Goal: Task Accomplishment & Management: Complete application form

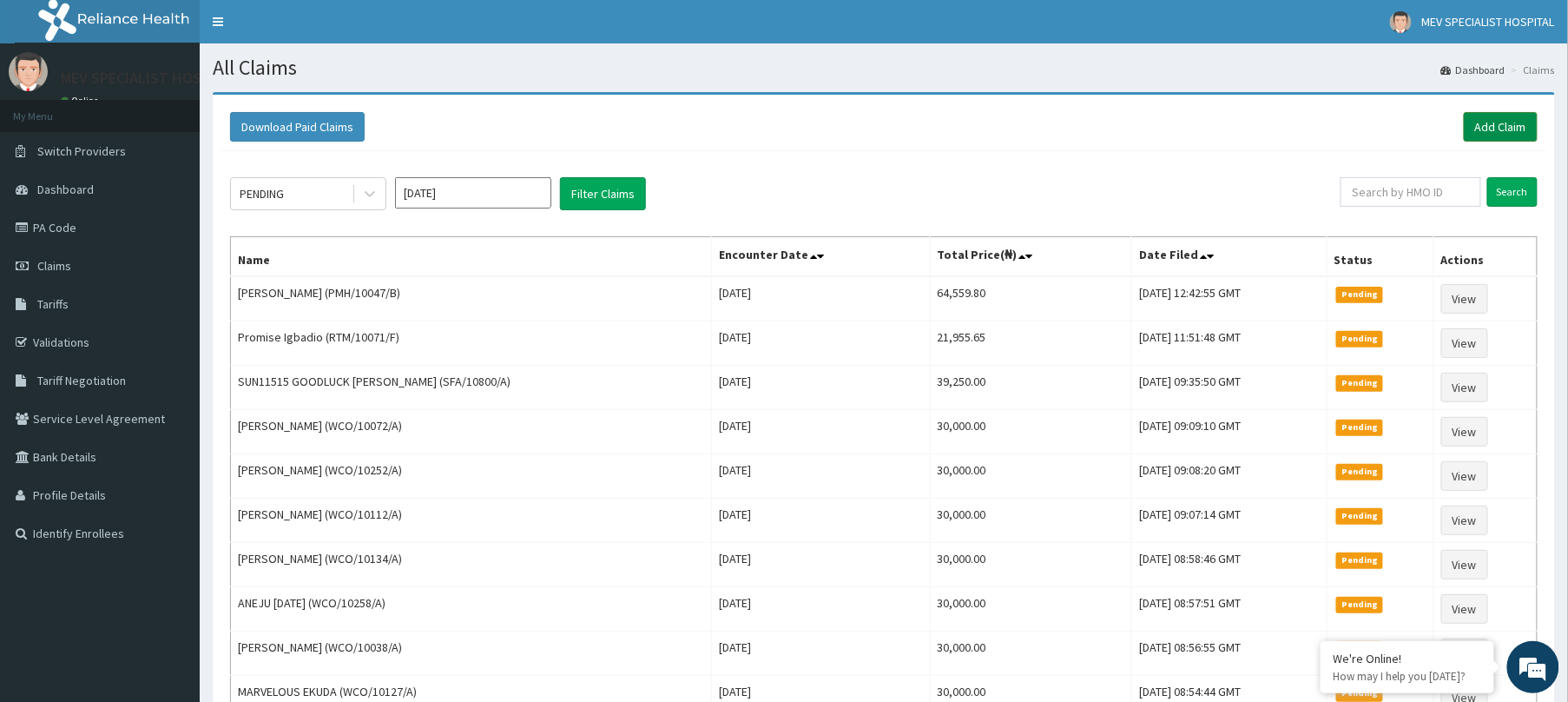
click at [1502, 124] on link "Add Claim" at bounding box center [1501, 126] width 73 height 30
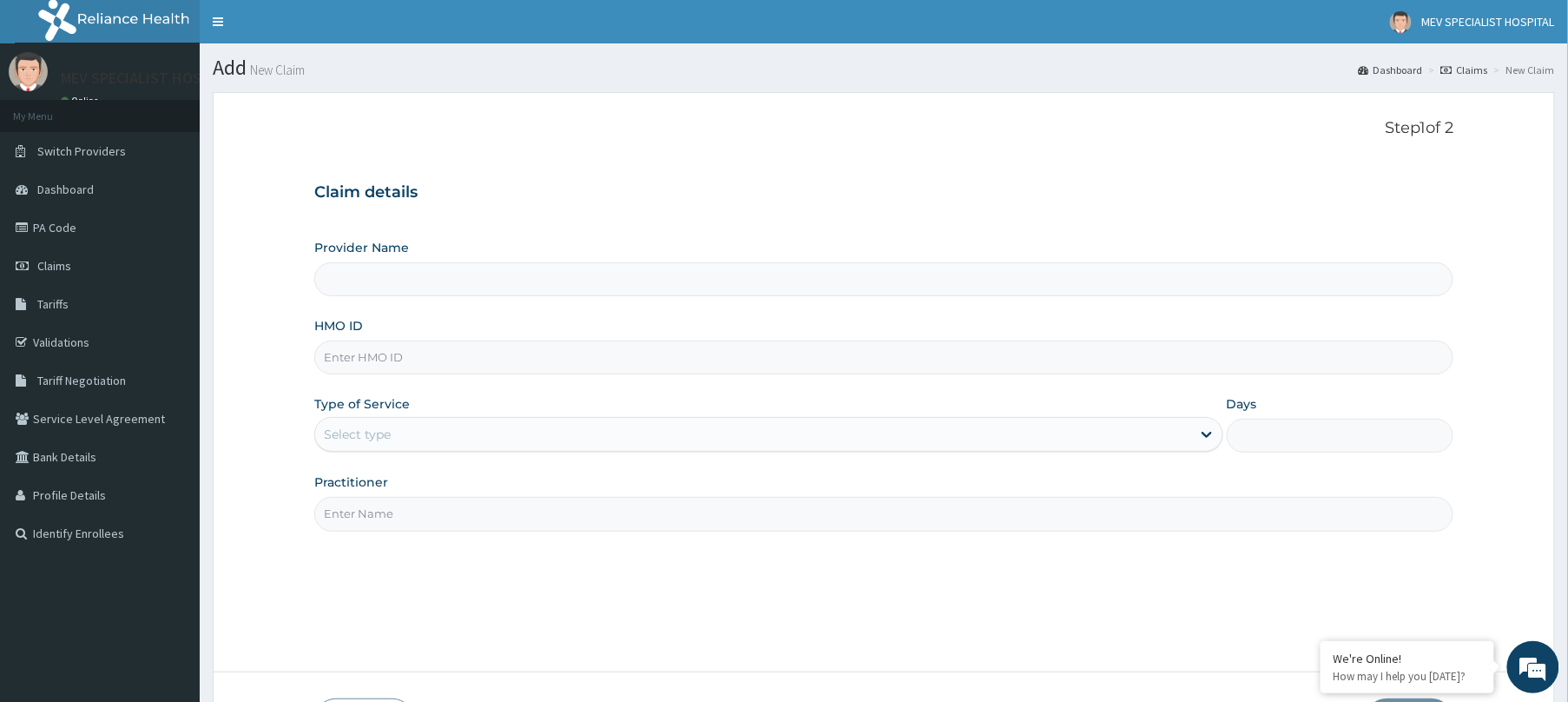
click at [630, 346] on input "HMO ID" at bounding box center [883, 357] width 1139 height 34
paste input "WCO/10208/A"
type input "WCO/10208/A"
click at [608, 438] on div "Select type" at bounding box center [753, 434] width 876 height 28
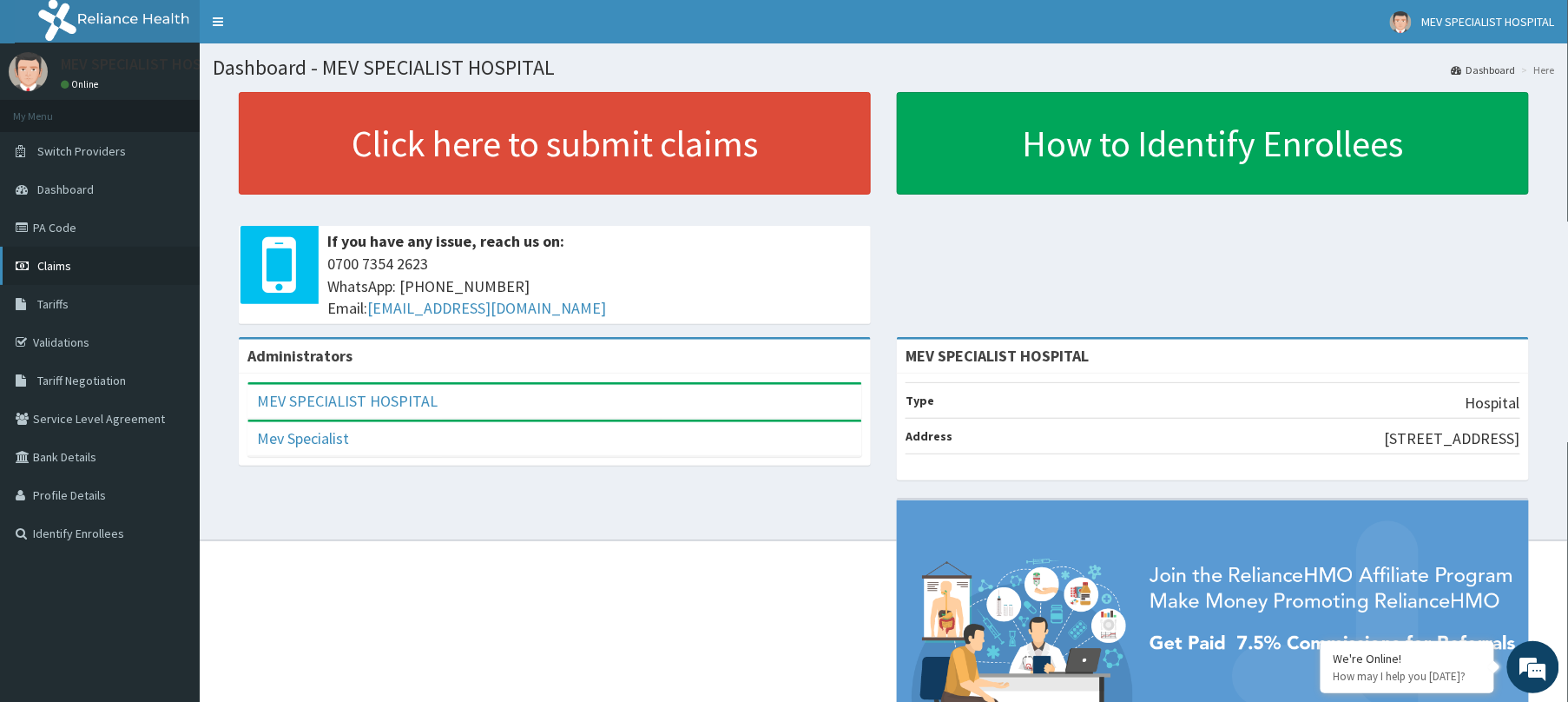
click at [53, 257] on link "Claims" at bounding box center [99, 265] width 200 height 39
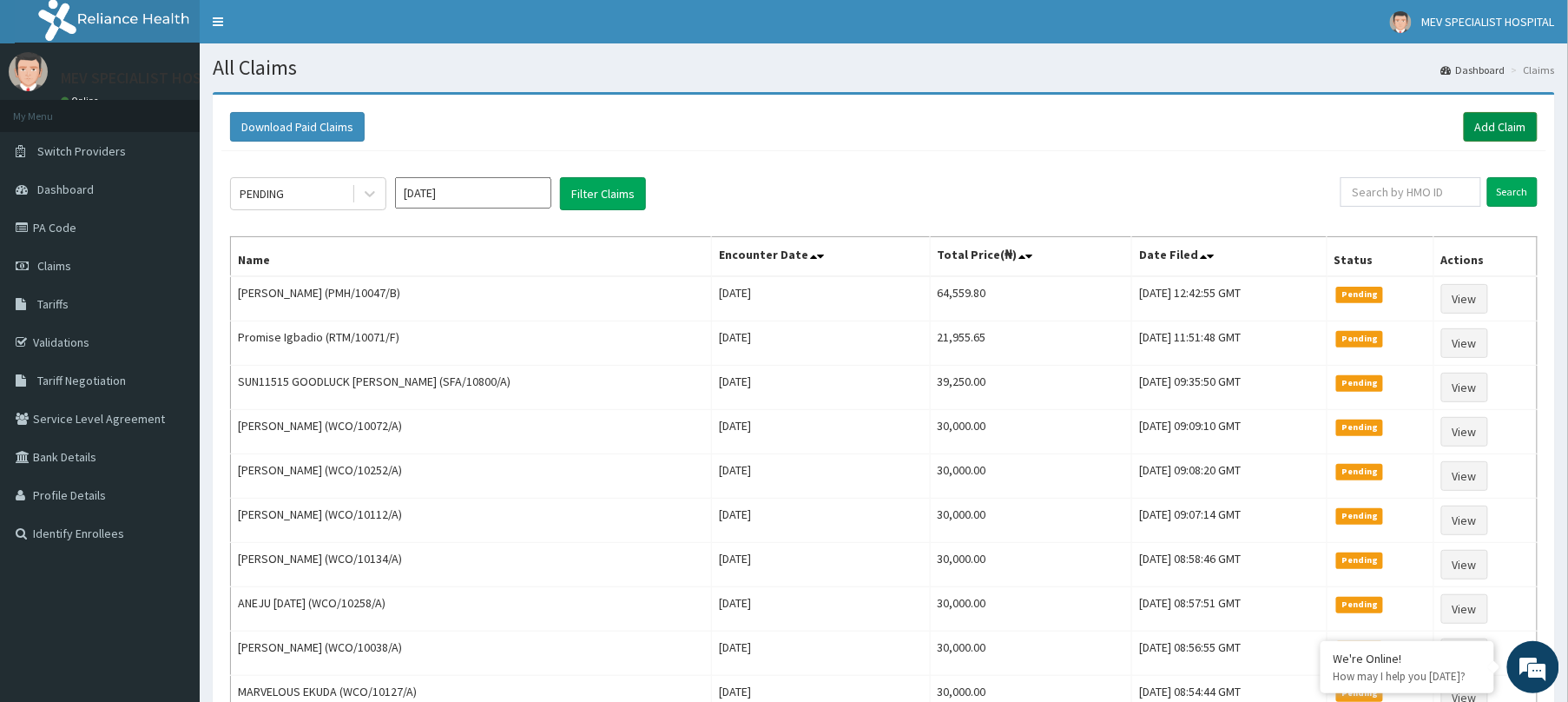
click at [1515, 133] on link "Add Claim" at bounding box center [1501, 126] width 73 height 30
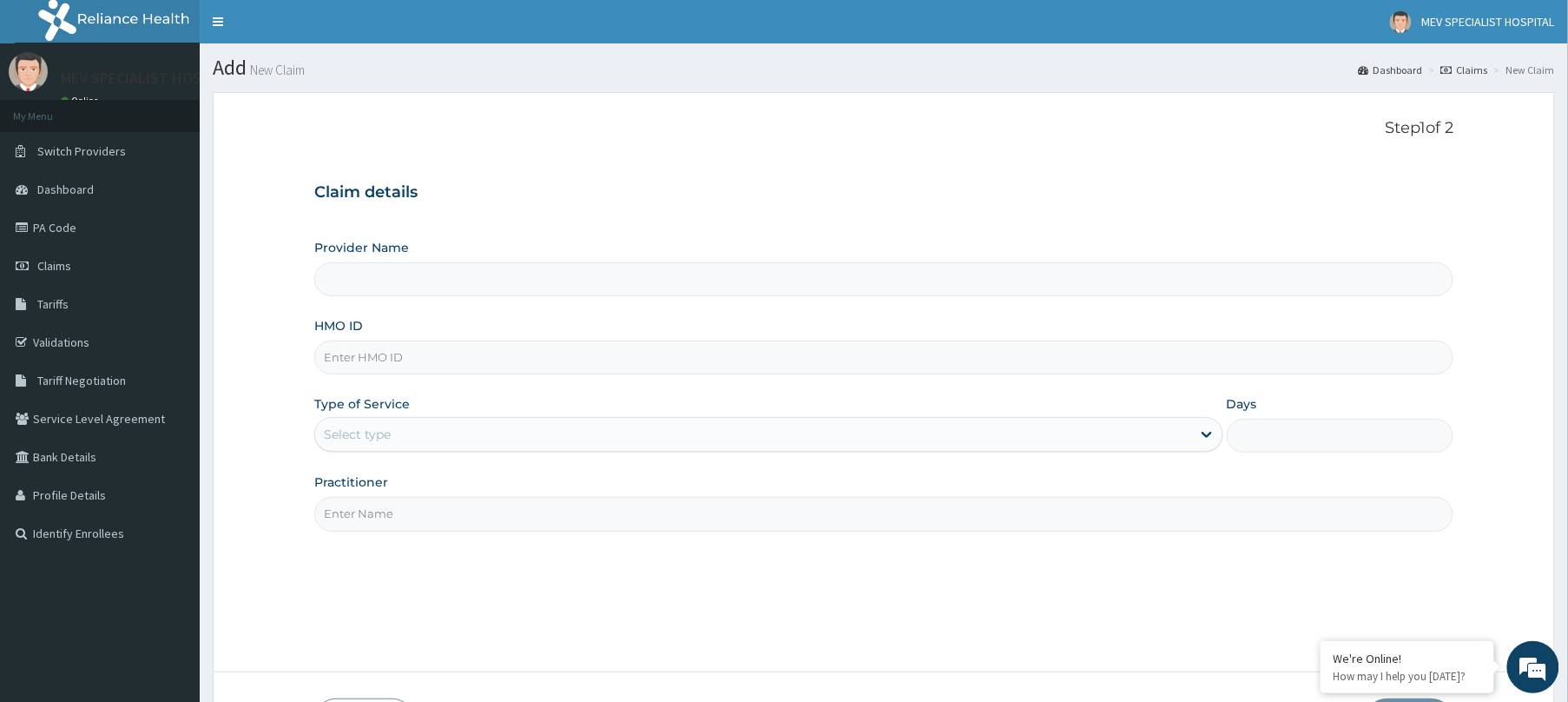
click at [504, 351] on input "HMO ID" at bounding box center [883, 357] width 1139 height 34
type input "MEV SPECIALIST HOSPITAL"
paste input "WCO/10208/A"
type input "WCO/10208/A"
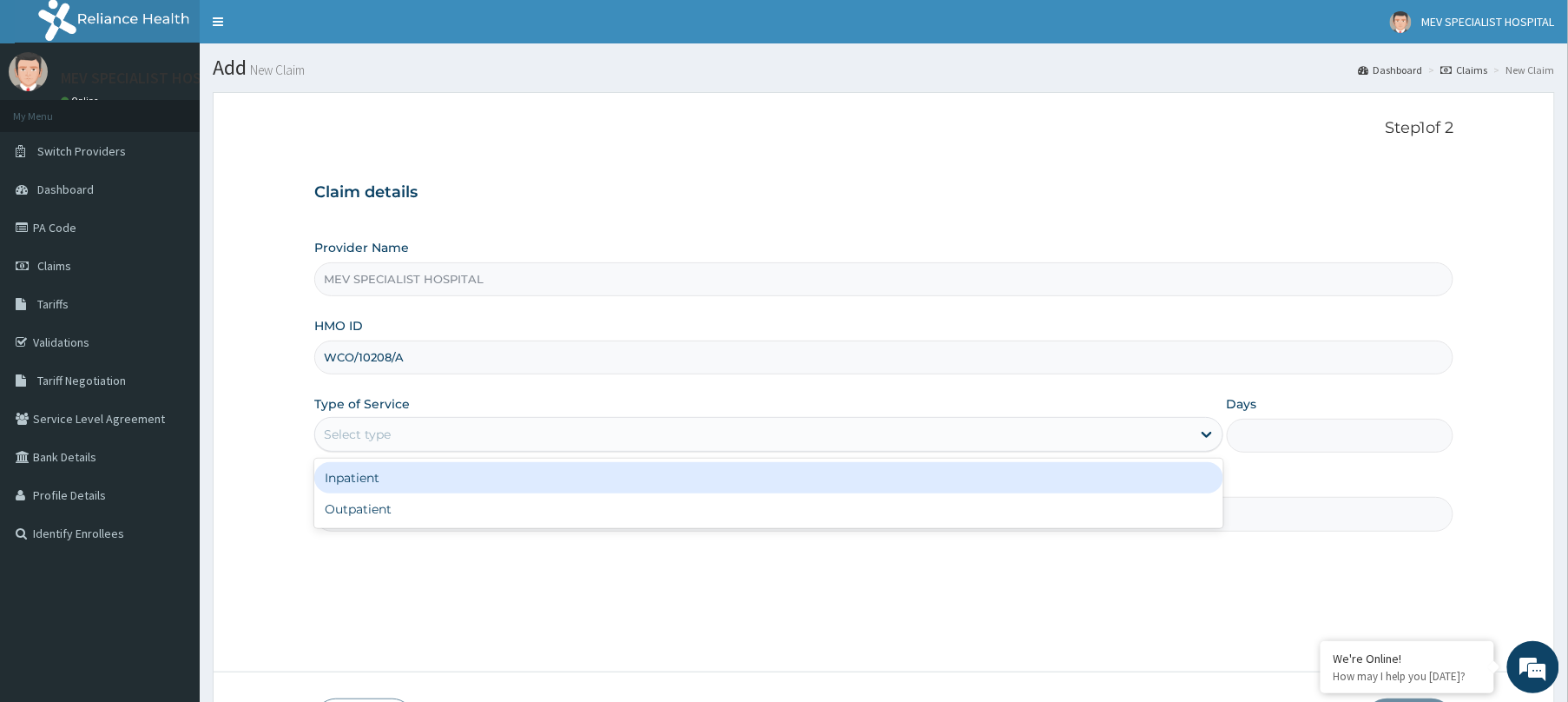
click at [474, 441] on div "Select type" at bounding box center [753, 434] width 876 height 28
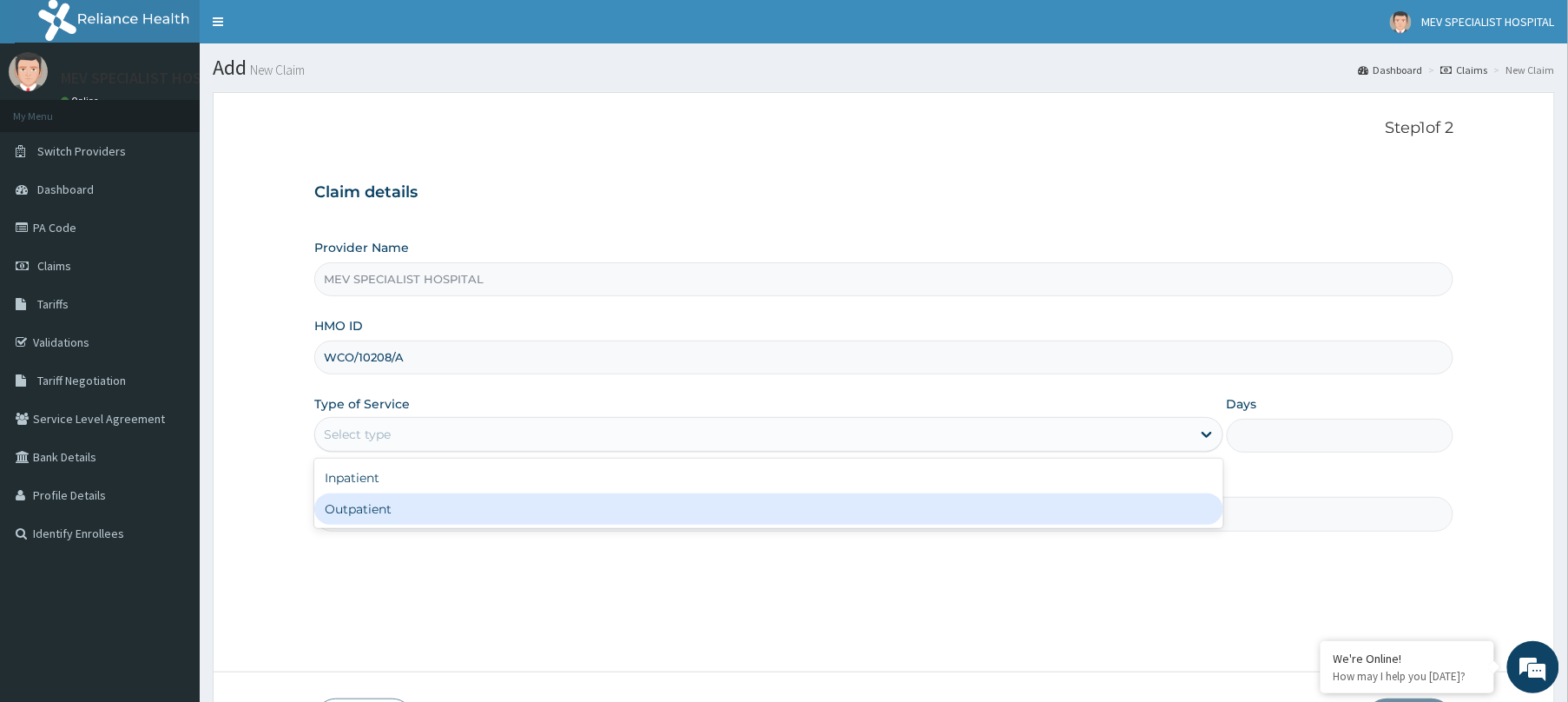
click at [435, 523] on div "Outpatient" at bounding box center [769, 509] width 909 height 31
type input "1"
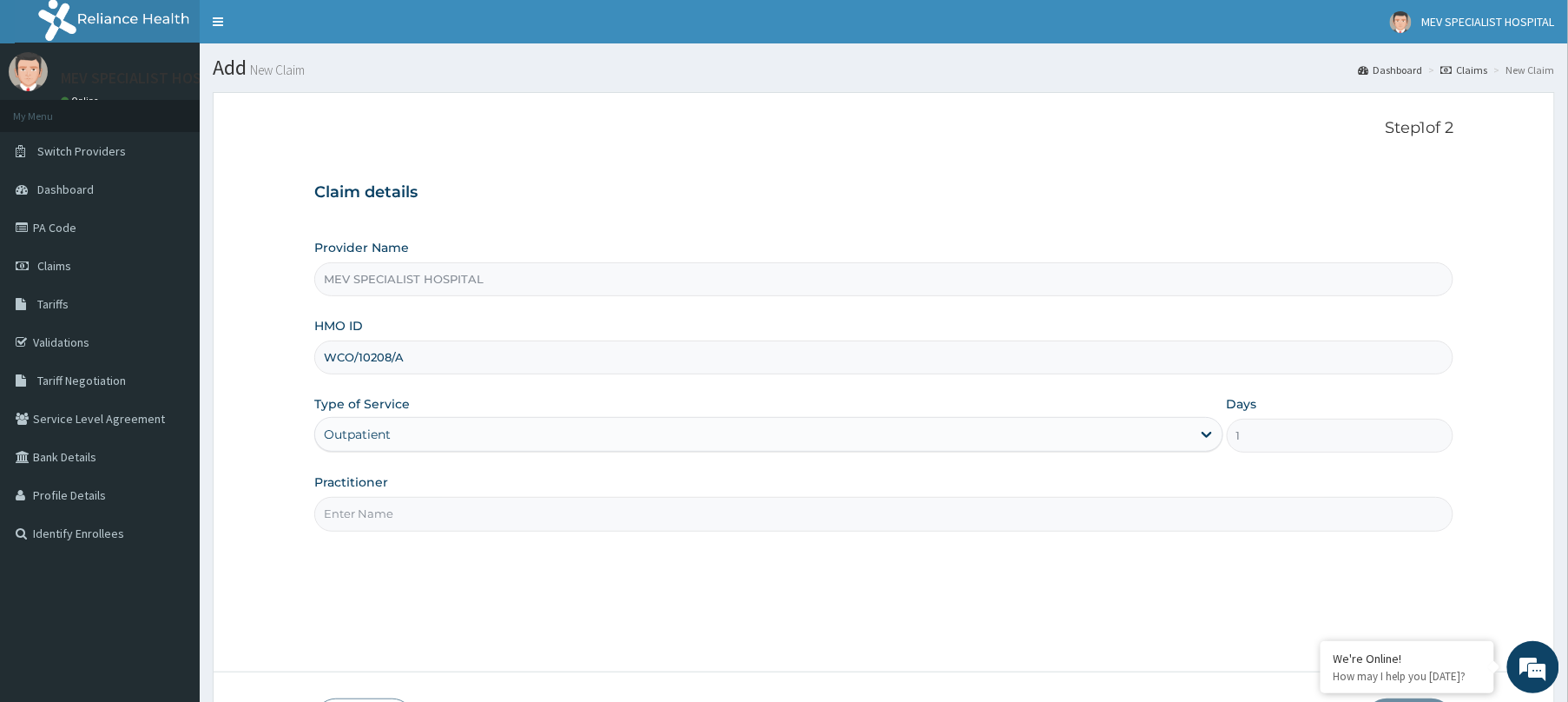
type input "d"
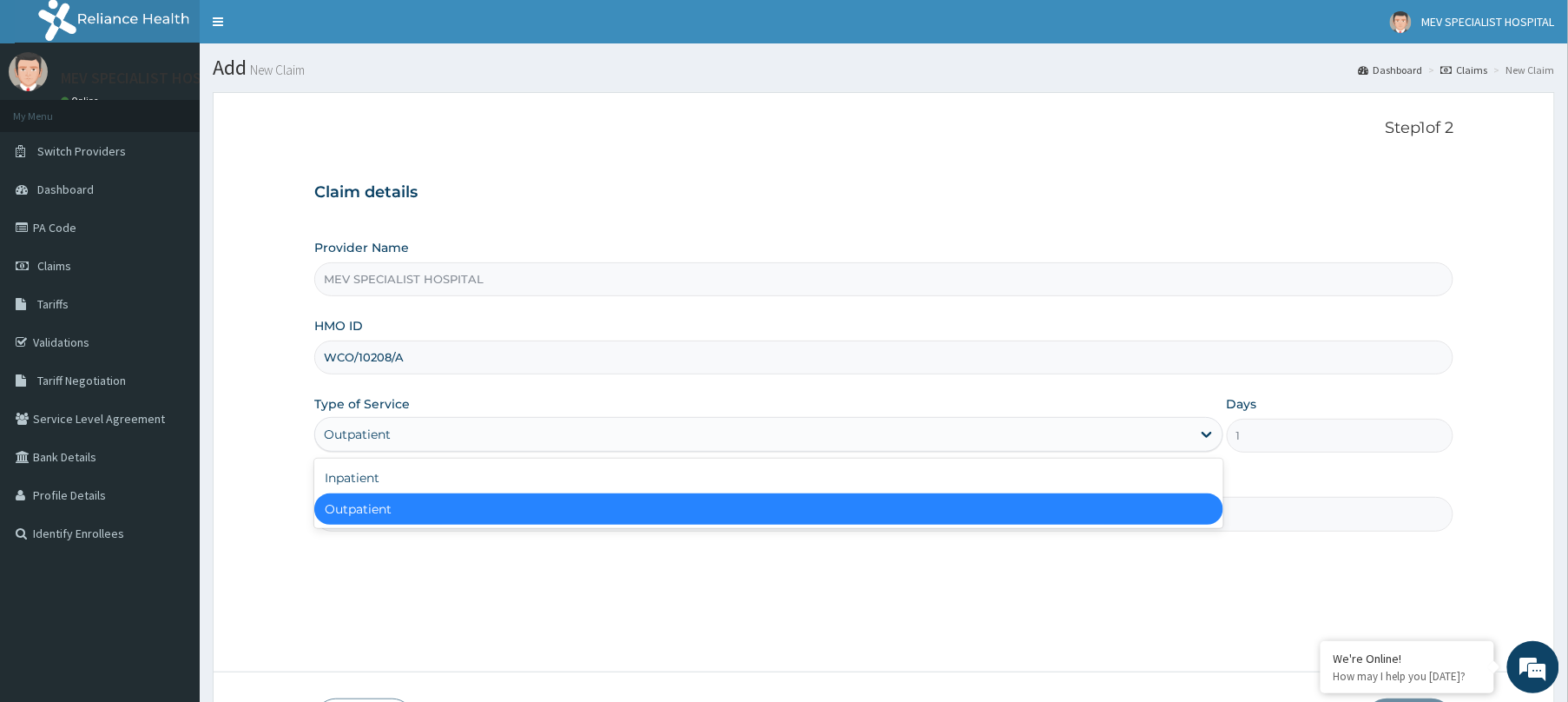
click at [419, 506] on div "Outpatient" at bounding box center [769, 509] width 909 height 31
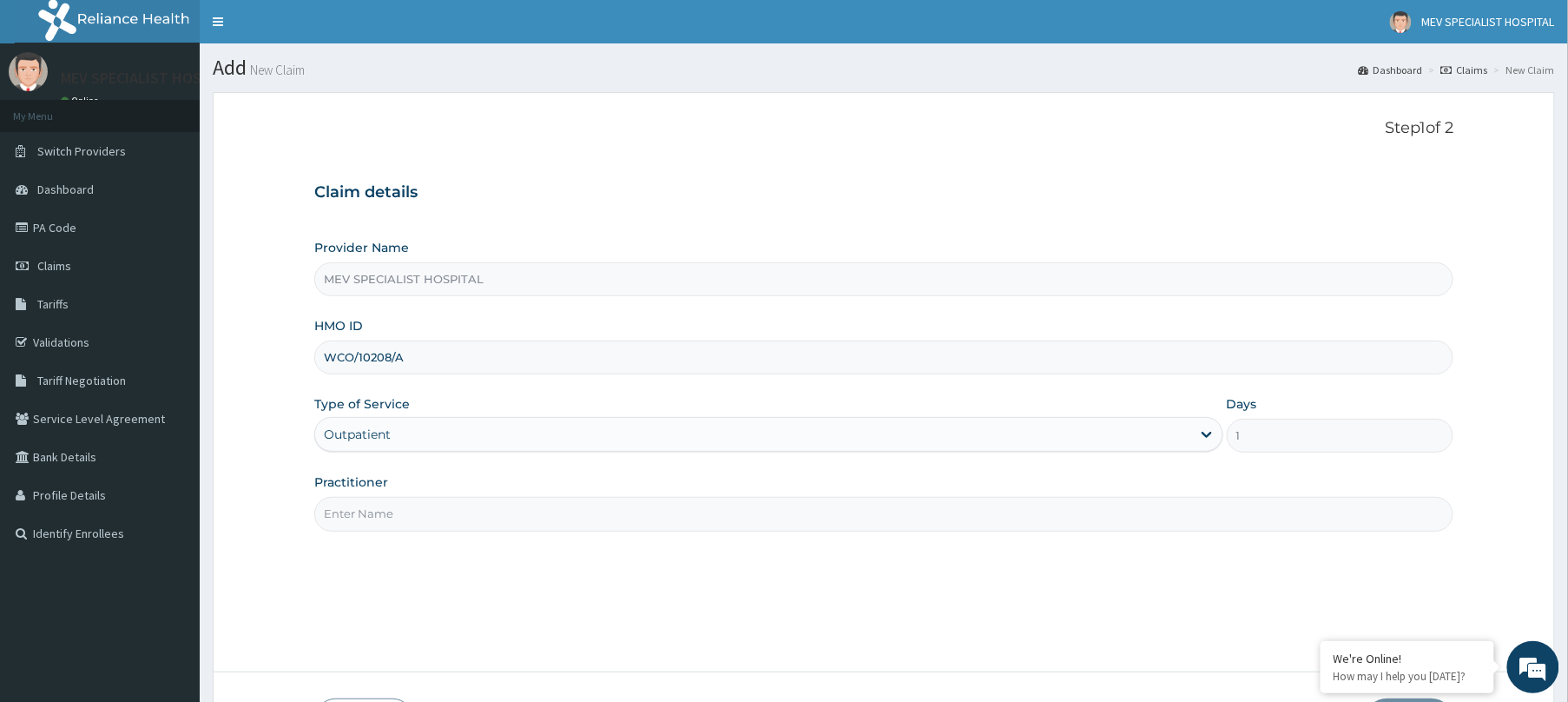
click at [419, 506] on input "Practitioner" at bounding box center [883, 514] width 1139 height 34
type input "d"
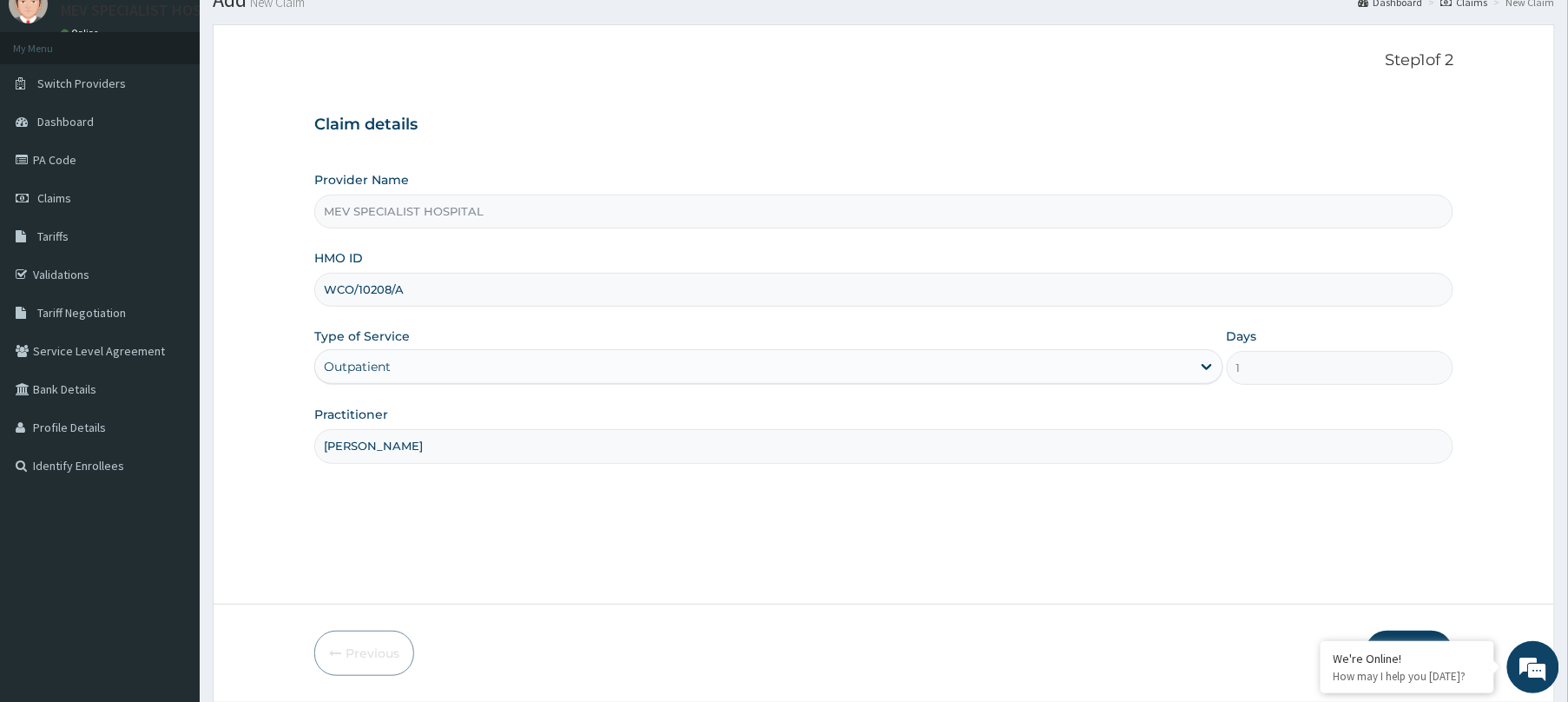
scroll to position [127, 0]
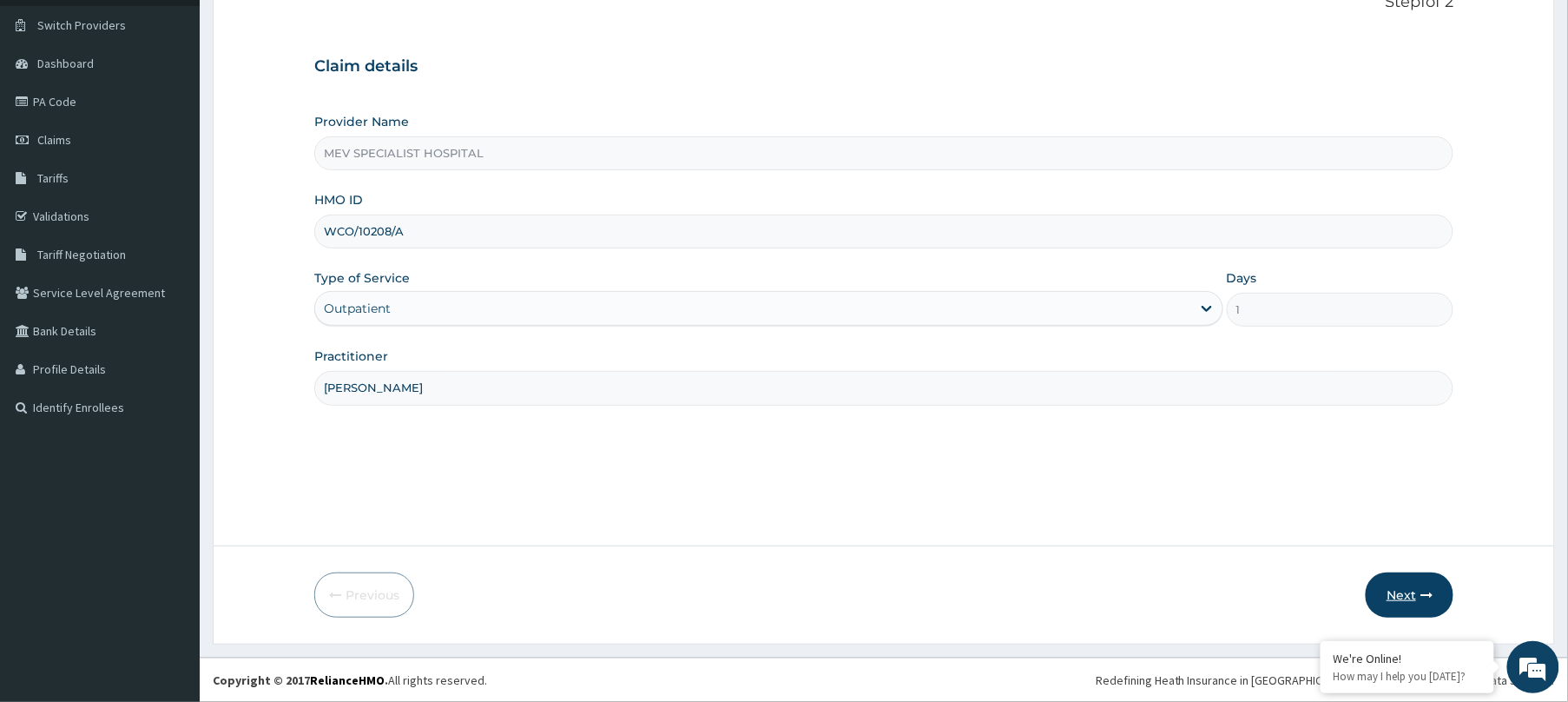
type input "DR. HENRY"
click at [1401, 588] on button "Next" at bounding box center [1410, 595] width 88 height 45
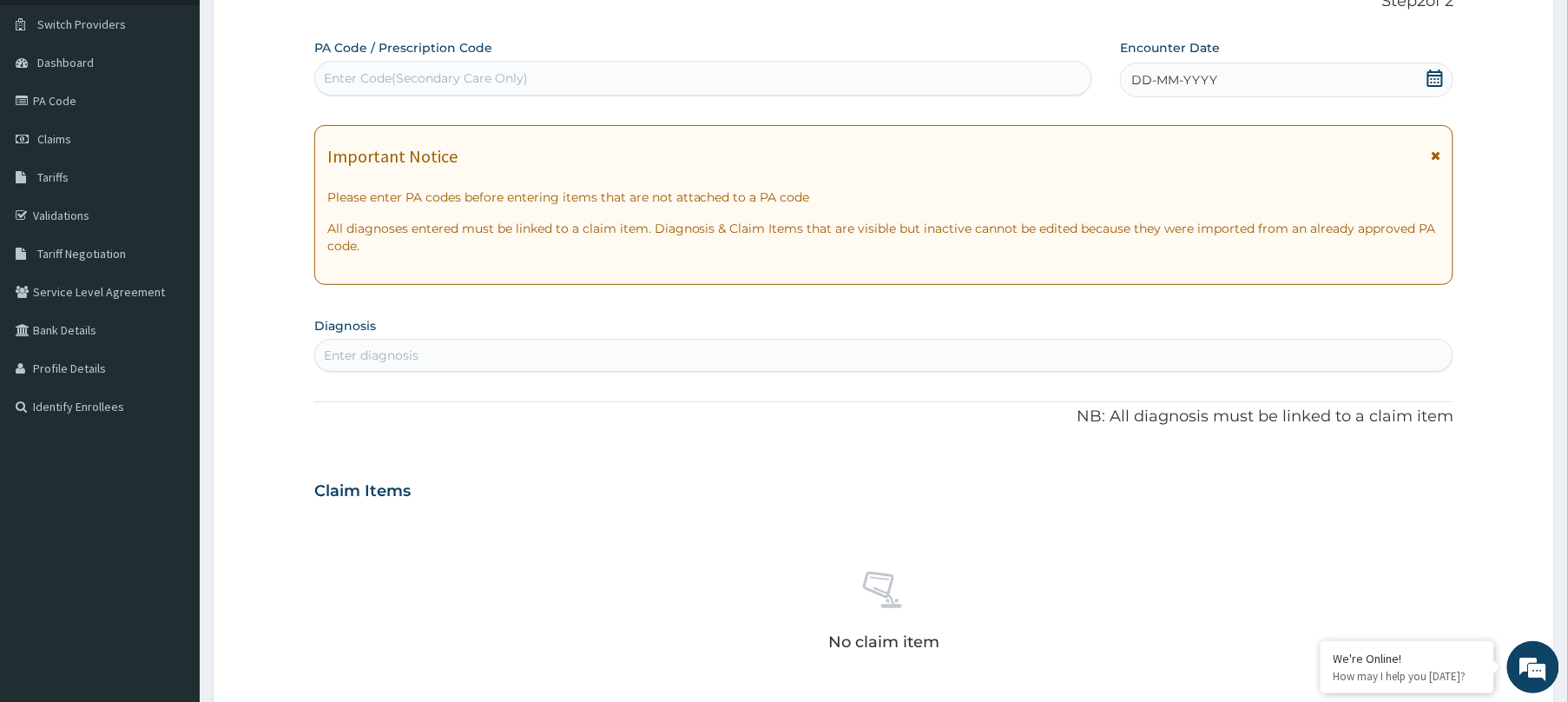
click at [877, 78] on div "Enter Code(Secondary Care Only)" at bounding box center [703, 78] width 776 height 28
paste input "WCO/10208/A"
click at [859, 113] on div "Please confirm that PA code or Prescription code is correct." at bounding box center [703, 121] width 778 height 31
type input "W"
click at [671, 87] on div "Enter Code(Secondary Care Only)" at bounding box center [703, 78] width 776 height 28
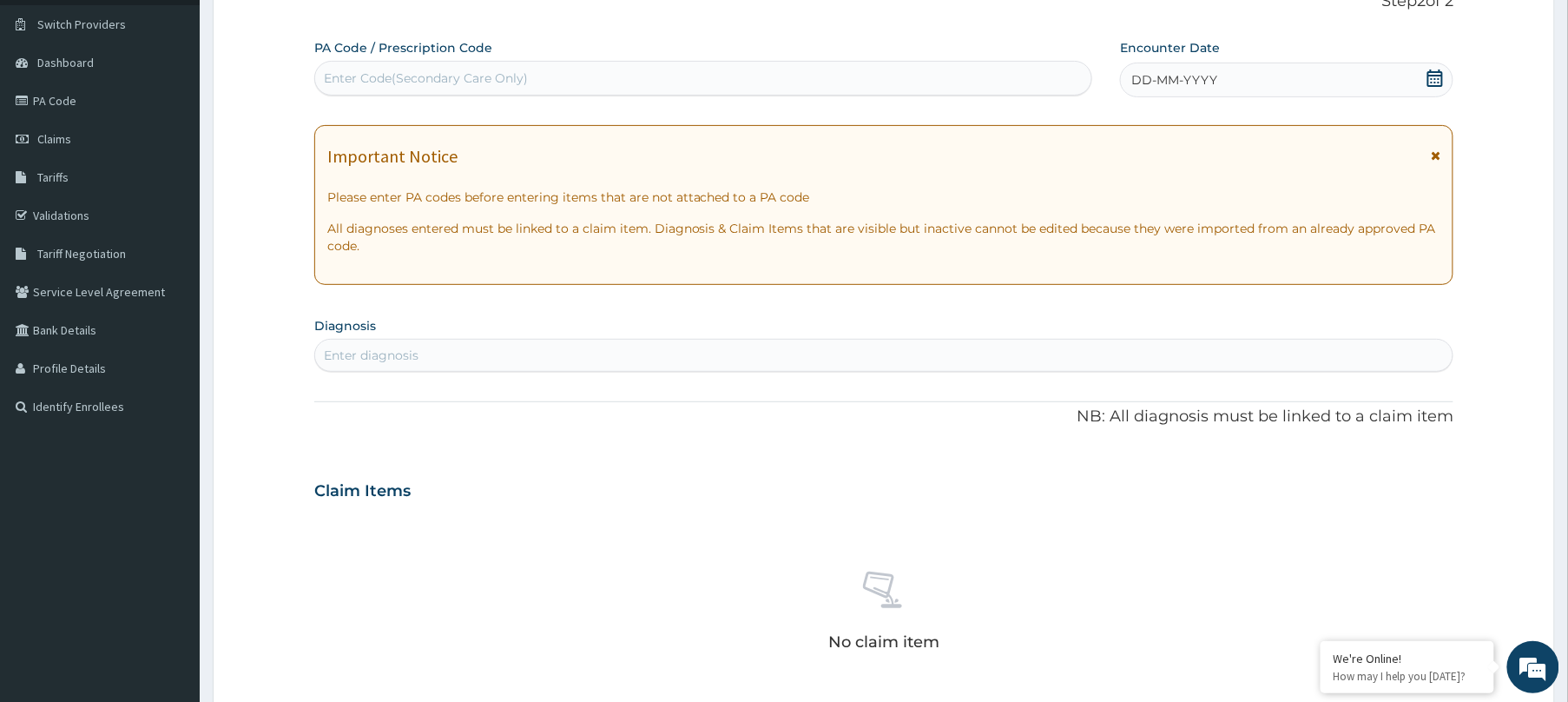
paste input "PA/45AB41"
type input "PA/45AB41"
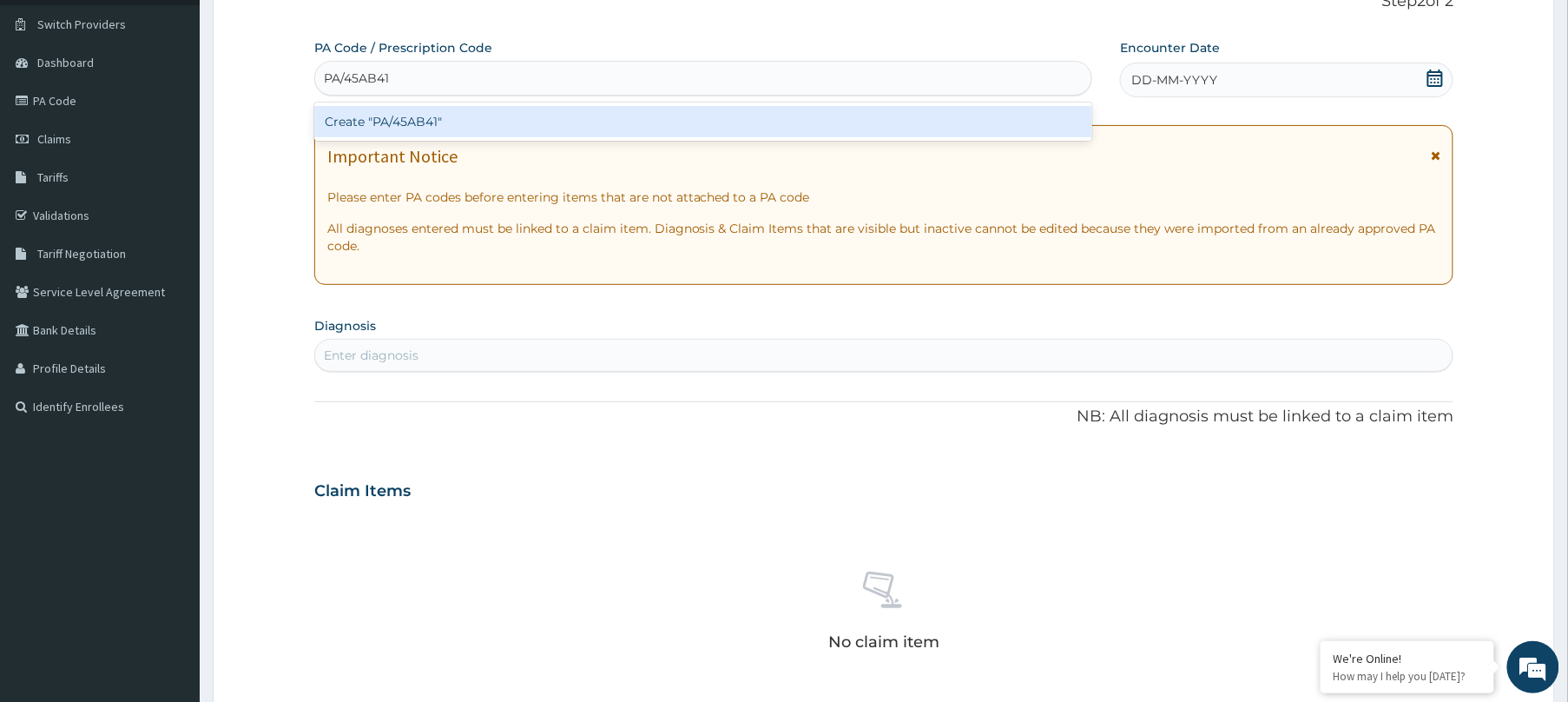
click at [656, 116] on div "Create "PA/45AB41"" at bounding box center [703, 121] width 778 height 31
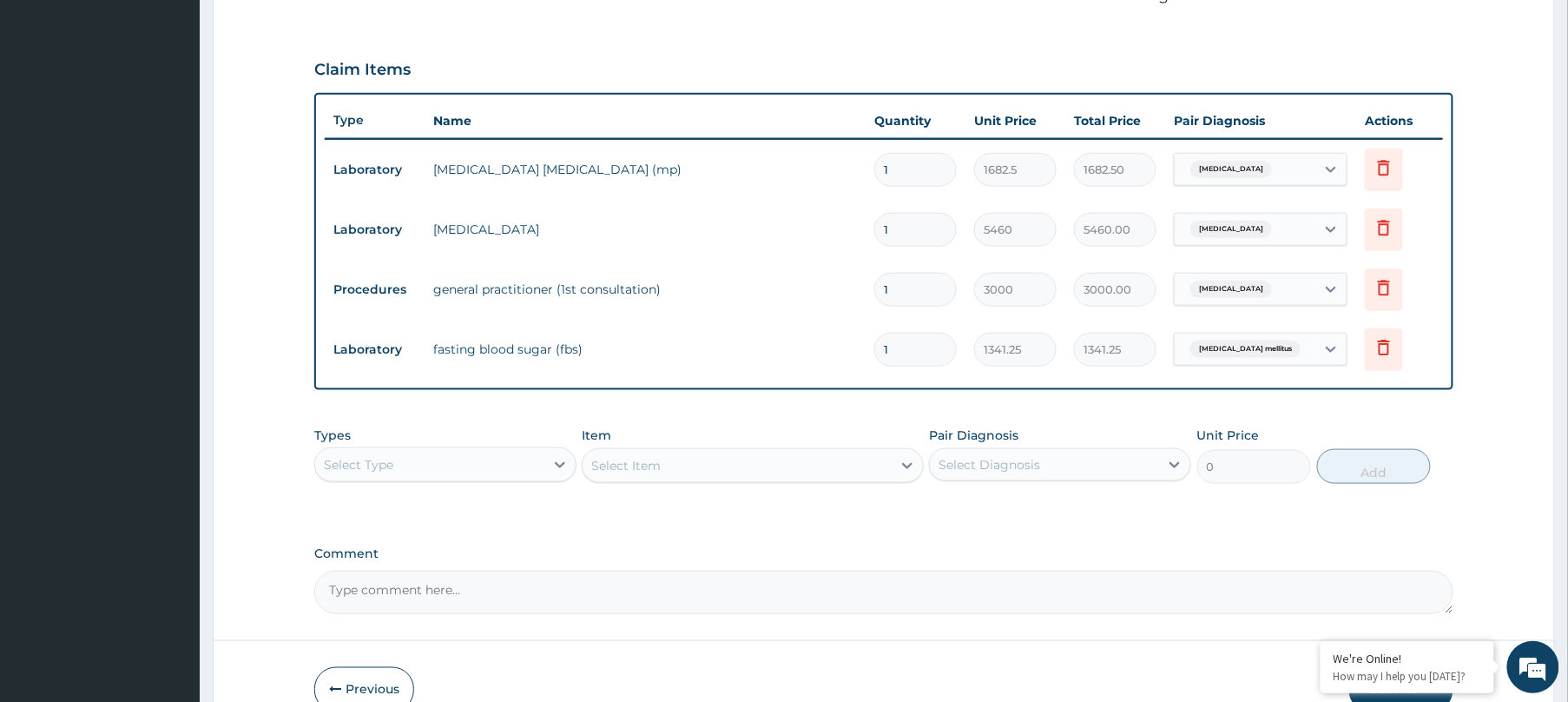
scroll to position [650, 0]
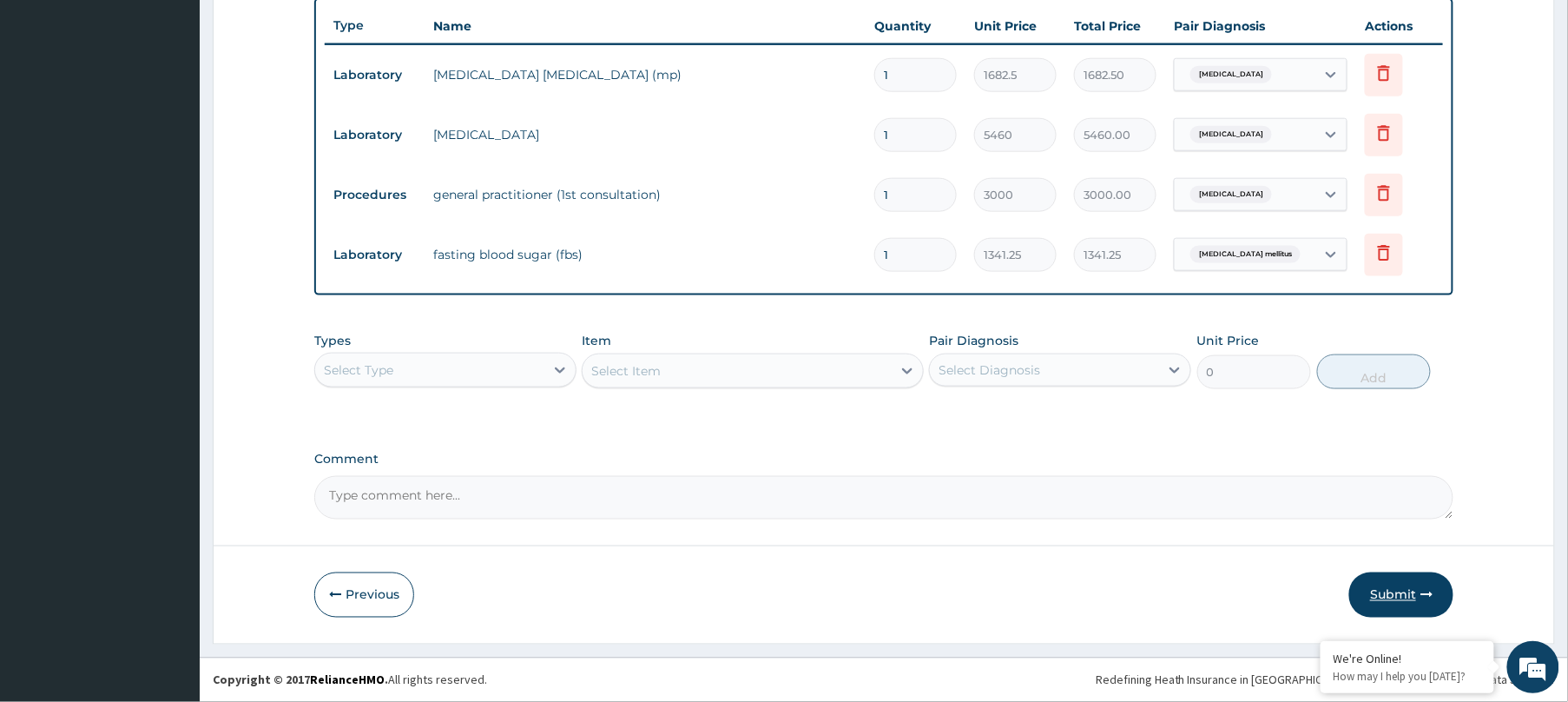
click at [1389, 598] on button "Submit" at bounding box center [1401, 595] width 104 height 45
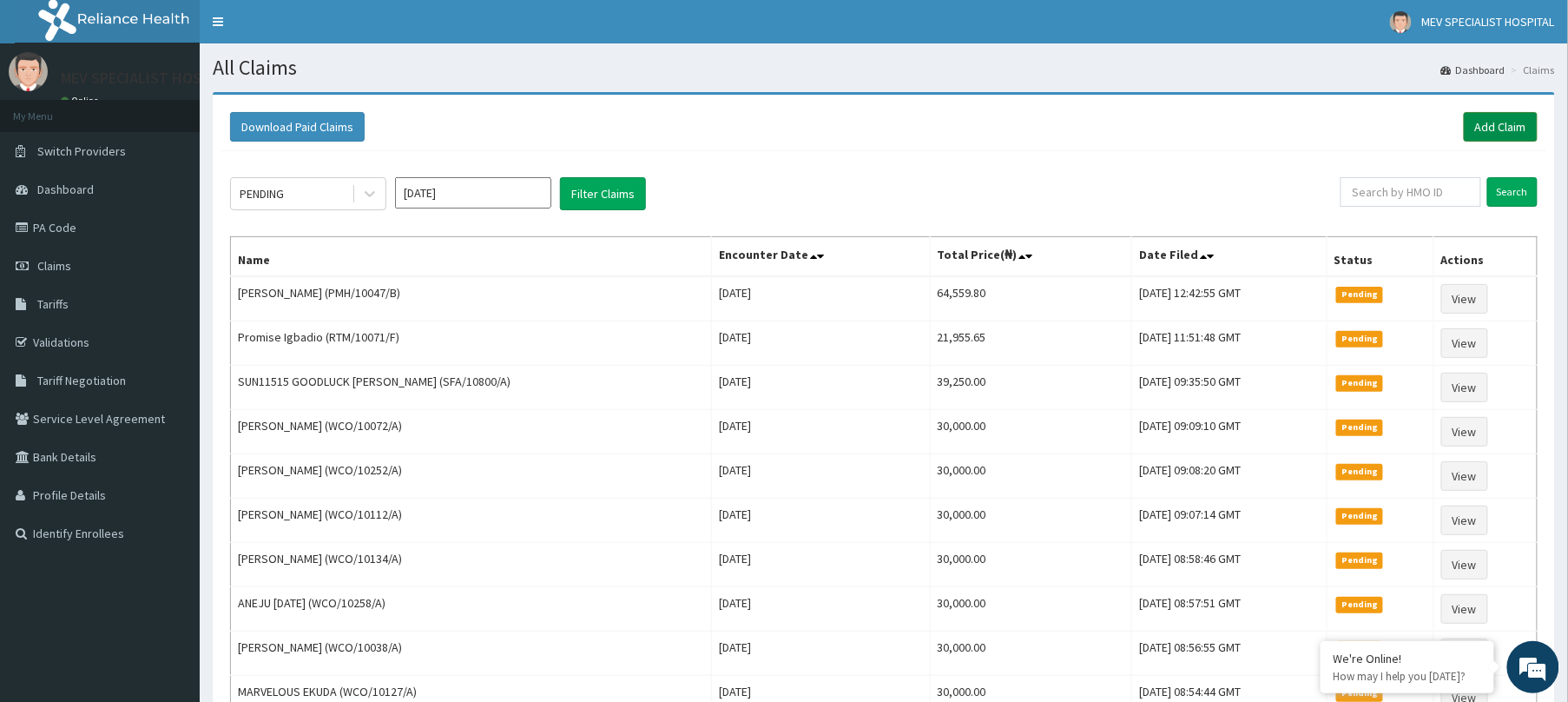
click at [1497, 116] on link "Add Claim" at bounding box center [1501, 126] width 73 height 30
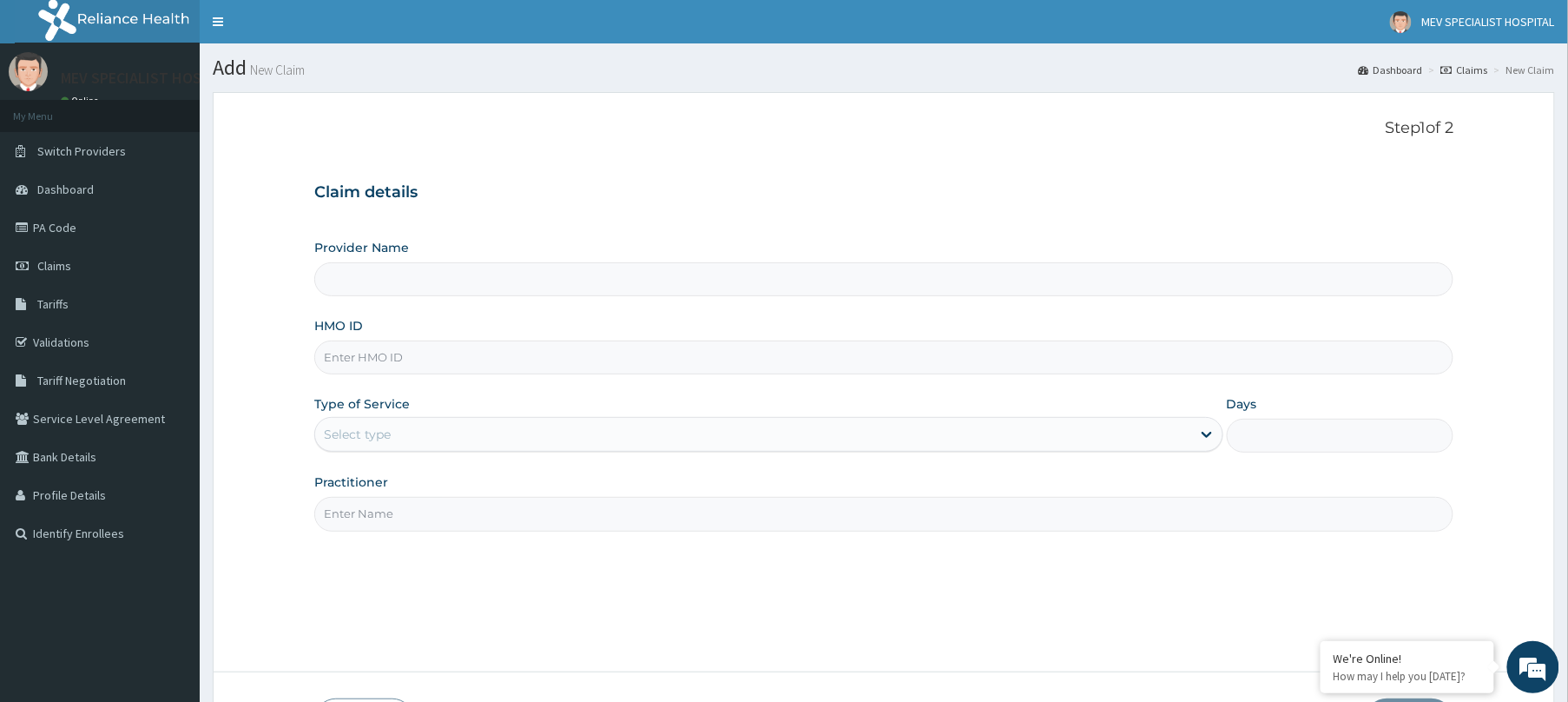
type input "MEV SPECIALIST HOSPITAL"
click at [414, 363] on input "HMO ID" at bounding box center [883, 357] width 1139 height 34
type input "D"
type input "V"
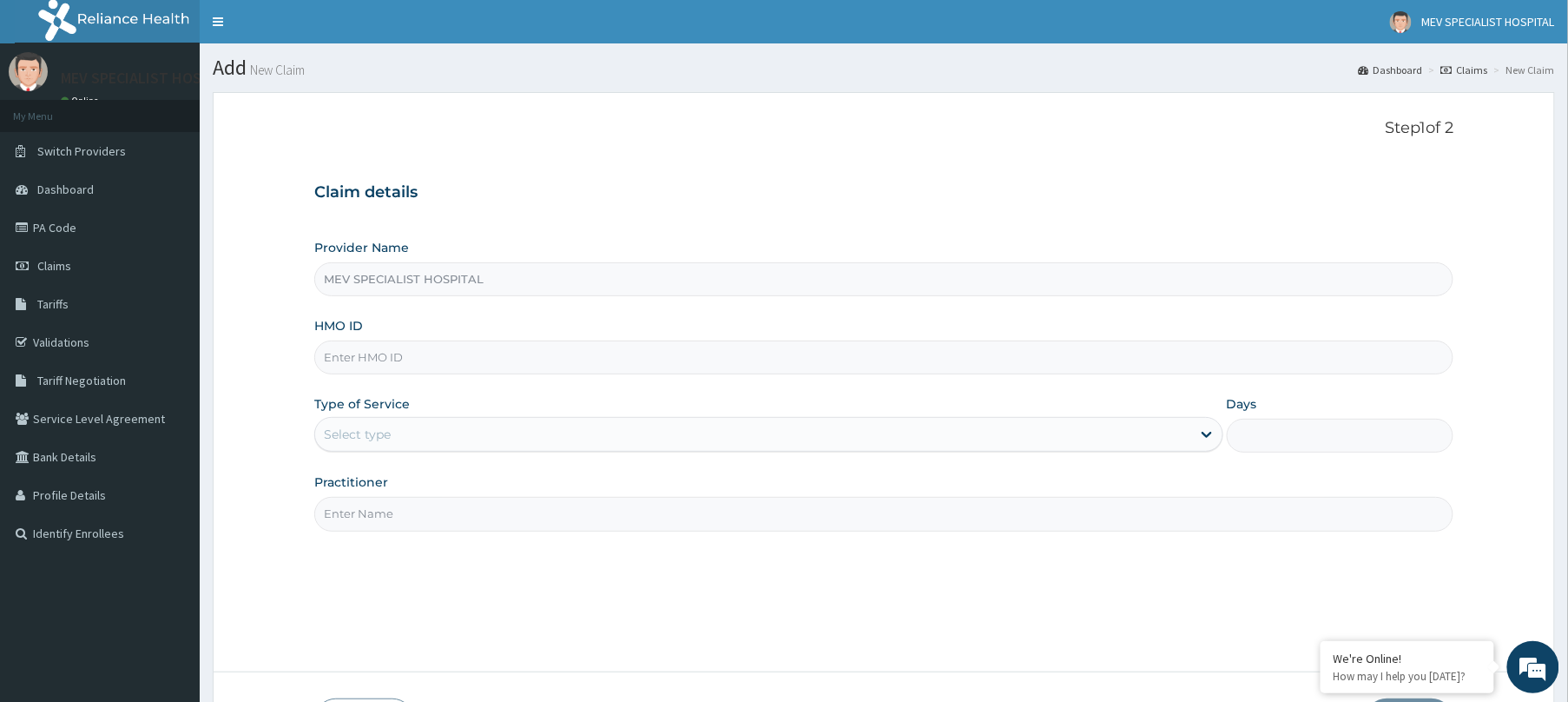
paste input "PA/45AB41"
type input "P"
paste input "PA/ACC66C"
type input "P"
paste input "WCO/10208/A"
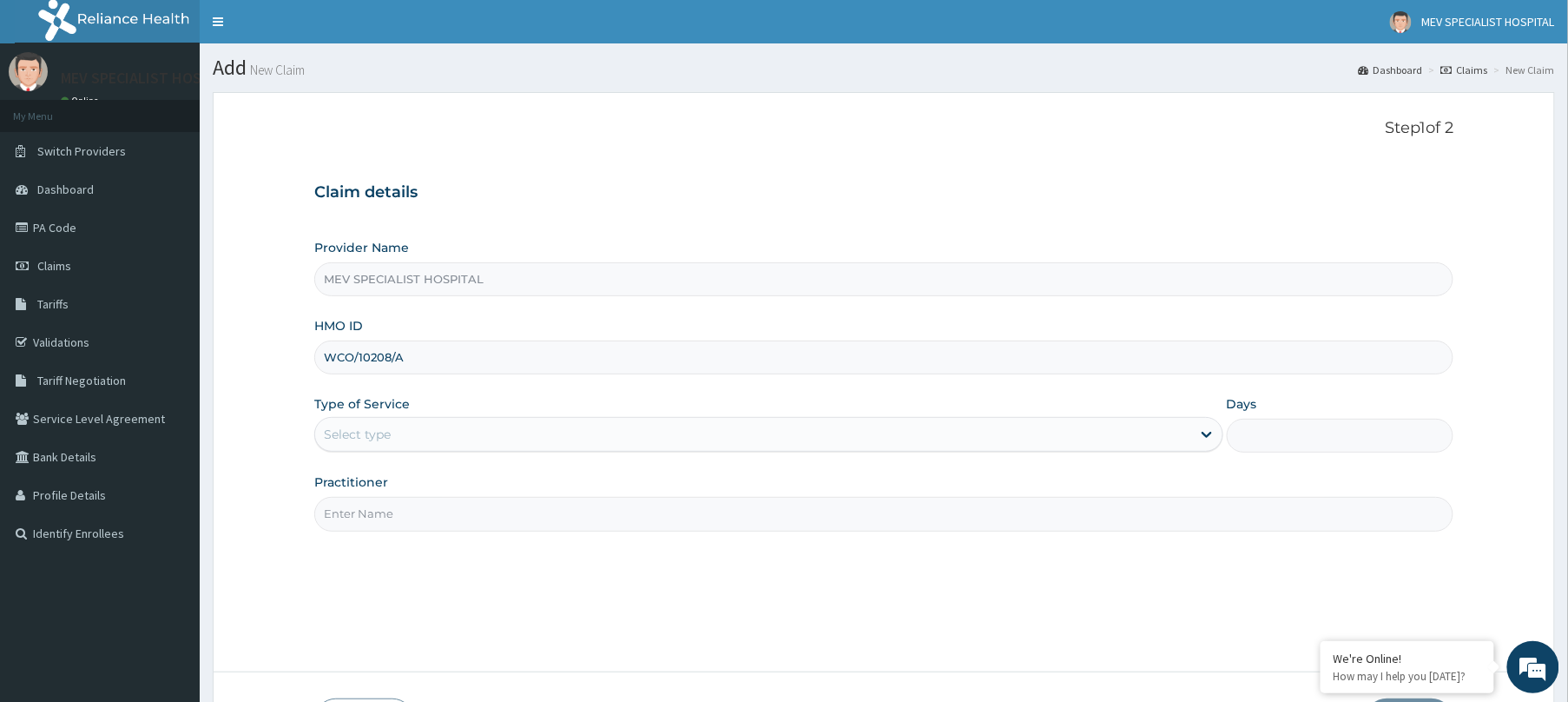
type input "WCO/10208/A"
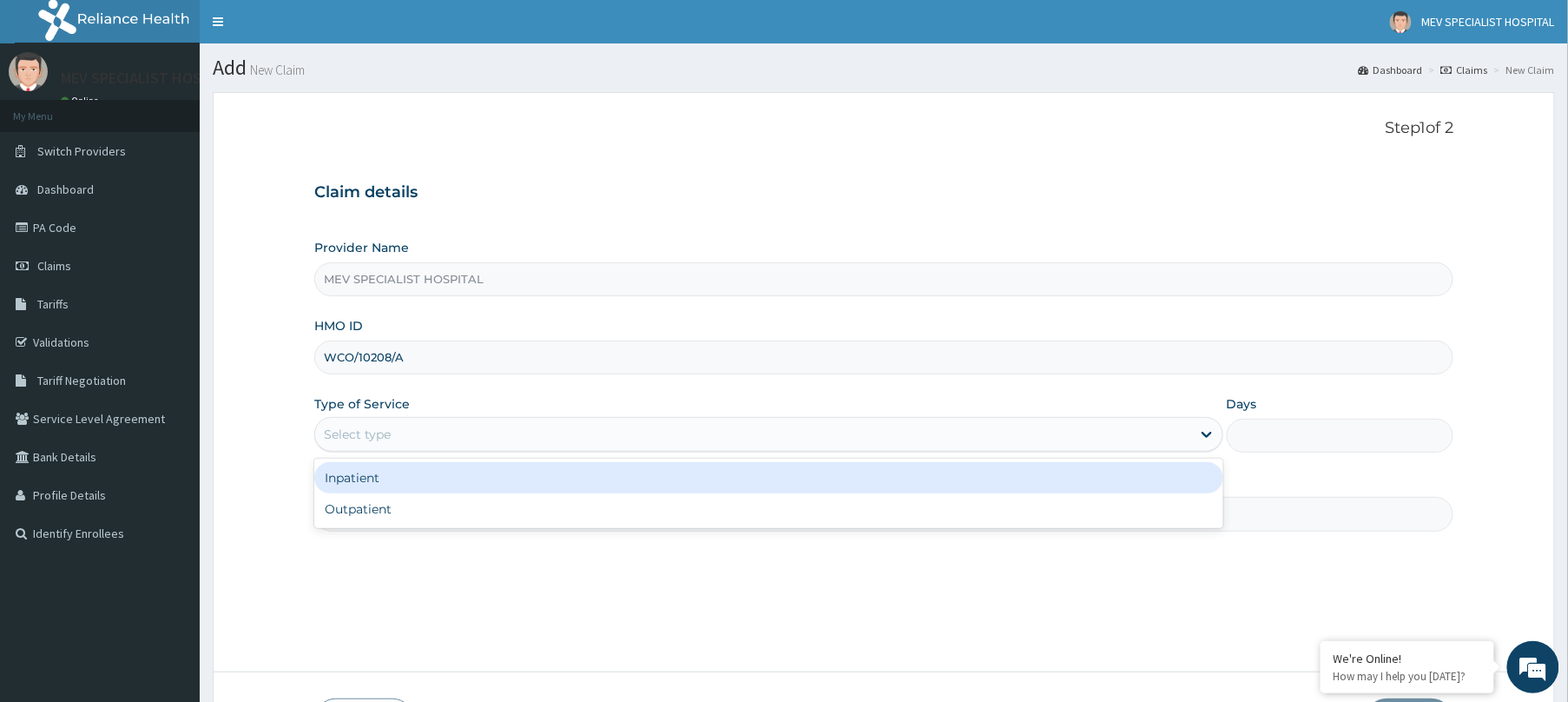
click at [646, 436] on div "Select type" at bounding box center [753, 434] width 876 height 28
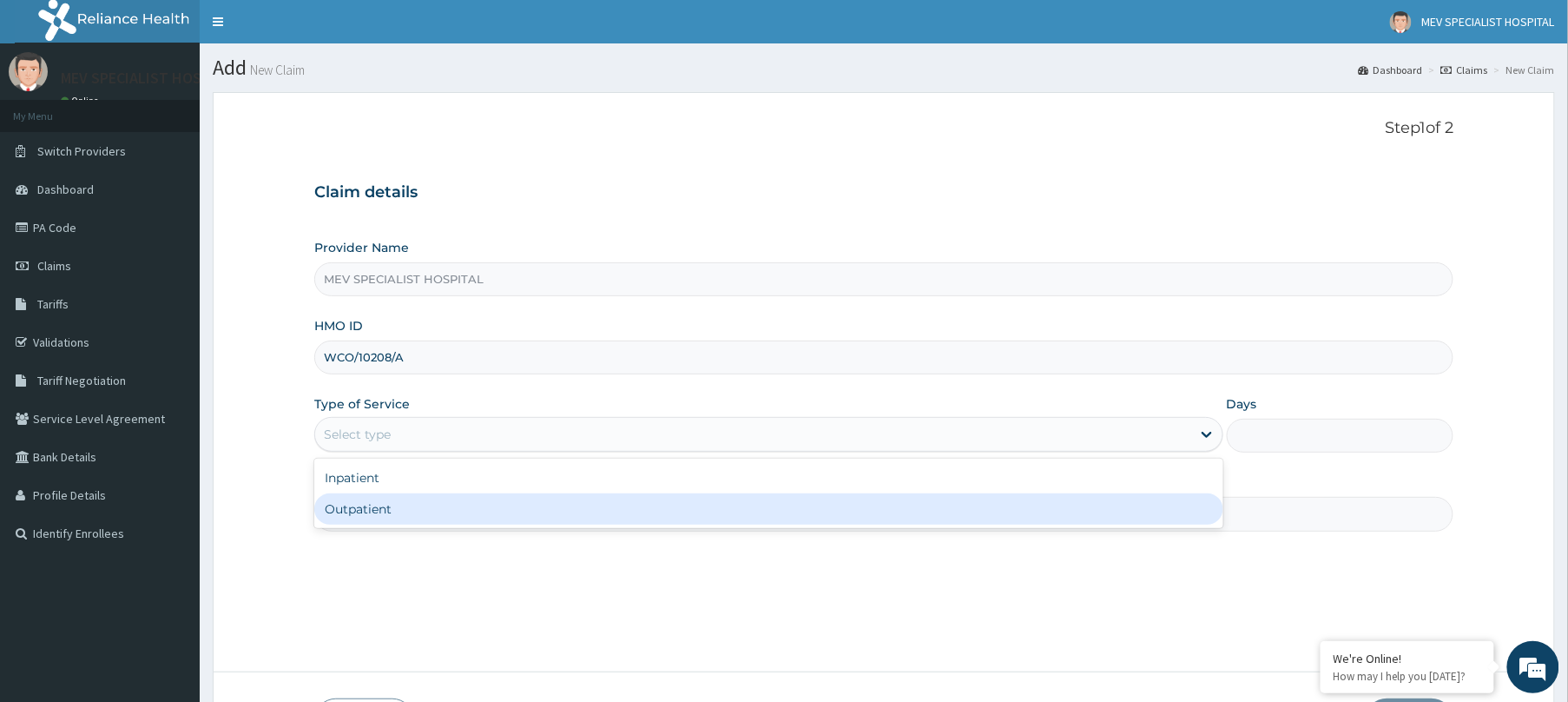
click at [615, 518] on div "Outpatient" at bounding box center [769, 509] width 909 height 31
type input "1"
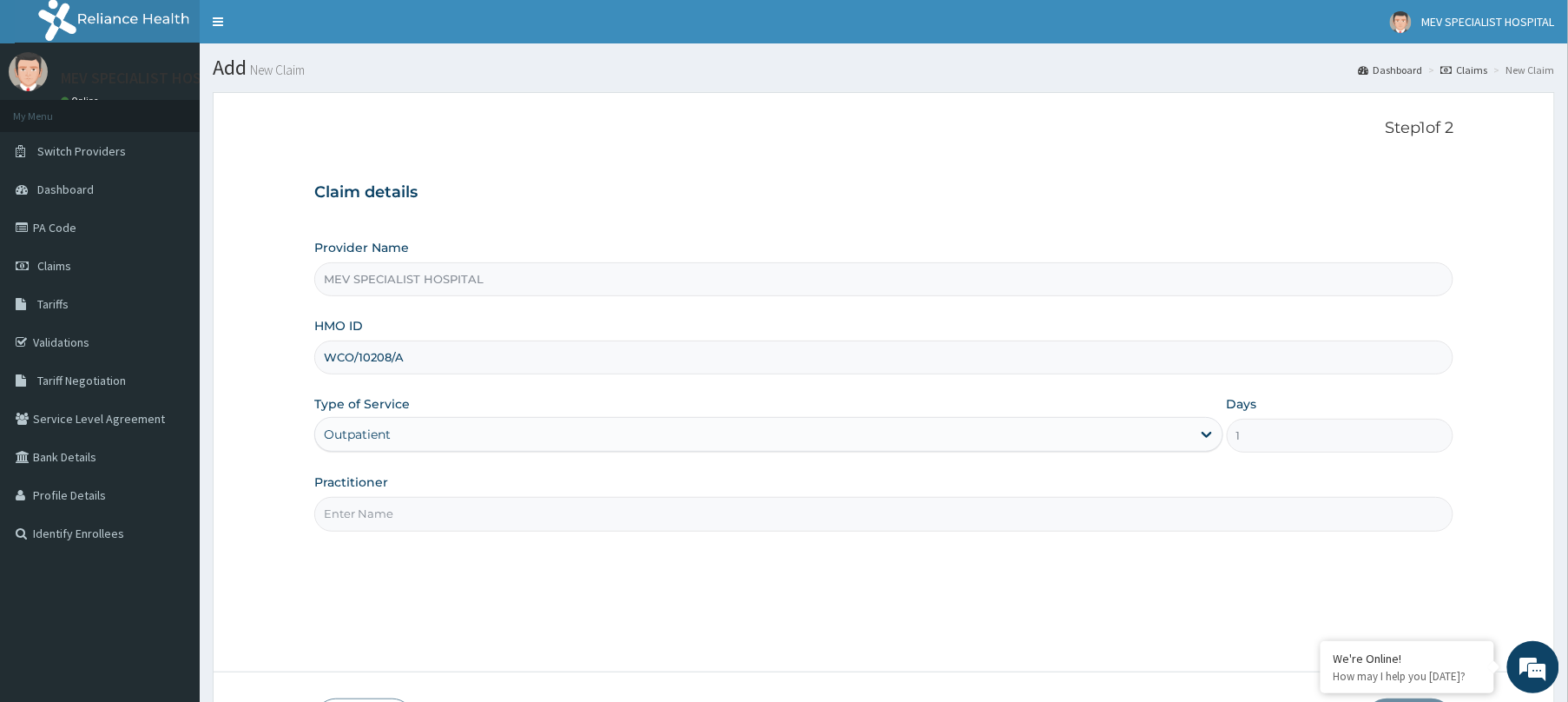
click at [615, 518] on input "Practitioner" at bounding box center [883, 514] width 1139 height 34
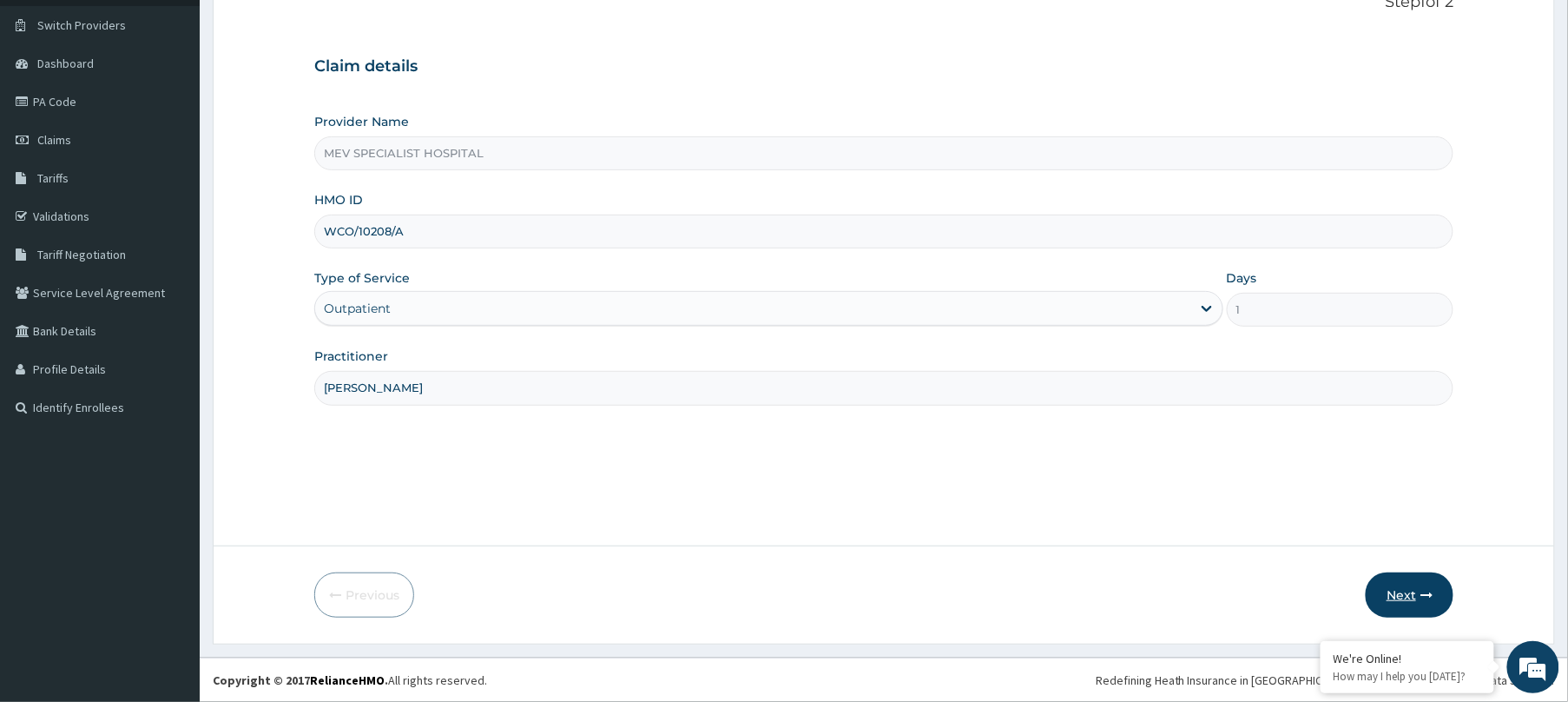
type input "DR. HENRY"
click at [1445, 601] on button "Next" at bounding box center [1410, 595] width 88 height 45
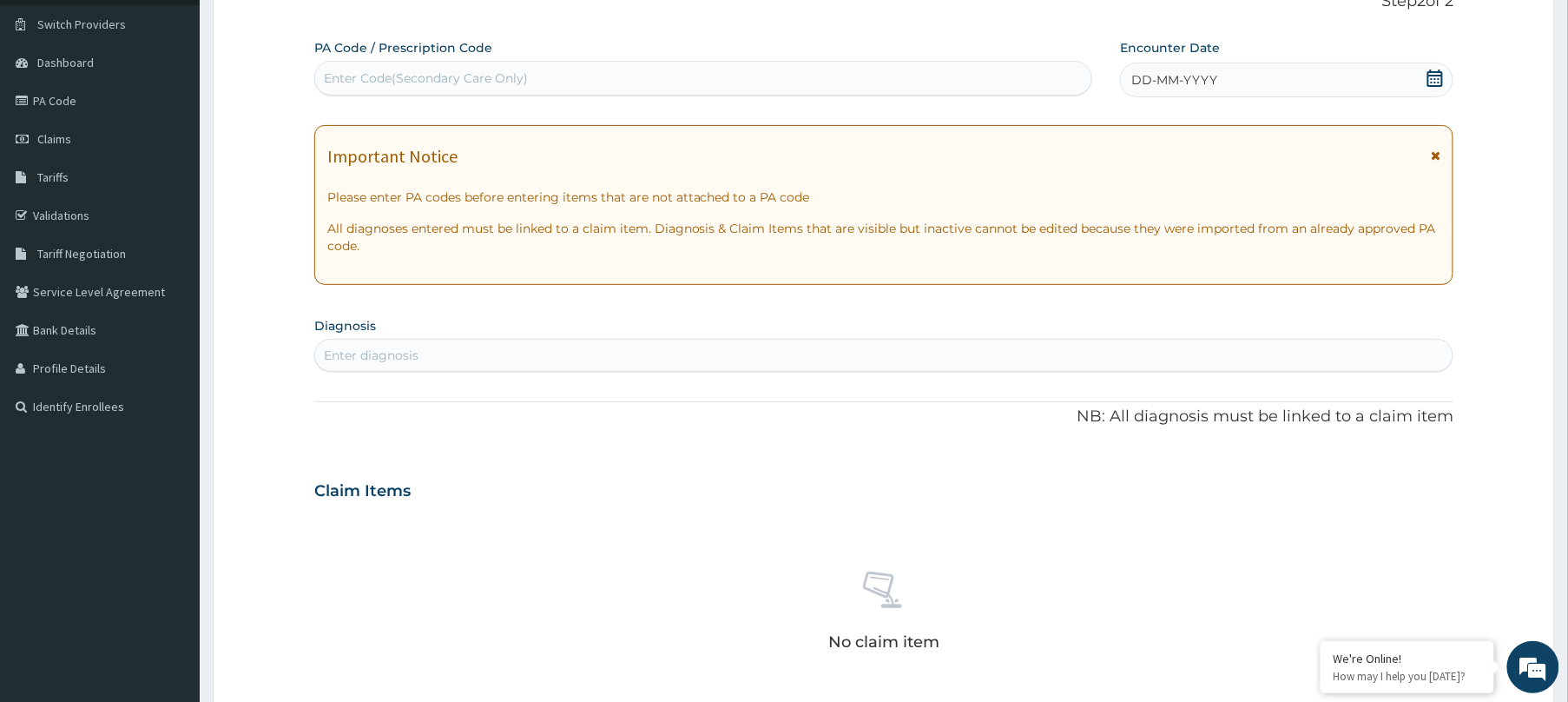
click at [761, 72] on div "Enter Code(Secondary Care Only)" at bounding box center [703, 78] width 776 height 28
paste input "PA/ACC66C"
type input "PA/ACC66C"
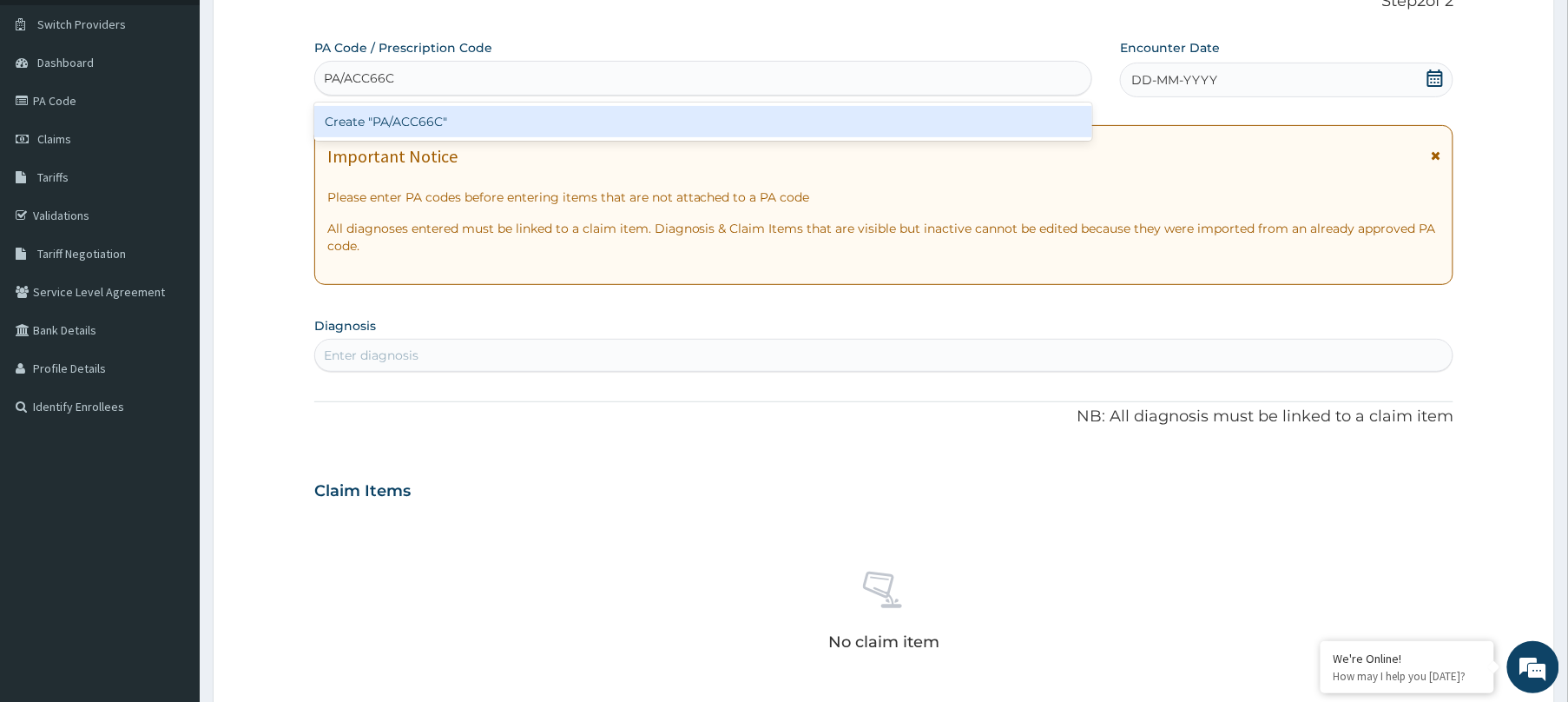
click at [755, 133] on div "Create "PA/ACC66C"" at bounding box center [703, 121] width 778 height 31
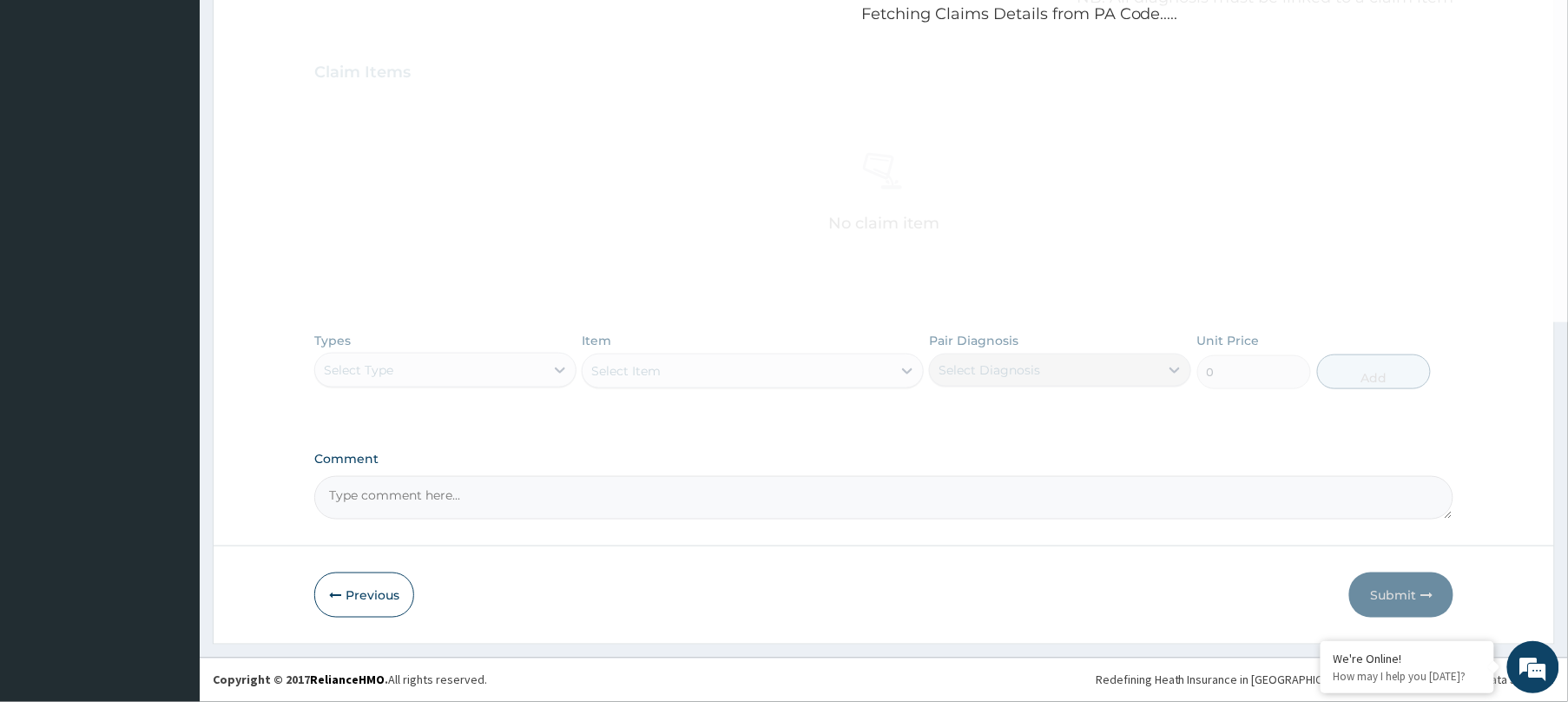
scroll to position [0, 0]
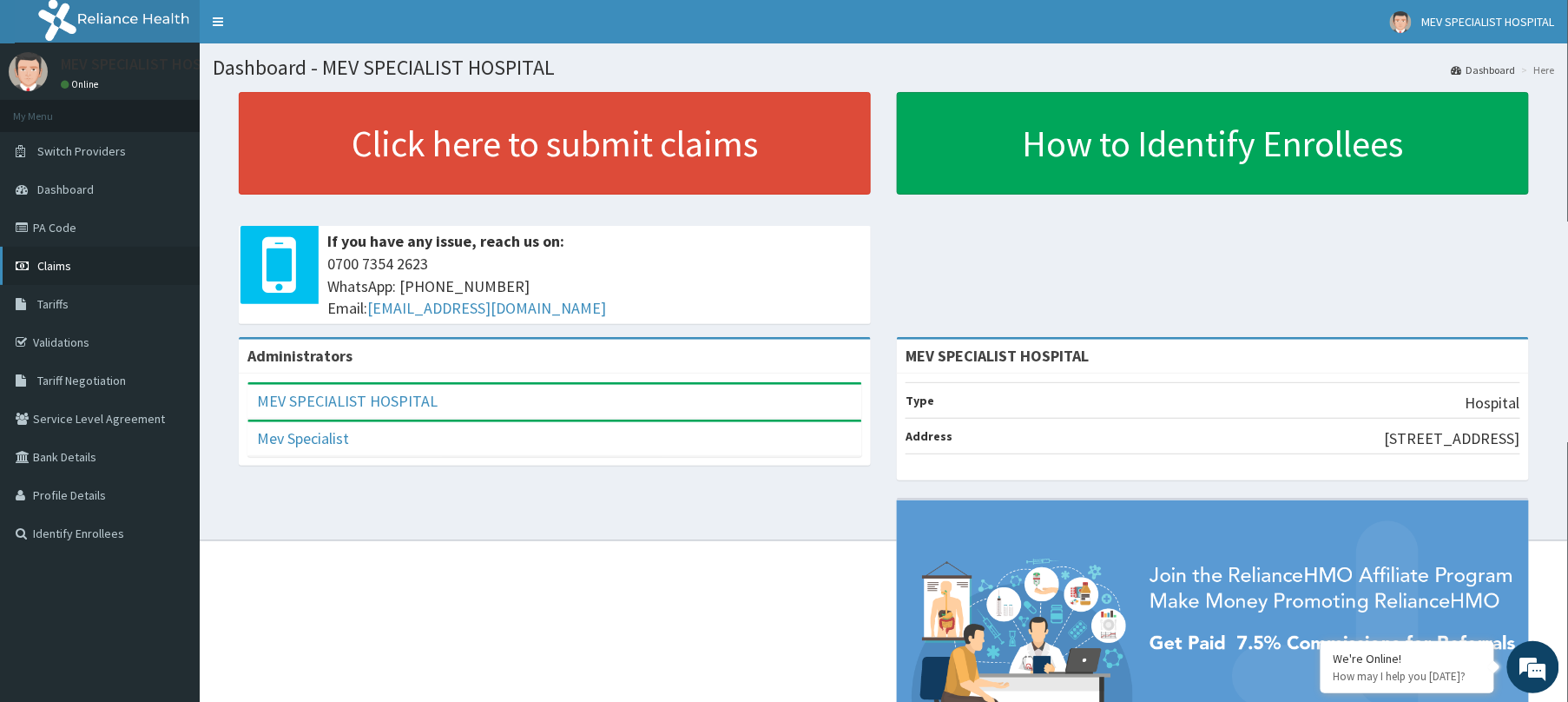
click at [60, 254] on link "Claims" at bounding box center [99, 265] width 200 height 39
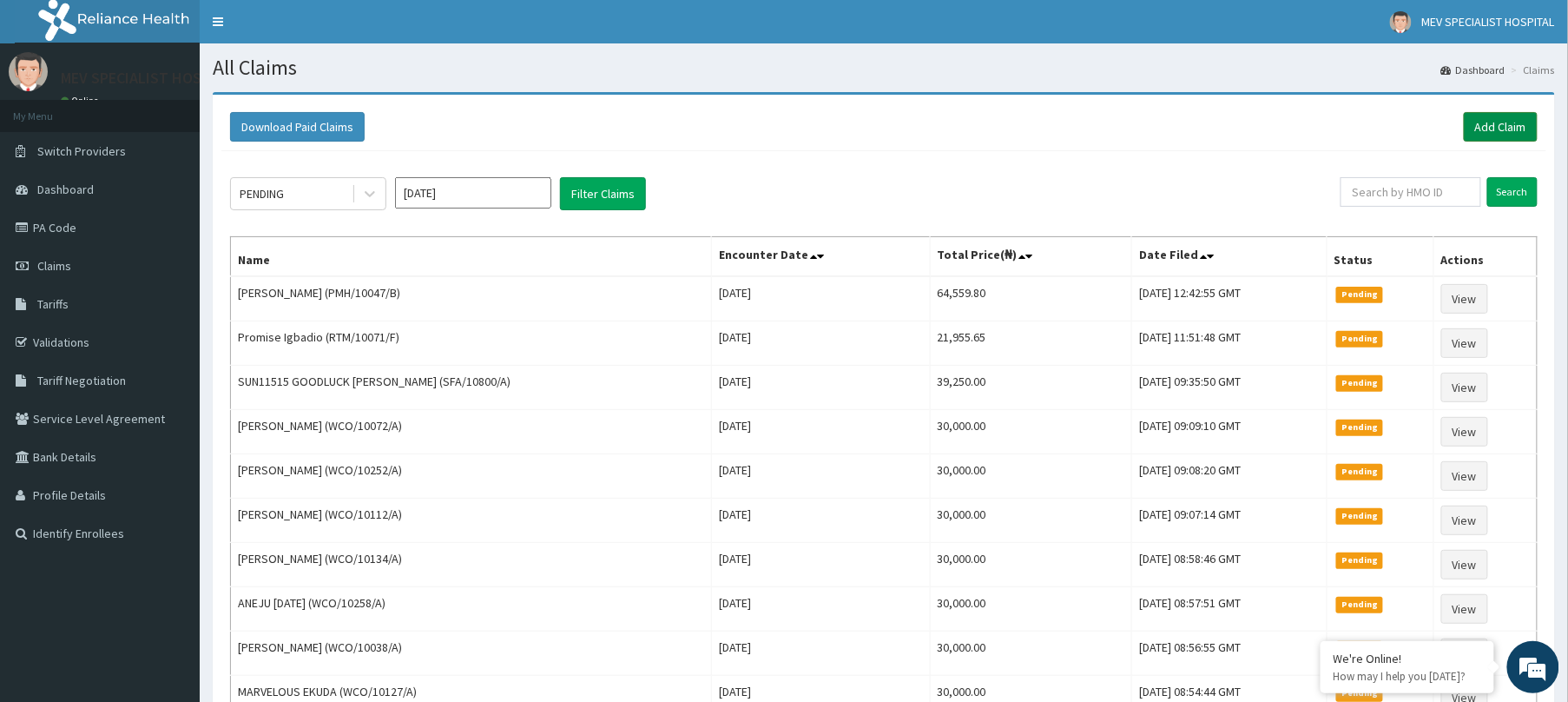
click at [1484, 118] on link "Add Claim" at bounding box center [1501, 126] width 73 height 30
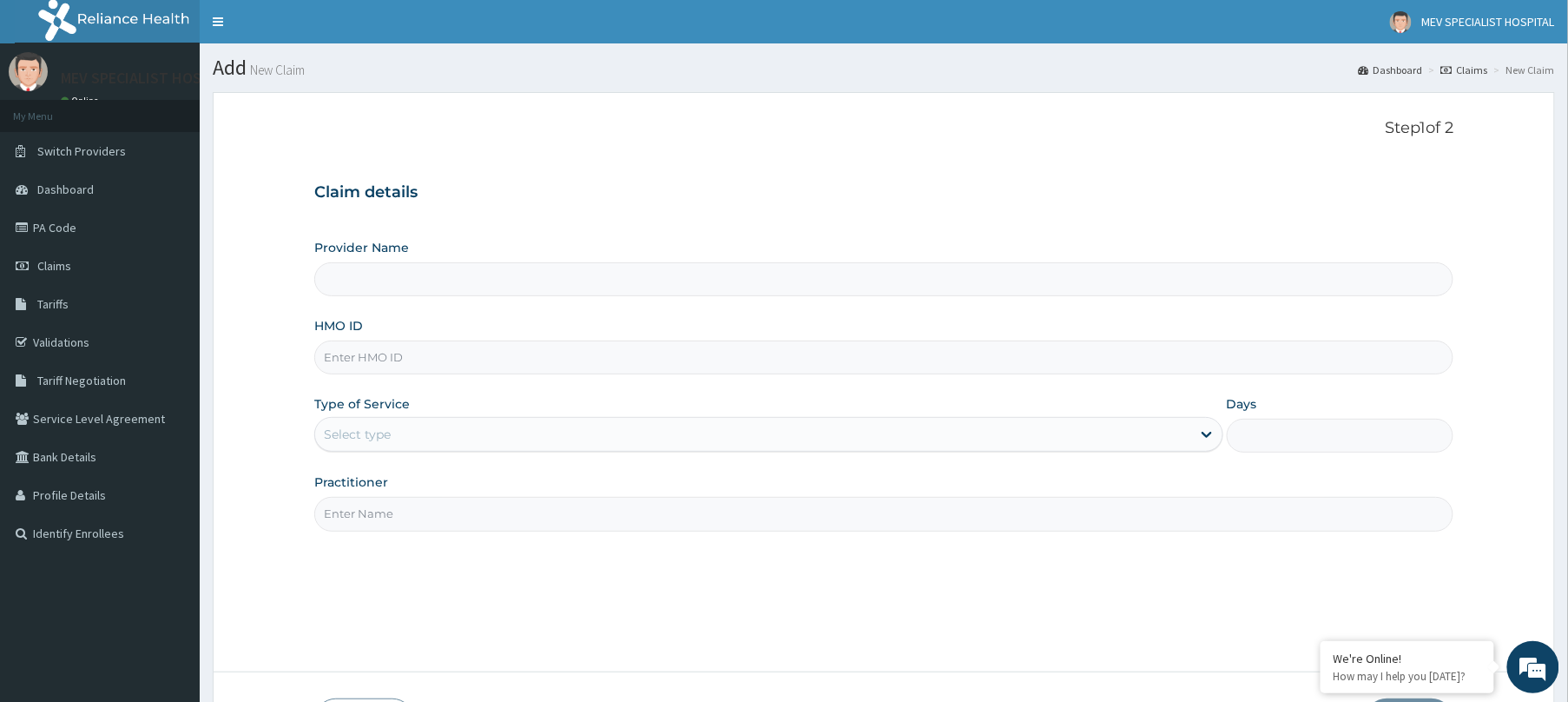
type input "MEV SPECIALIST HOSPITAL"
click at [616, 365] on input "HMO ID" at bounding box center [883, 357] width 1139 height 34
paste input "WCO/10208/A"
type input "WCO/10208/A"
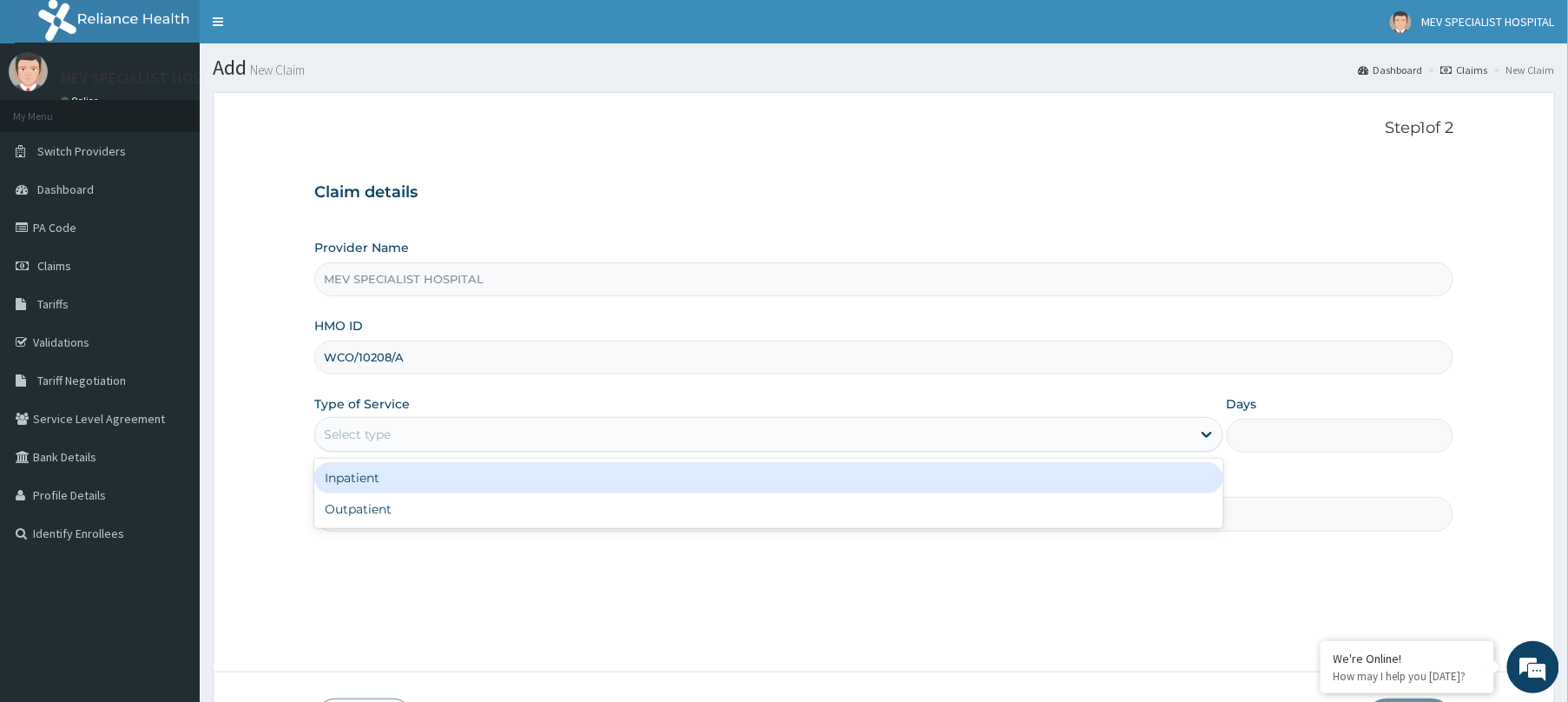
click at [525, 449] on div "Select type" at bounding box center [769, 434] width 909 height 35
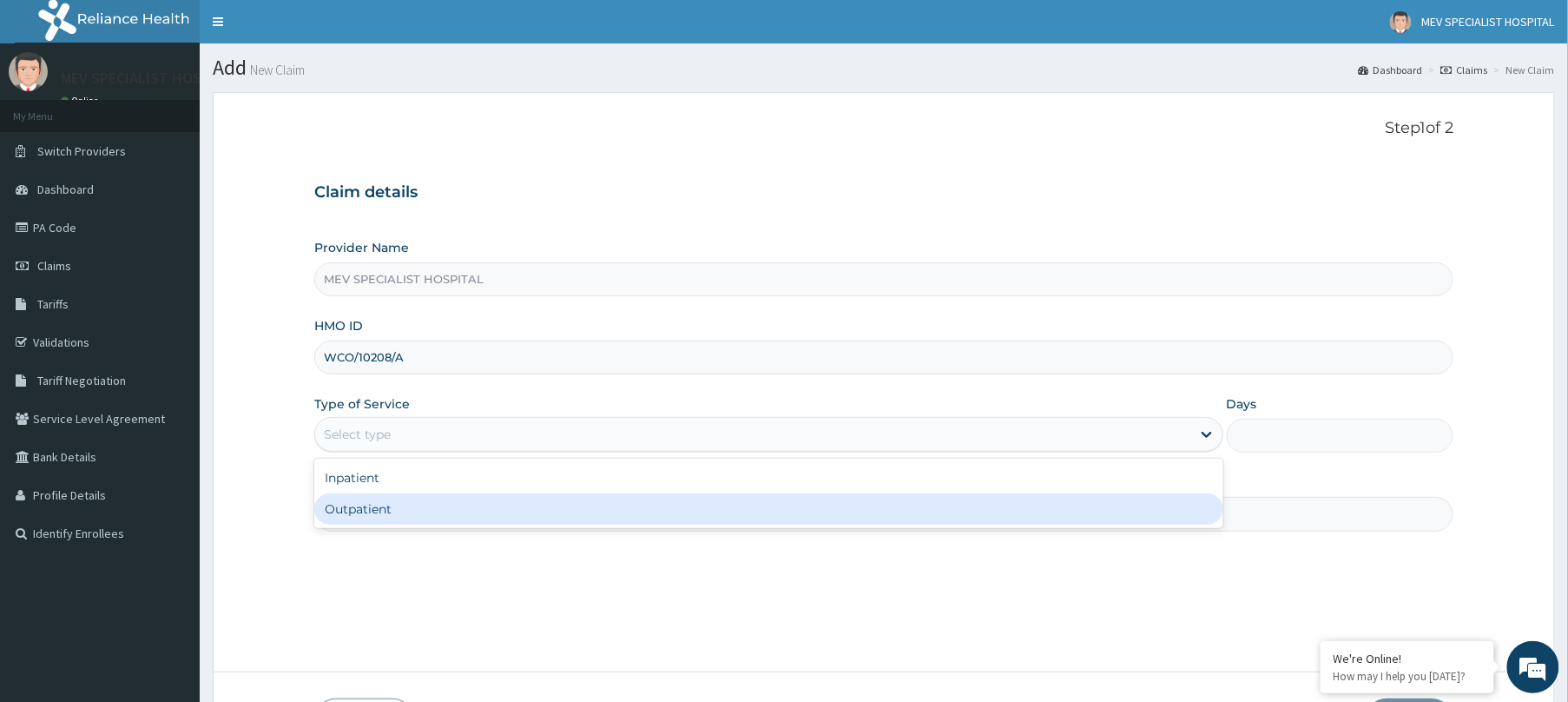
click at [479, 518] on div "Outpatient" at bounding box center [769, 509] width 909 height 31
type input "1"
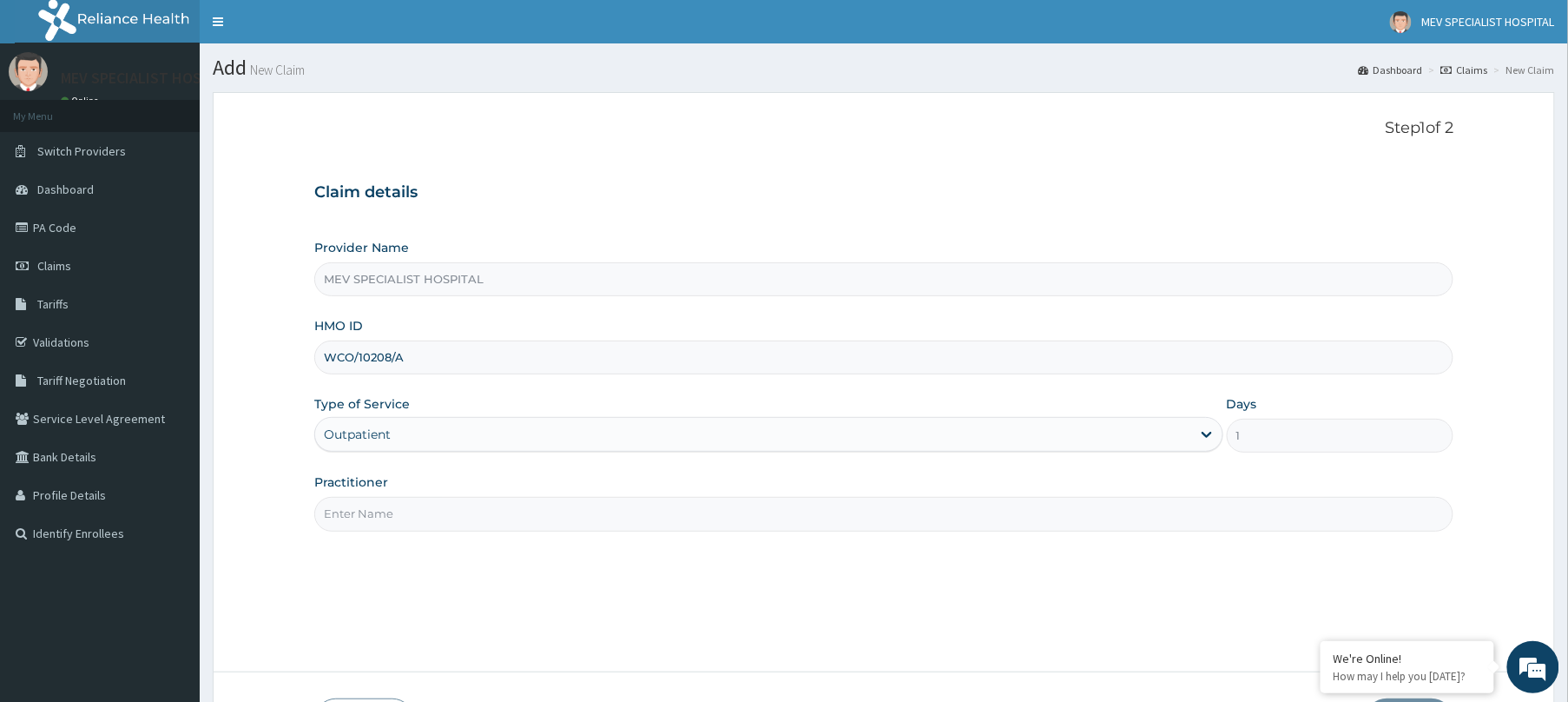
click at [479, 518] on input "Practitioner" at bounding box center [883, 514] width 1139 height 34
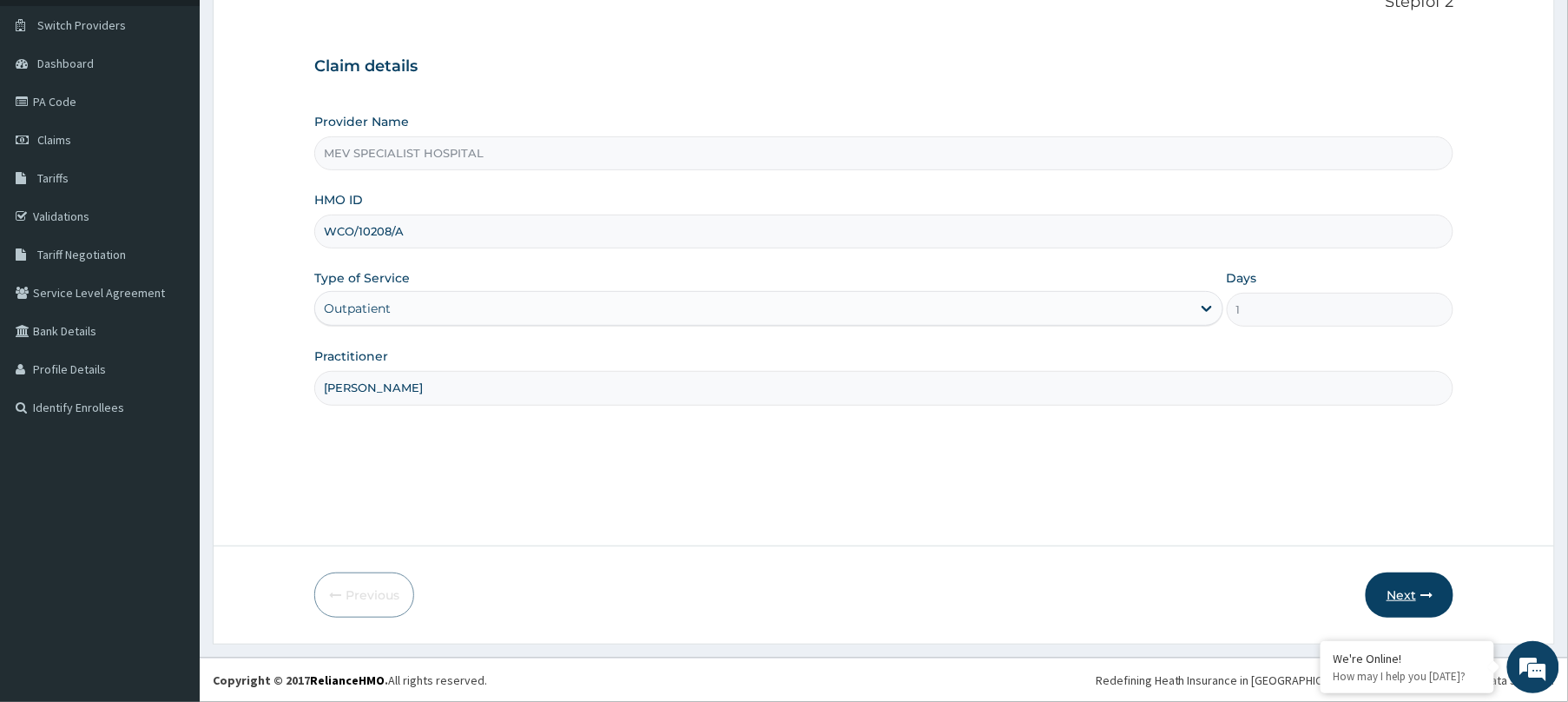
type input "DR. HENRY"
click at [1401, 605] on button "Next" at bounding box center [1410, 595] width 88 height 45
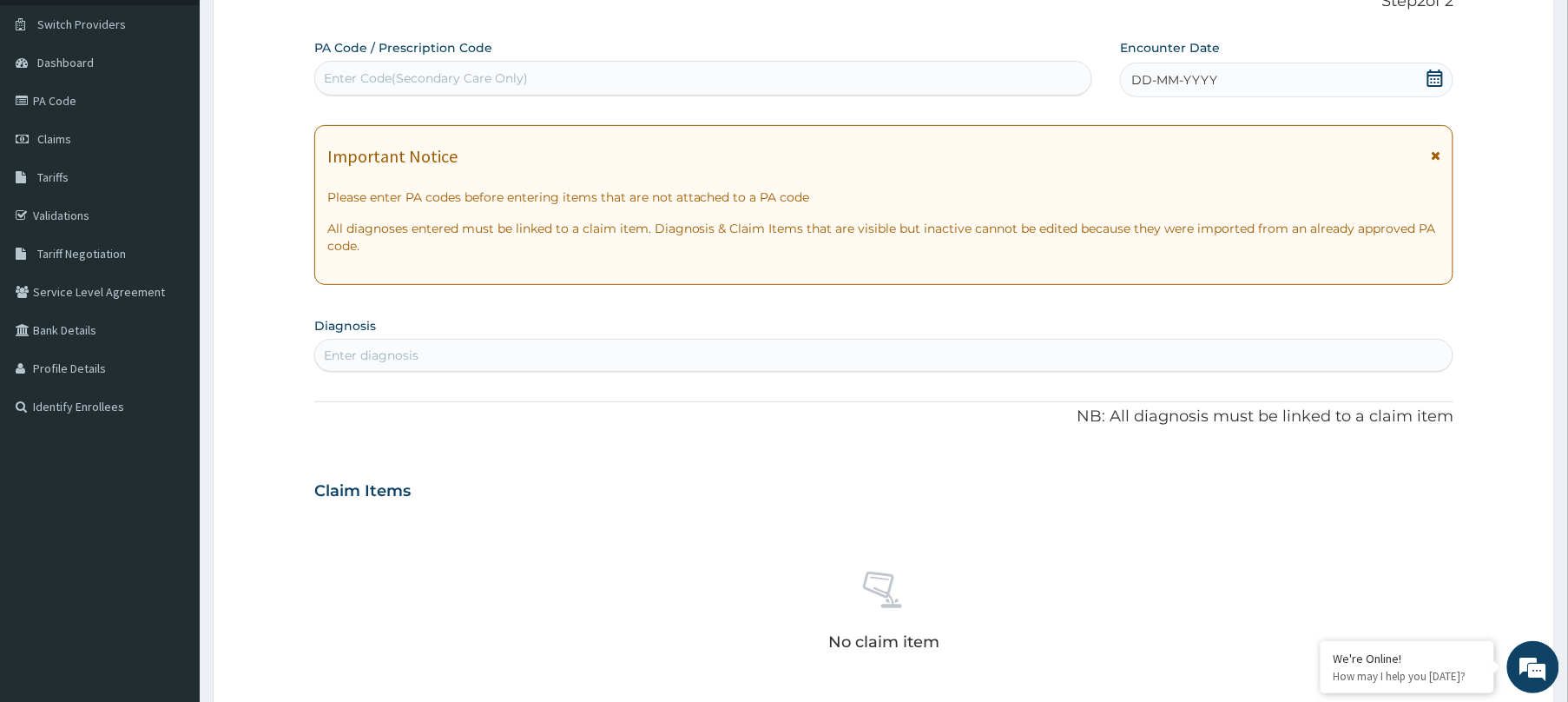
click at [914, 73] on div "Enter Code(Secondary Care Only)" at bounding box center [703, 78] width 776 height 28
paste input "PA/ACC66C"
type input "PA/ACC66C"
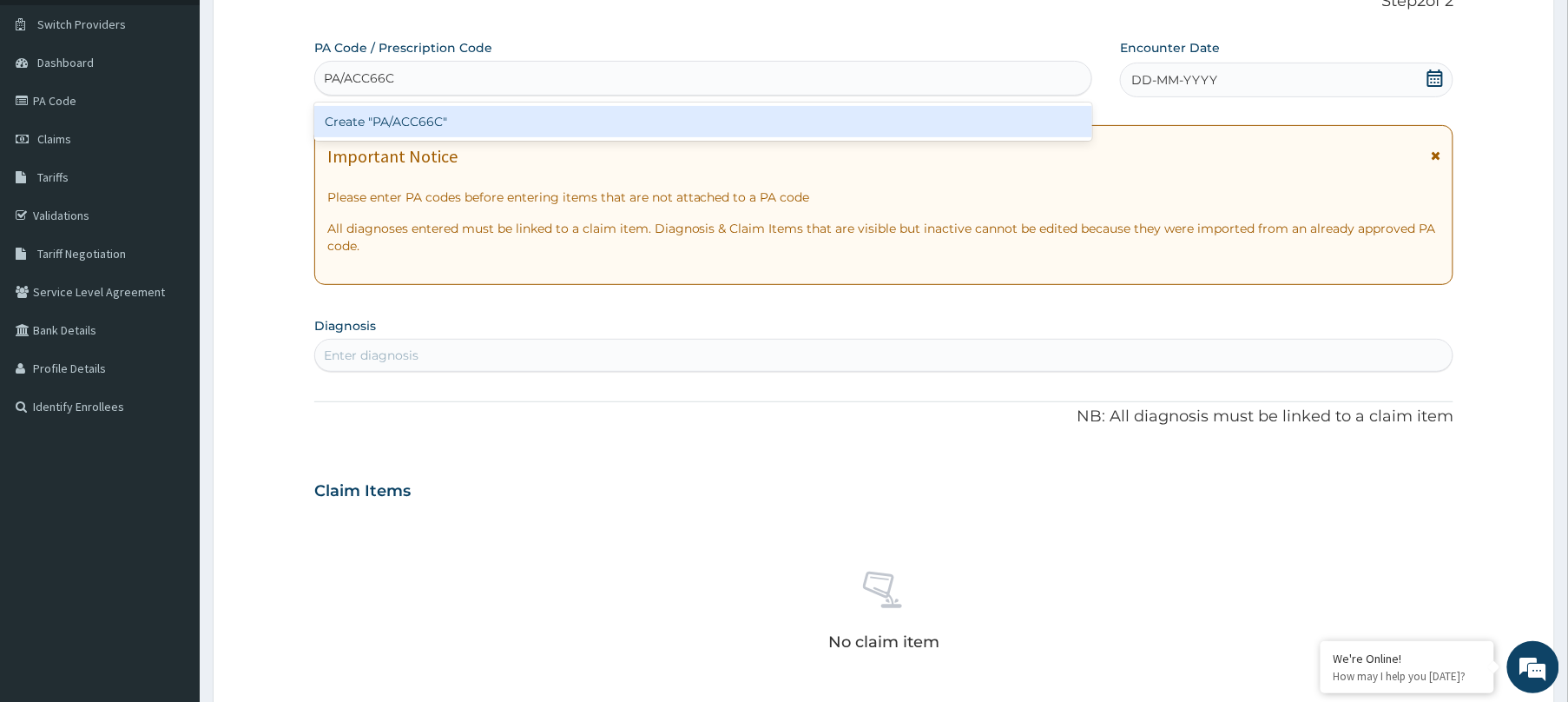
click at [890, 115] on div "Create "PA/ACC66C"" at bounding box center [703, 121] width 778 height 31
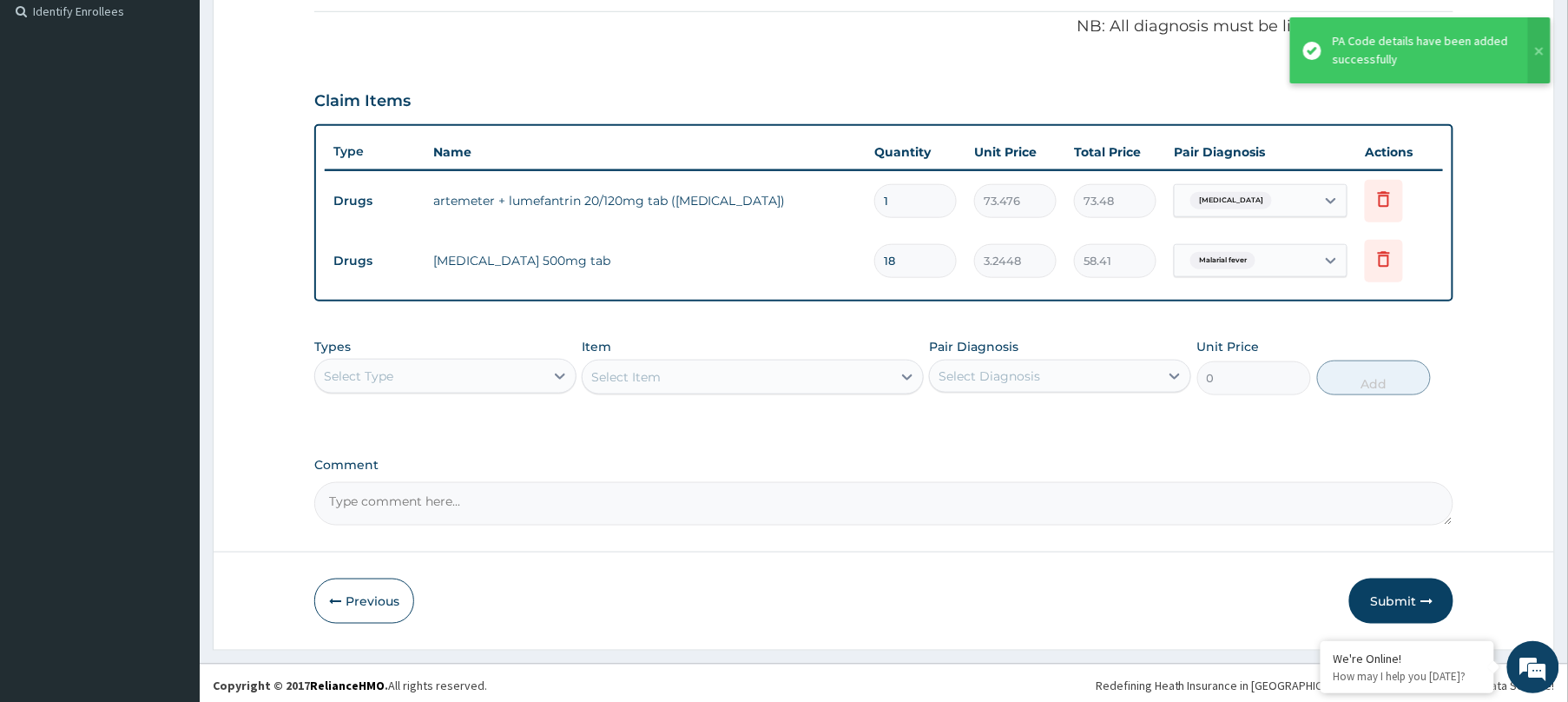
scroll to position [529, 0]
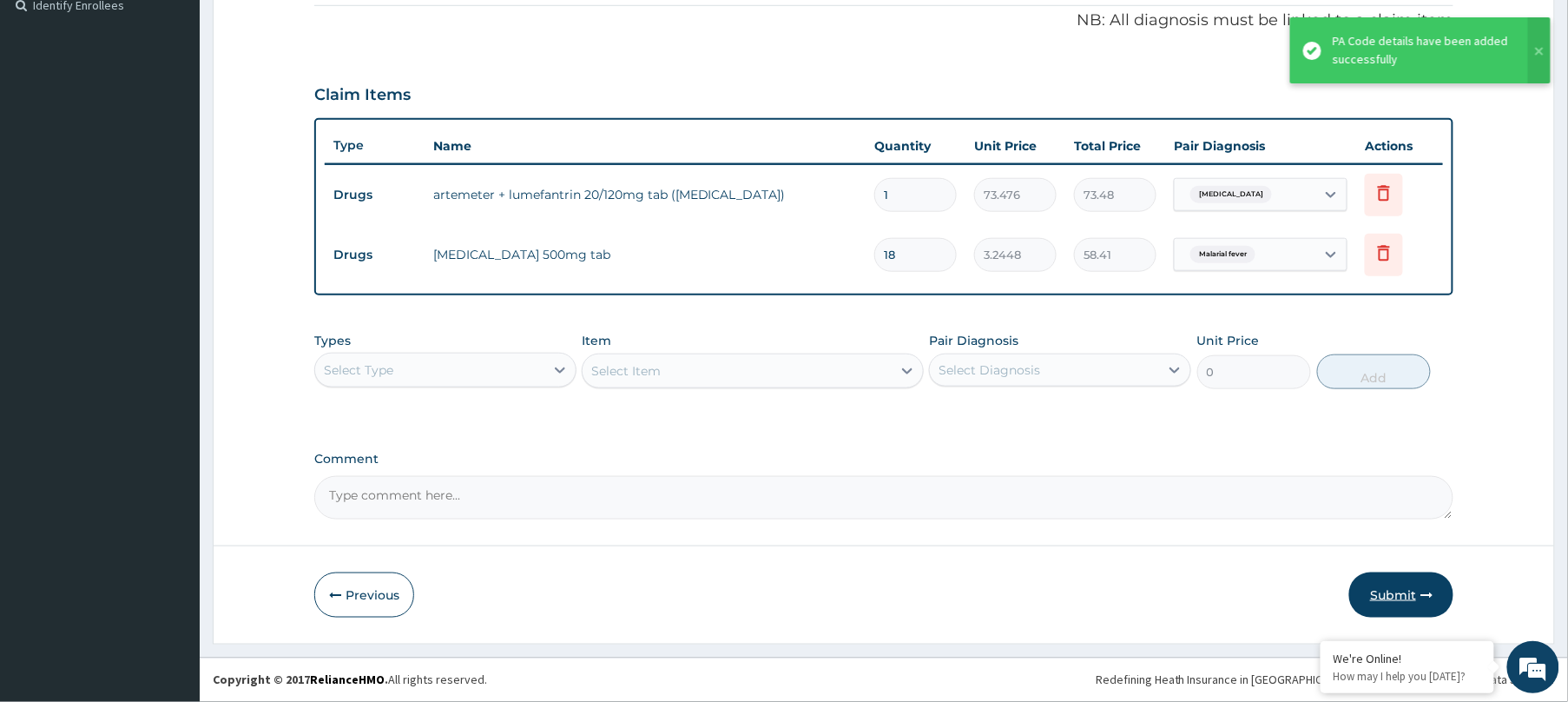
click at [1414, 585] on button "Submit" at bounding box center [1401, 595] width 104 height 45
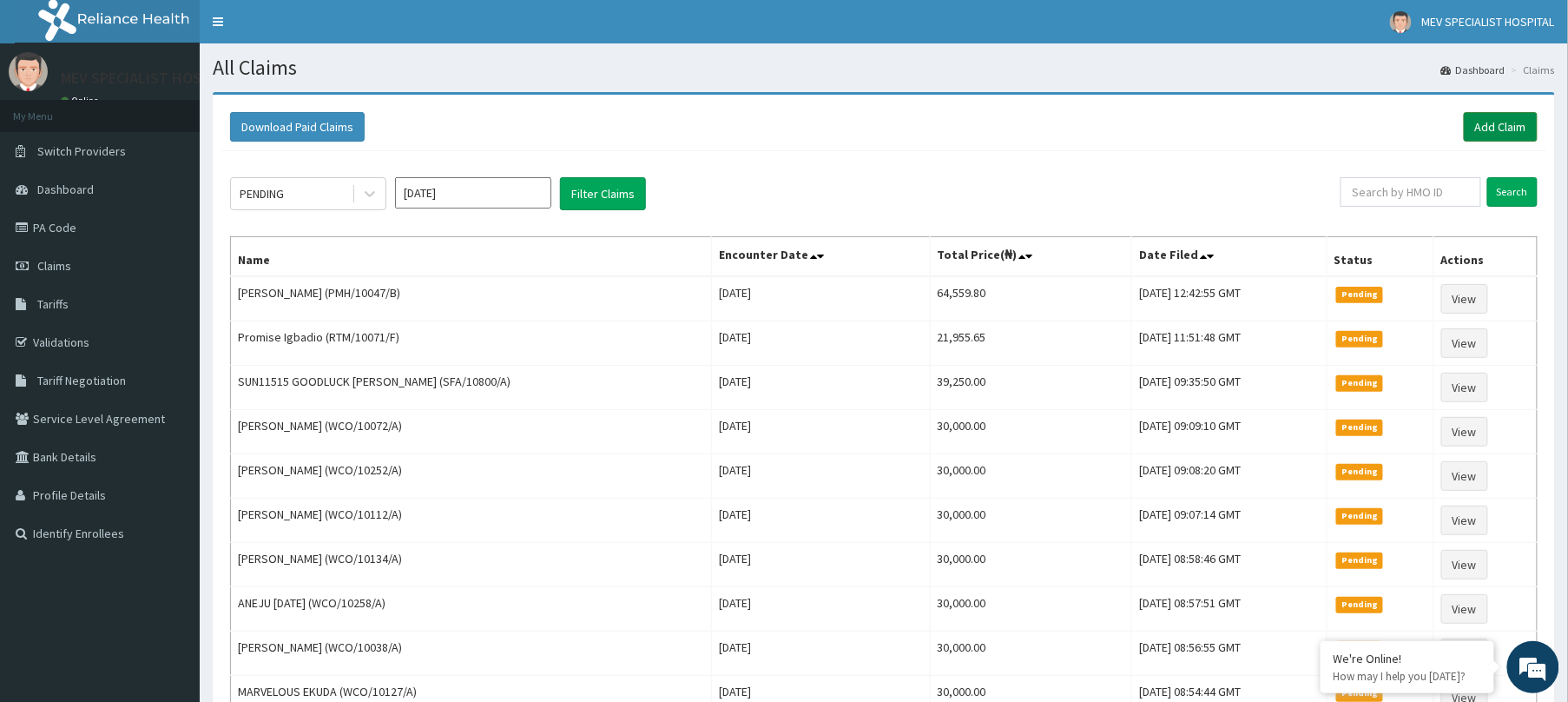
click at [1522, 126] on link "Add Claim" at bounding box center [1501, 126] width 73 height 30
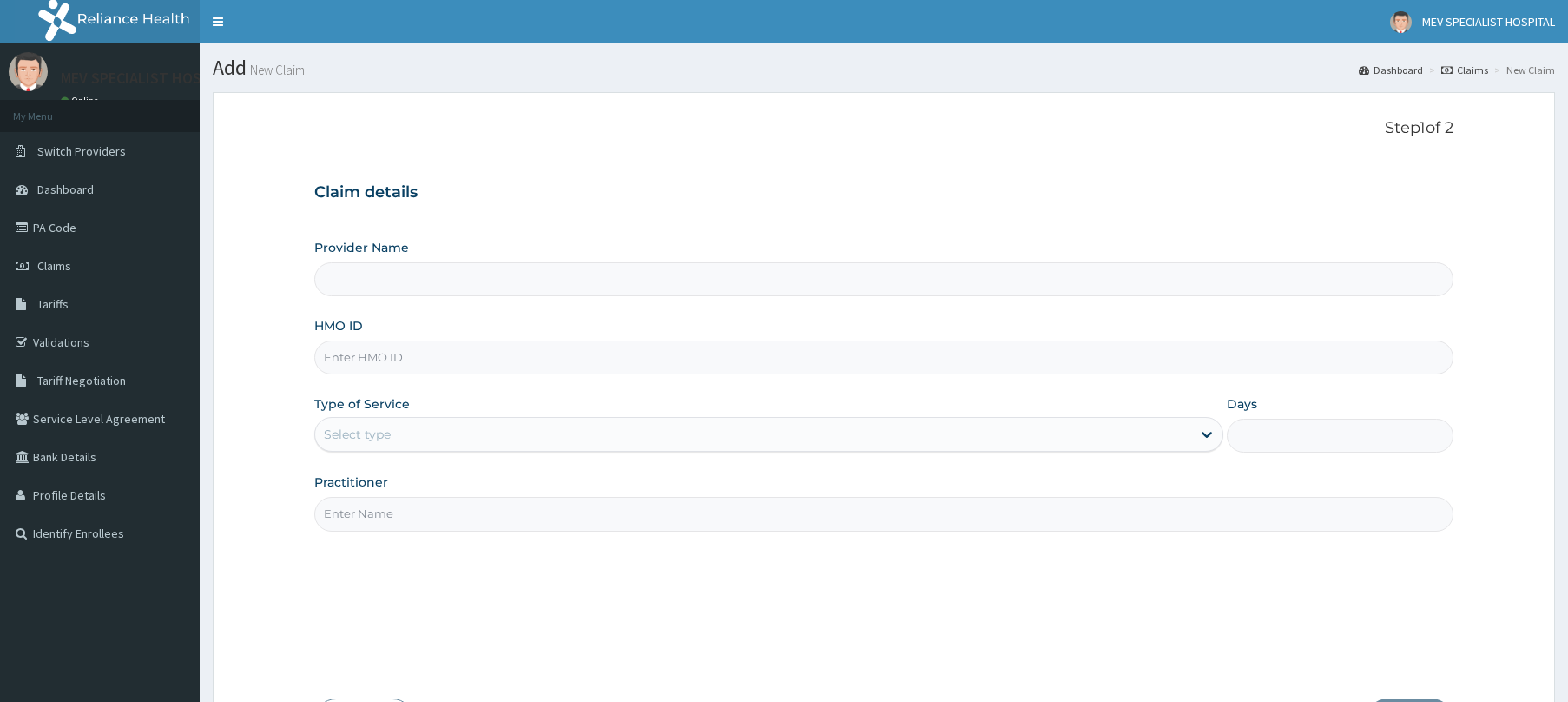
type input "MEV SPECIALIST HOSPITAL"
click at [497, 352] on input "HMO ID" at bounding box center [883, 357] width 1139 height 34
paste input "RTM/10071/F"
type input "RTM/10071/F"
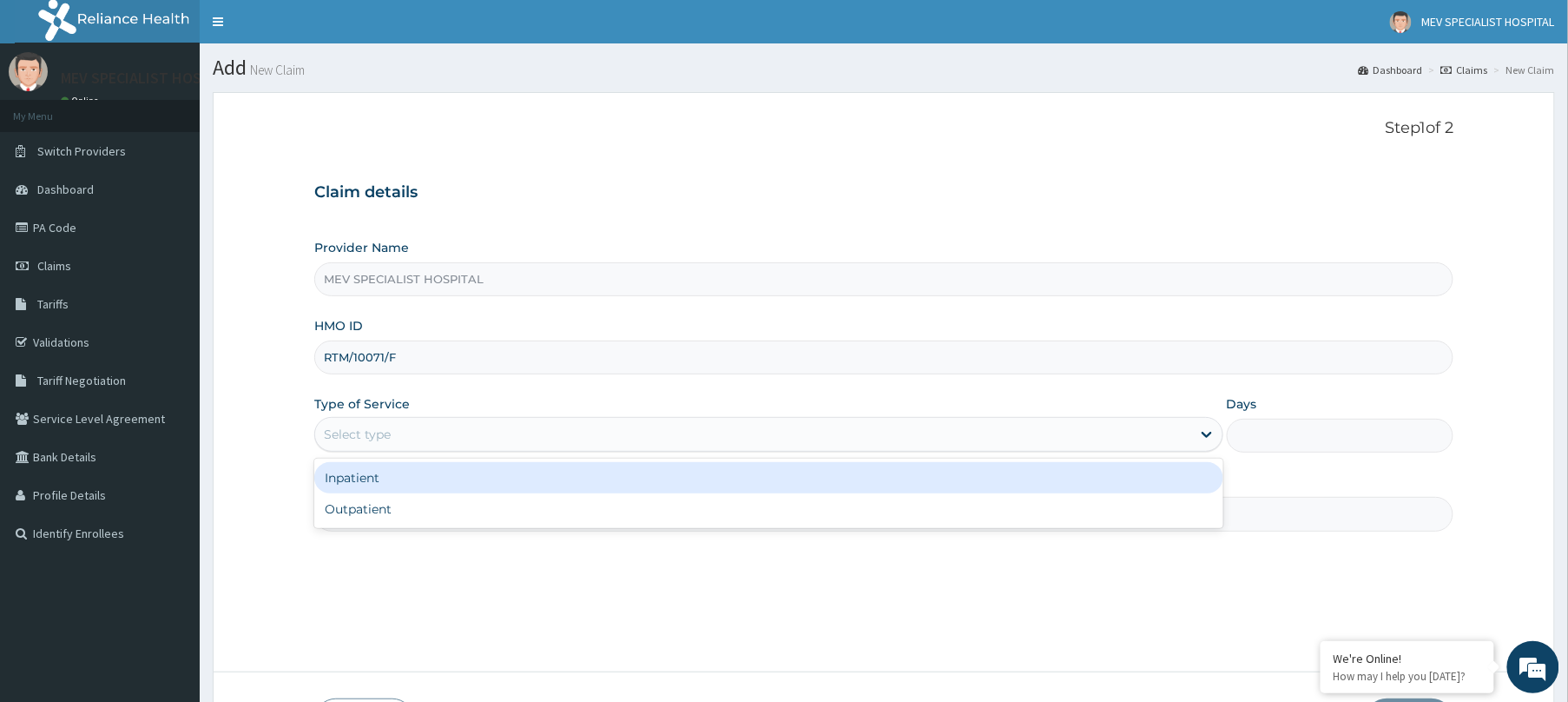
click at [484, 439] on div "Select type" at bounding box center [753, 434] width 876 height 28
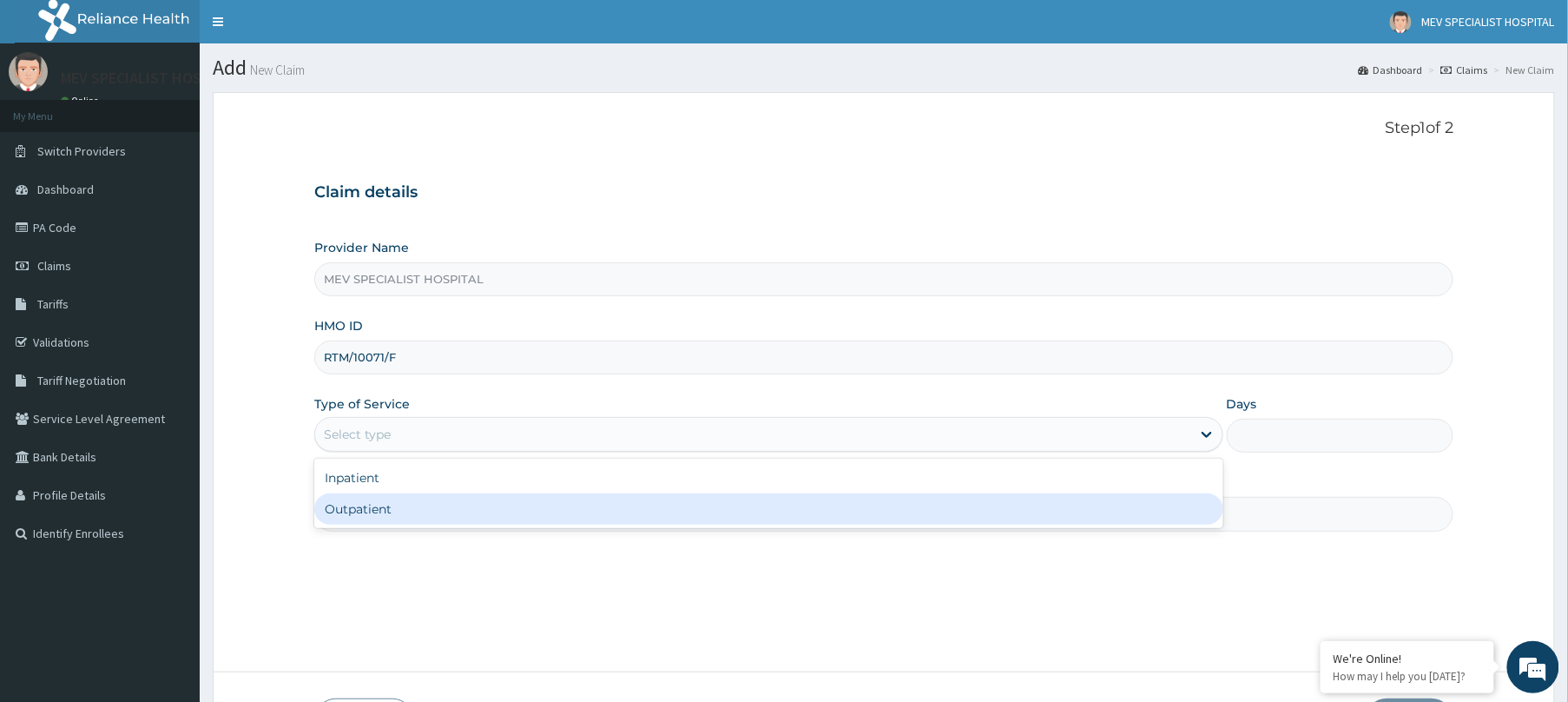
click at [455, 510] on div "Outpatient" at bounding box center [769, 509] width 909 height 31
type input "1"
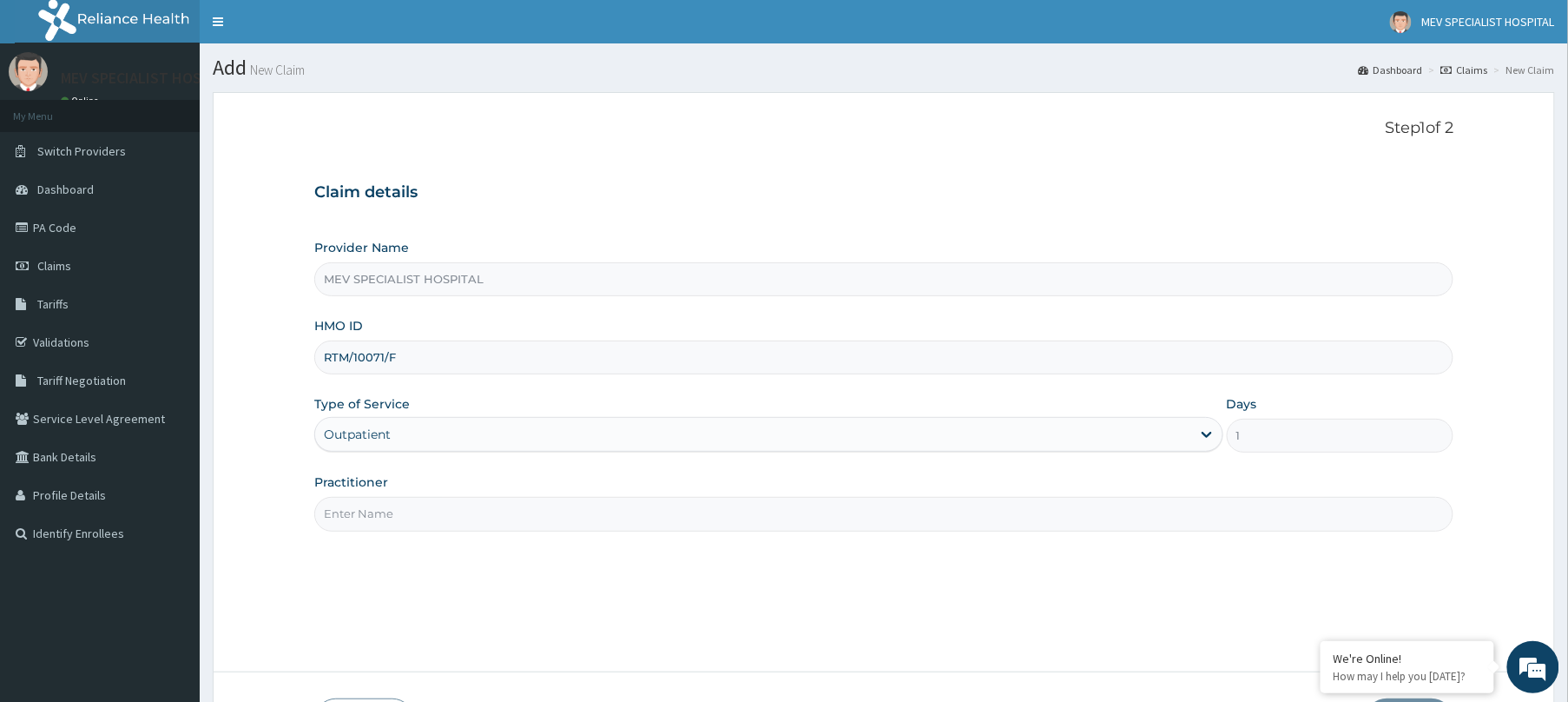
click at [455, 510] on input "Practitioner" at bounding box center [883, 514] width 1139 height 34
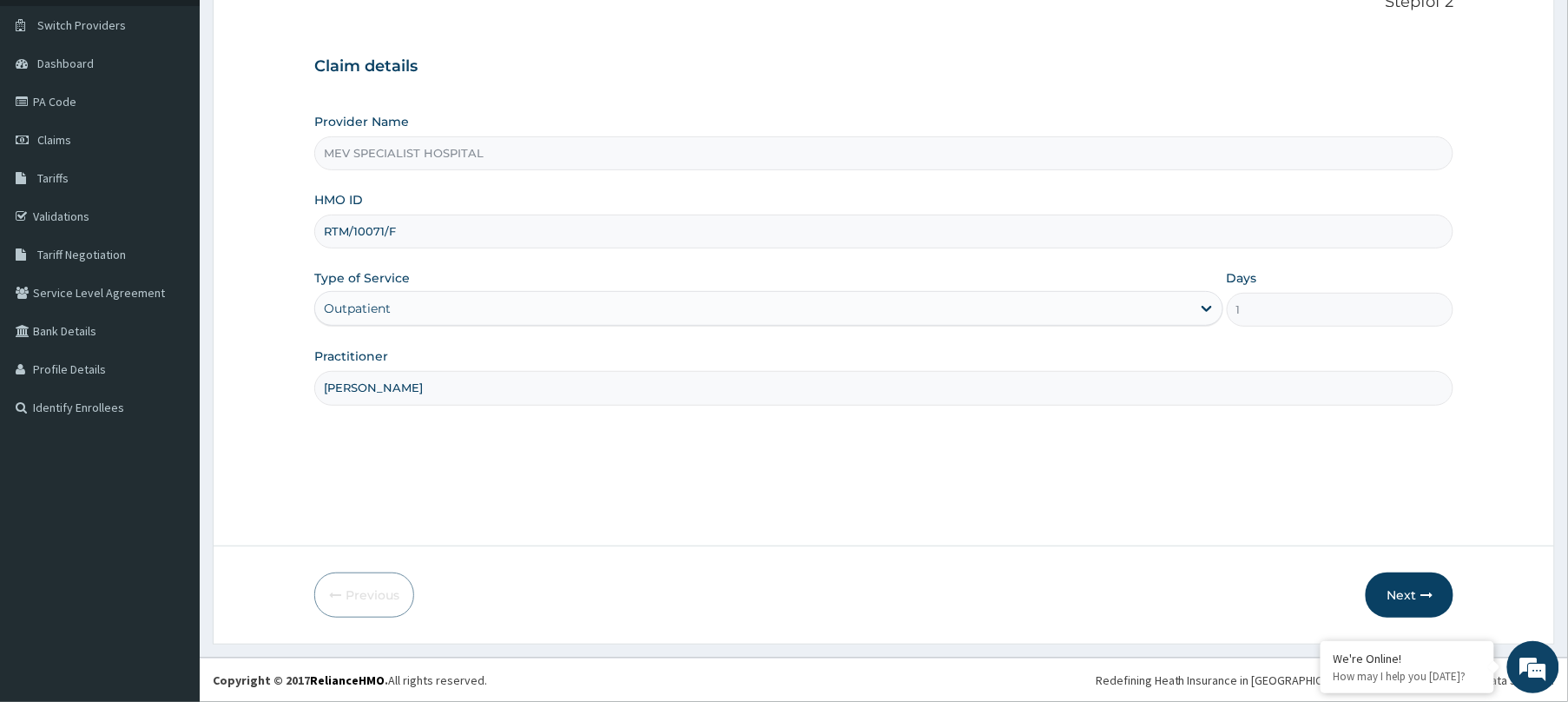
scroll to position [127, 0]
type input "[PERSON_NAME]"
click at [1398, 601] on button "Next" at bounding box center [1410, 595] width 88 height 45
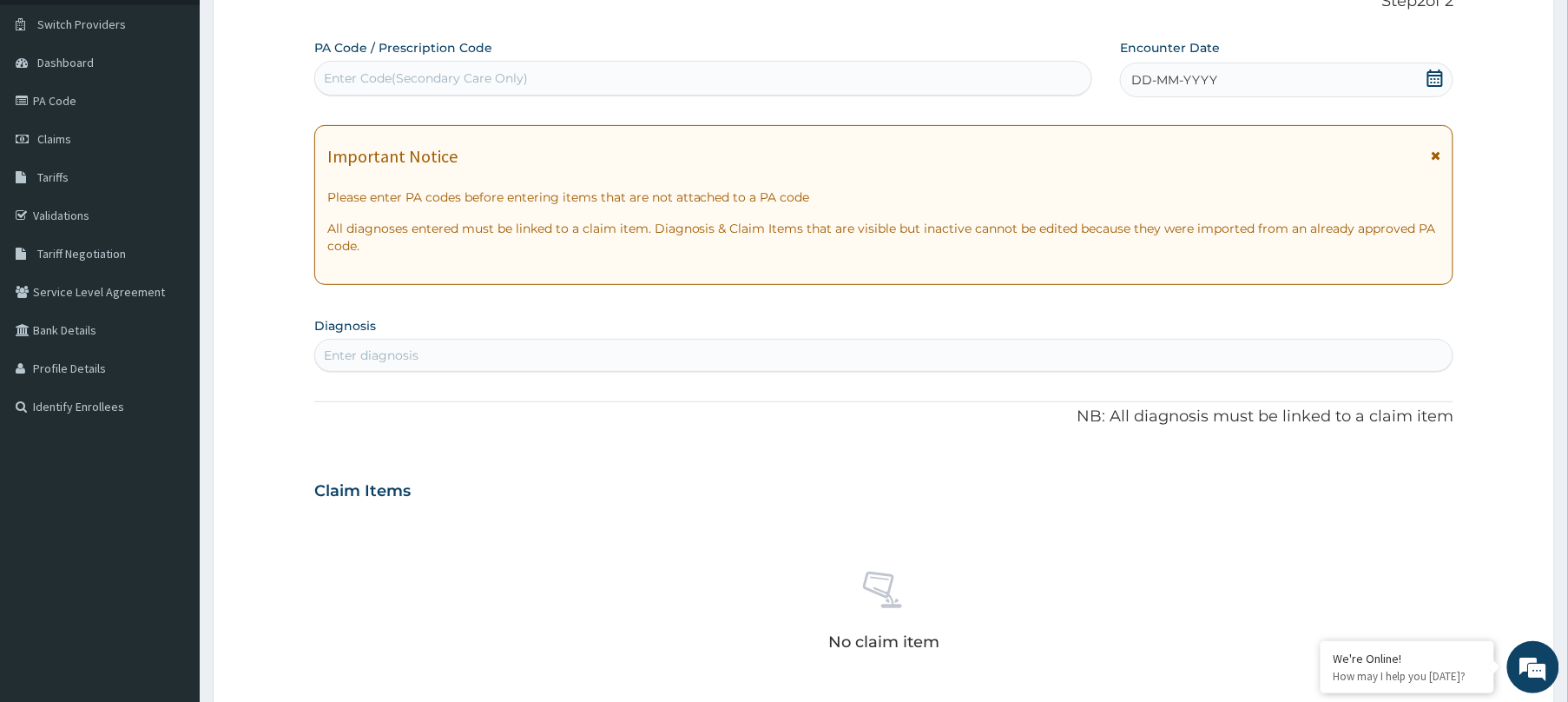
click at [793, 80] on div "Enter Code(Secondary Care Only)" at bounding box center [703, 78] width 776 height 28
paste input "PA/2CAD77"
type input "PA/2CAD77"
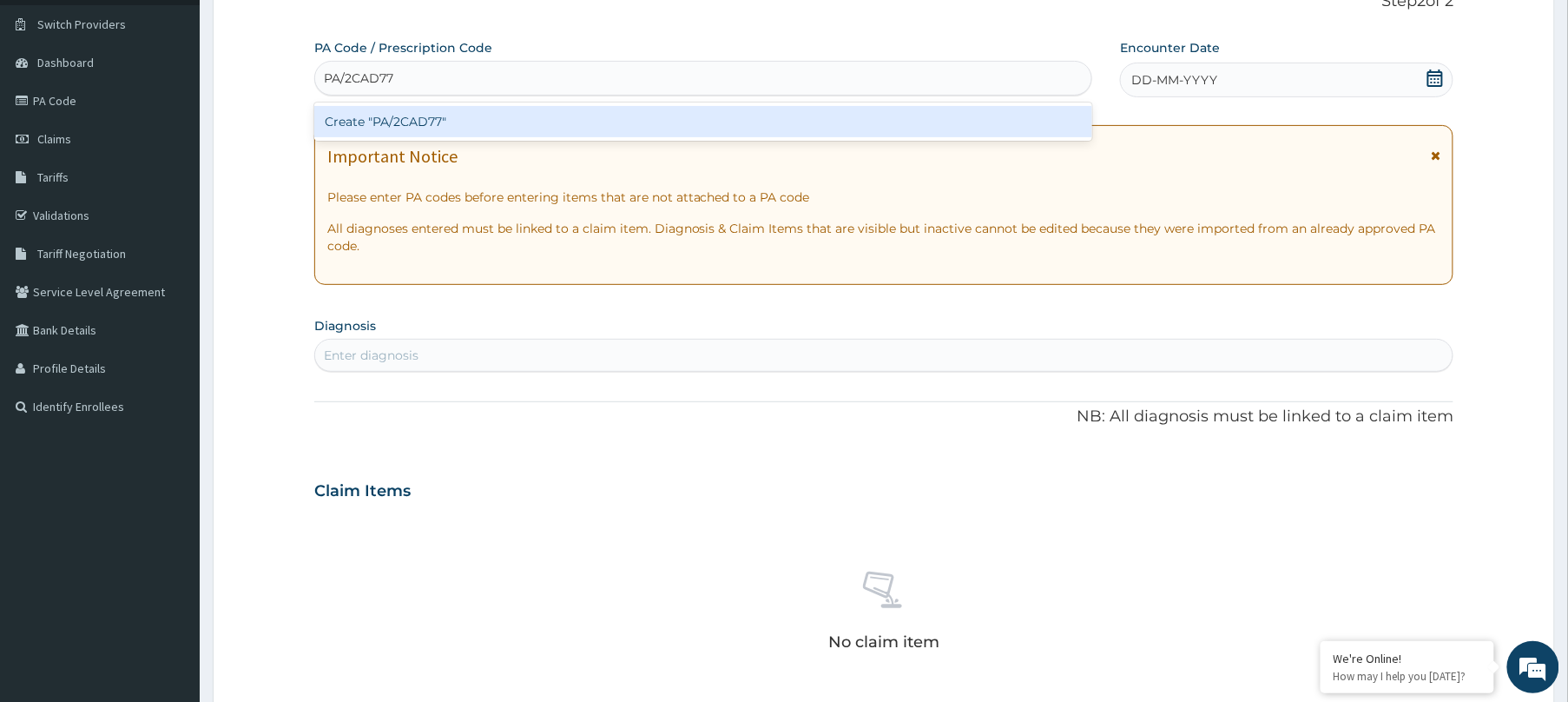
click at [788, 130] on div "Create "PA/2CAD77"" at bounding box center [703, 121] width 778 height 31
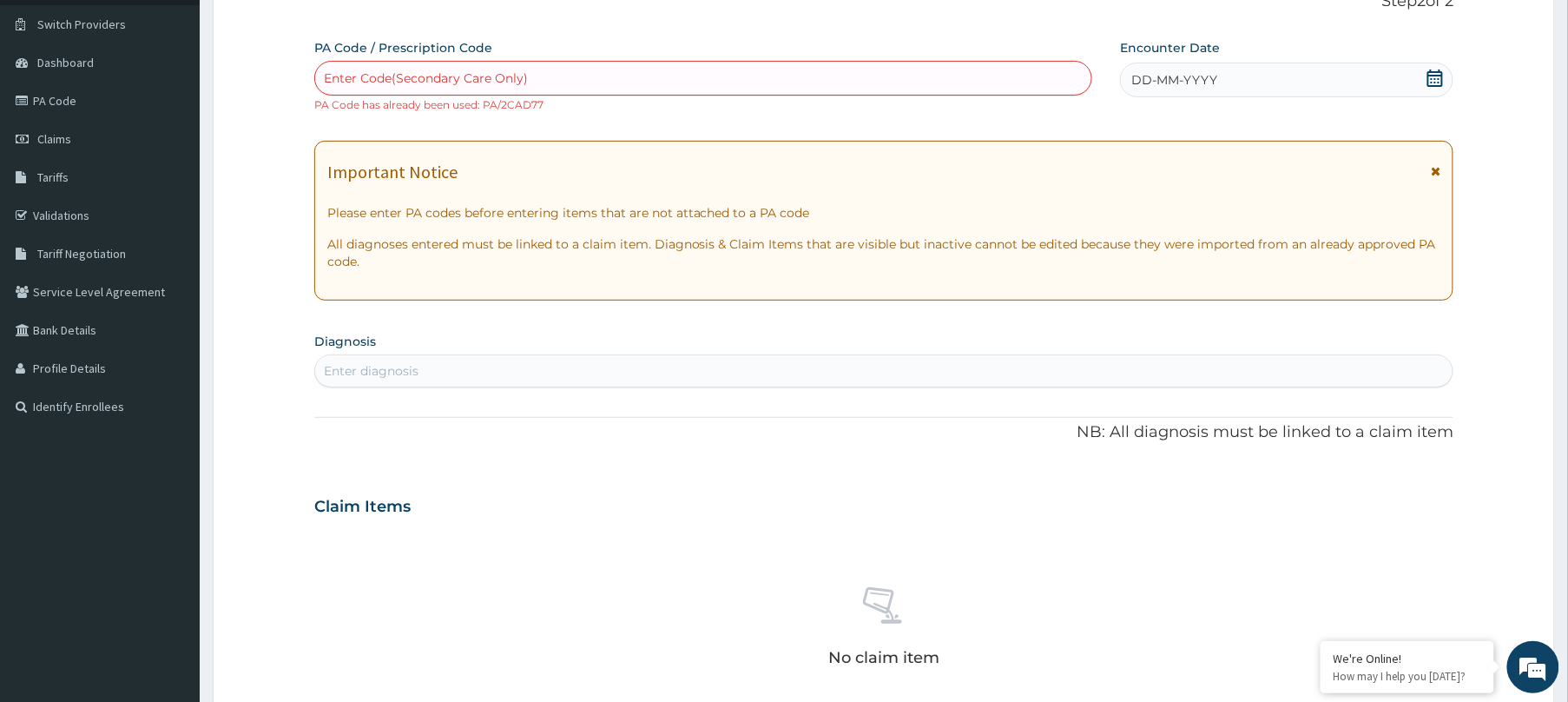
paste input "PA/30A6FF"
type input "PA/30A6FF"
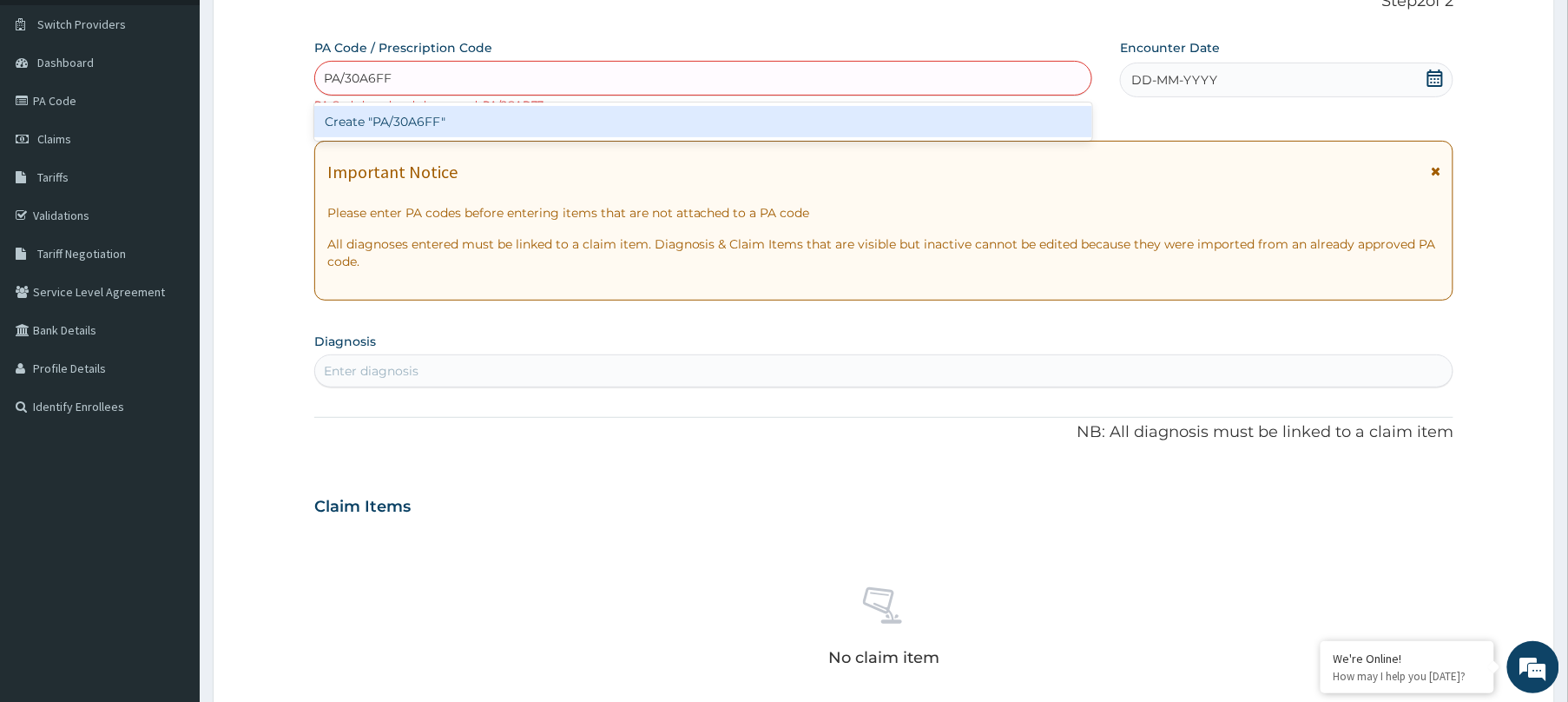
click at [752, 113] on div "Create "PA/30A6FF"" at bounding box center [703, 121] width 778 height 31
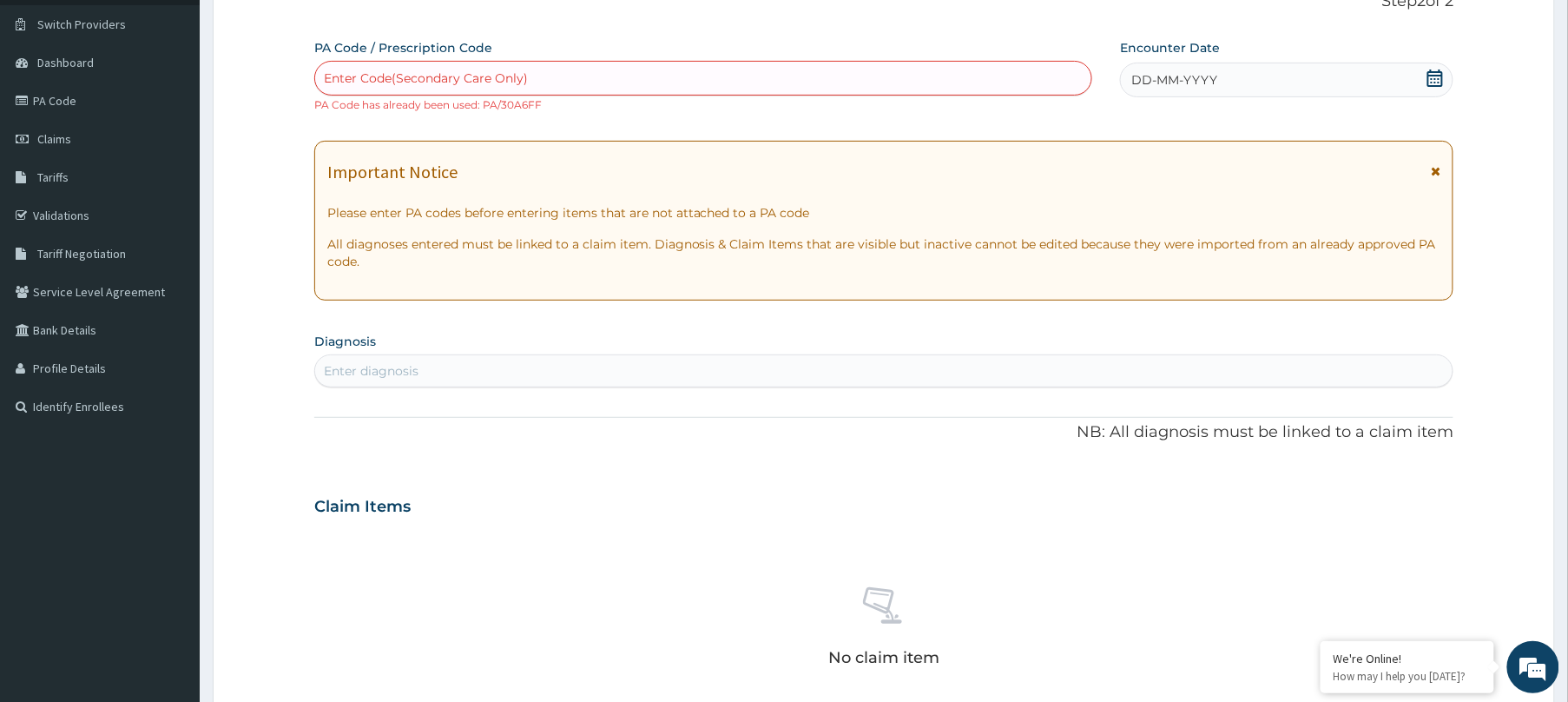
paste input "PA/2CAD77"
type input "PA/2CAD77"
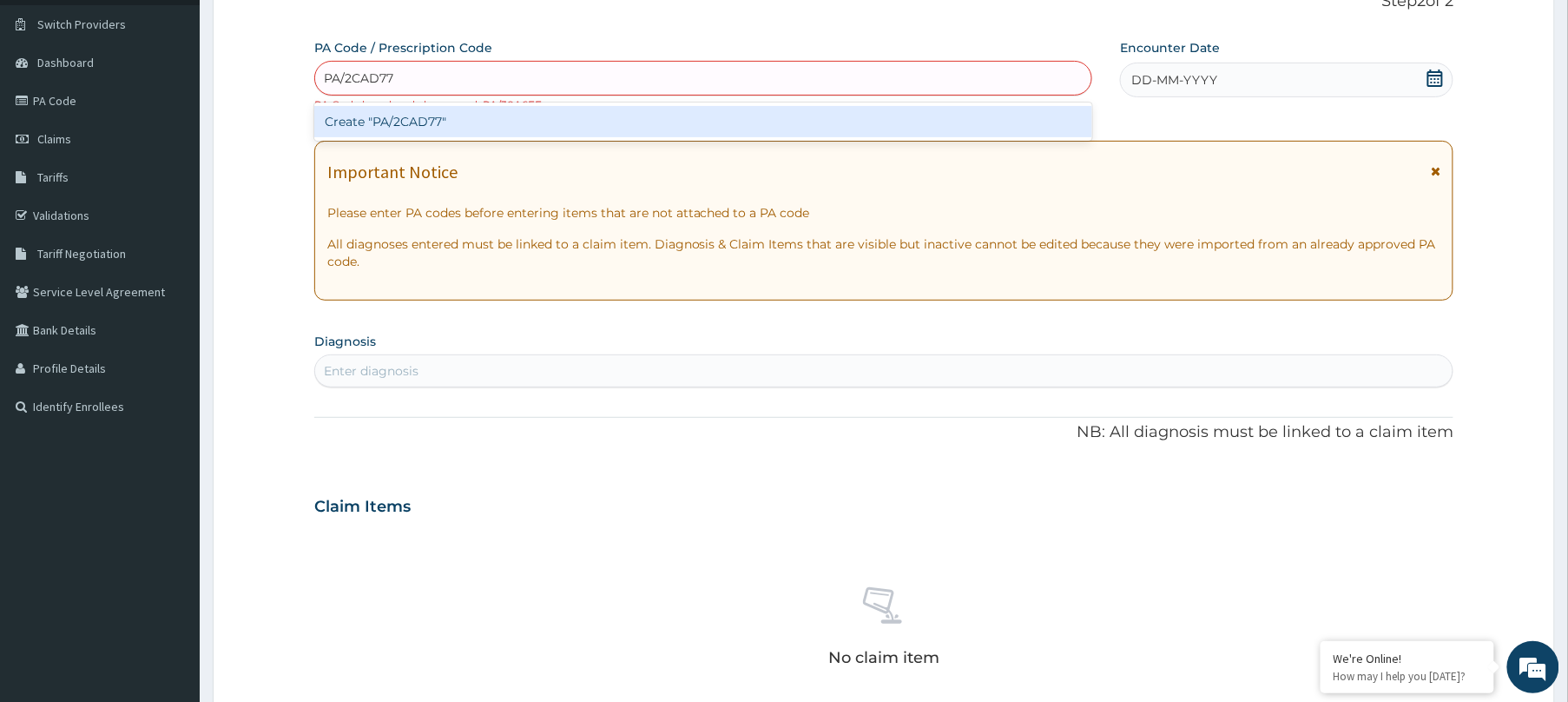
click at [882, 119] on div "Create "PA/2CAD77"" at bounding box center [703, 121] width 778 height 31
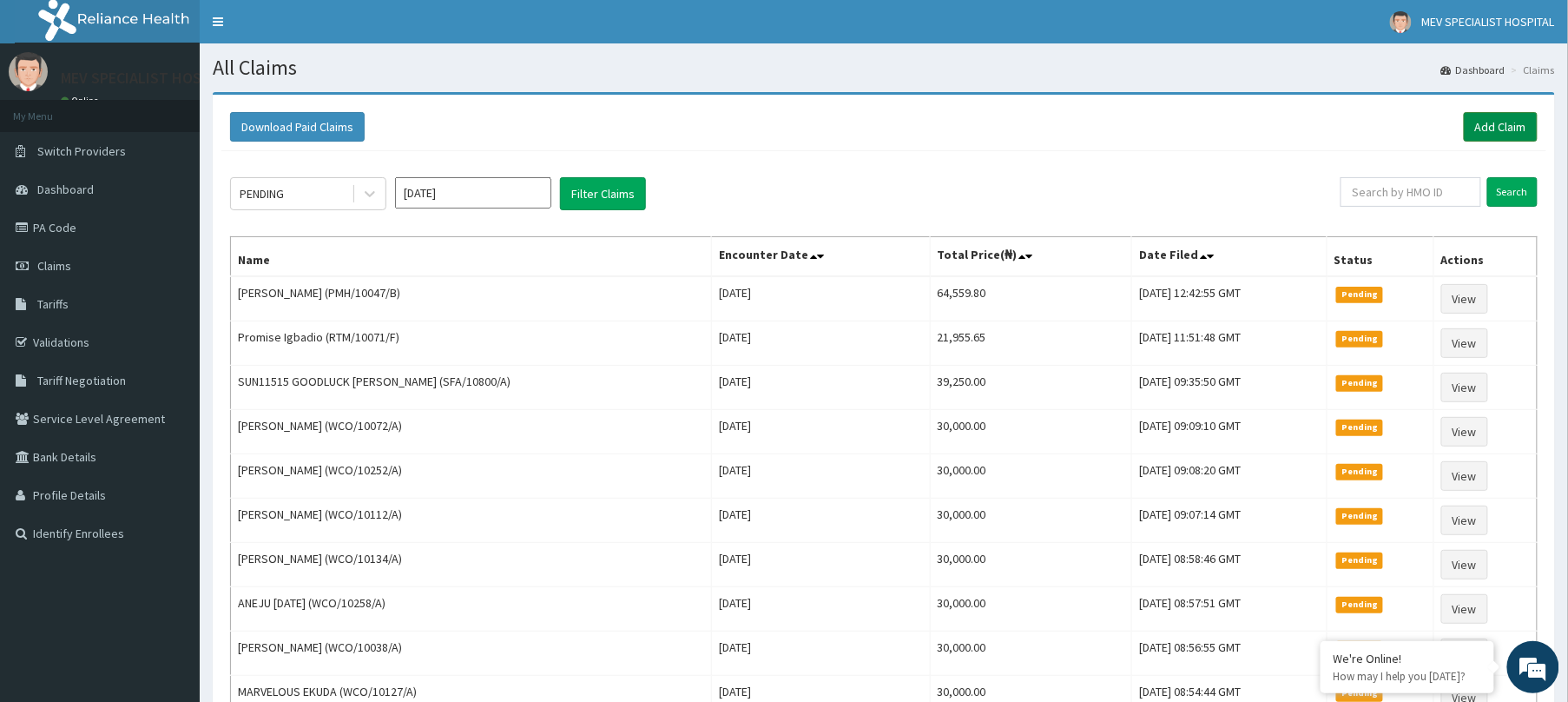
click at [1515, 131] on link "Add Claim" at bounding box center [1501, 126] width 73 height 30
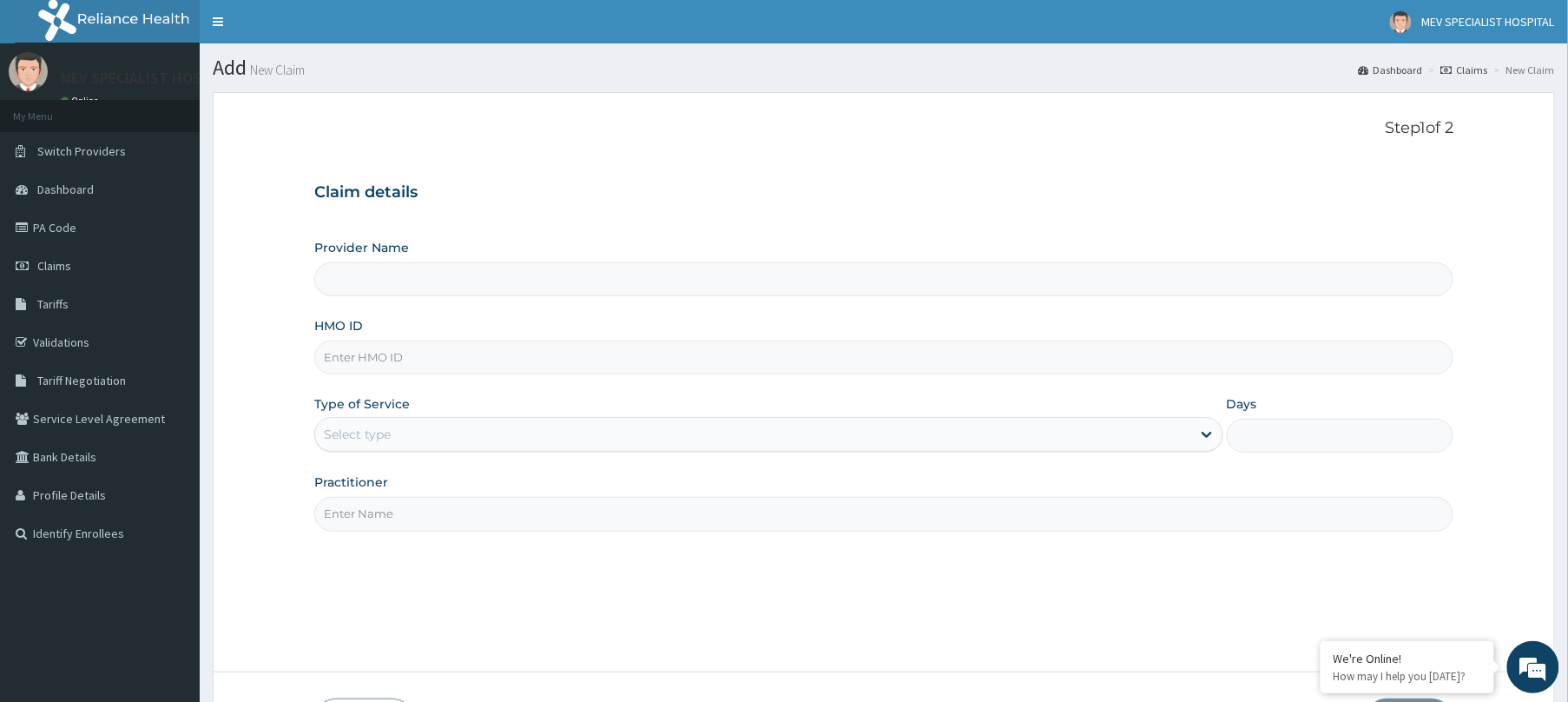
type input "MEV SPECIALIST HOSPITAL"
click at [566, 356] on input "HMO ID" at bounding box center [883, 357] width 1139 height 34
paste input "TSH/10056/A"
type input "TSH/10056/A"
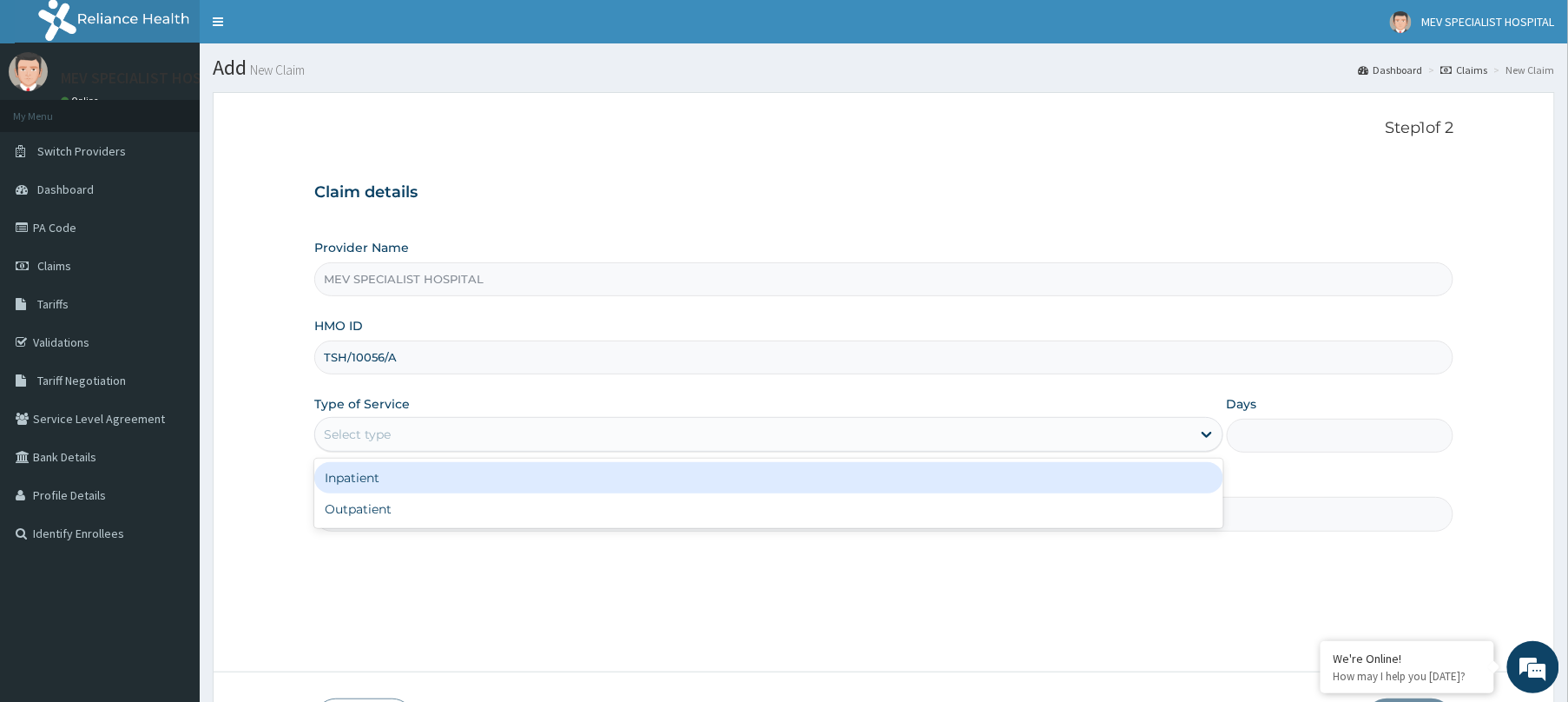
click at [563, 436] on div "Select type" at bounding box center [753, 434] width 876 height 28
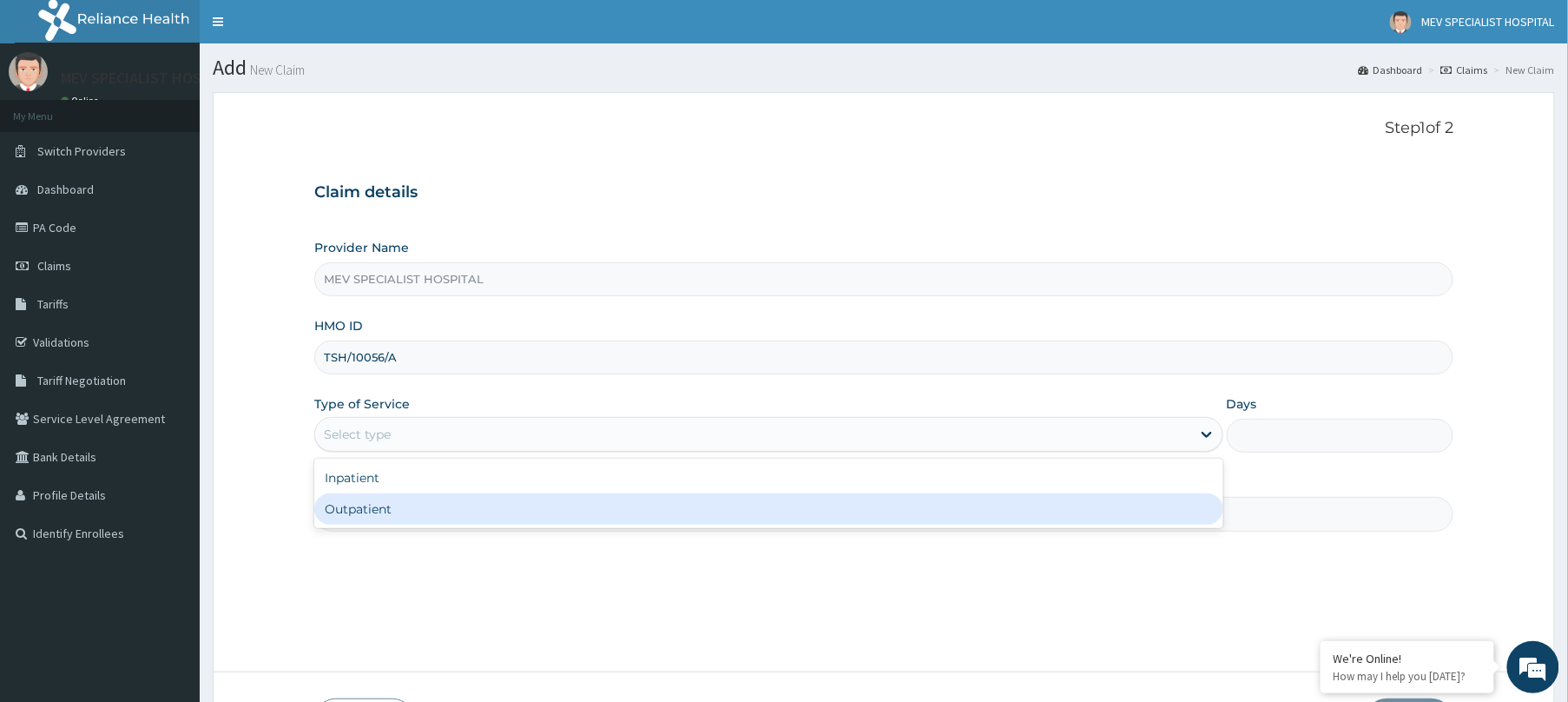
click at [541, 508] on div "Outpatient" at bounding box center [769, 509] width 909 height 31
type input "1"
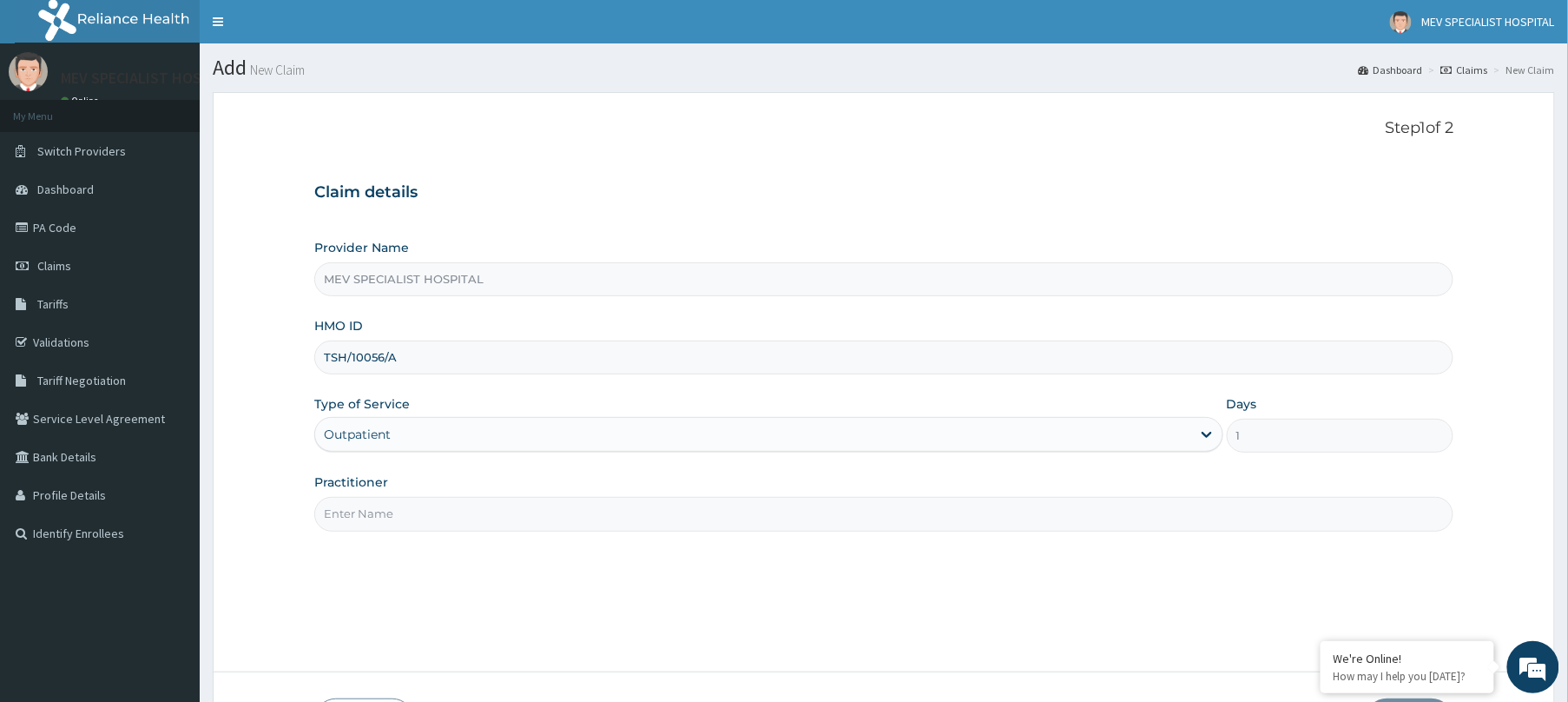
click at [541, 508] on input "Practitioner" at bounding box center [883, 514] width 1139 height 34
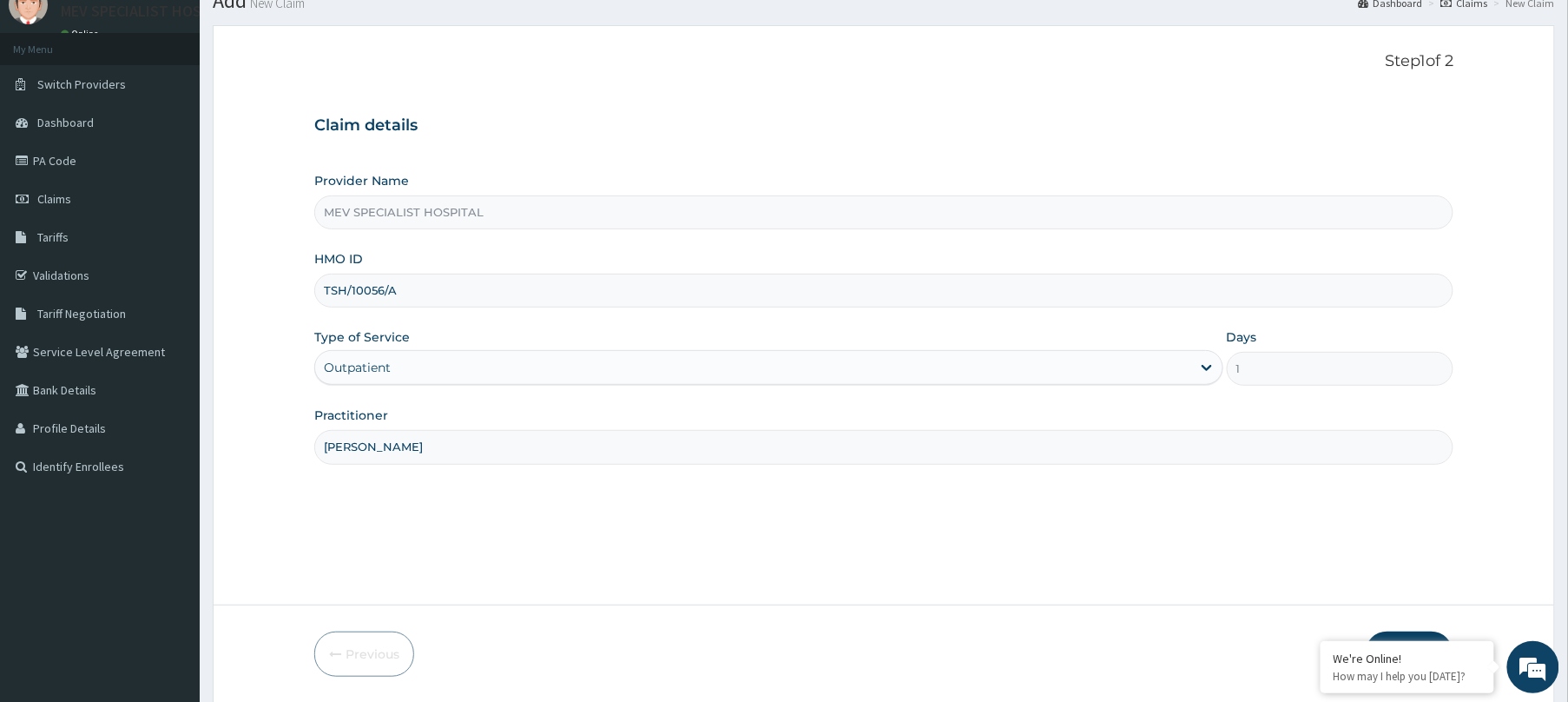
scroll to position [127, 0]
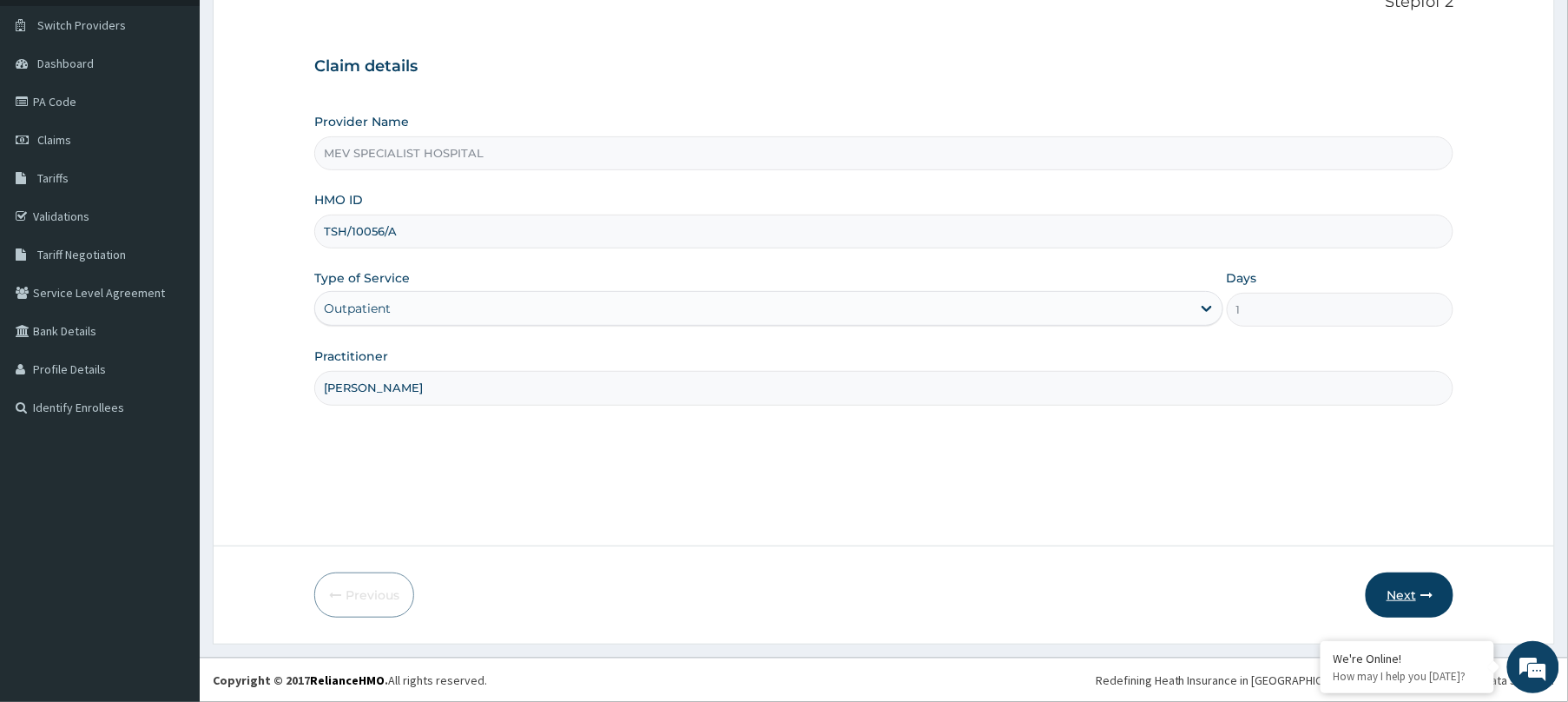
type input "DR. HENRY"
click at [1389, 586] on button "Next" at bounding box center [1410, 595] width 88 height 45
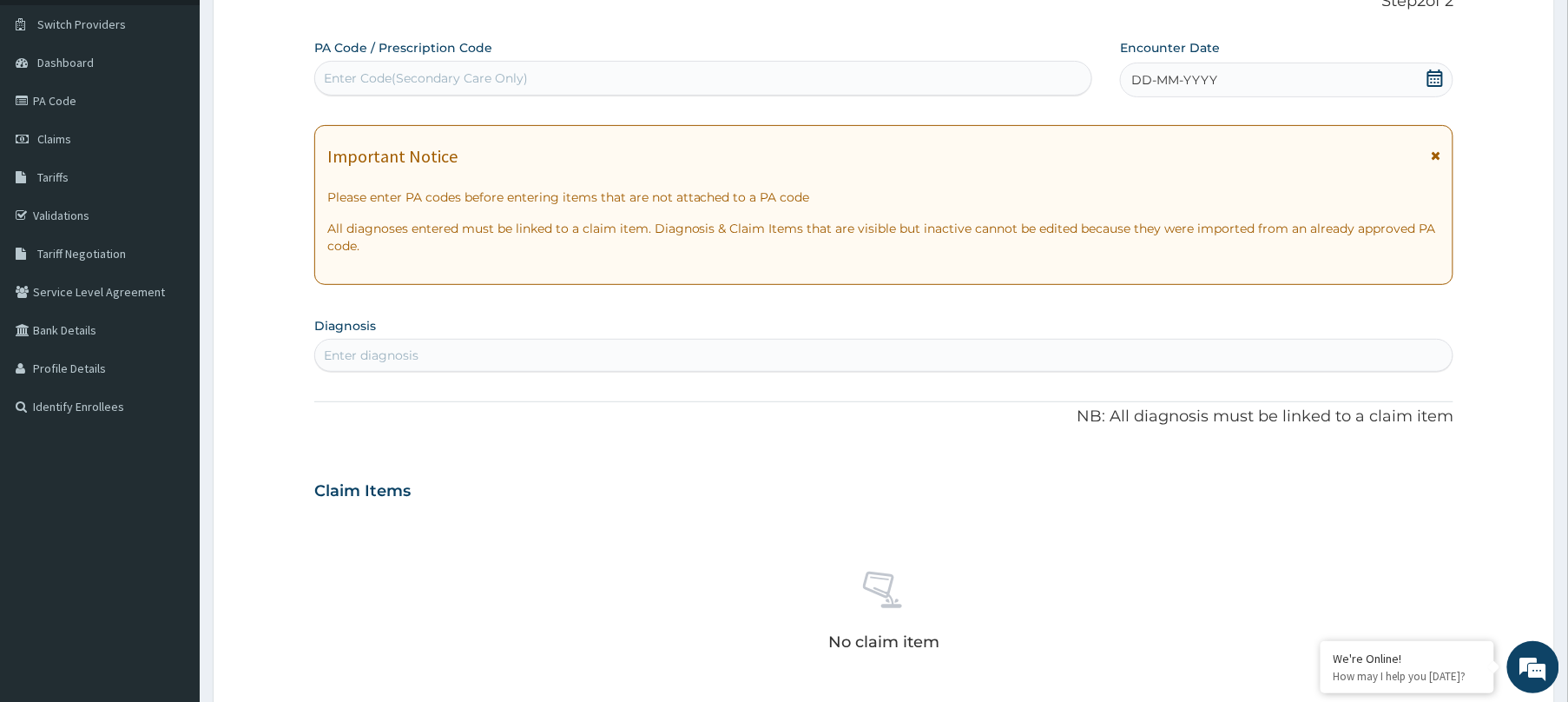
click at [582, 98] on div "PA Code / Prescription Code Use Up and Down to choose options, press Enter to s…" at bounding box center [883, 489] width 1139 height 899
paste input "TSH/10056/A"
type input "T"
paste input "PA/BC6389"
type input "PA/BC6389"
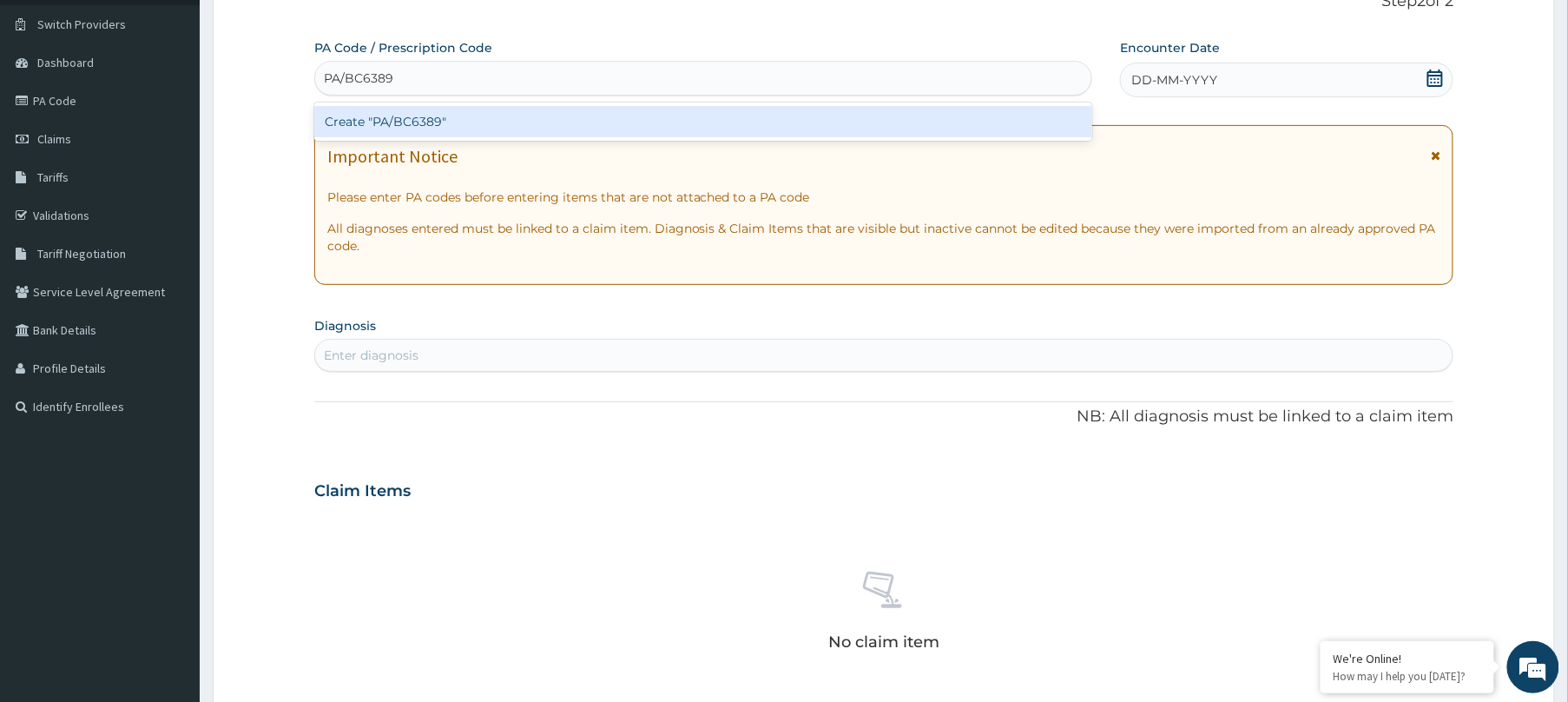
click at [898, 125] on div "Create "PA/BC6389"" at bounding box center [703, 121] width 778 height 31
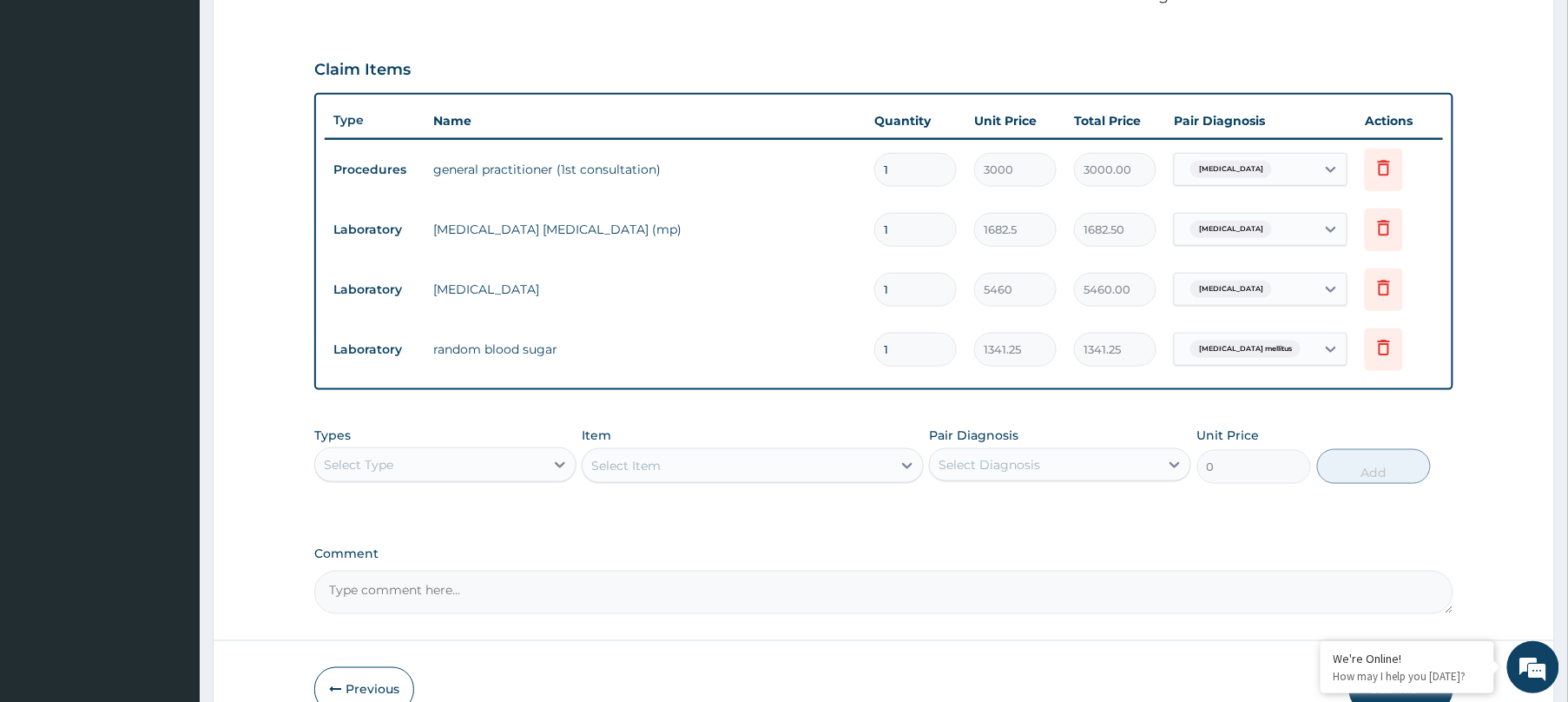
scroll to position [0, 0]
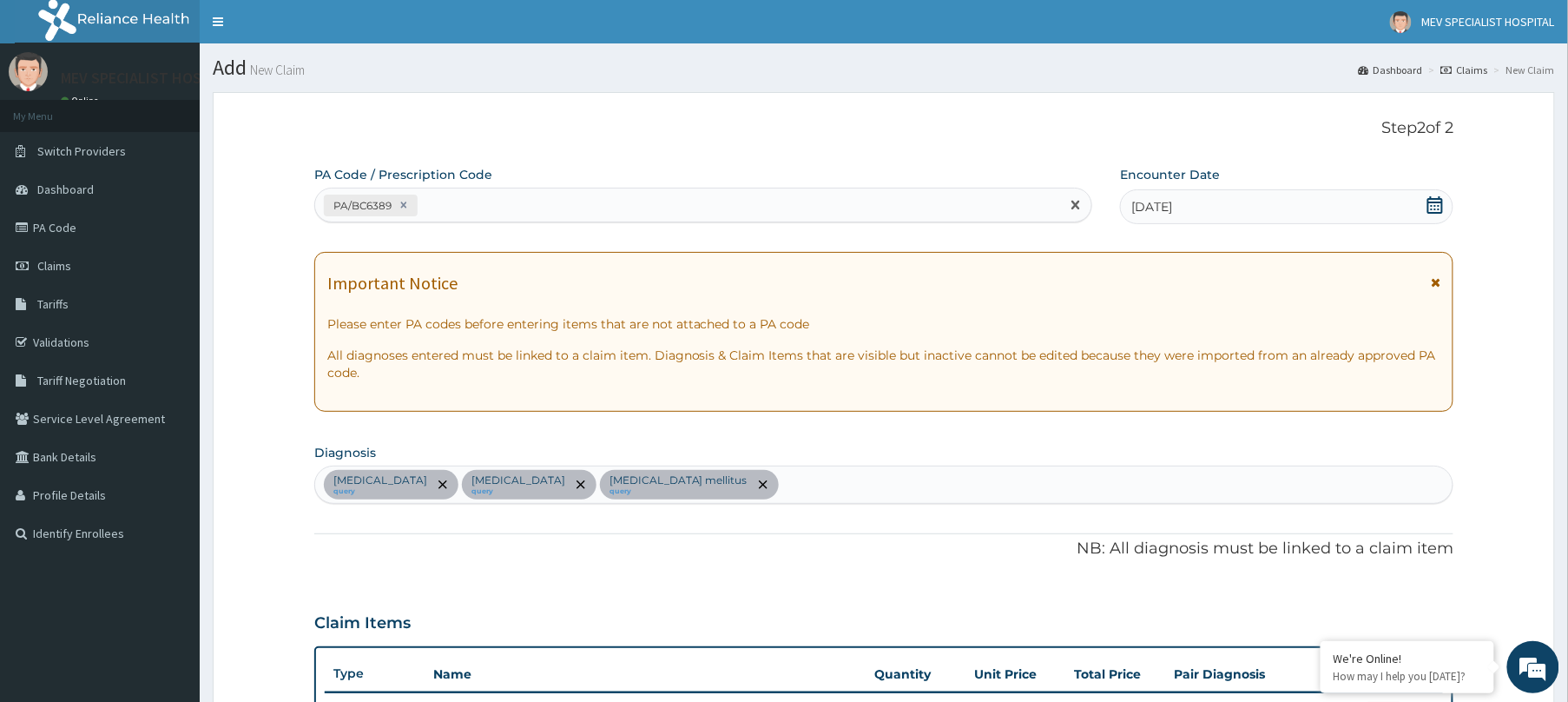
click at [546, 202] on div "PA/BC6389" at bounding box center [687, 205] width 745 height 29
paste input "PA/CF9967"
type input "PA/CF9967"
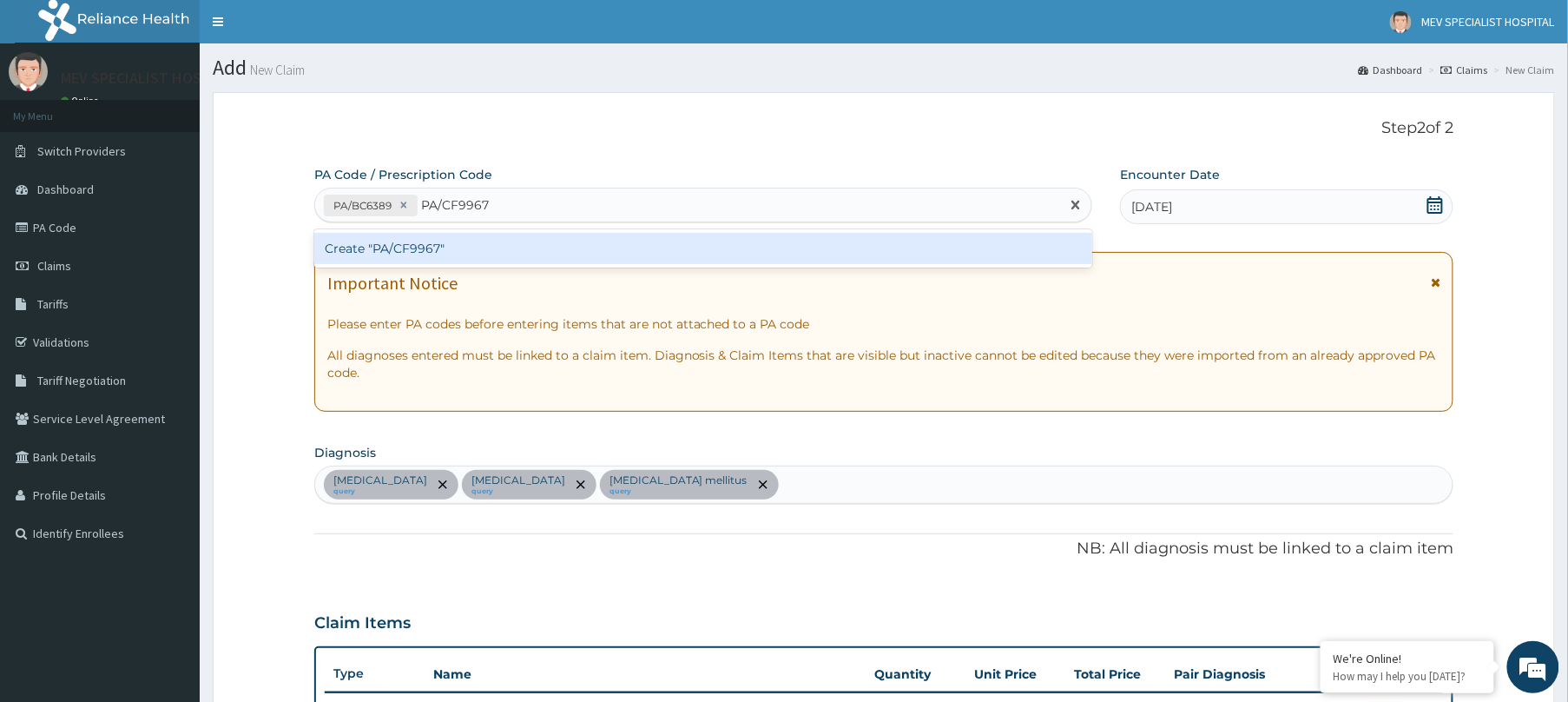
click at [535, 245] on div "Create "PA/CF9967"" at bounding box center [703, 248] width 778 height 31
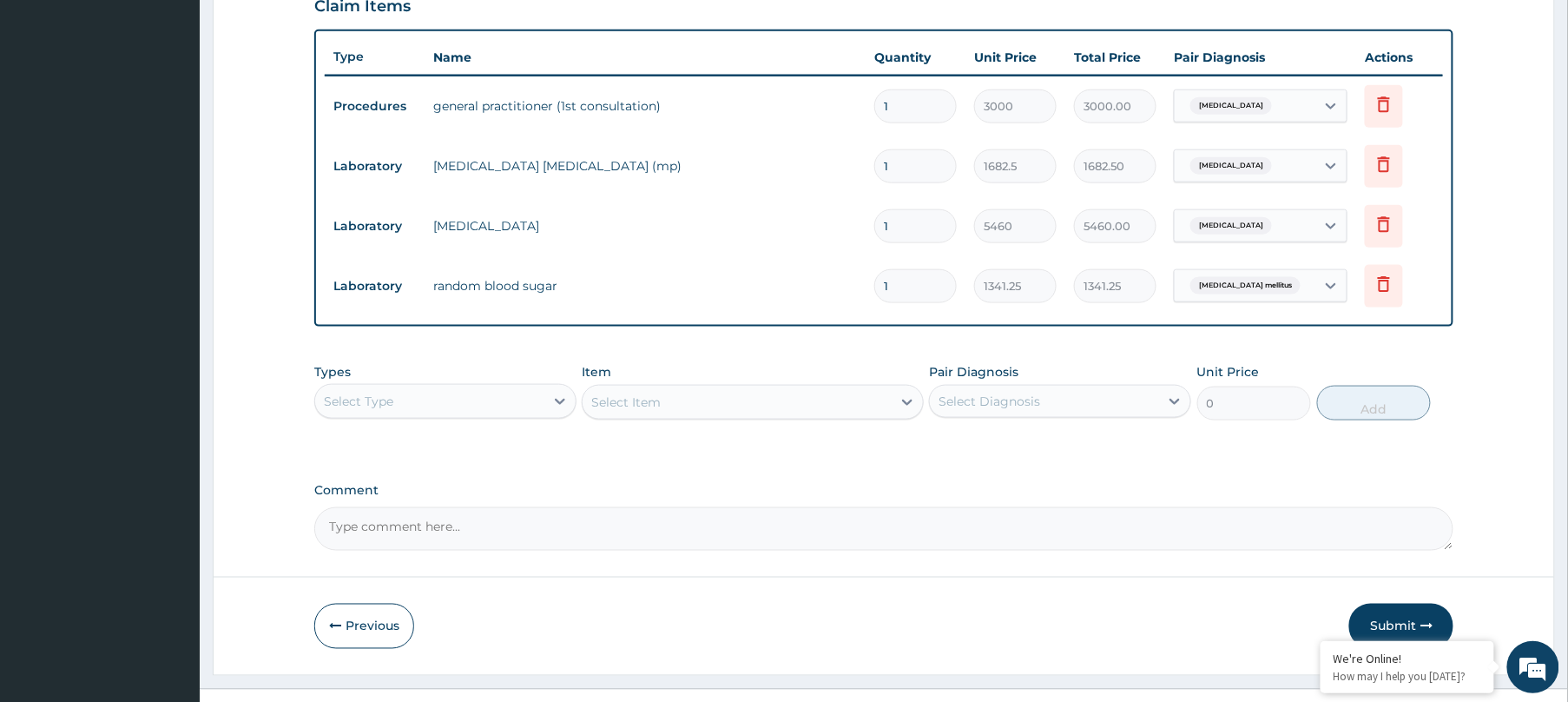
scroll to position [665, 0]
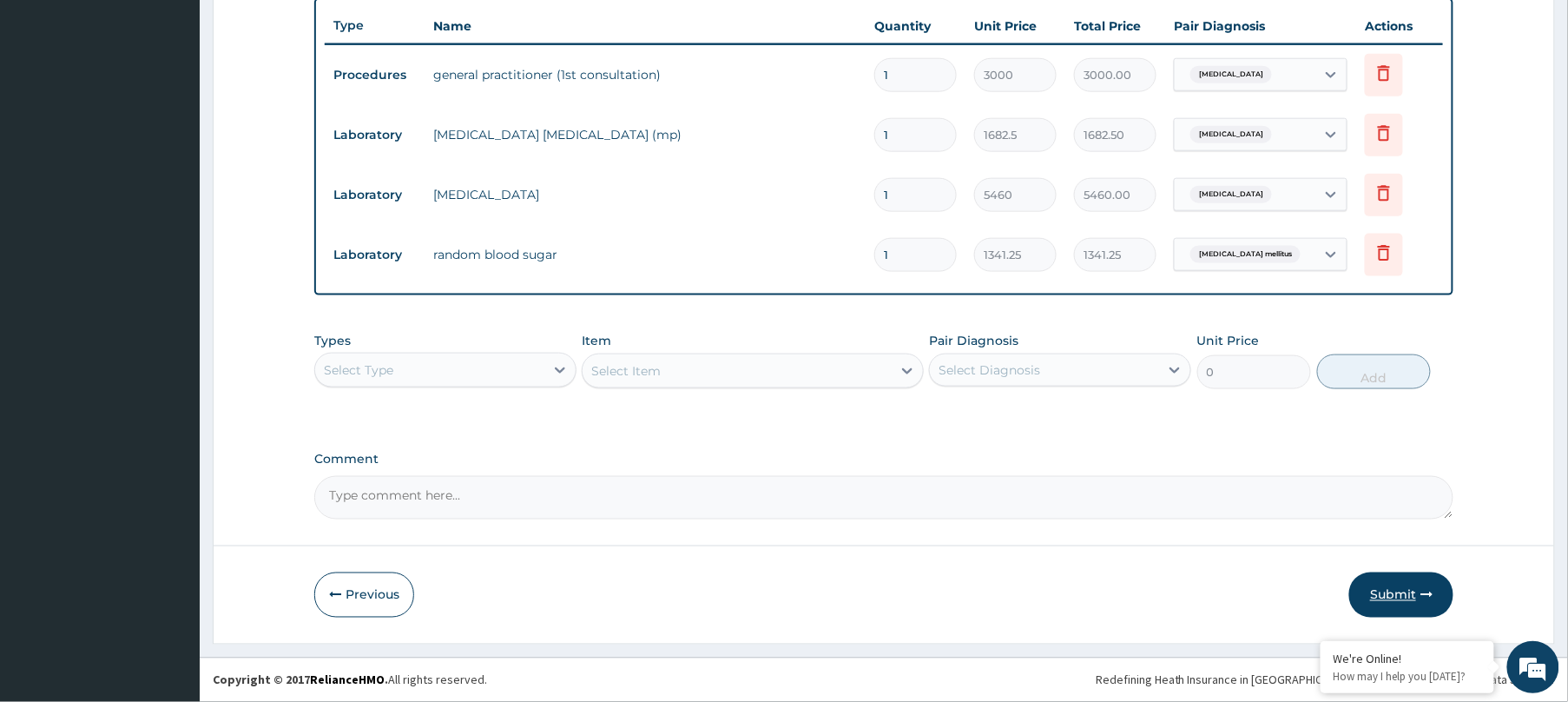
click at [1413, 588] on button "Submit" at bounding box center [1401, 595] width 104 height 45
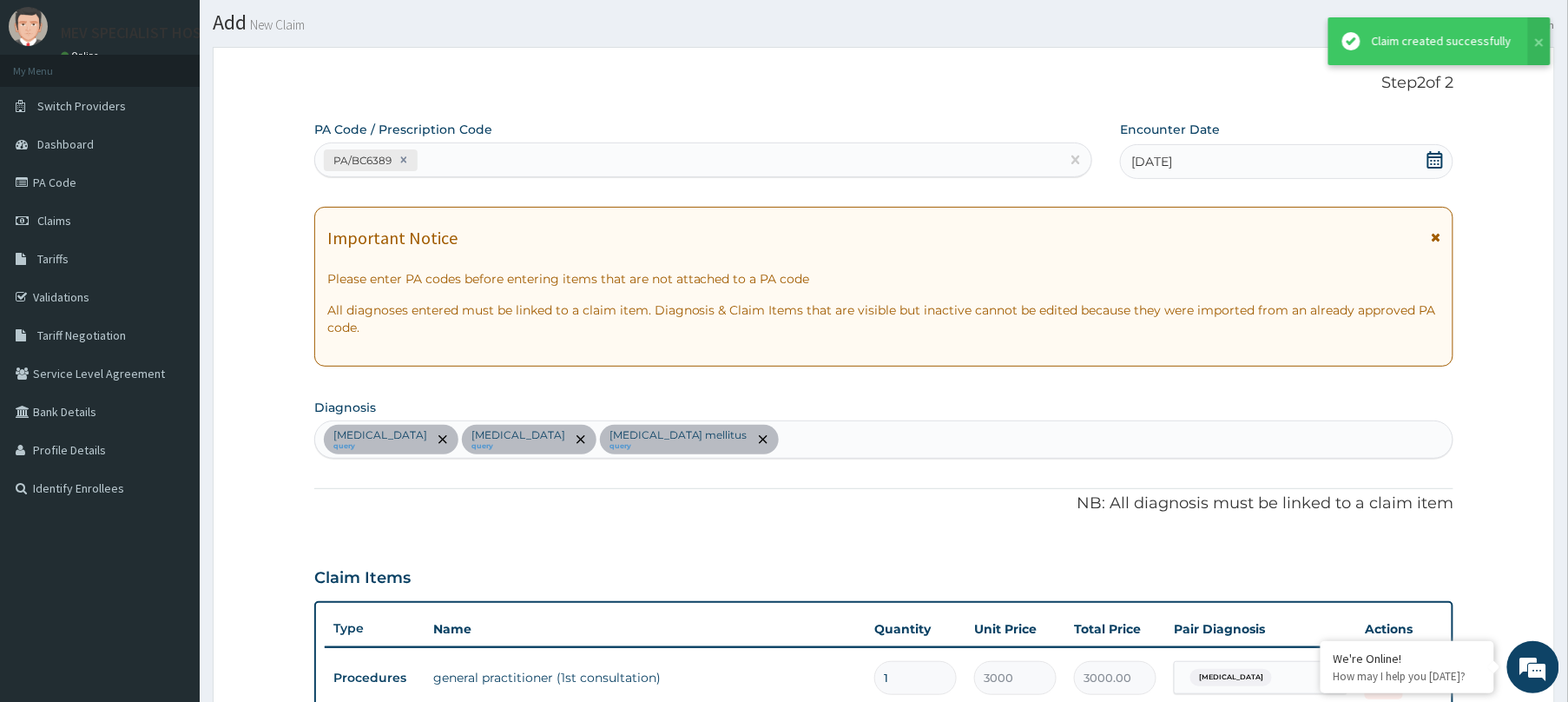
scroll to position [650, 0]
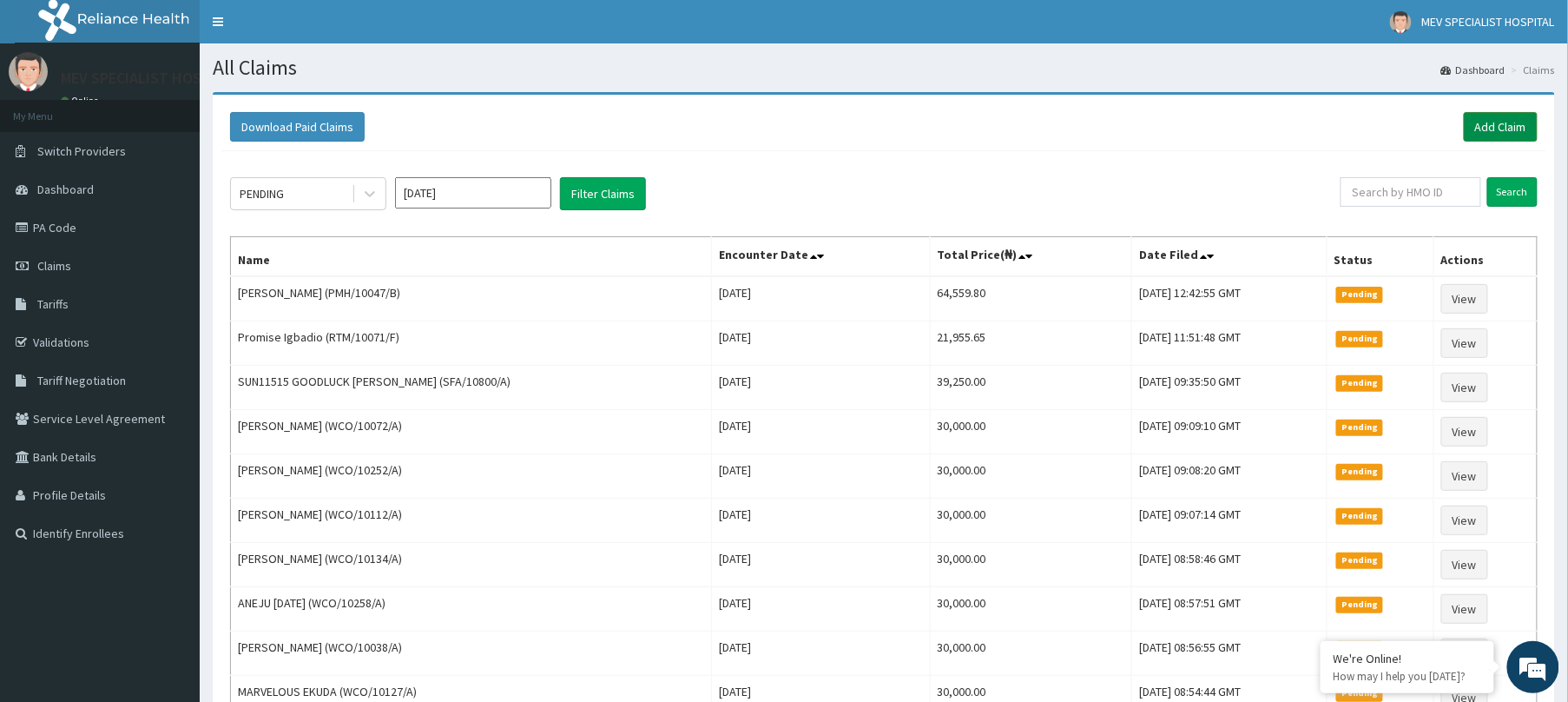
click at [1485, 124] on link "Add Claim" at bounding box center [1501, 126] width 73 height 30
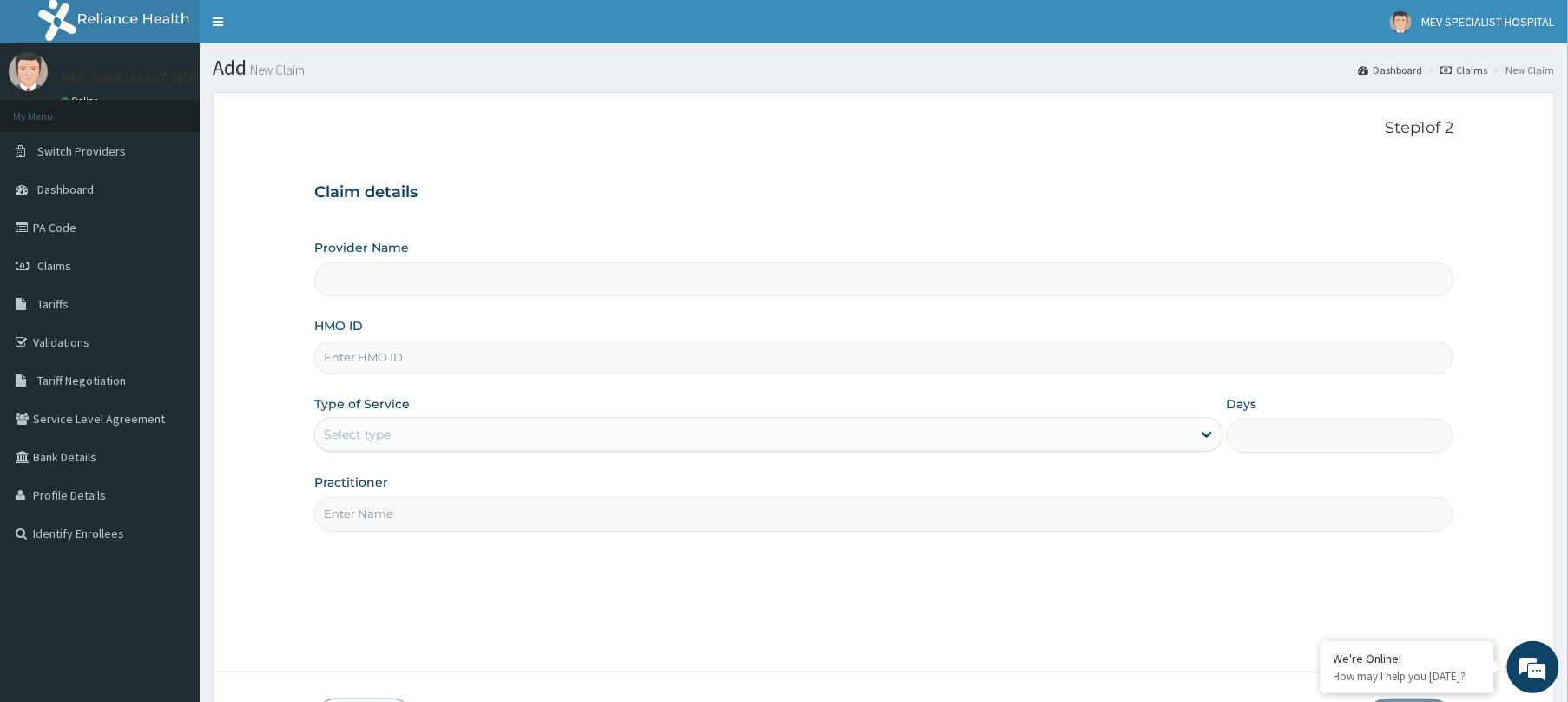
type input "MEV SPECIALIST HOSPITAL"
click at [371, 356] on input "HMO ID" at bounding box center [883, 357] width 1139 height 34
paste input "TSH/10056/A"
type input "TSH/10056/A"
click at [370, 449] on div "Select type" at bounding box center [753, 434] width 876 height 28
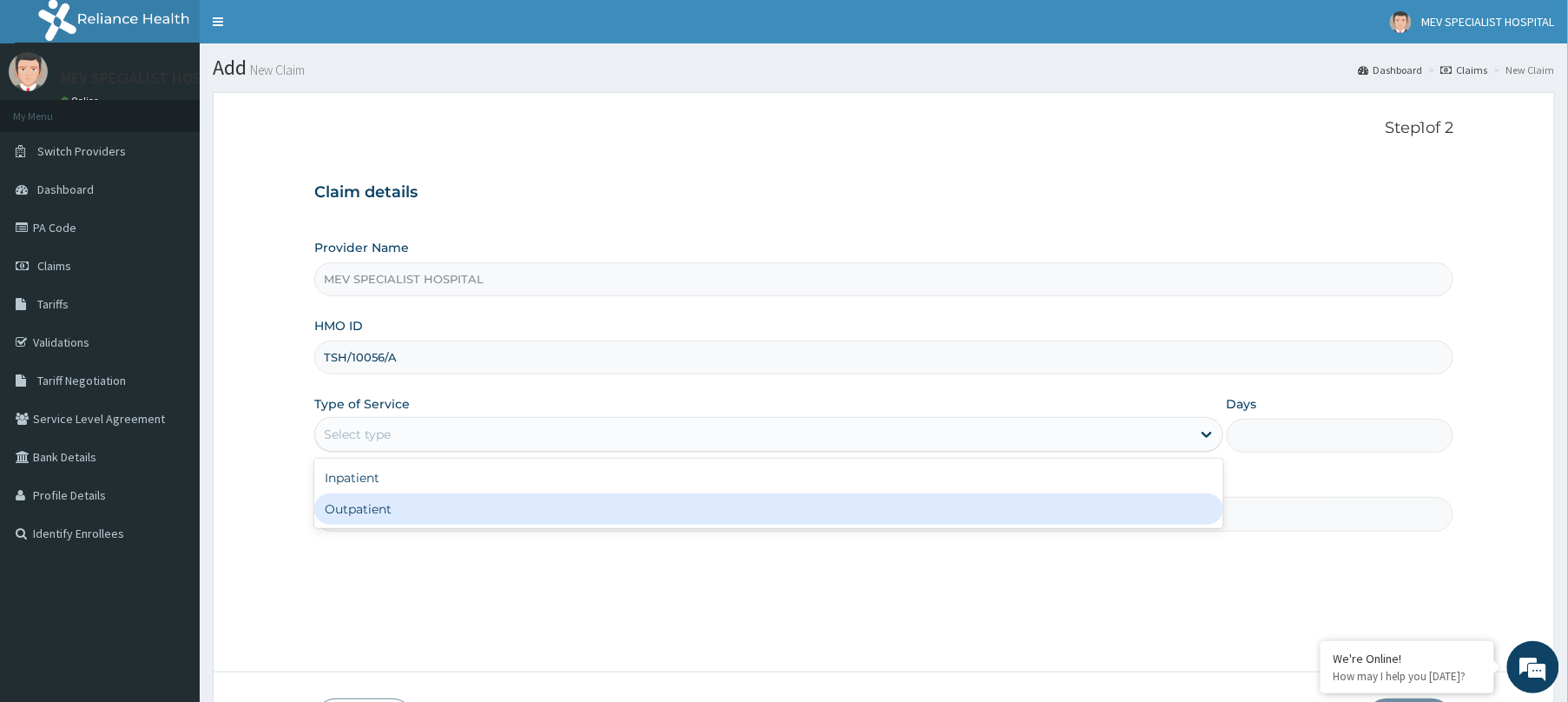
click at [368, 505] on div "Outpatient" at bounding box center [769, 509] width 909 height 31
type input "1"
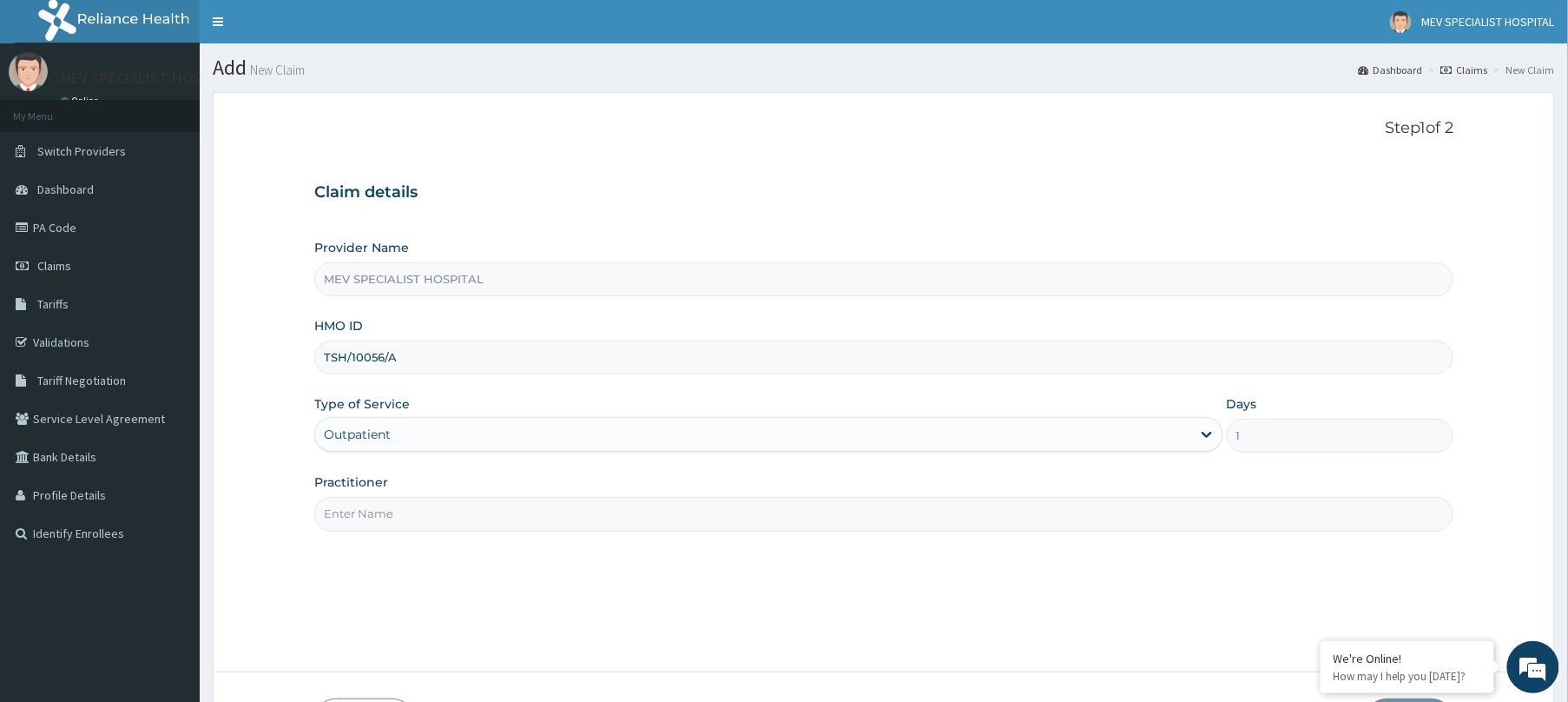
click at [366, 531] on input "Practitioner" at bounding box center [883, 514] width 1139 height 34
type input "E"
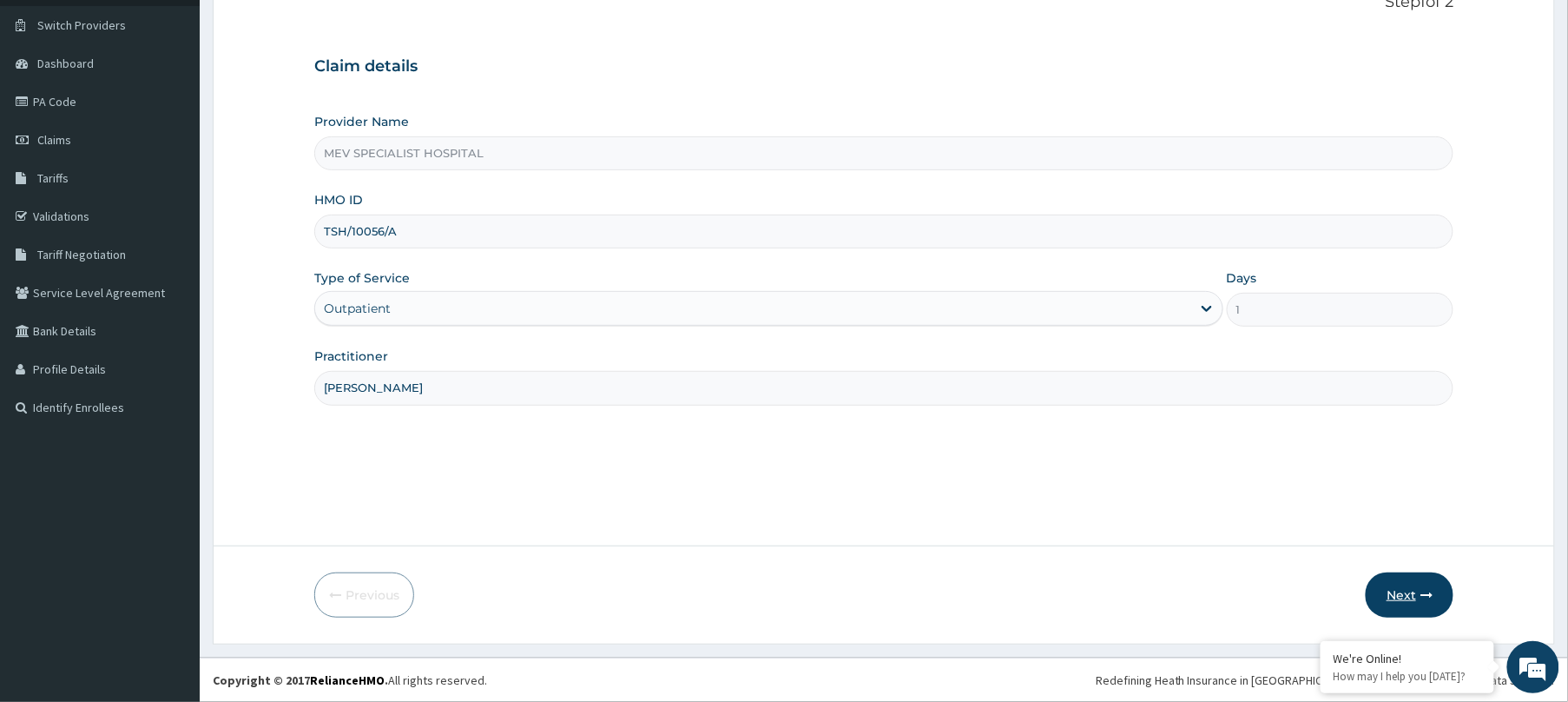
type input "DR. HENRY"
click at [1406, 586] on button "Next" at bounding box center [1410, 595] width 88 height 45
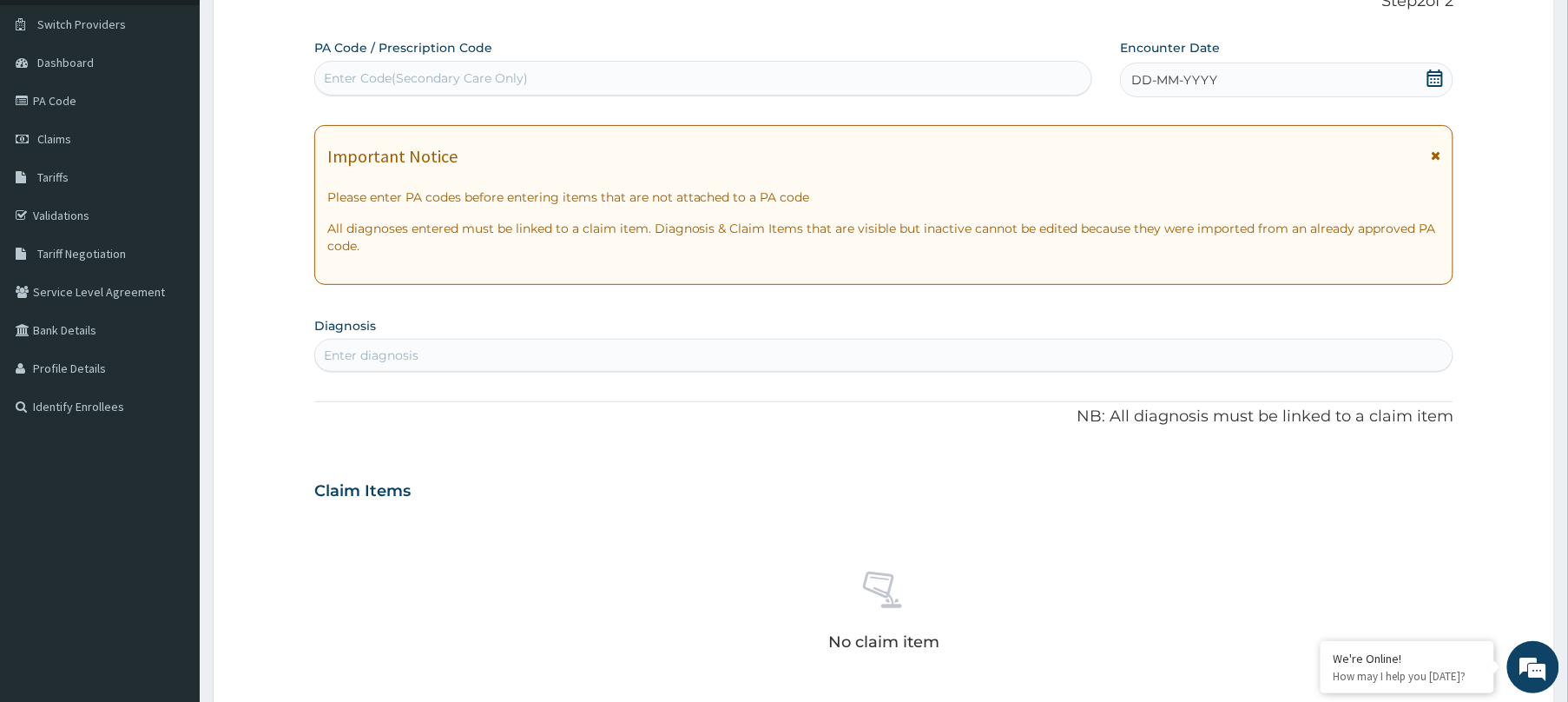
click at [706, 67] on div "Enter Code(Secondary Care Only)" at bounding box center [703, 78] width 776 height 28
paste input "PA/CF9967"
type input "PA/CF9967"
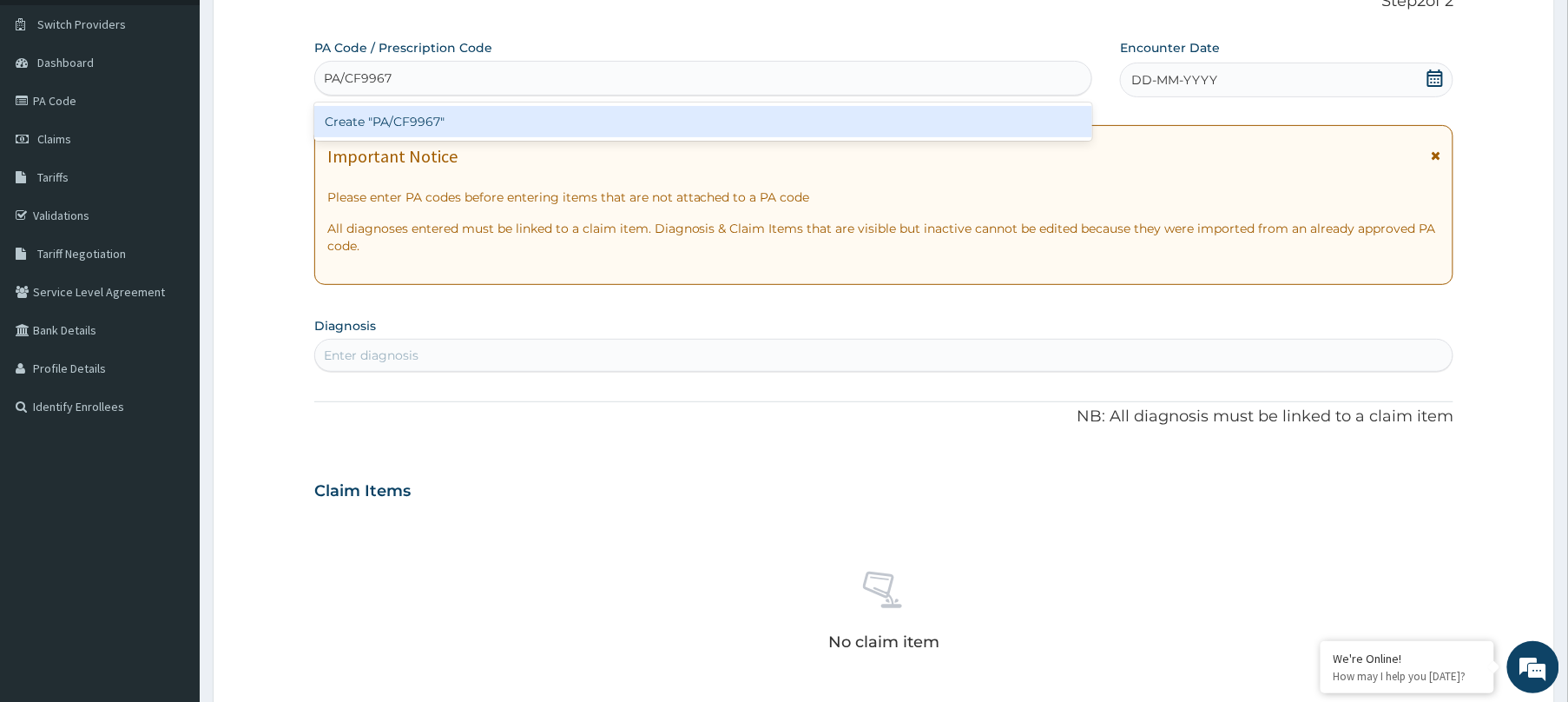
click at [699, 118] on div "Create "PA/CF9967"" at bounding box center [703, 121] width 778 height 31
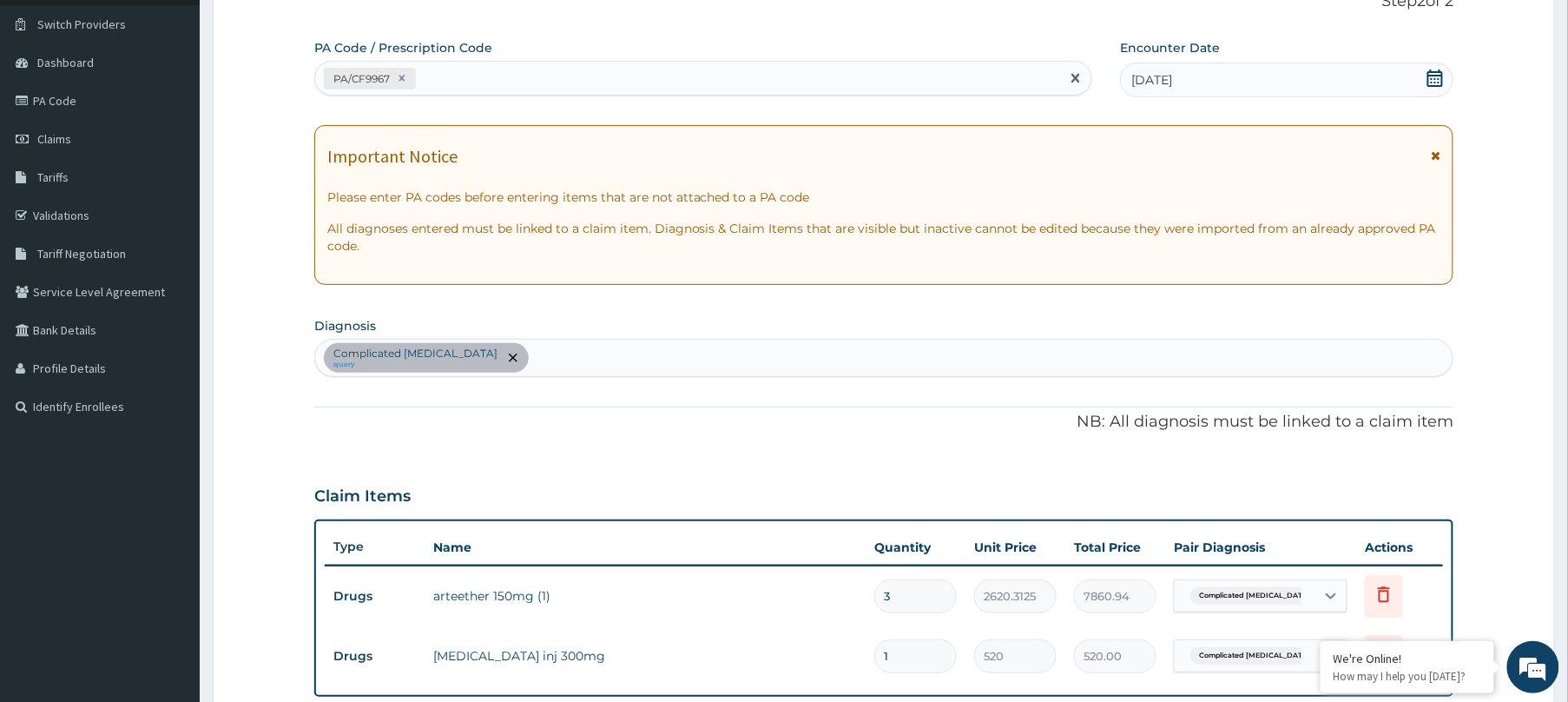
click at [623, 68] on div "PA/CF9967" at bounding box center [687, 79] width 745 height 29
paste input "PA/0EE2EE"
type input "PA/0EE2EE"
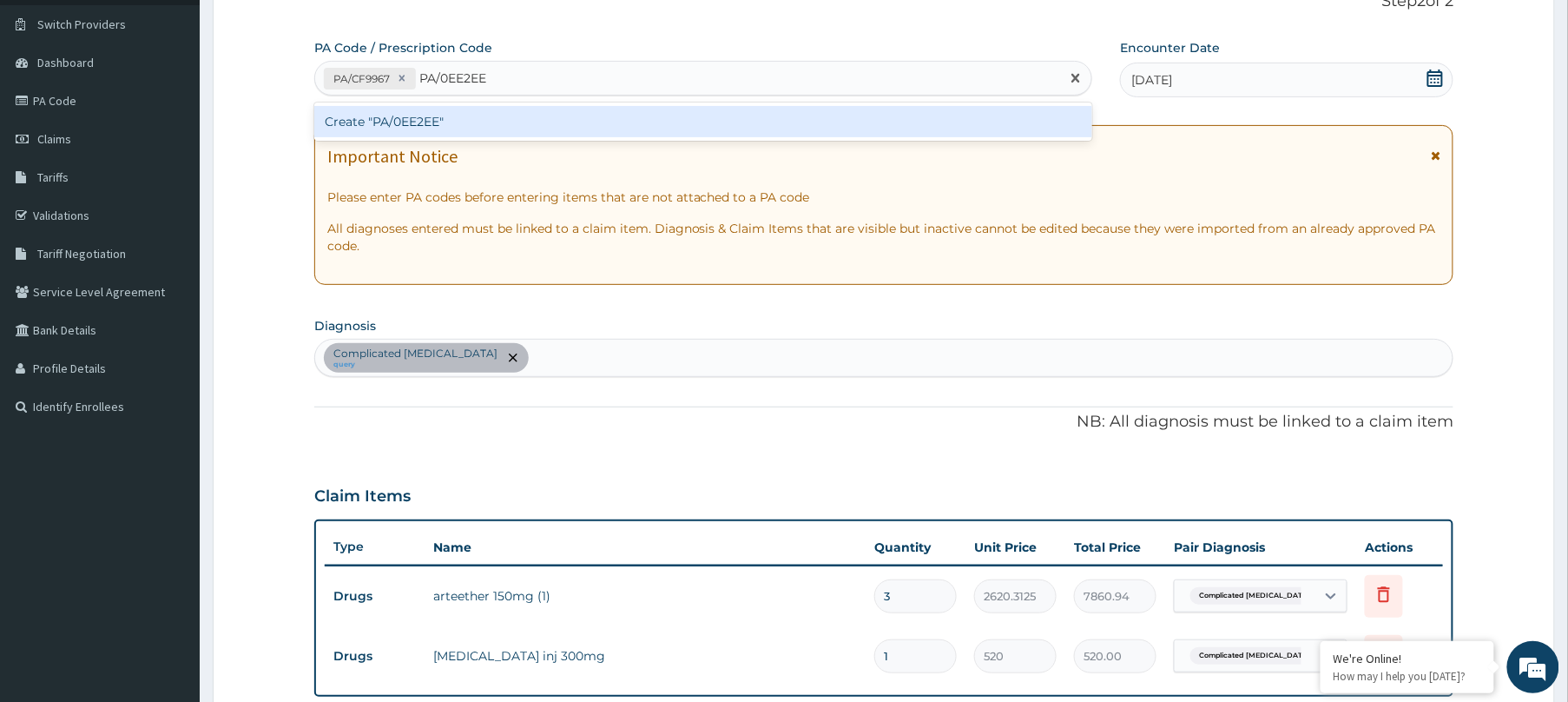
click at [613, 126] on div "Create "PA/0EE2EE"" at bounding box center [703, 121] width 778 height 31
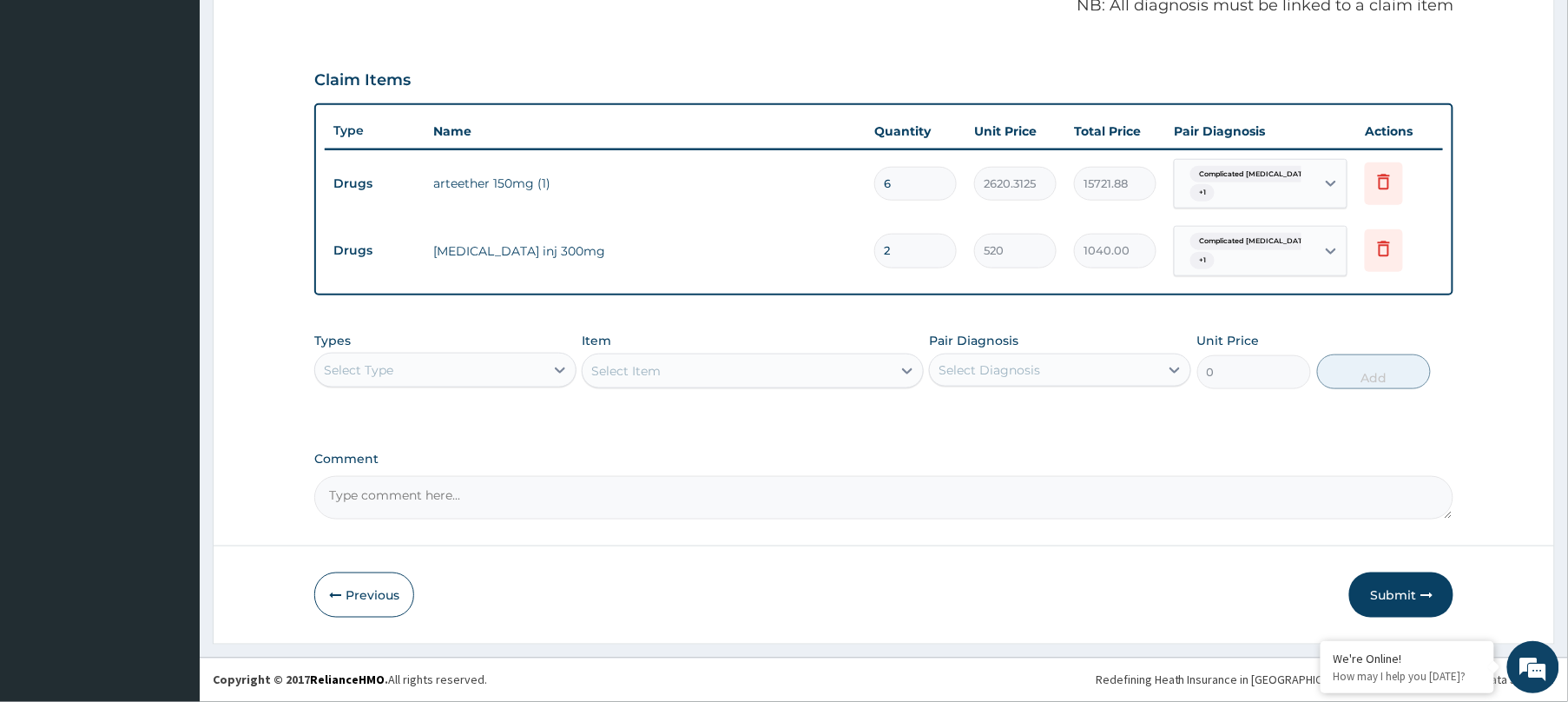
scroll to position [0, 0]
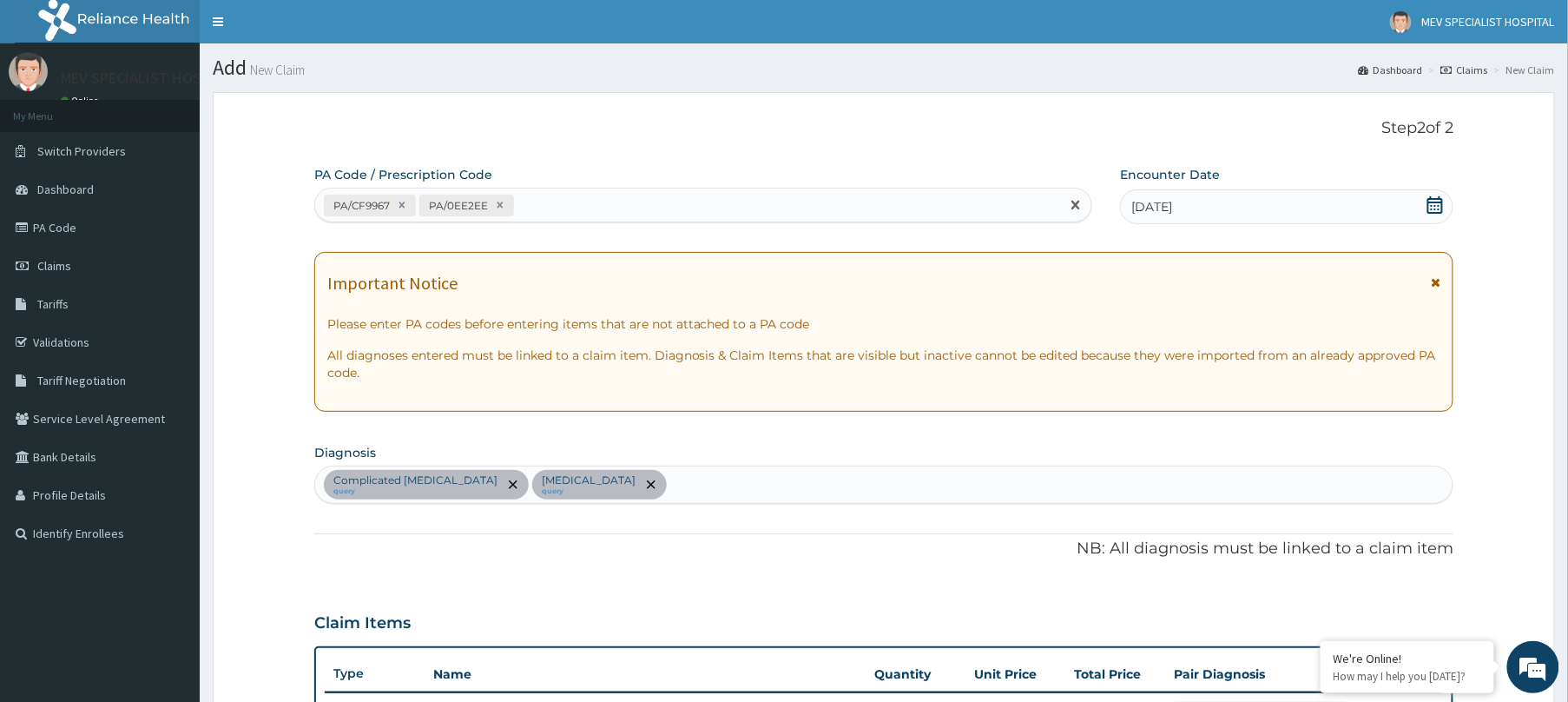
click at [581, 199] on div "PA/CF9967 PA/0EE2EE" at bounding box center [687, 205] width 745 height 29
paste input "PA/26CCFE"
type input "PA/26CCFE"
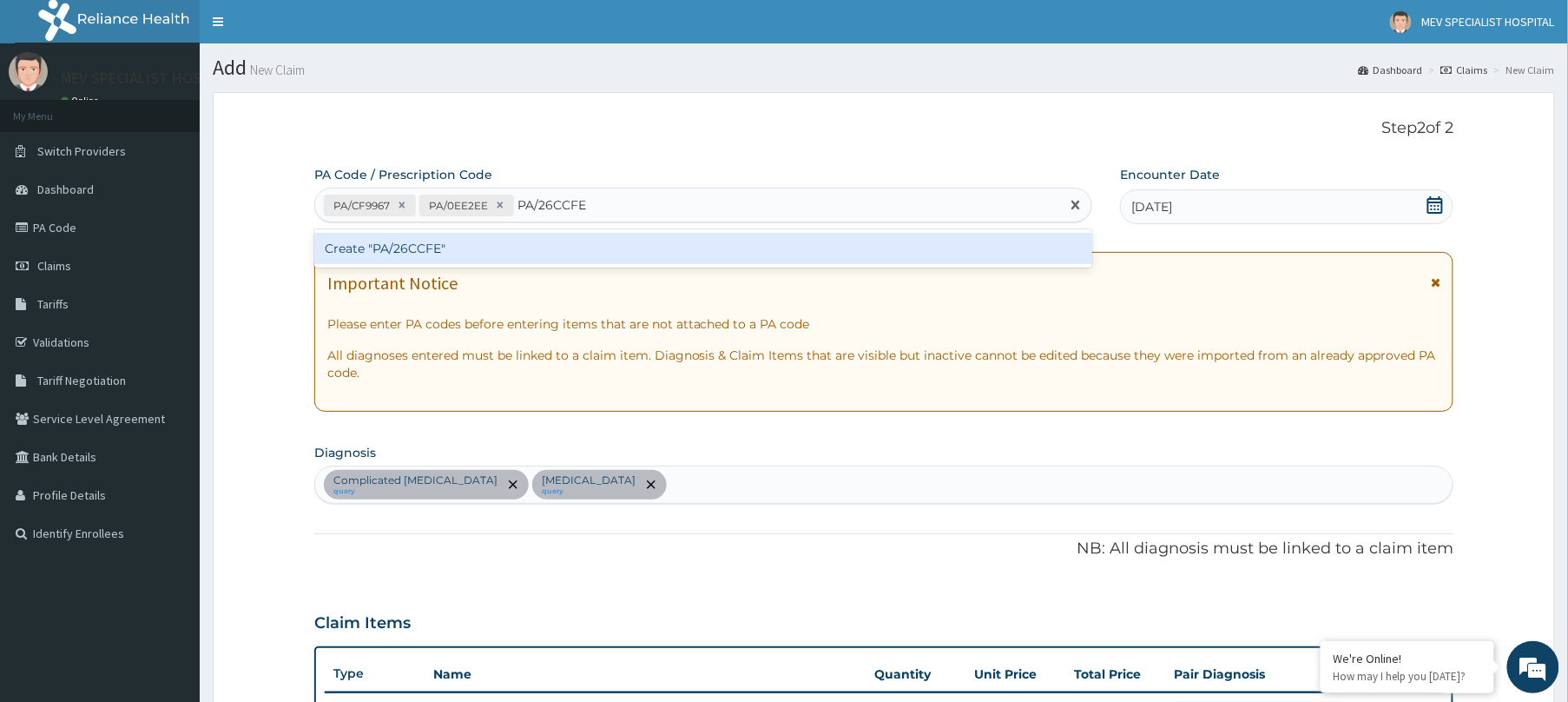
click at [574, 251] on div "Create "PA/26CCFE"" at bounding box center [703, 248] width 778 height 31
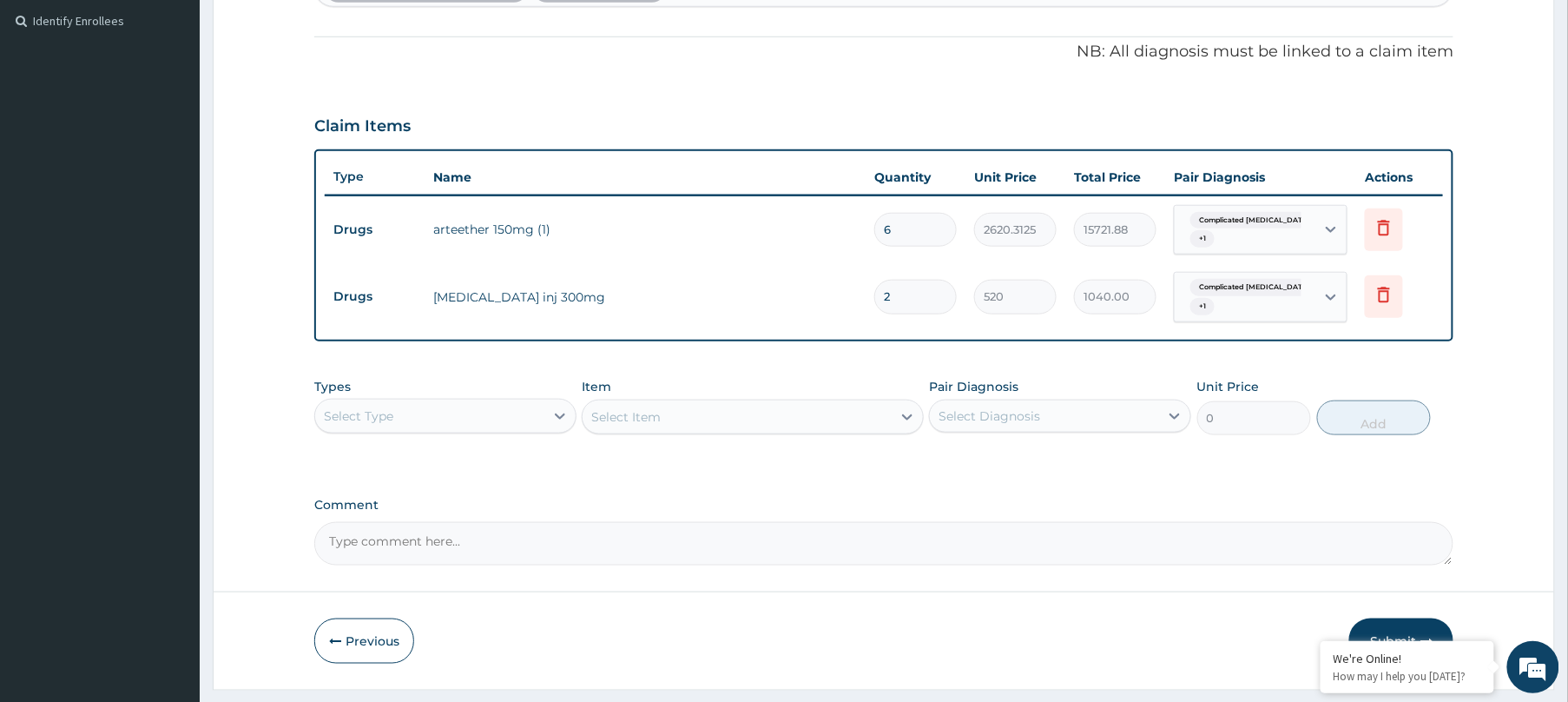
scroll to position [561, 0]
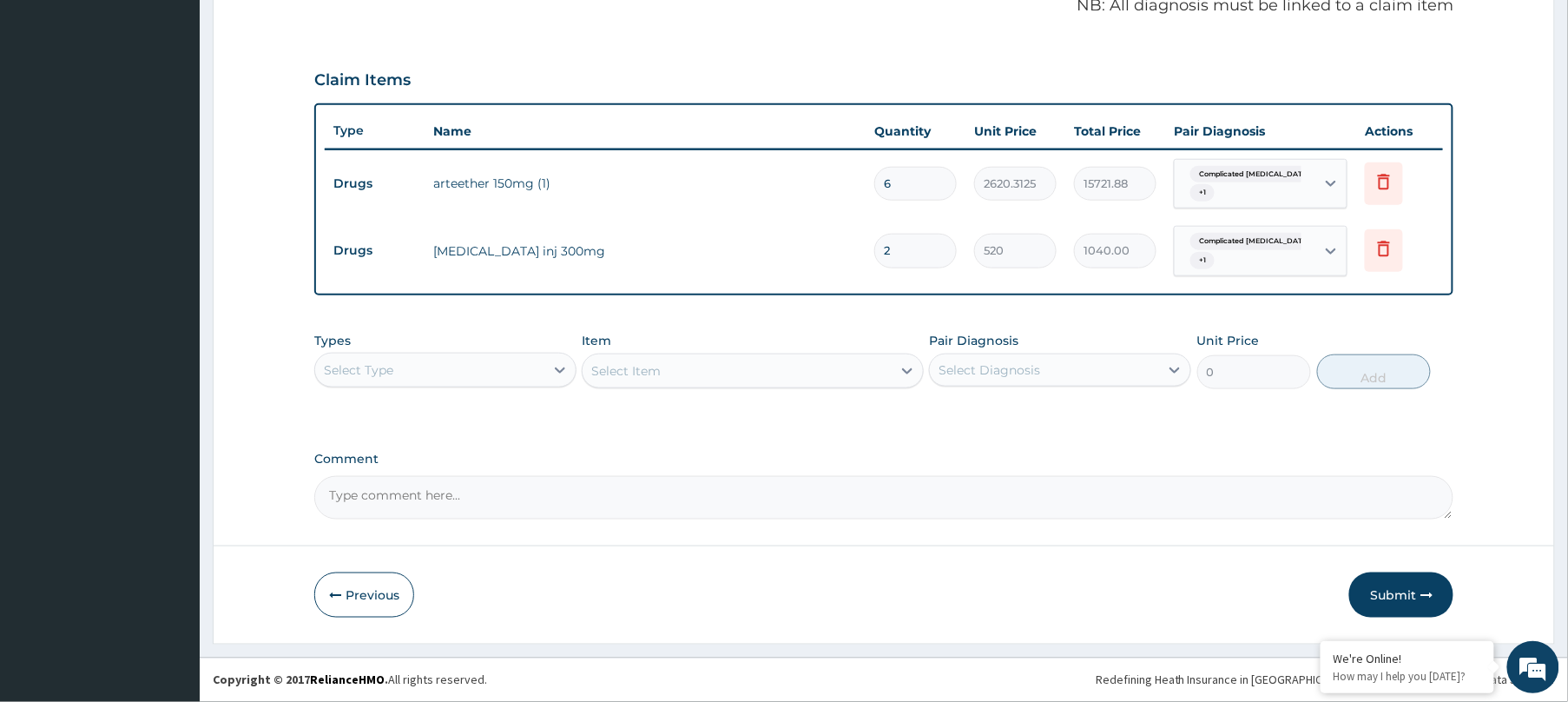
click at [917, 188] on input "6" at bounding box center [916, 184] width 82 height 34
type input "0.00"
type input "2"
type input "5240.63"
type input "0.00"
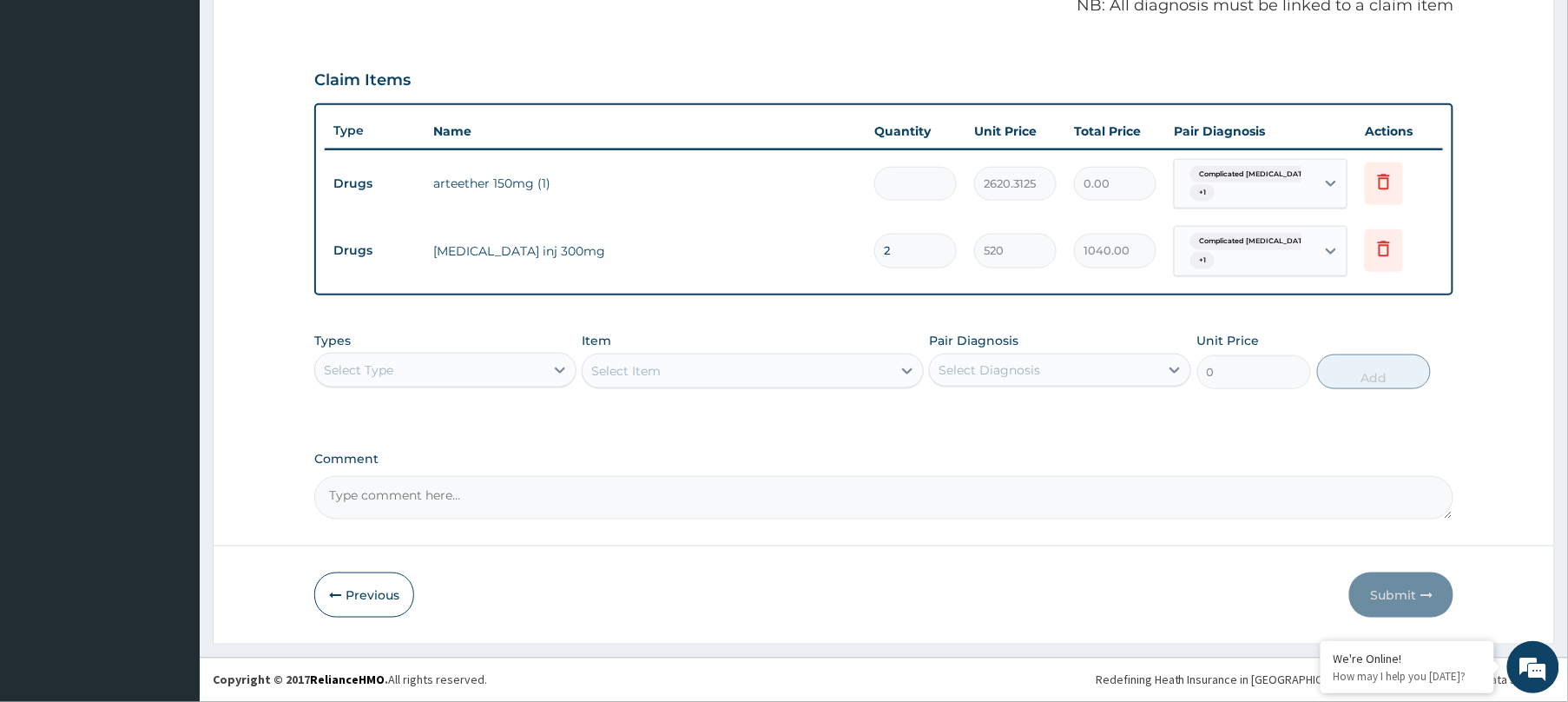
type input "3"
type input "7860.94"
type input "3"
click at [900, 253] on input "2" at bounding box center [916, 251] width 82 height 34
type input "0.00"
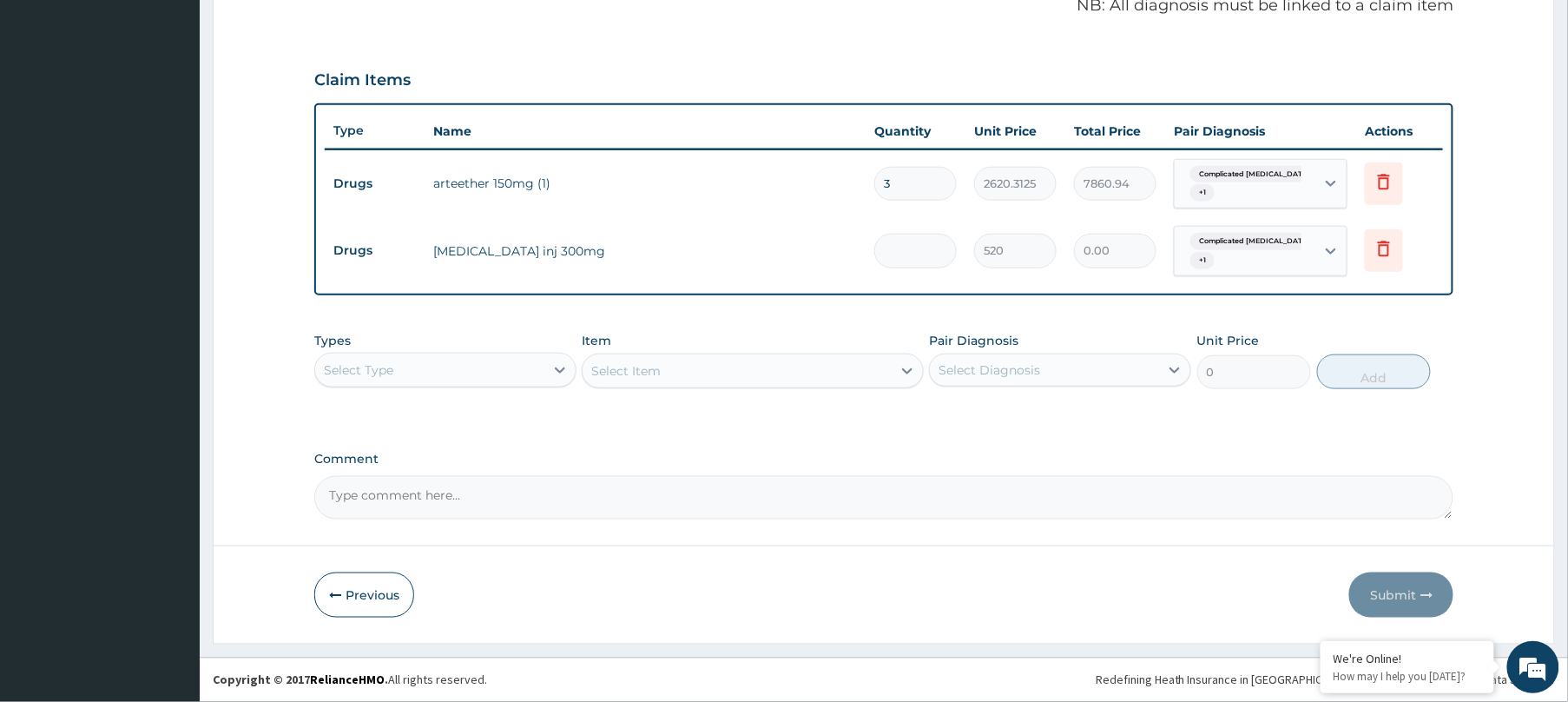
type input "1"
type input "520.00"
type input "0"
type input "0.00"
type input "1"
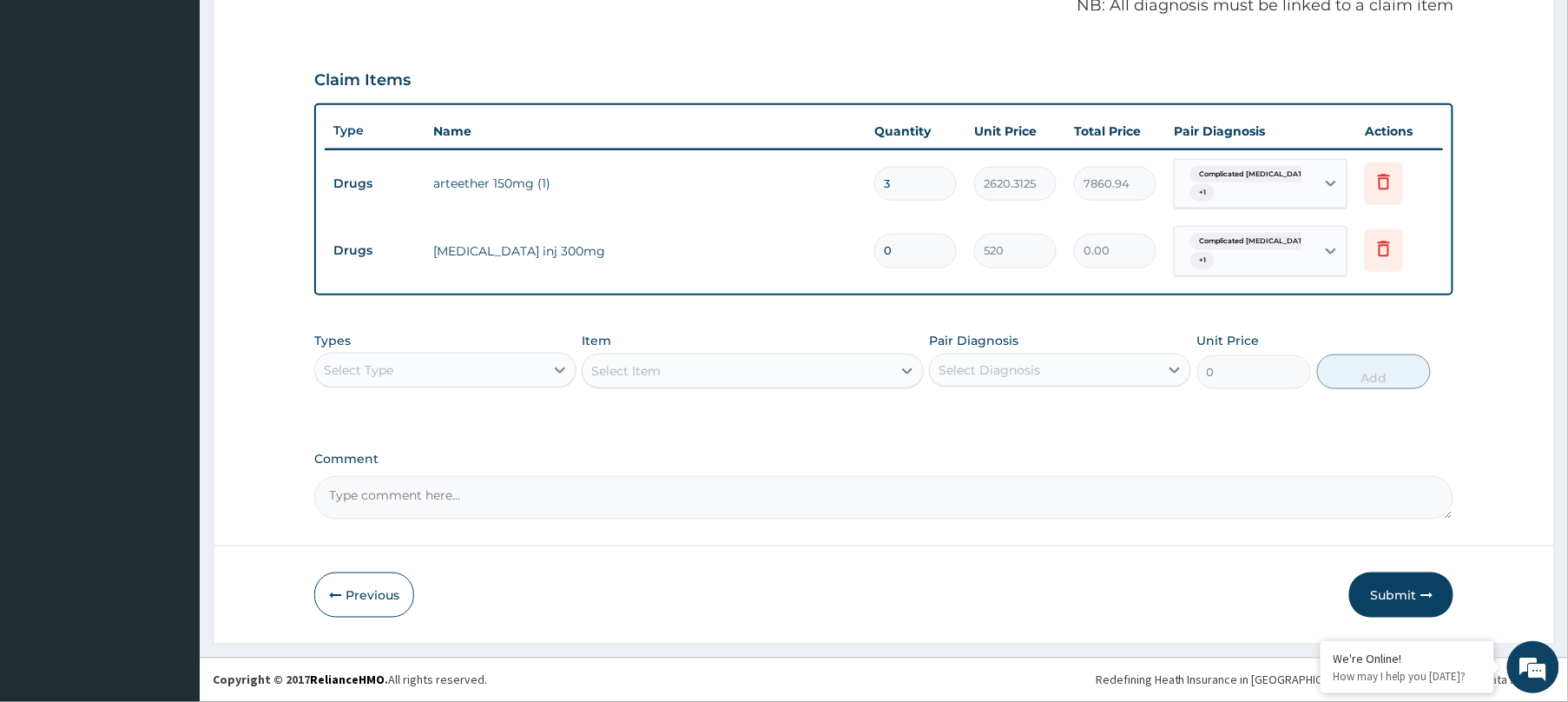
type input "520.00"
type input "0"
type input "0.00"
type input "1"
type input "520.00"
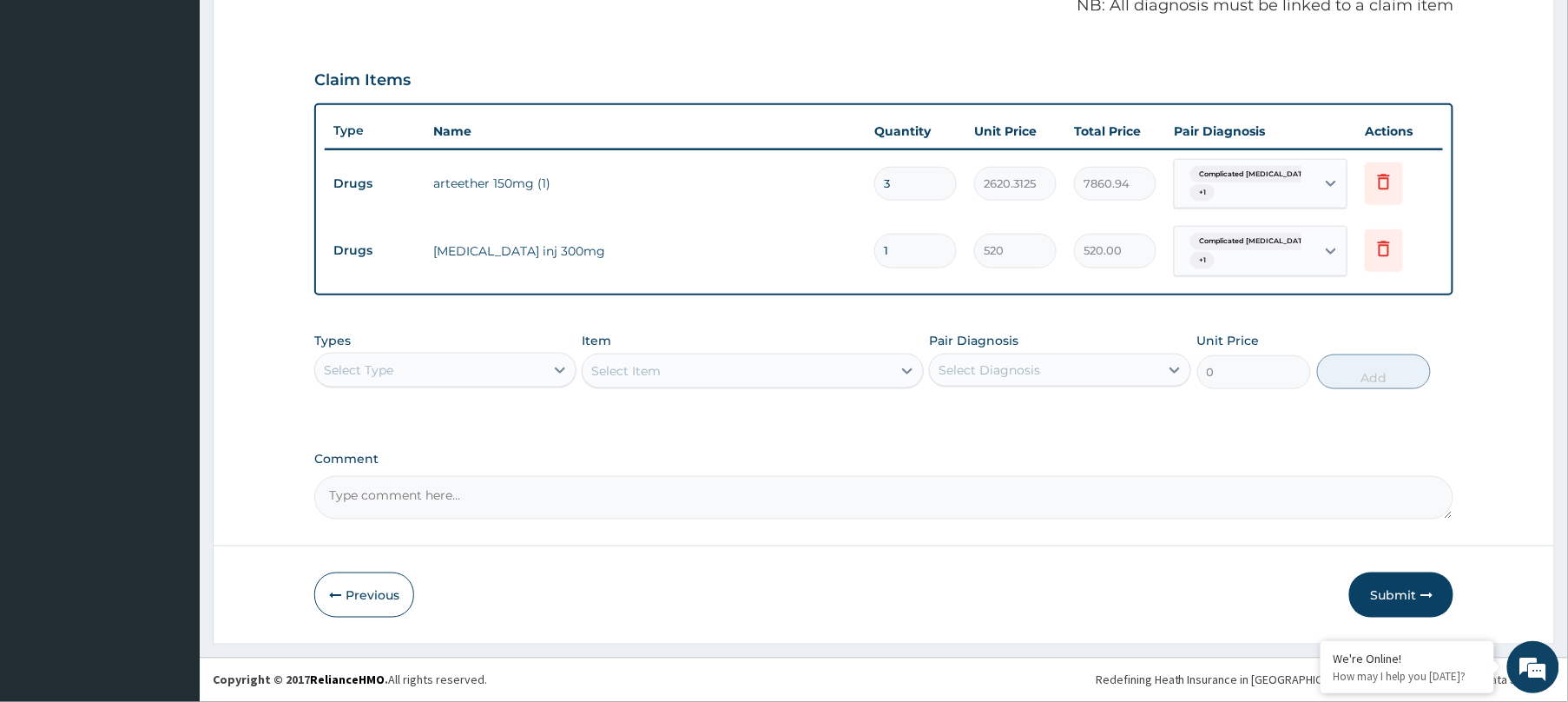
type input "0"
type input "0.00"
type input "1"
type input "520.00"
type input "0"
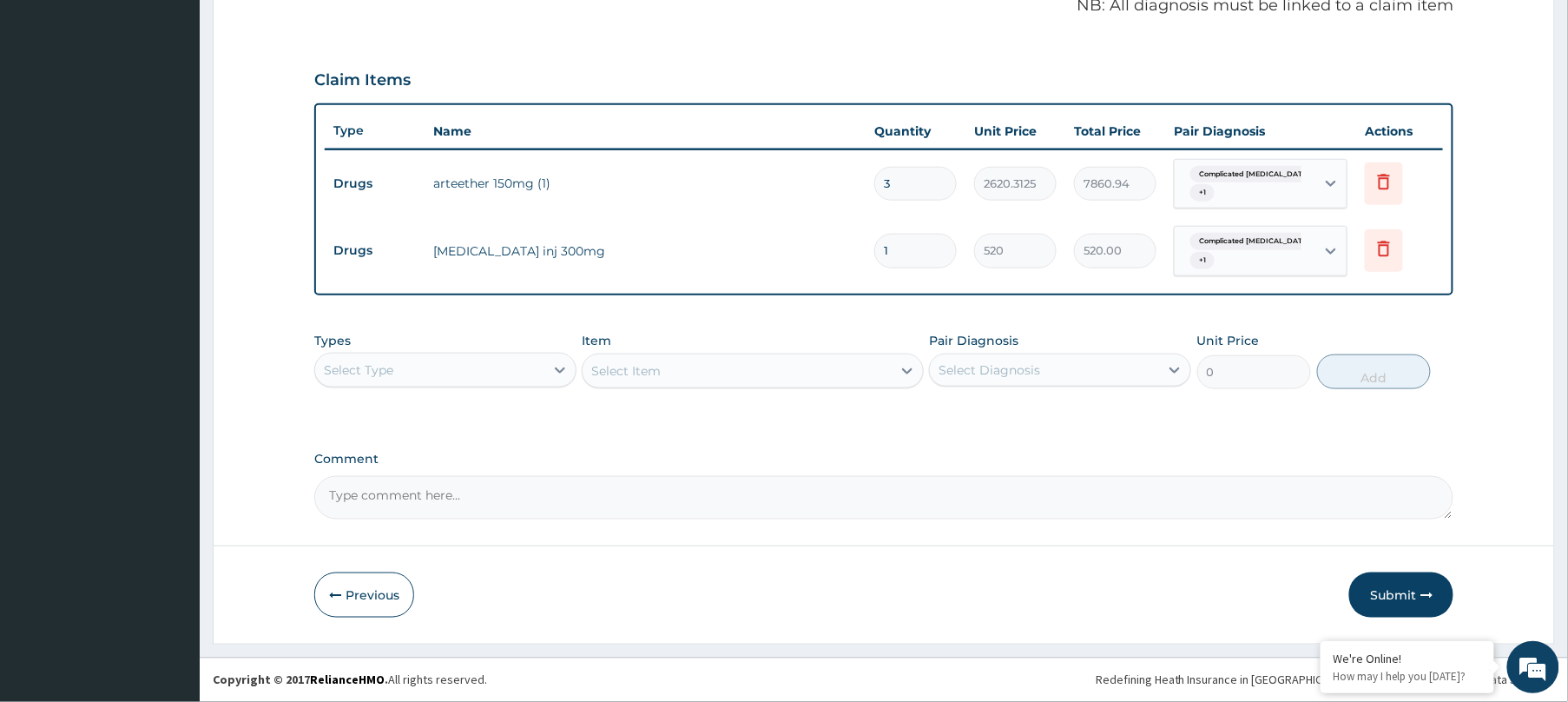
type input "0.00"
type input "1"
type input "520.00"
type input "0"
type input "0.00"
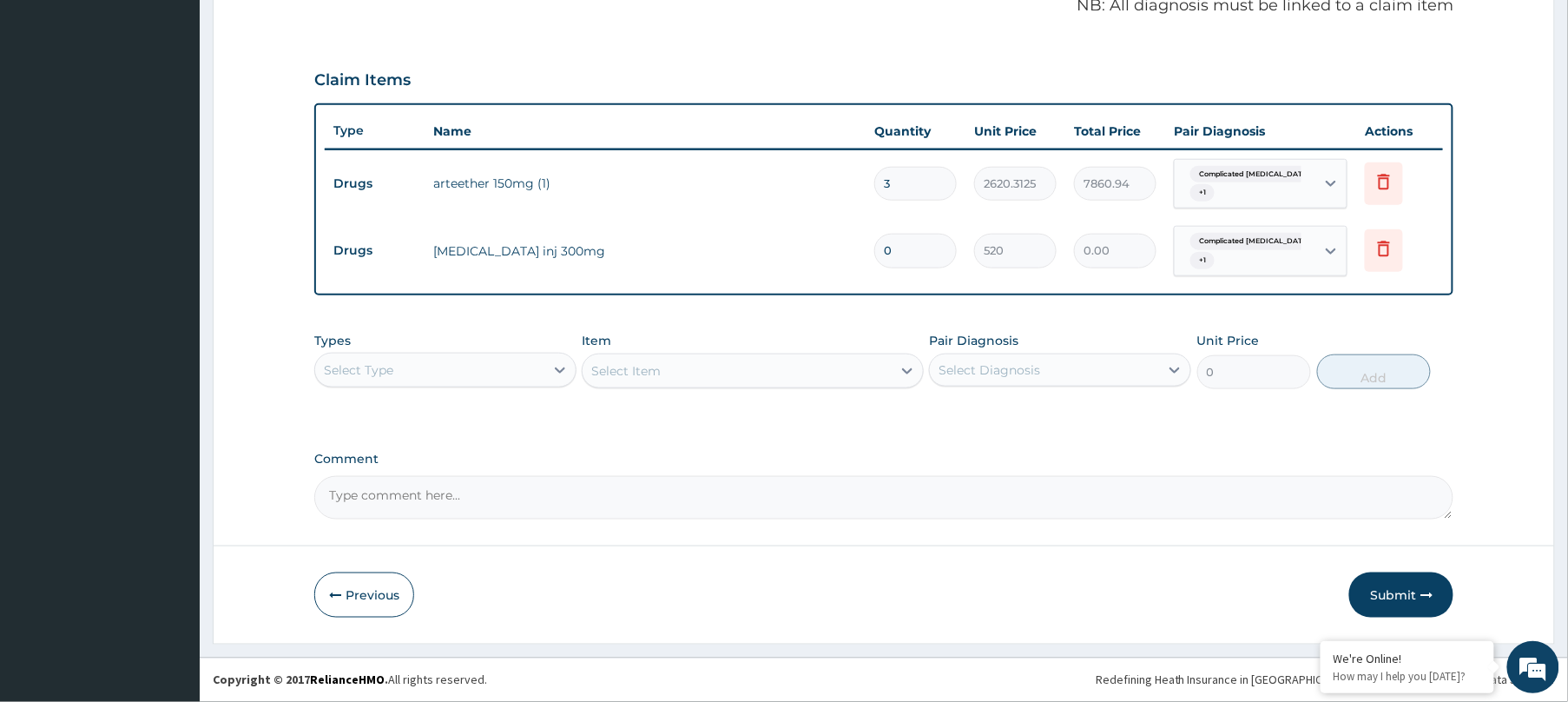
type input "1"
type input "520.00"
type input "0"
type input "0.00"
type input "1"
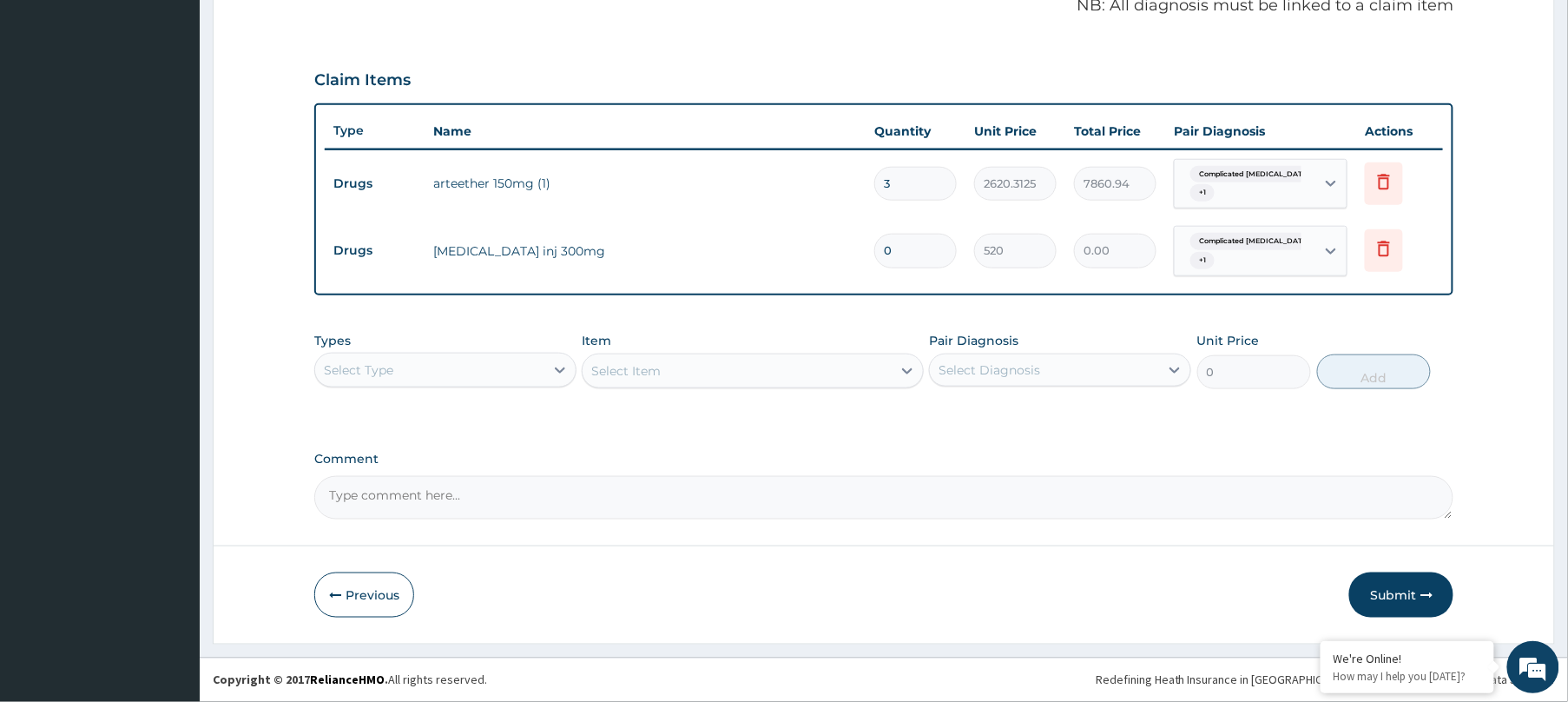
type input "520.00"
type input "1"
click at [1376, 599] on button "Submit" at bounding box center [1401, 595] width 104 height 45
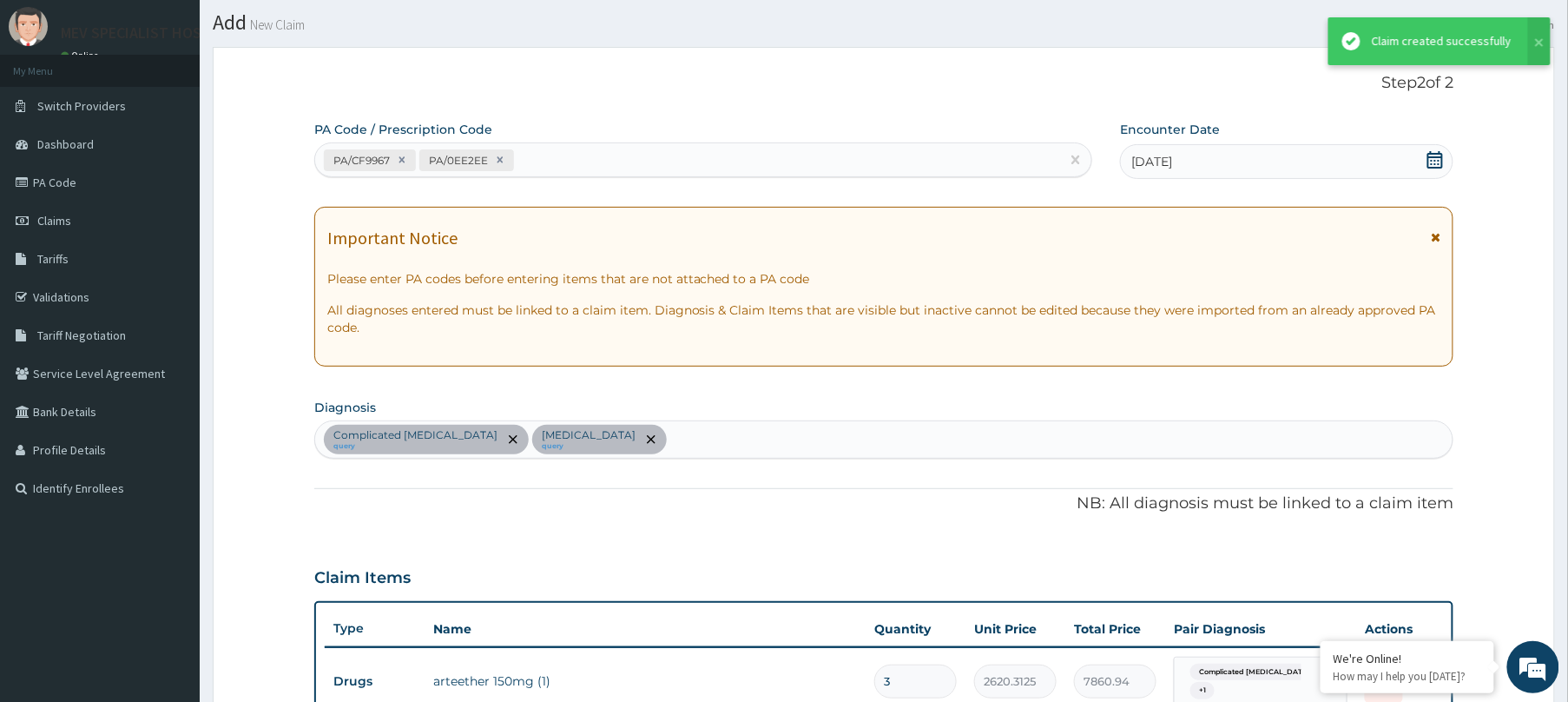
scroll to position [544, 0]
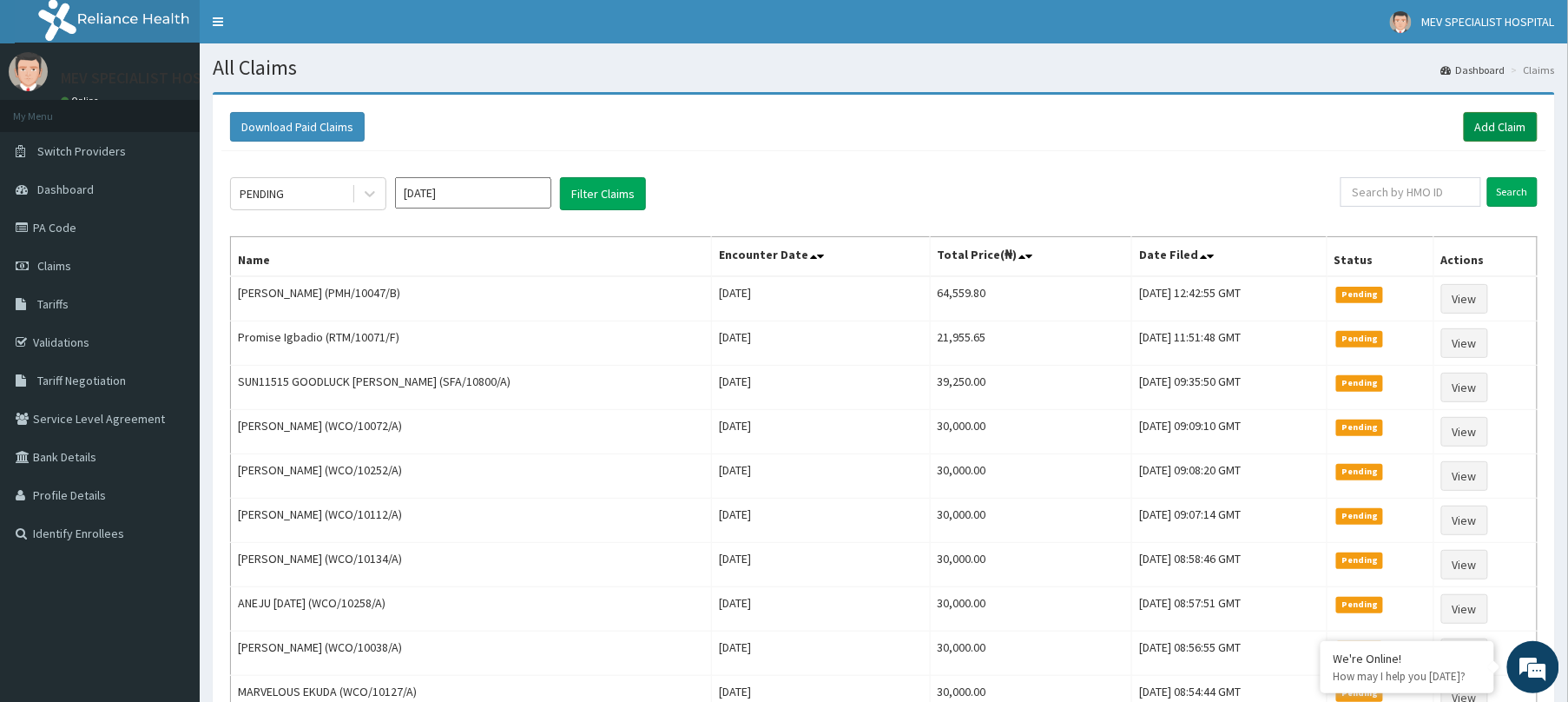
click at [1525, 113] on link "Add Claim" at bounding box center [1501, 126] width 73 height 30
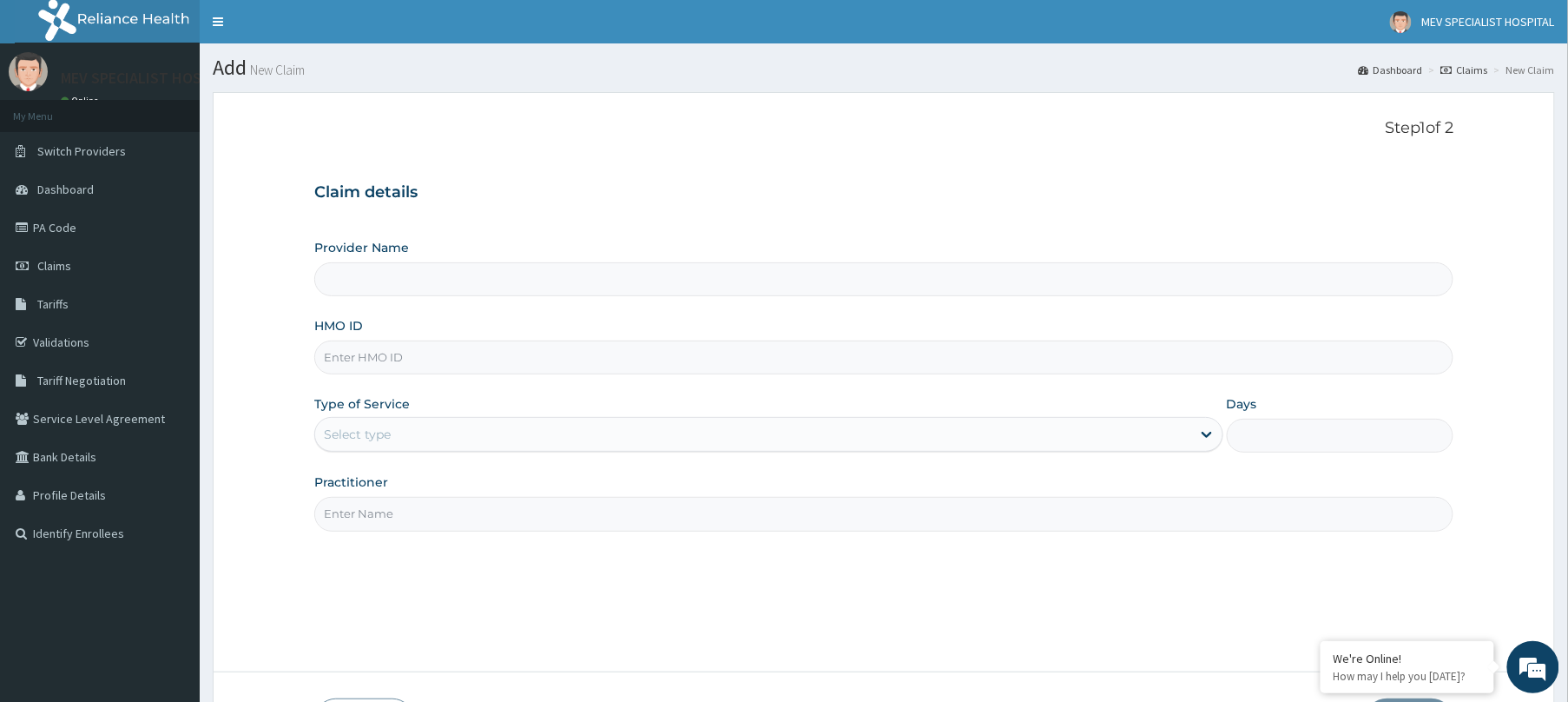
type input "MEV SPECIALIST HOSPITAL"
click at [636, 360] on input "HMO ID" at bounding box center [883, 357] width 1139 height 34
paste input "TSH/10056/A"
type input "TSH/10056/A"
click at [617, 425] on div "Select type" at bounding box center [753, 434] width 876 height 28
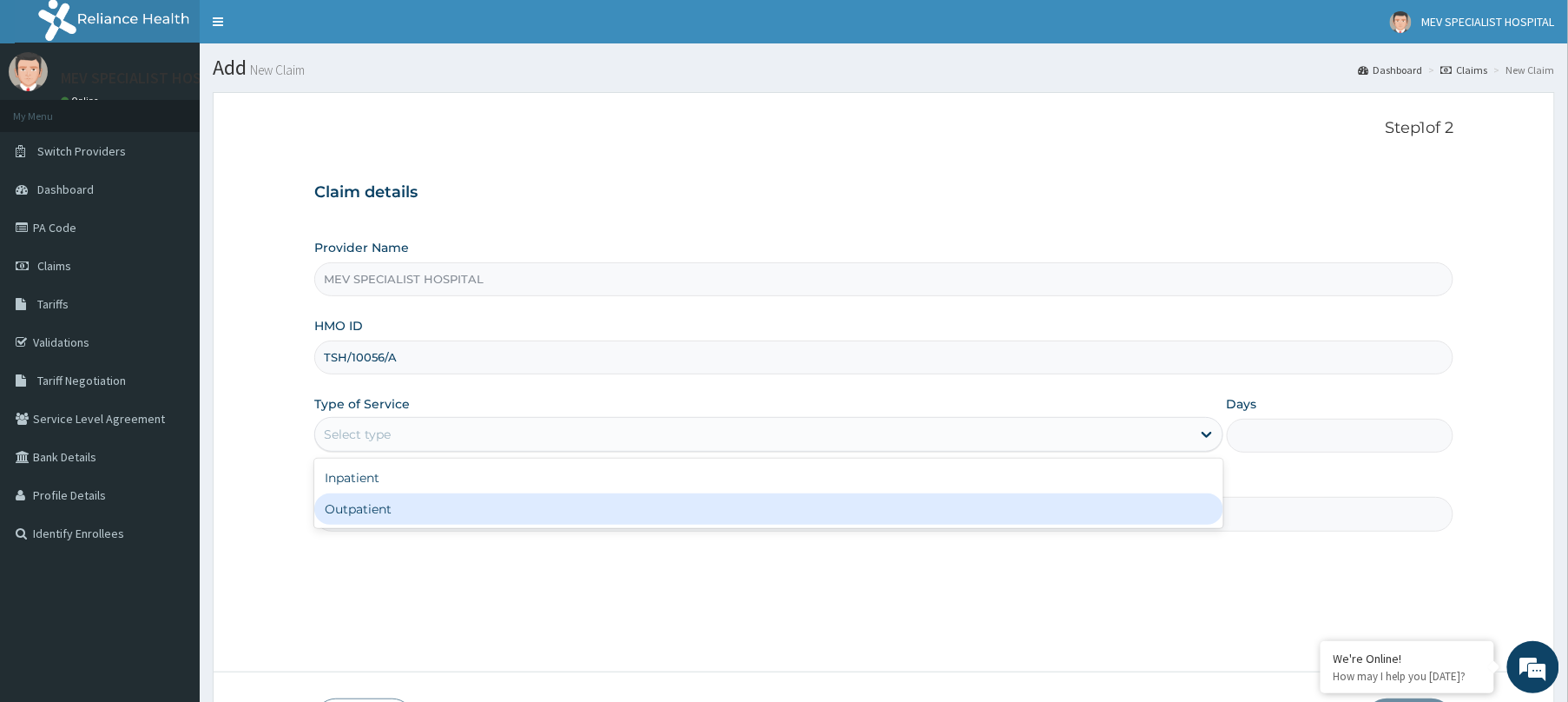
click at [592, 502] on div "Outpatient" at bounding box center [769, 509] width 909 height 31
type input "1"
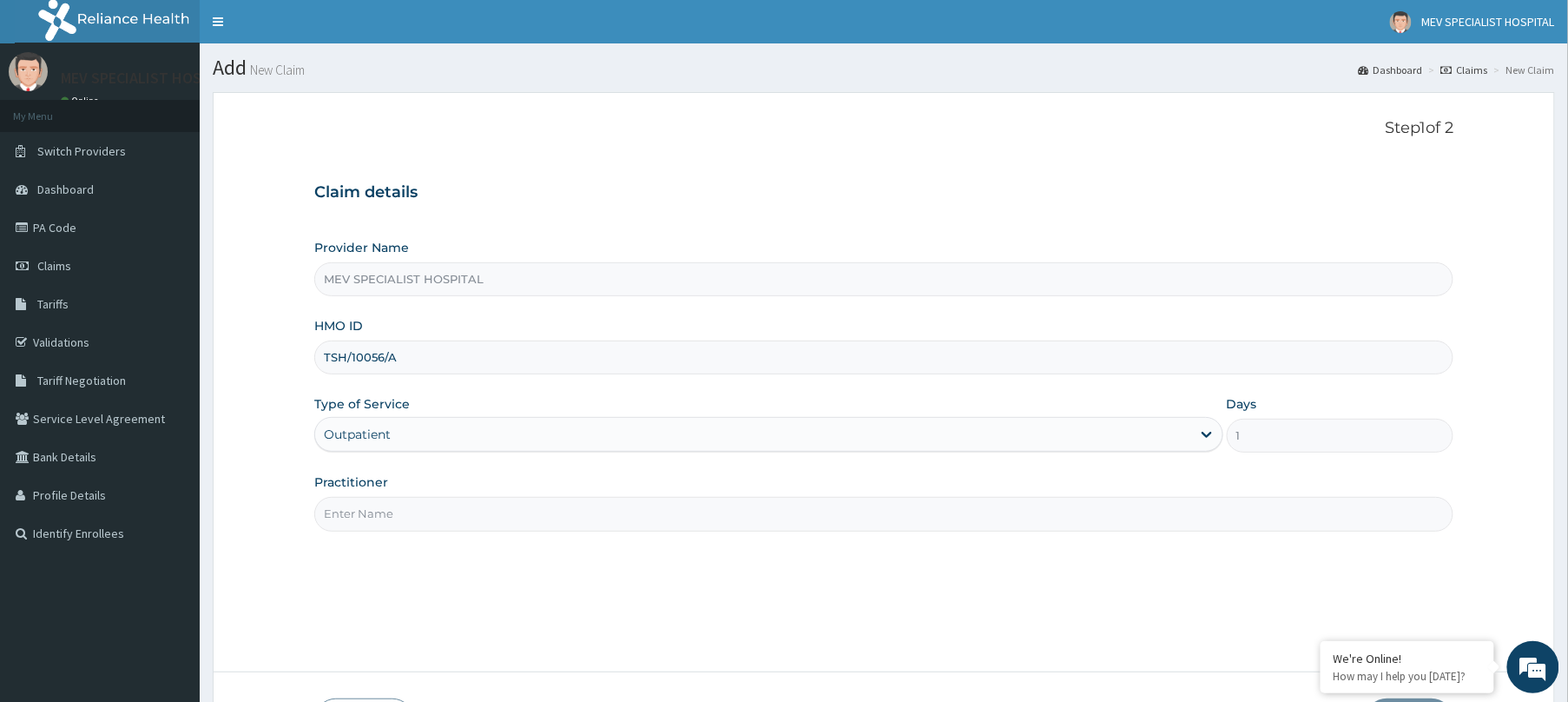
click at [592, 502] on input "Practitioner" at bounding box center [883, 514] width 1139 height 34
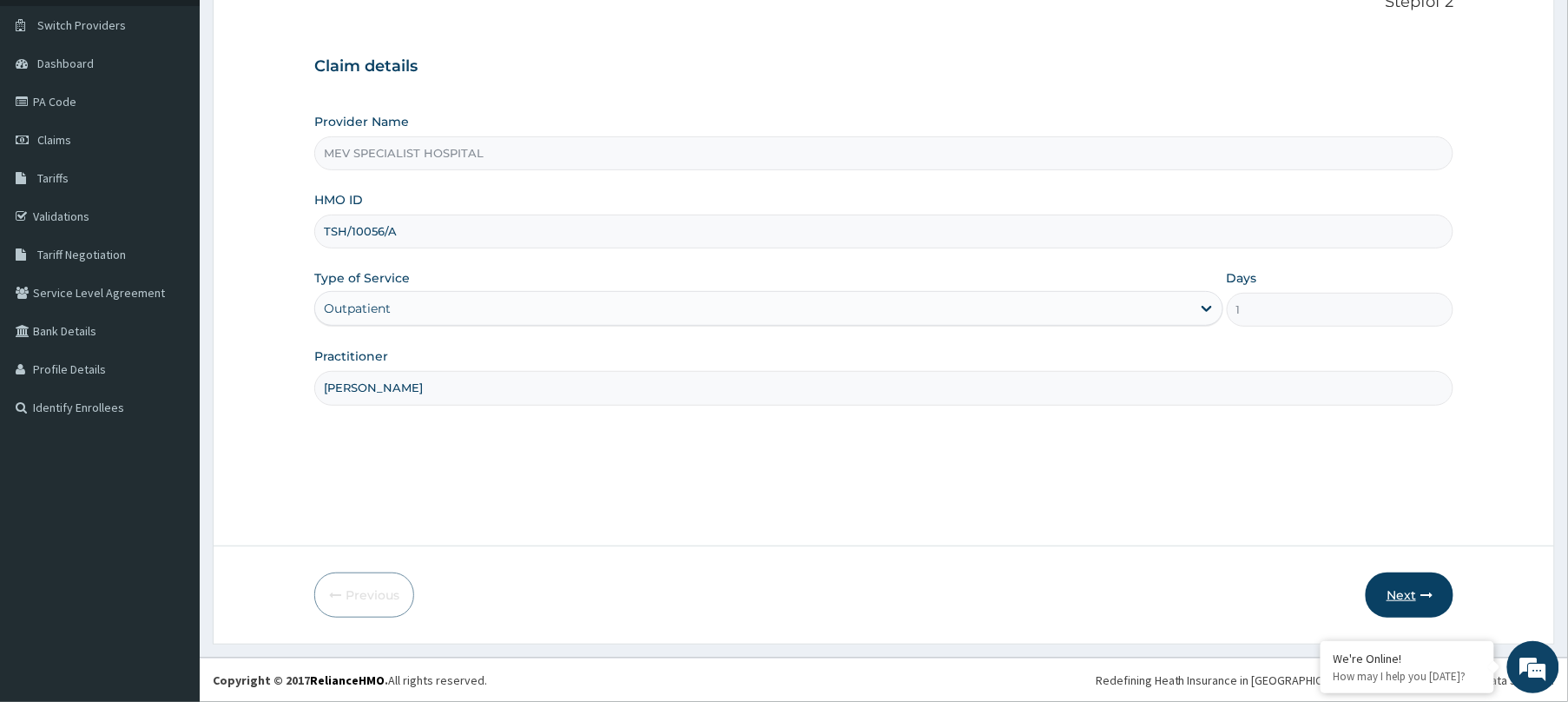
type input "[PERSON_NAME]"
click at [1391, 601] on button "Next" at bounding box center [1410, 595] width 88 height 45
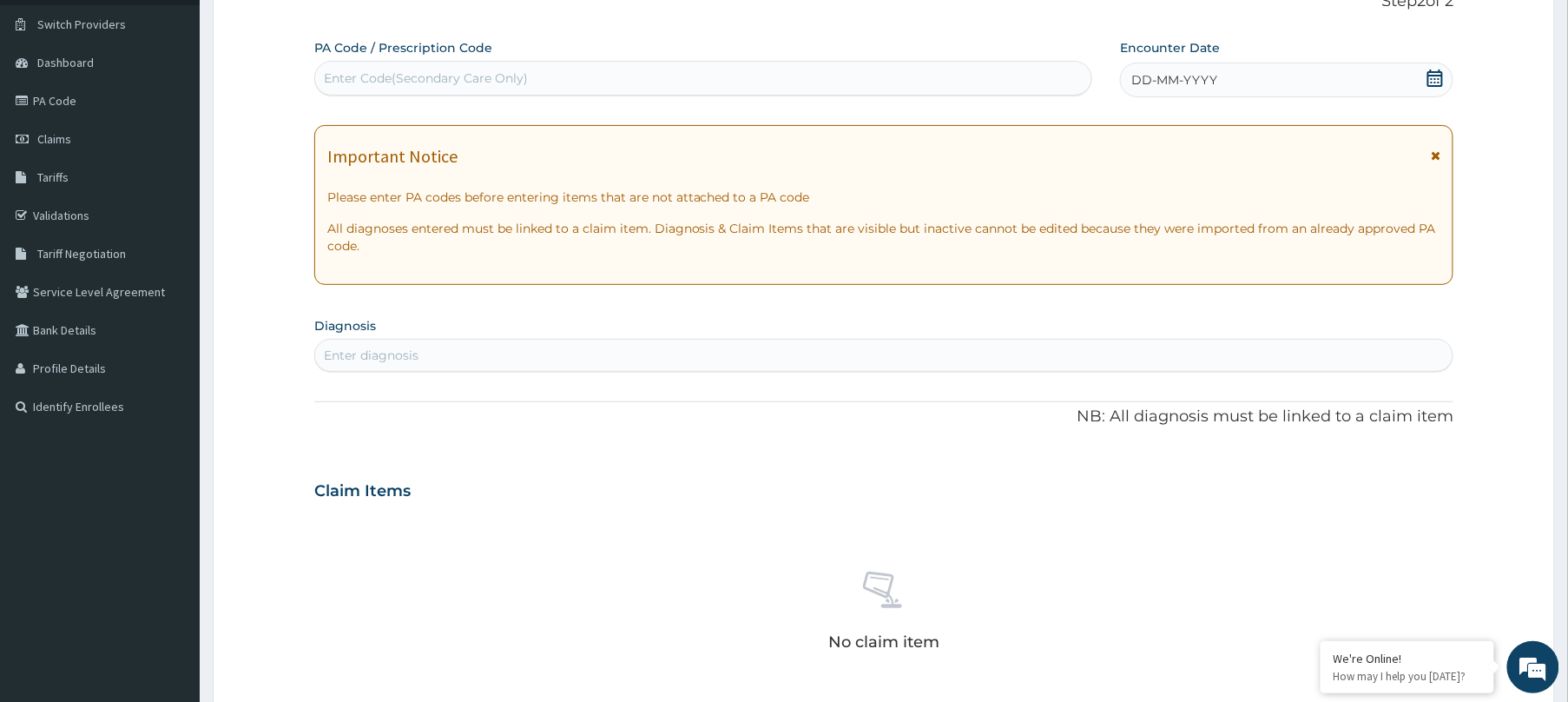
click at [817, 81] on div "Enter Code(Secondary Care Only)" at bounding box center [703, 78] width 776 height 28
paste input "PA/26CCFE"
type input "PA/26CCFE"
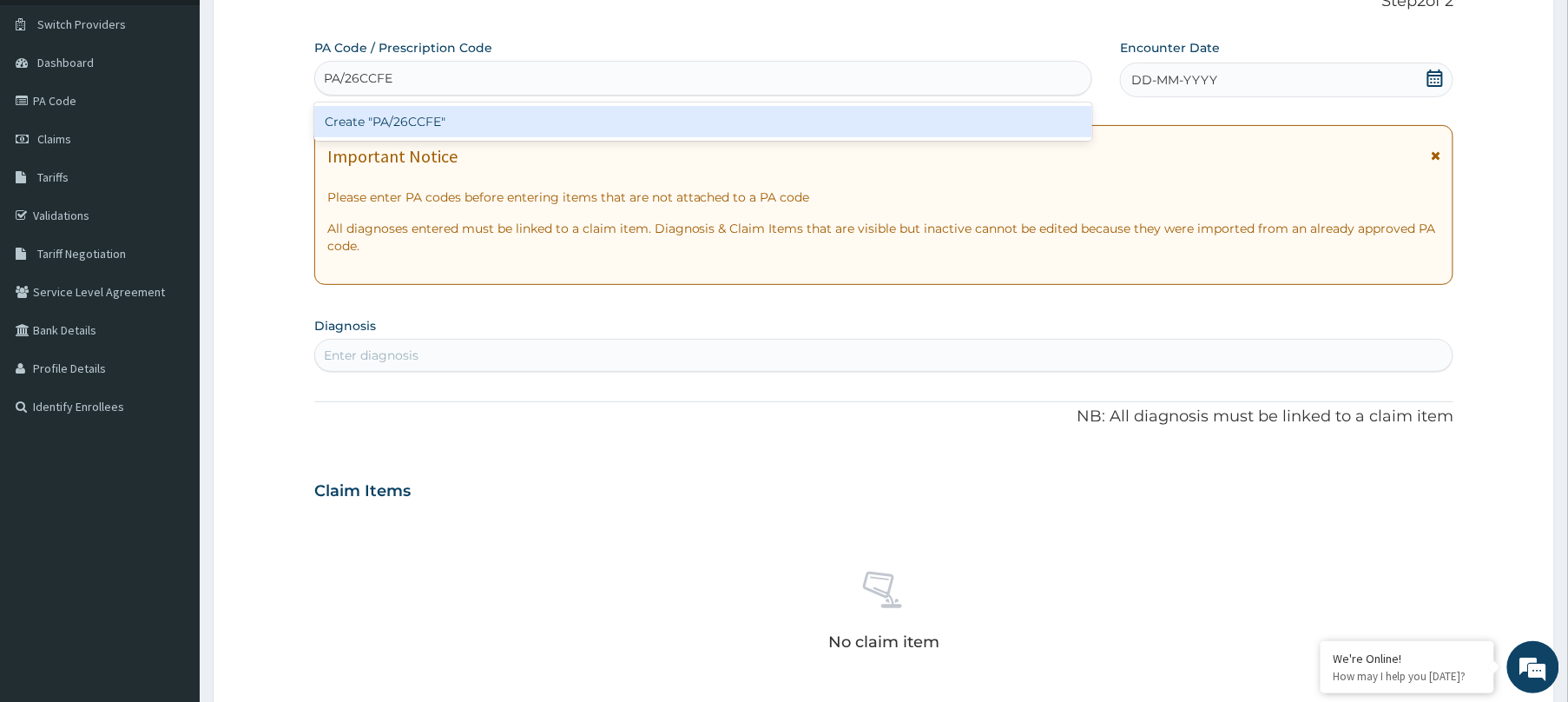
click at [804, 127] on div "Create "PA/26CCFE"" at bounding box center [703, 121] width 778 height 31
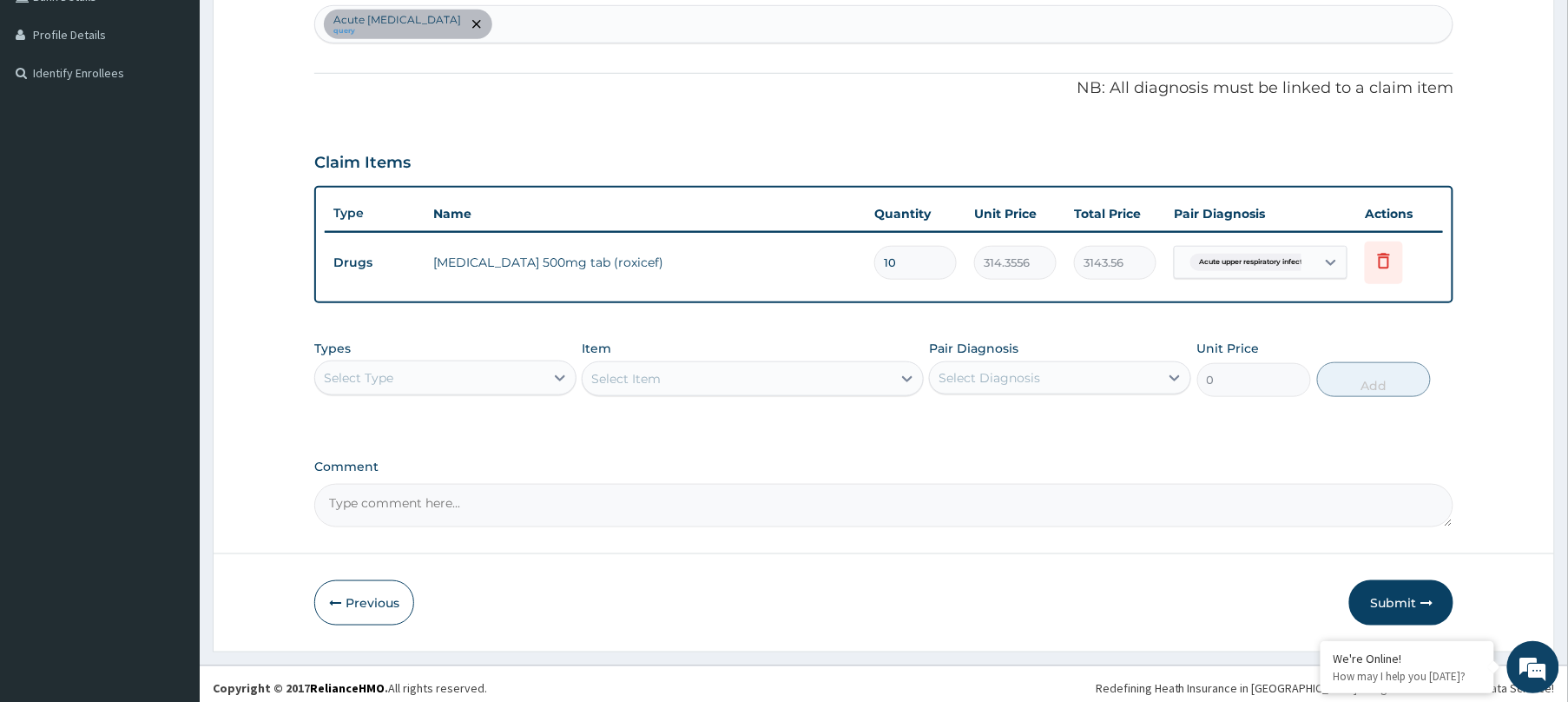
scroll to position [0, 0]
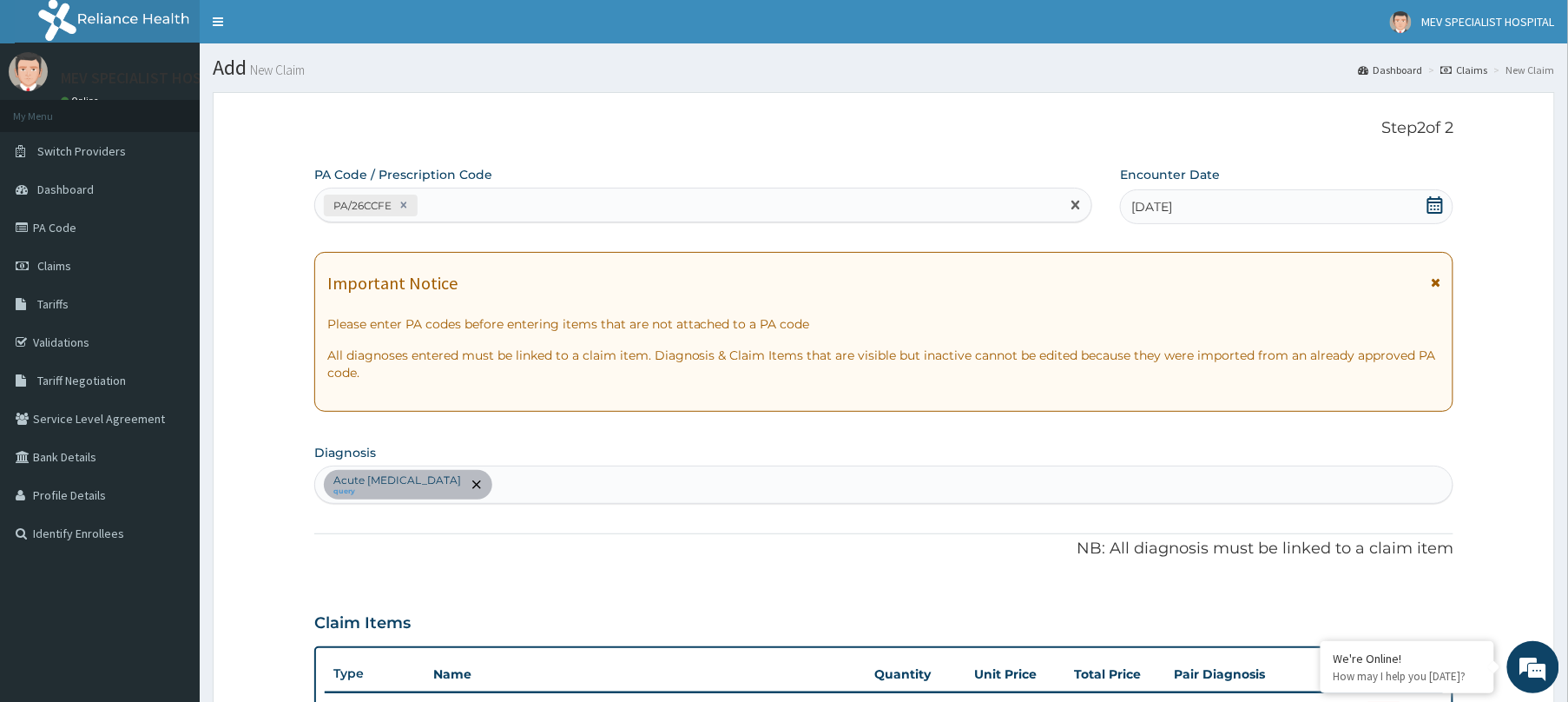
click at [589, 209] on div "PA/26CCFE" at bounding box center [687, 205] width 745 height 29
paste input "PA/73BC19"
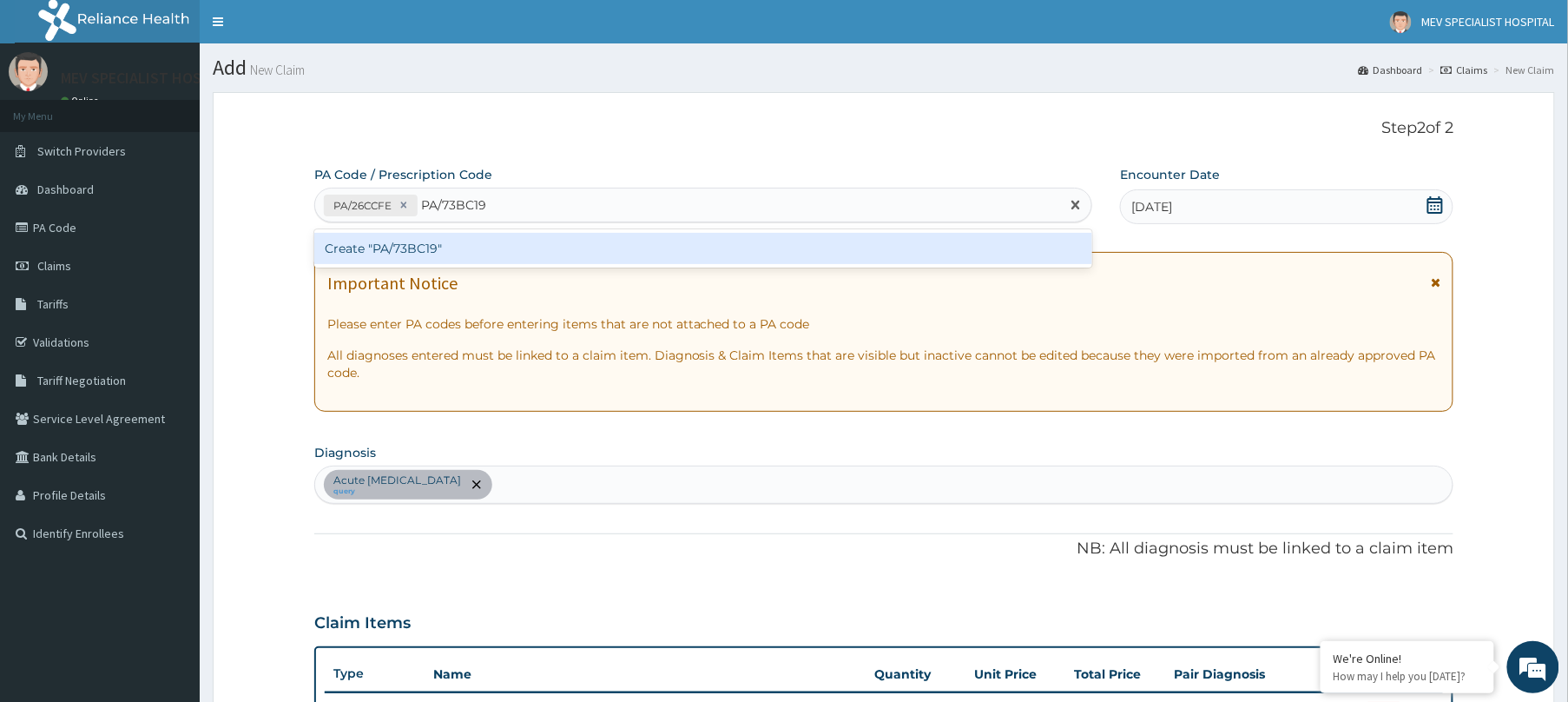
click at [592, 266] on div "Create "PA/73BC19"" at bounding box center [703, 248] width 778 height 39
type input "PA/73BC19"
click at [571, 227] on div "PA Code / Prescription Code option Create "PA/26CCFE", selected. option Create …" at bounding box center [883, 577] width 1139 height 822
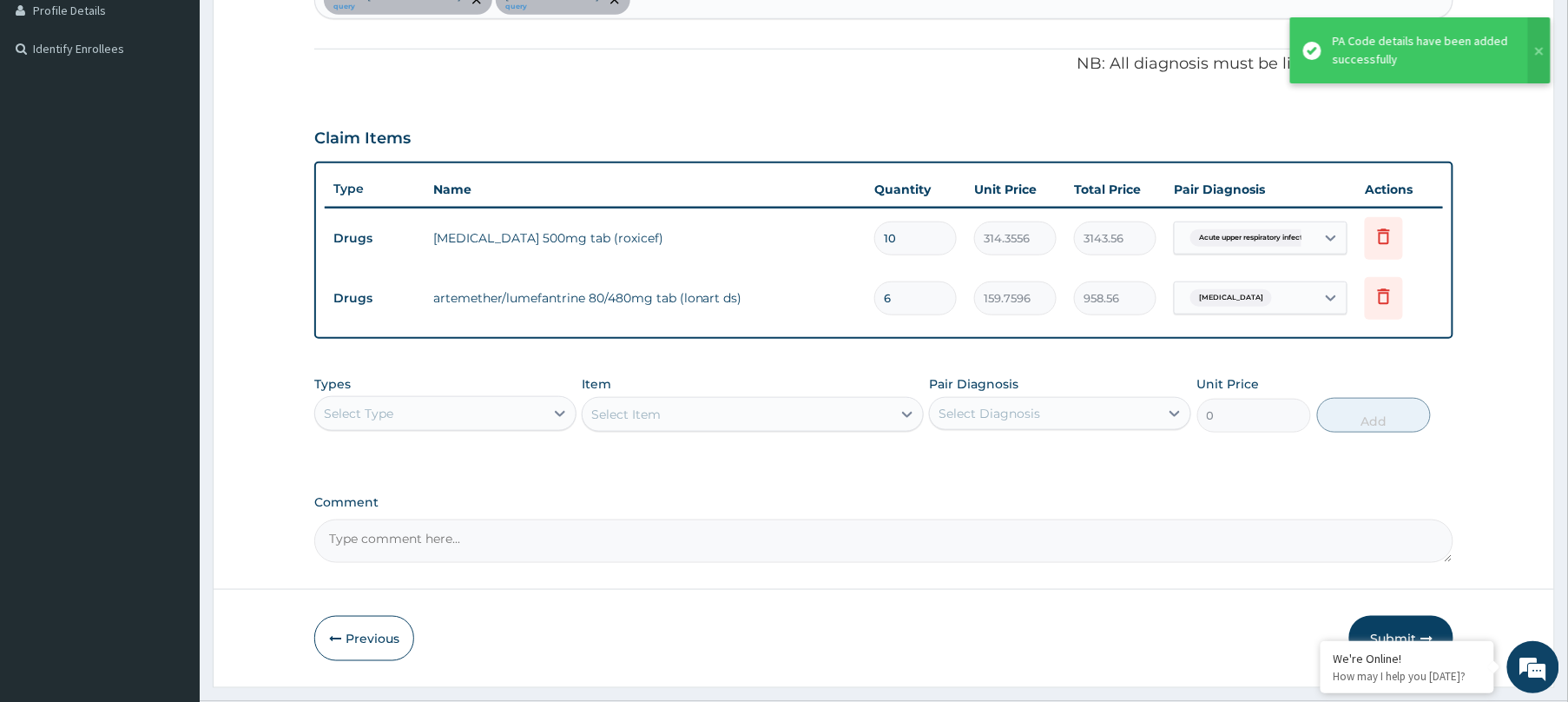
scroll to position [529, 0]
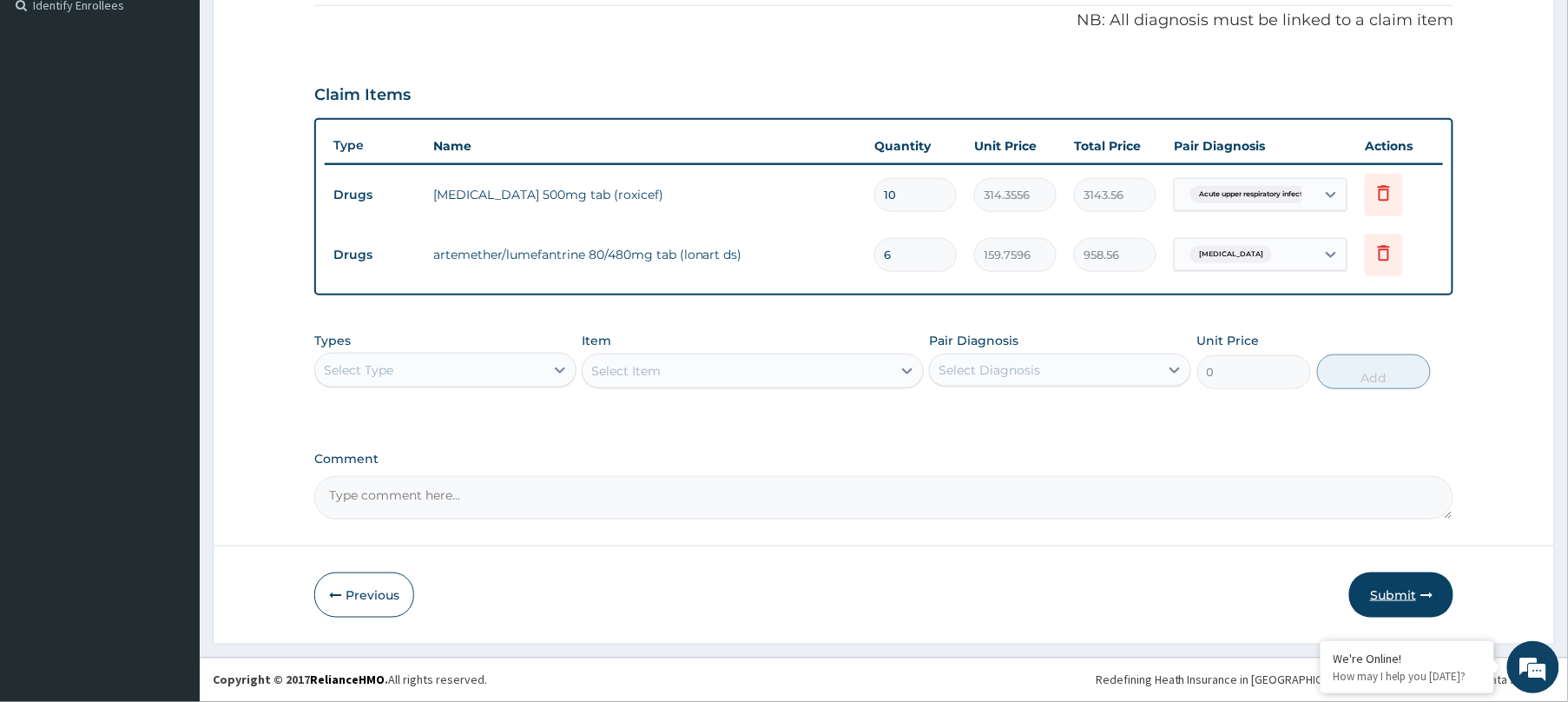
click at [1393, 586] on button "Submit" at bounding box center [1401, 595] width 104 height 45
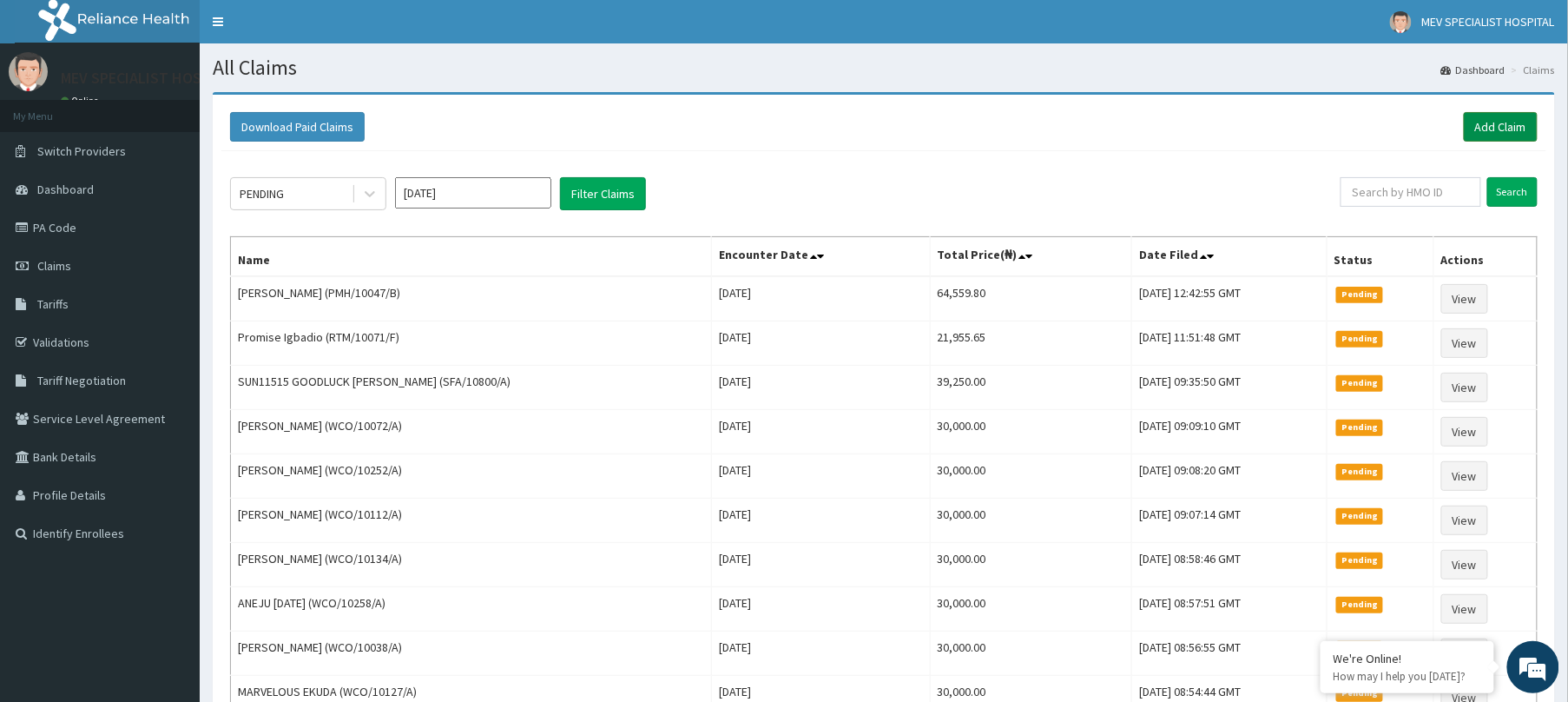
click at [1470, 125] on link "Add Claim" at bounding box center [1501, 126] width 73 height 30
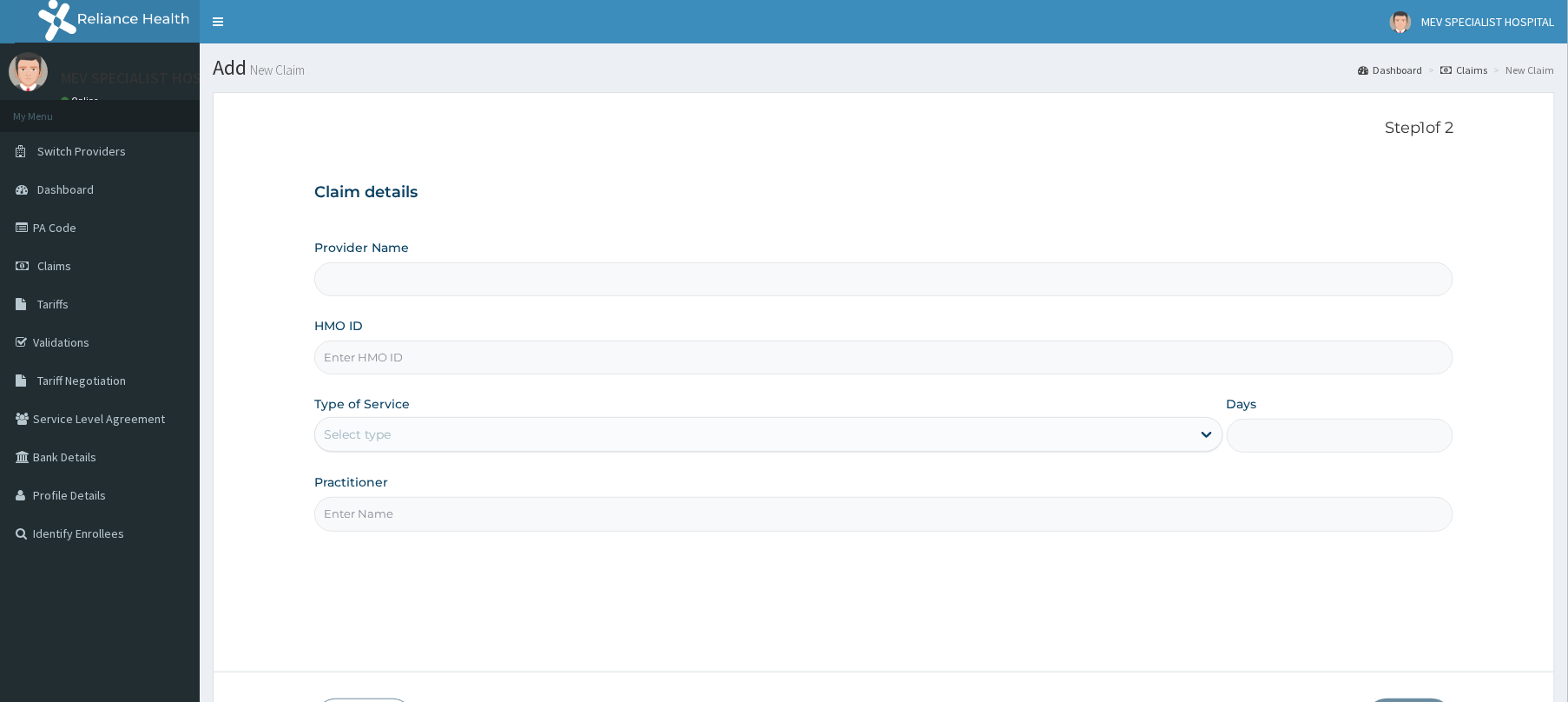
click at [528, 335] on div "HMO ID" at bounding box center [883, 346] width 1139 height 57
type input "MEV SPECIALIST HOSPITAL"
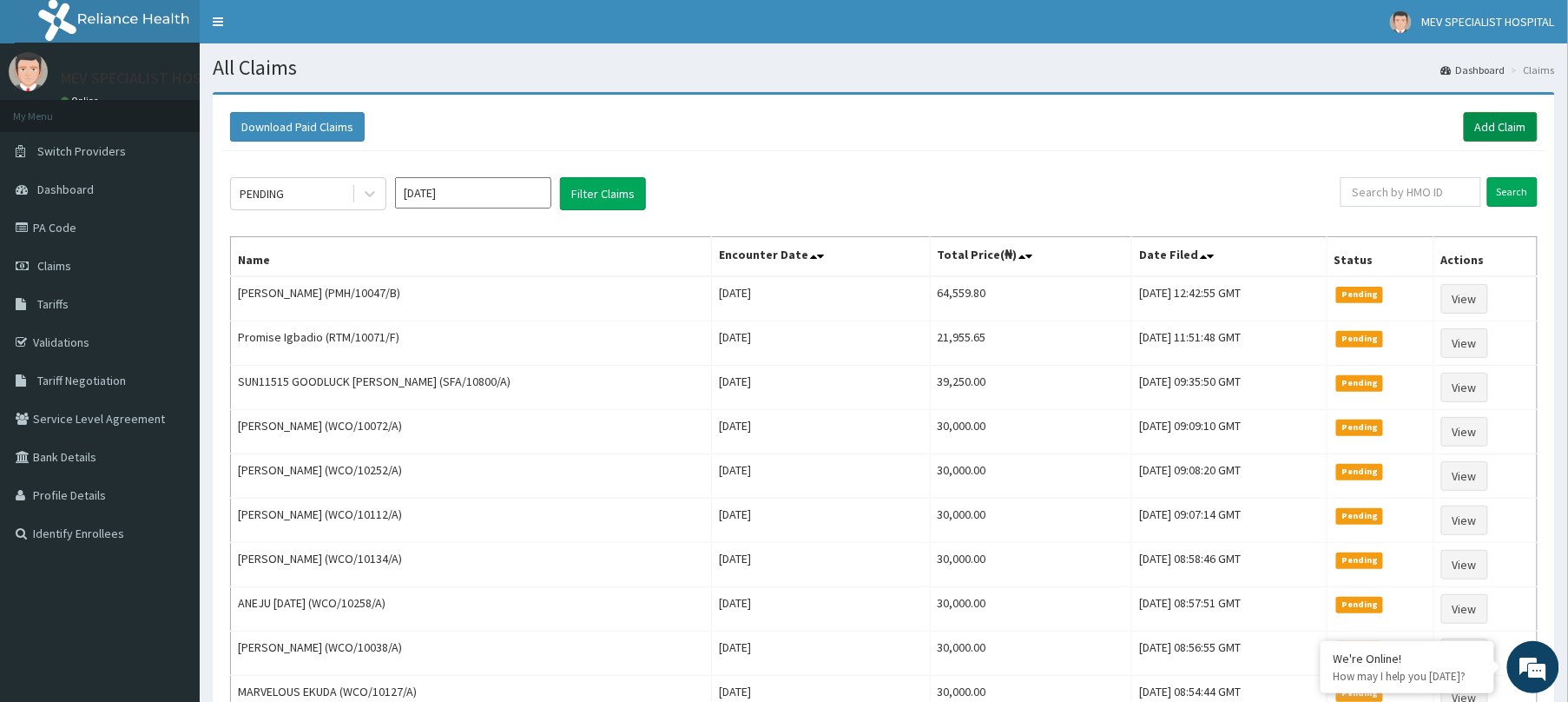
click at [1511, 133] on link "Add Claim" at bounding box center [1501, 126] width 73 height 30
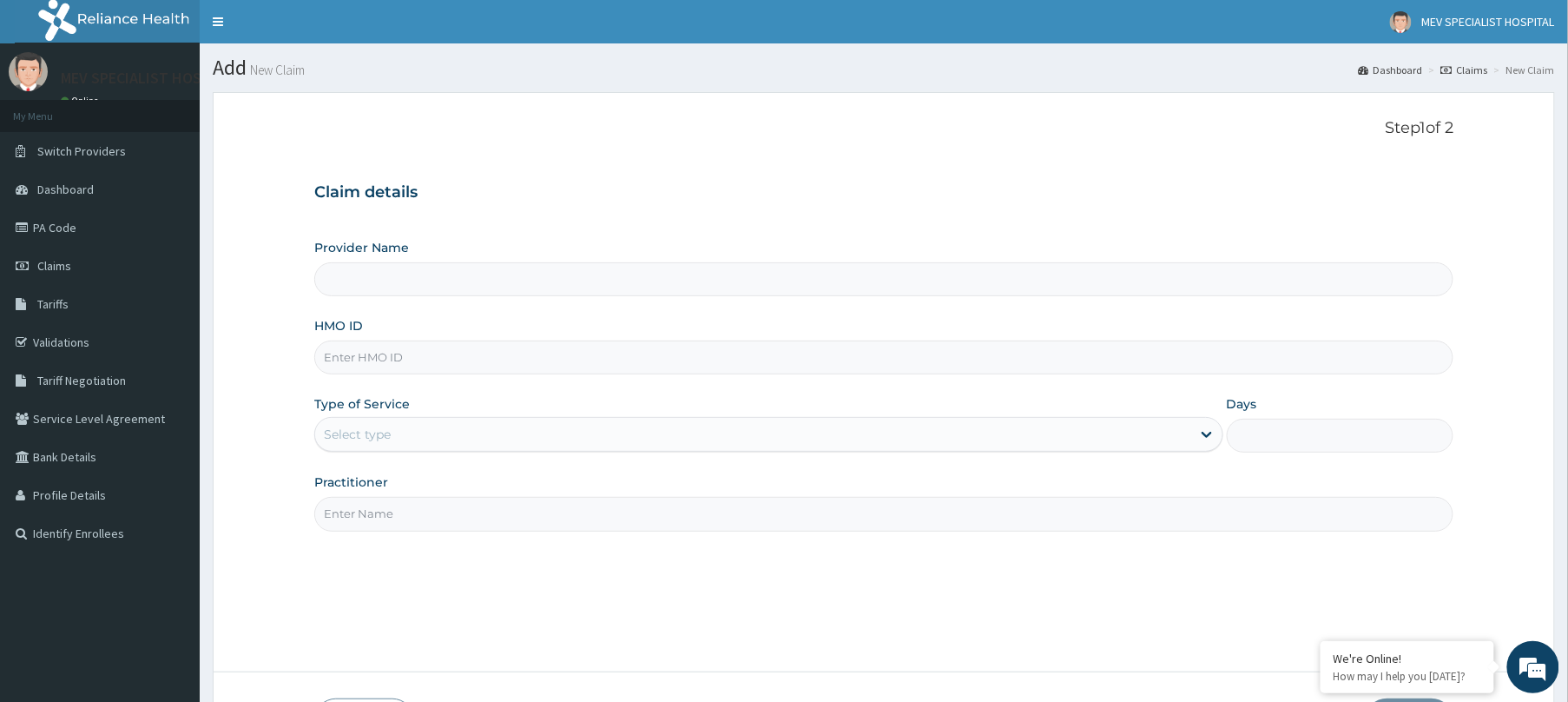
type input "MEV SPECIALIST HOSPITAL"
click at [776, 335] on div "HMO ID" at bounding box center [883, 346] width 1139 height 57
click at [764, 362] on input "HMO ID" at bounding box center [883, 357] width 1139 height 34
paste input "ANS/10015/B"
type input "ANS/10015/B"
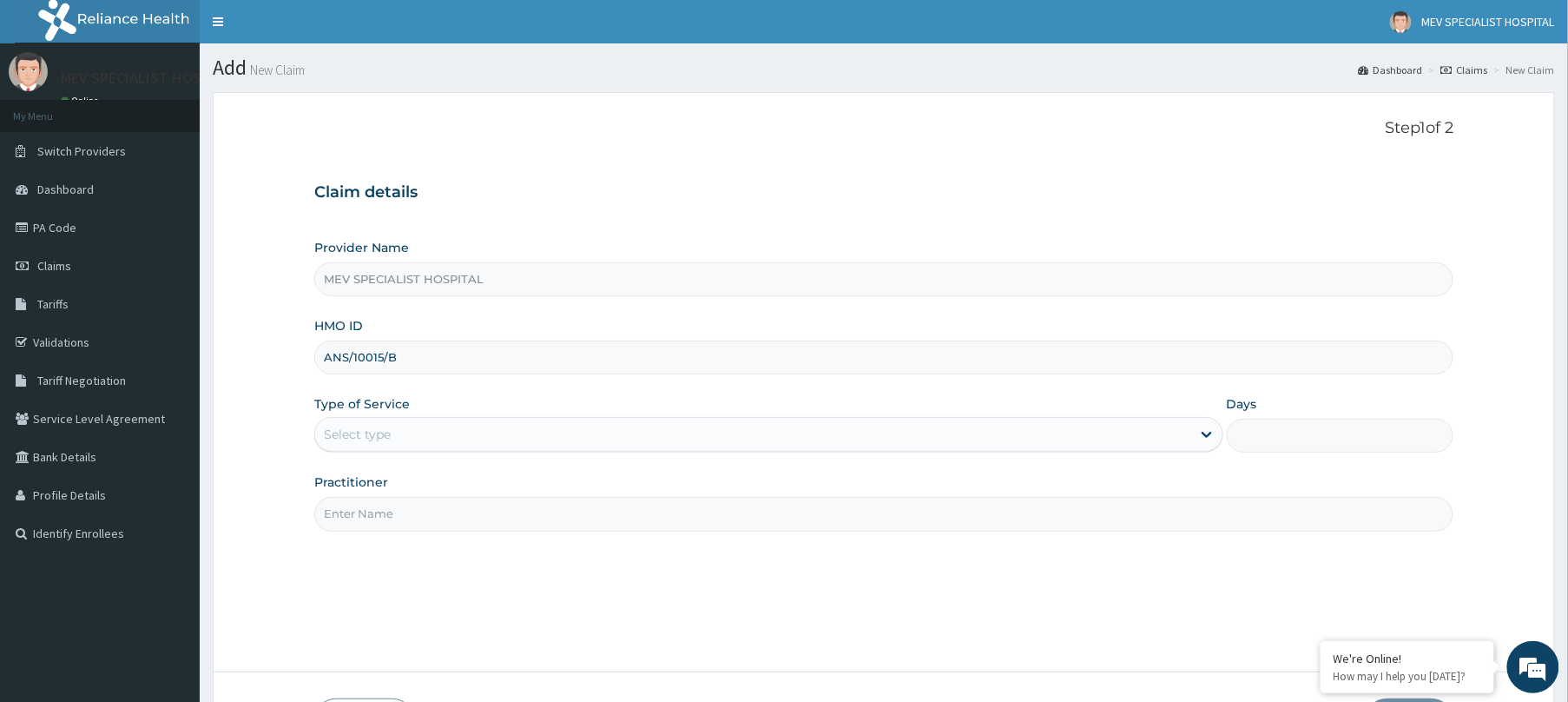
click at [747, 424] on div "Select type" at bounding box center [753, 434] width 876 height 28
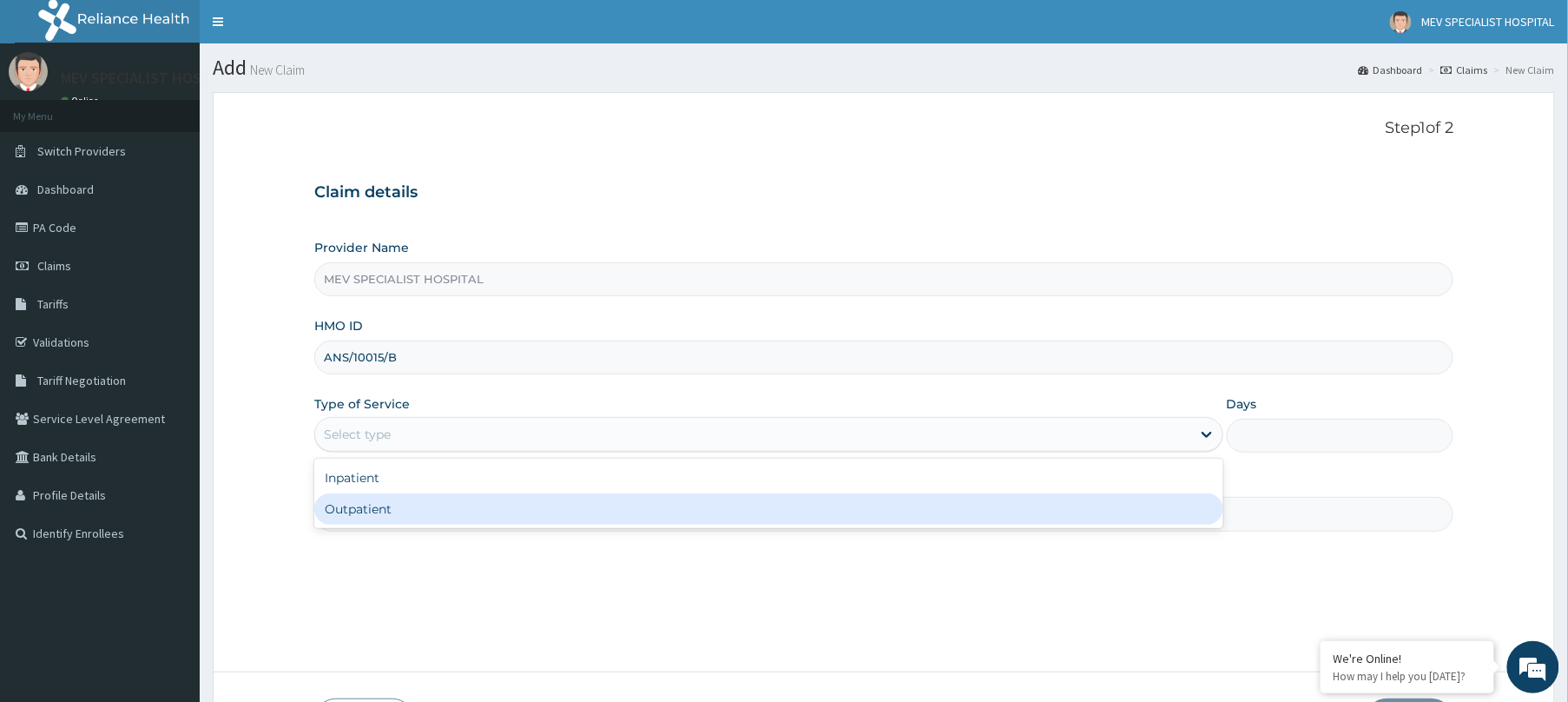
click at [660, 528] on div "Inpatient Outpatient" at bounding box center [769, 493] width 909 height 70
click at [646, 521] on div "Outpatient" at bounding box center [769, 509] width 909 height 31
type input "1"
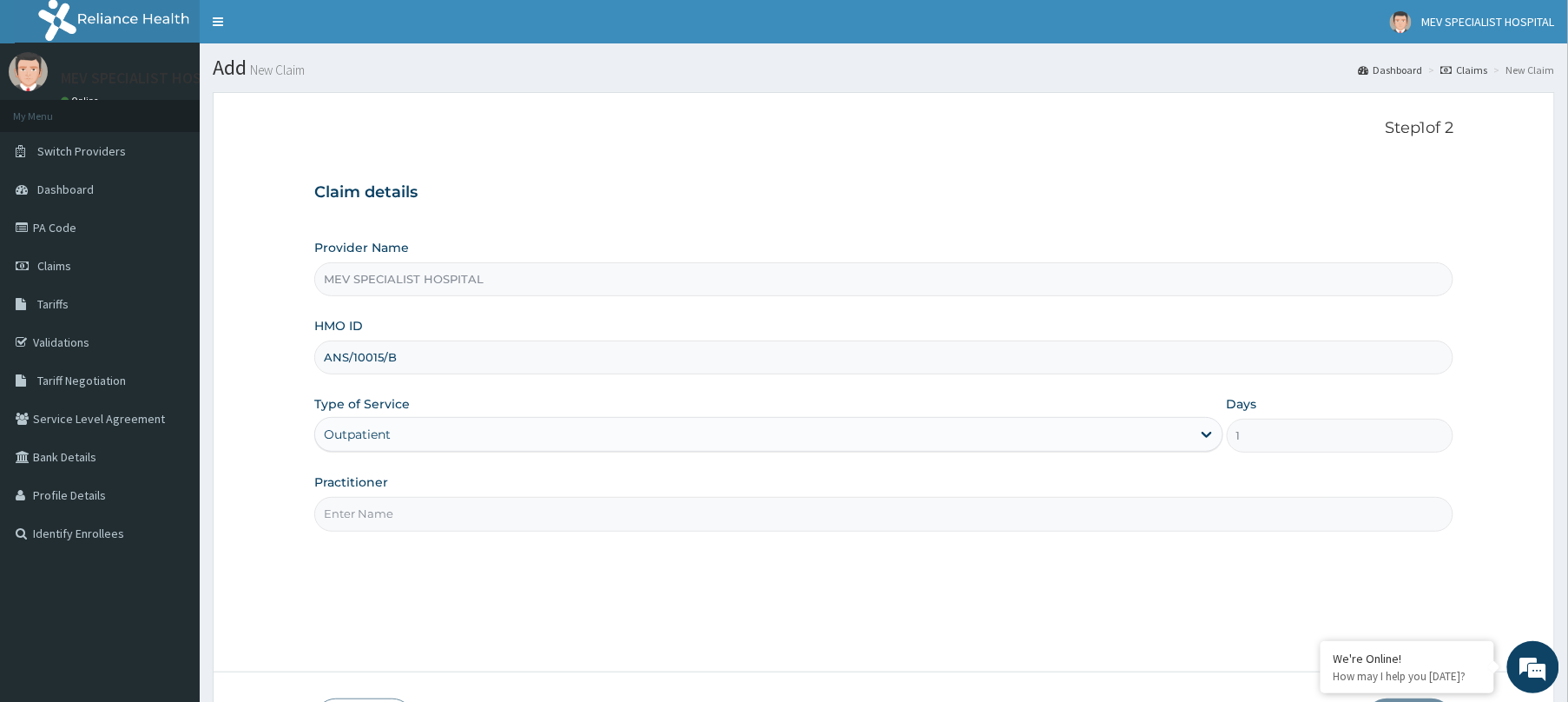
click at [646, 521] on input "Practitioner" at bounding box center [883, 514] width 1139 height 34
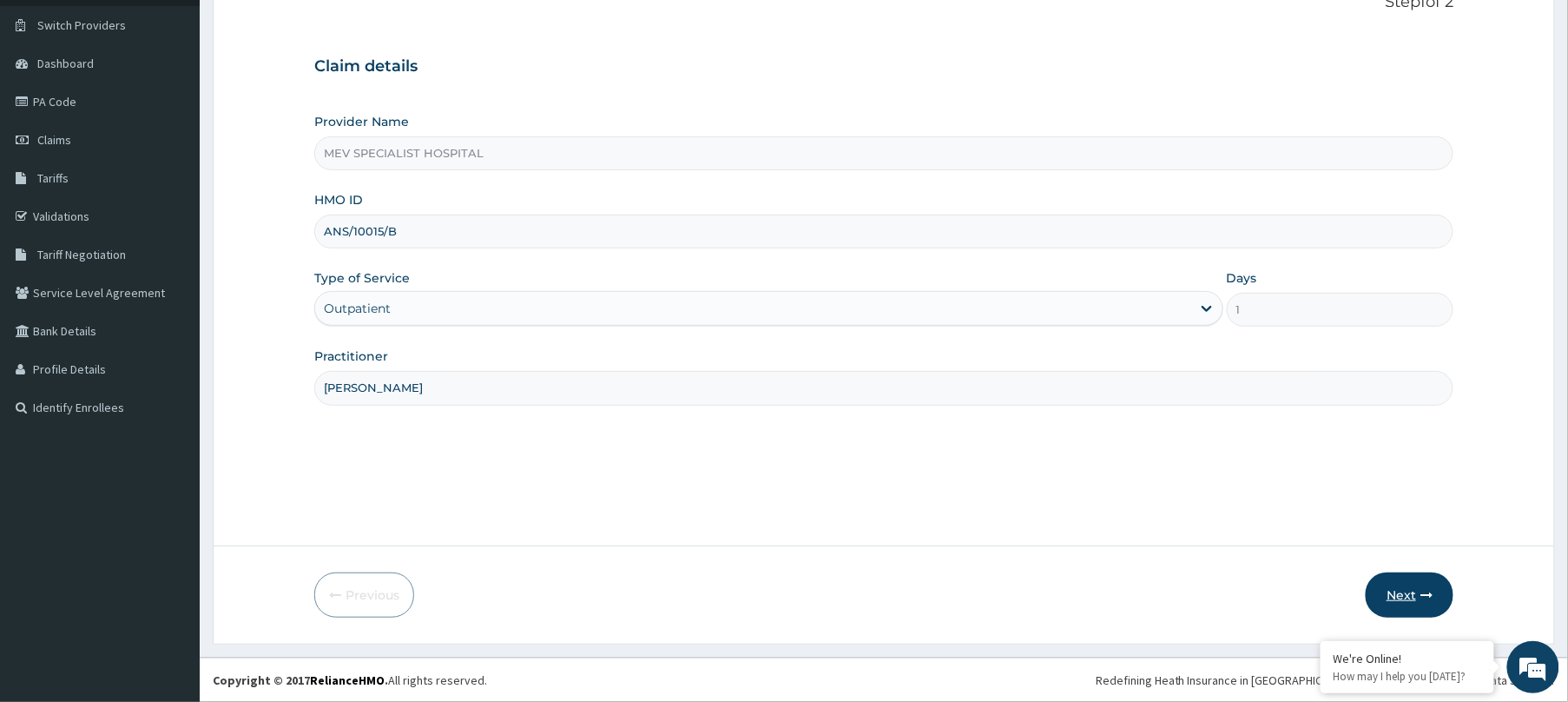
type input "DR. HENRY"
click at [1414, 595] on button "Next" at bounding box center [1410, 595] width 88 height 45
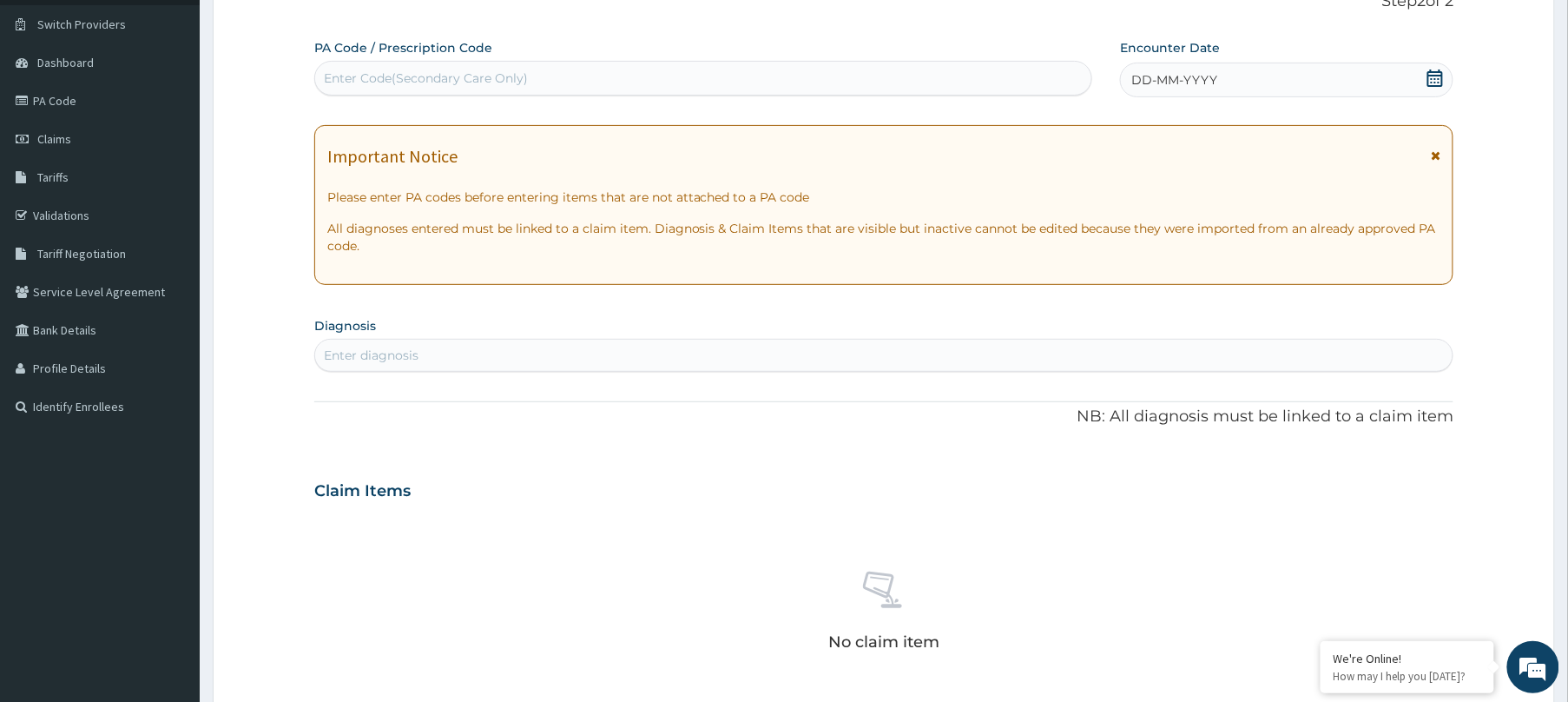
click at [817, 74] on div "Enter Code(Secondary Care Only)" at bounding box center [703, 78] width 776 height 28
paste input "PA/82AD13"
type input "PA/82AD13"
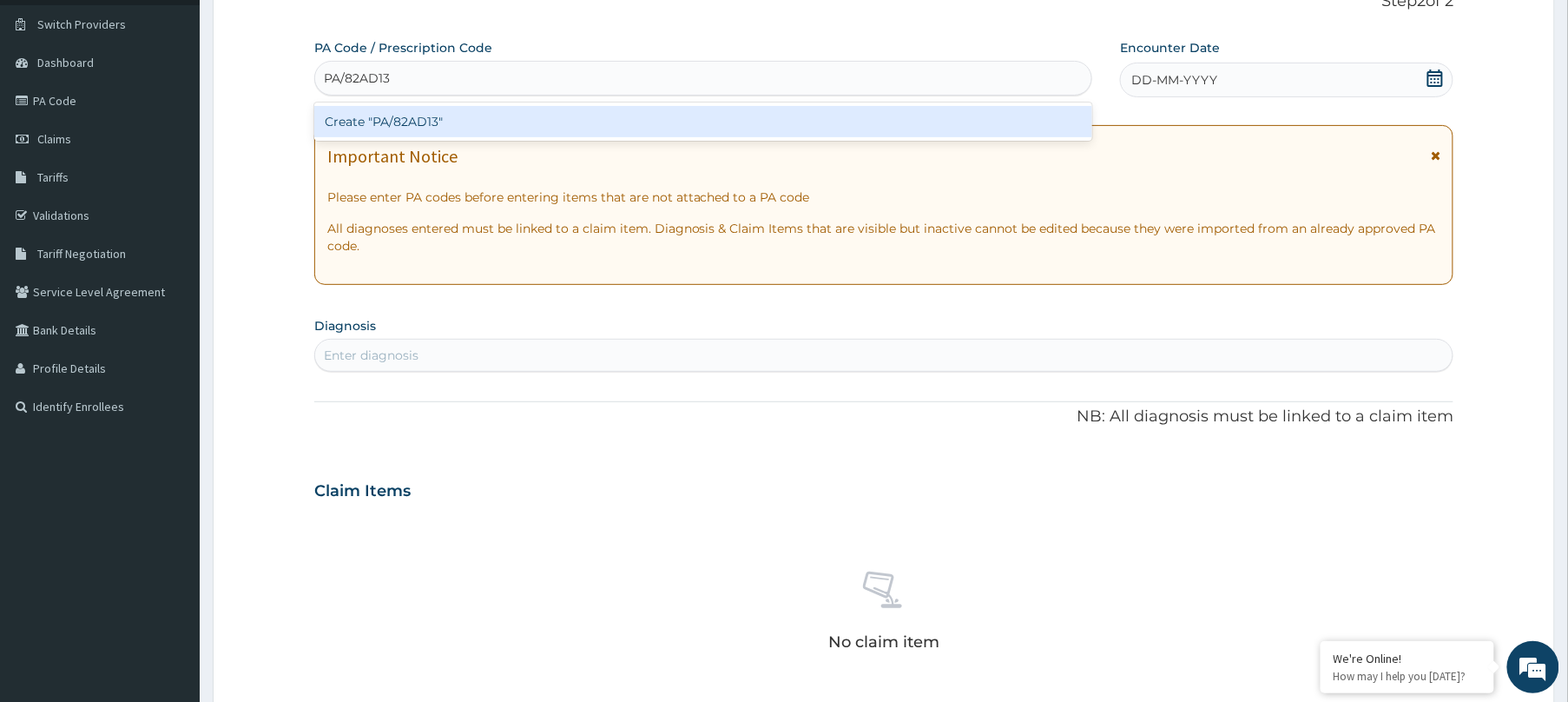
click at [806, 126] on div "Create "PA/82AD13"" at bounding box center [703, 121] width 778 height 31
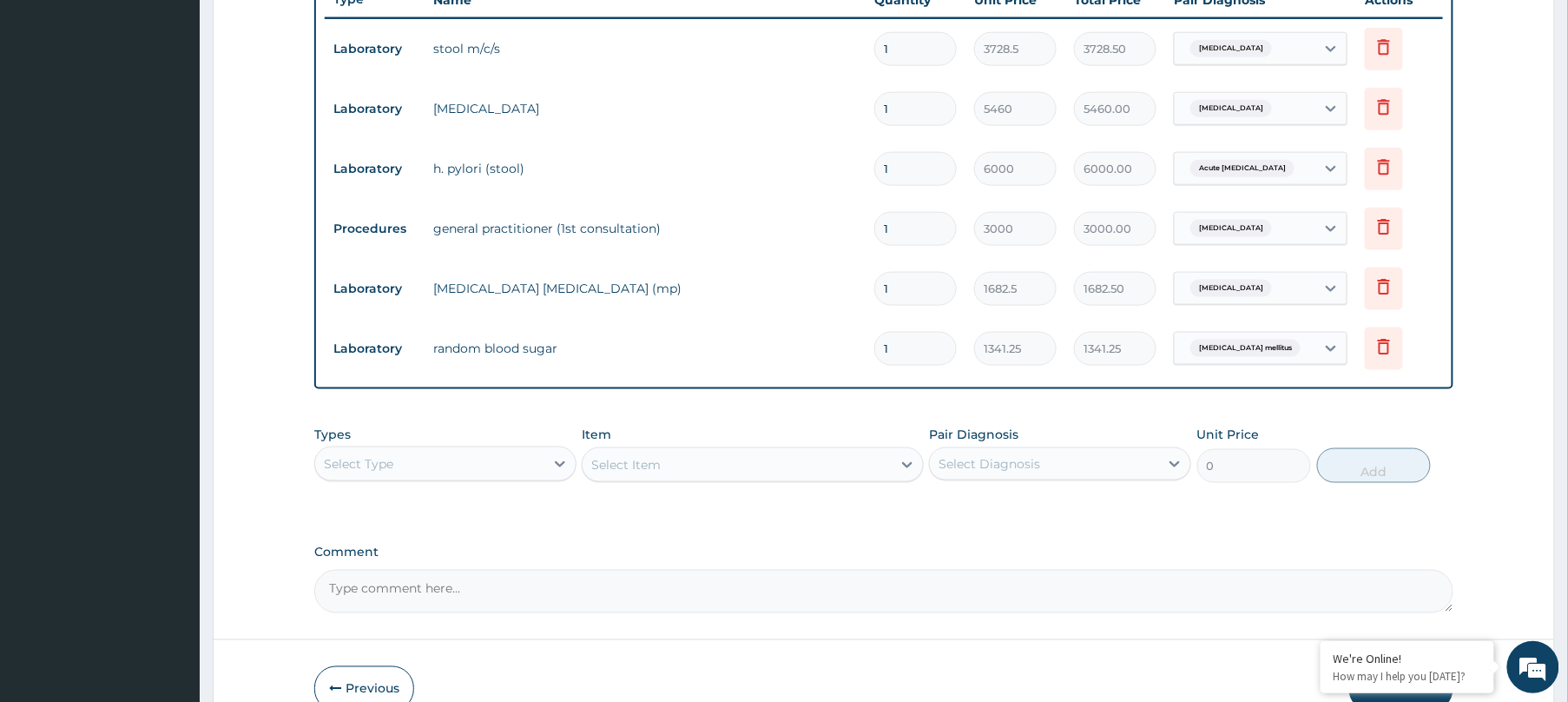
scroll to position [0, 0]
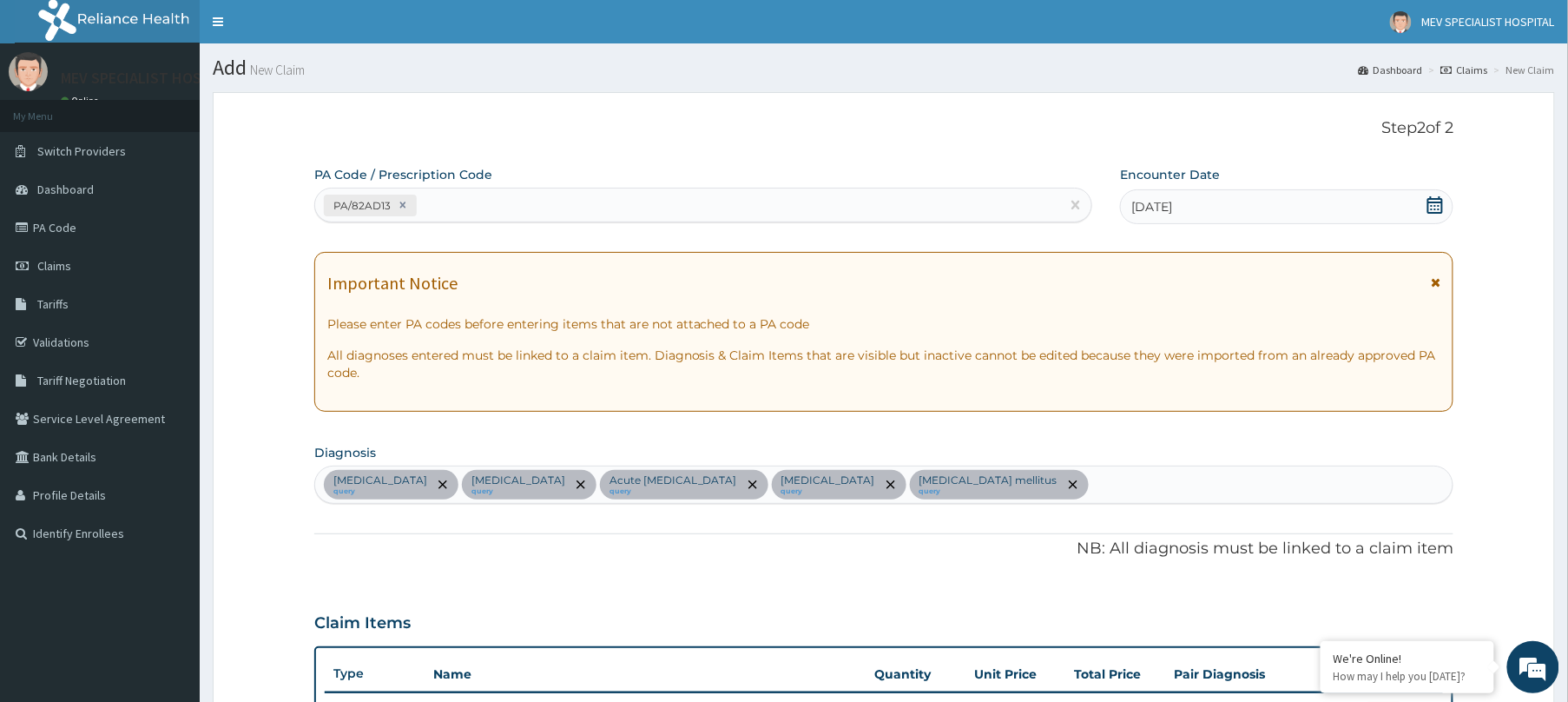
click at [587, 198] on div "PA/82AD13" at bounding box center [687, 205] width 745 height 29
paste input "PA/6555B8"
type input "PA/6555B8"
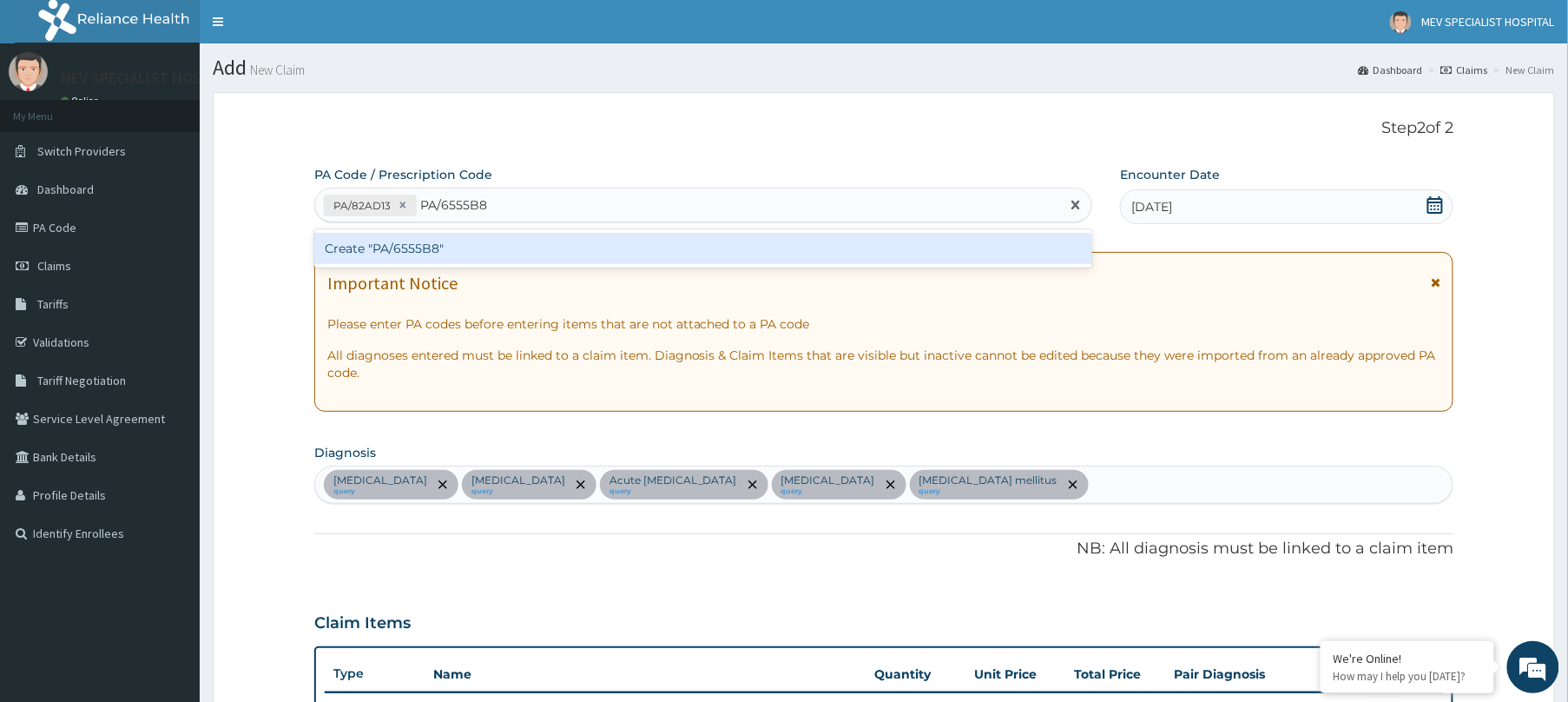
click at [582, 251] on div "Create "PA/6555B8"" at bounding box center [703, 248] width 778 height 31
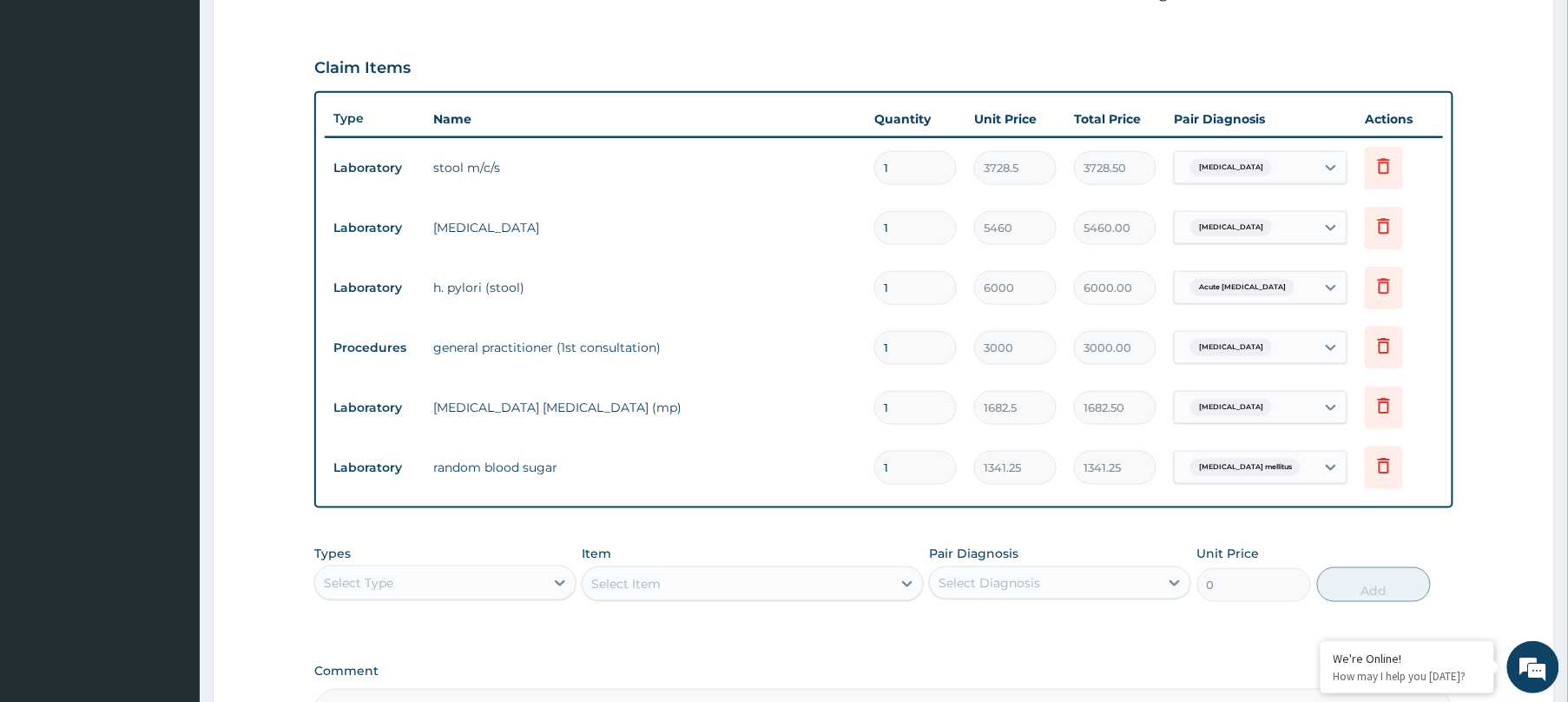
scroll to position [786, 0]
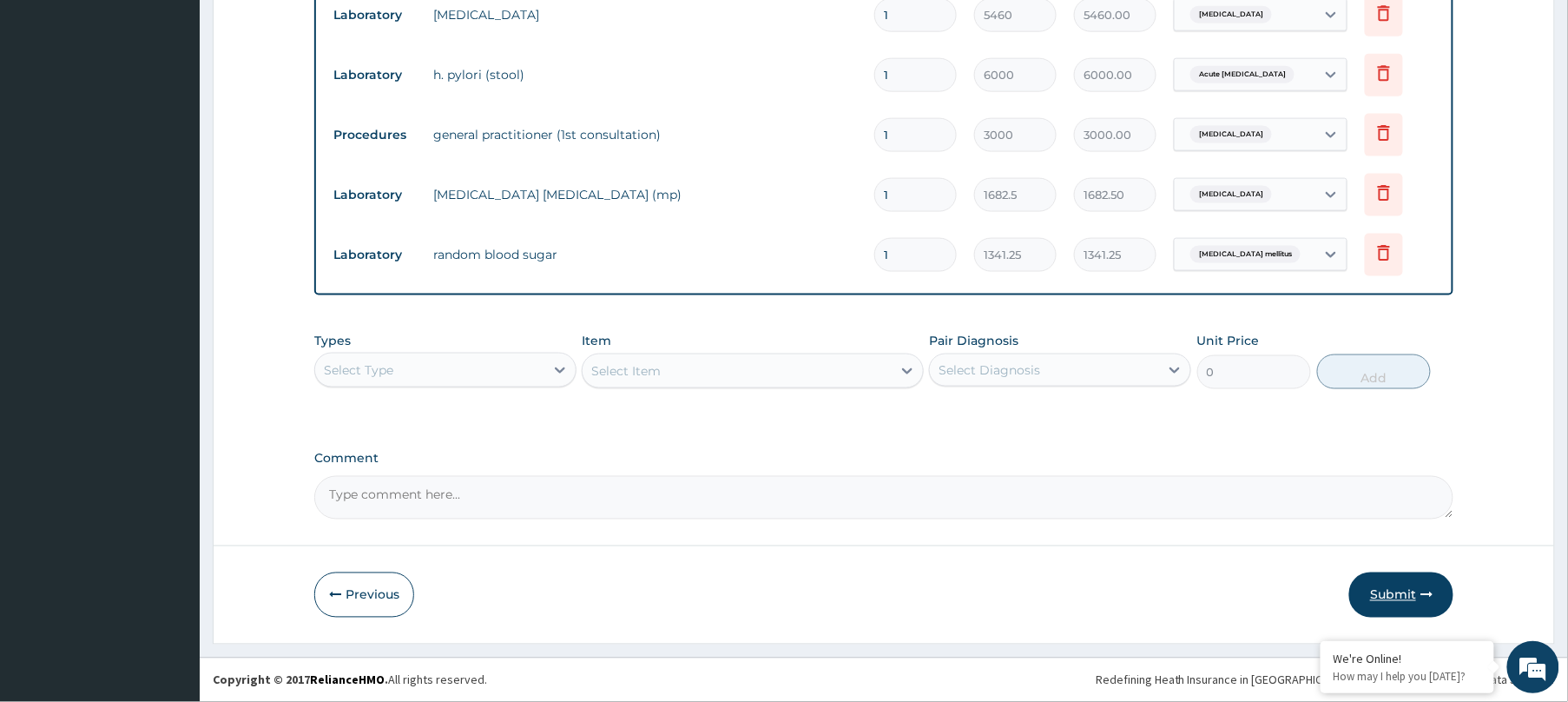
click at [1376, 587] on button "Submit" at bounding box center [1401, 595] width 104 height 45
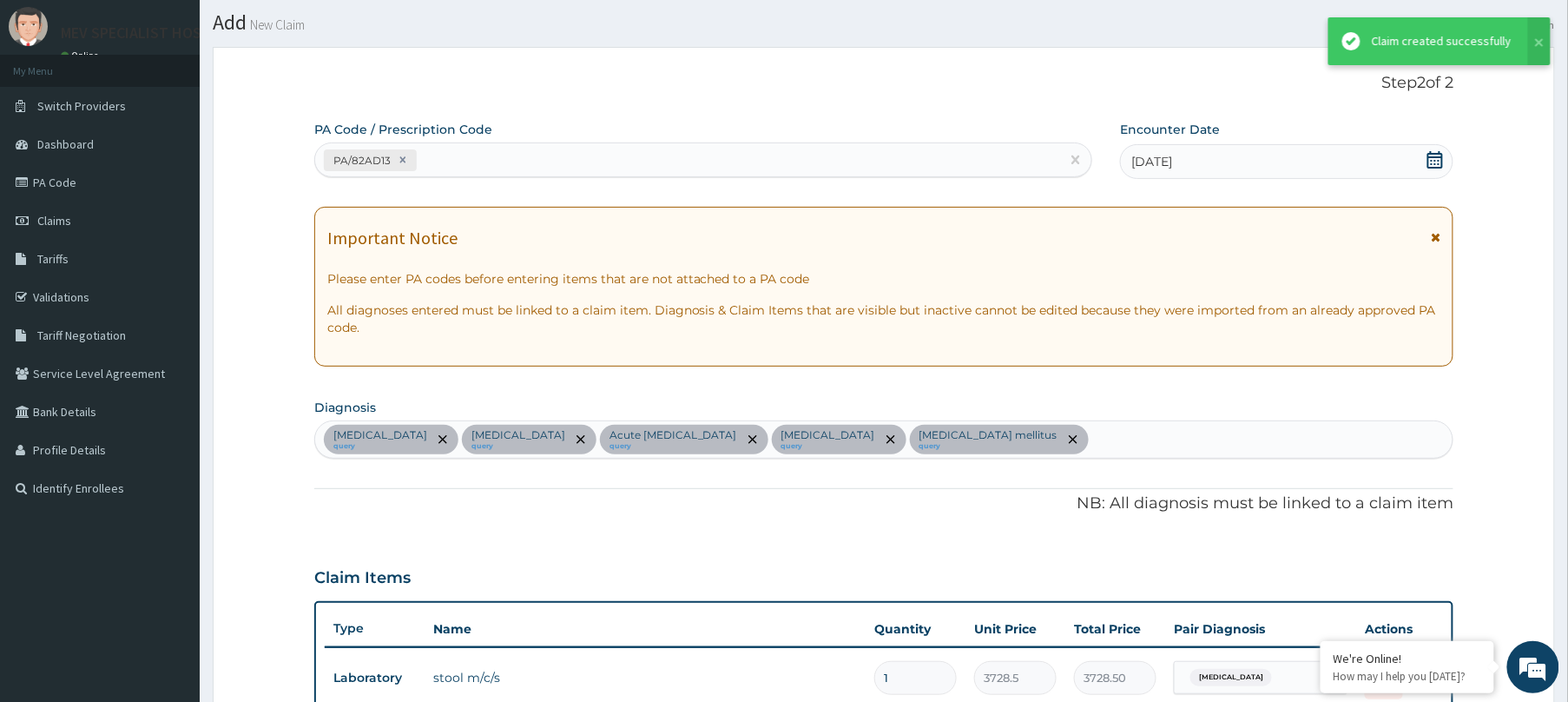
scroll to position [769, 0]
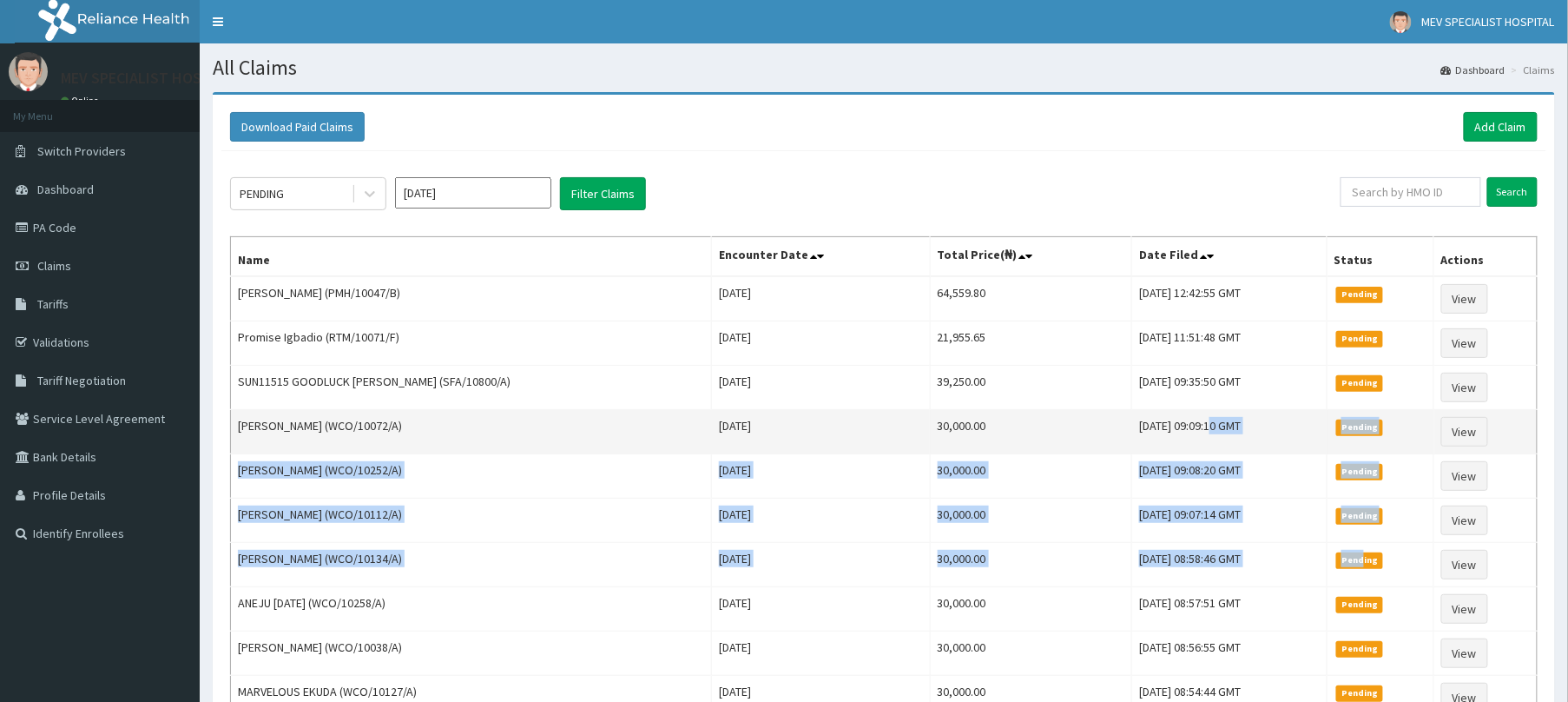
drag, startPoint x: 0, startPoint y: 0, endPoint x: 1134, endPoint y: 446, distance: 1218.6
click at [1134, 446] on tbody "Esther Olupitan (PMH/10047/B) Sat Oct 04 2025 64,559.80 Thu, 09 Oct 2025 12:42:…" at bounding box center [884, 586] width 1307 height 621
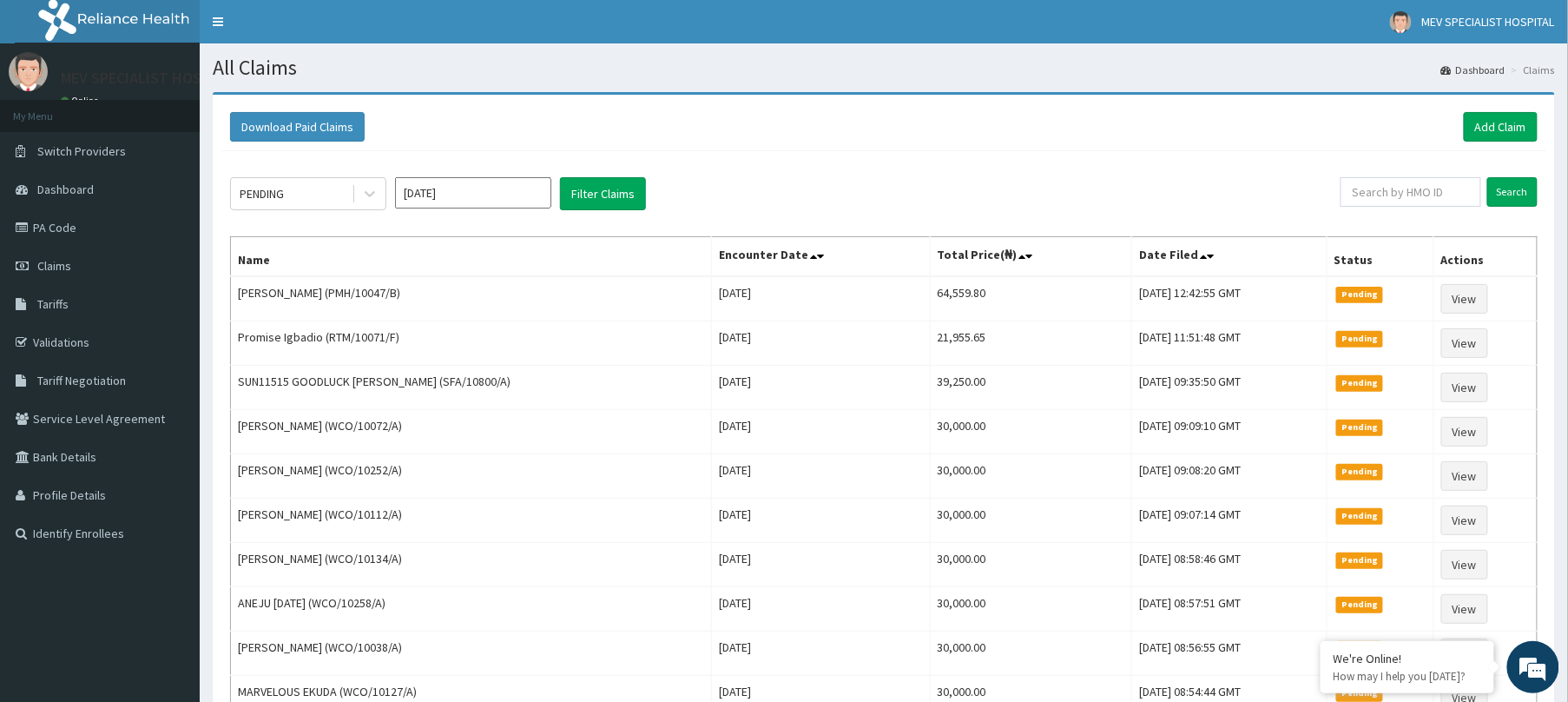
click at [800, 164] on div "PENDING Oct 2025 Filter Claims Search Name Encounter Date Total Price(₦) Date F…" at bounding box center [883, 561] width 1325 height 819
click at [301, 191] on div "PENDING" at bounding box center [291, 193] width 121 height 28
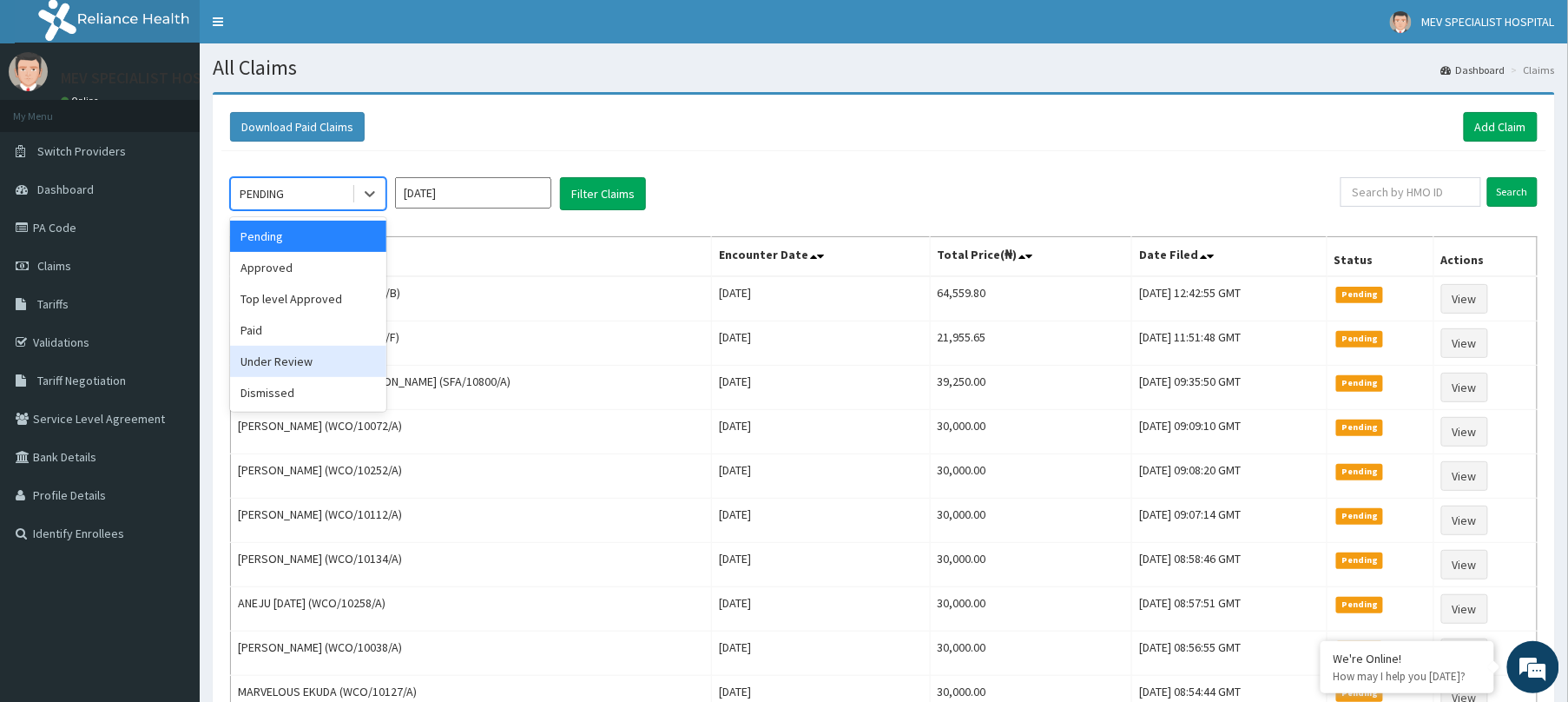
click at [297, 365] on div "Under Review" at bounding box center [308, 361] width 157 height 31
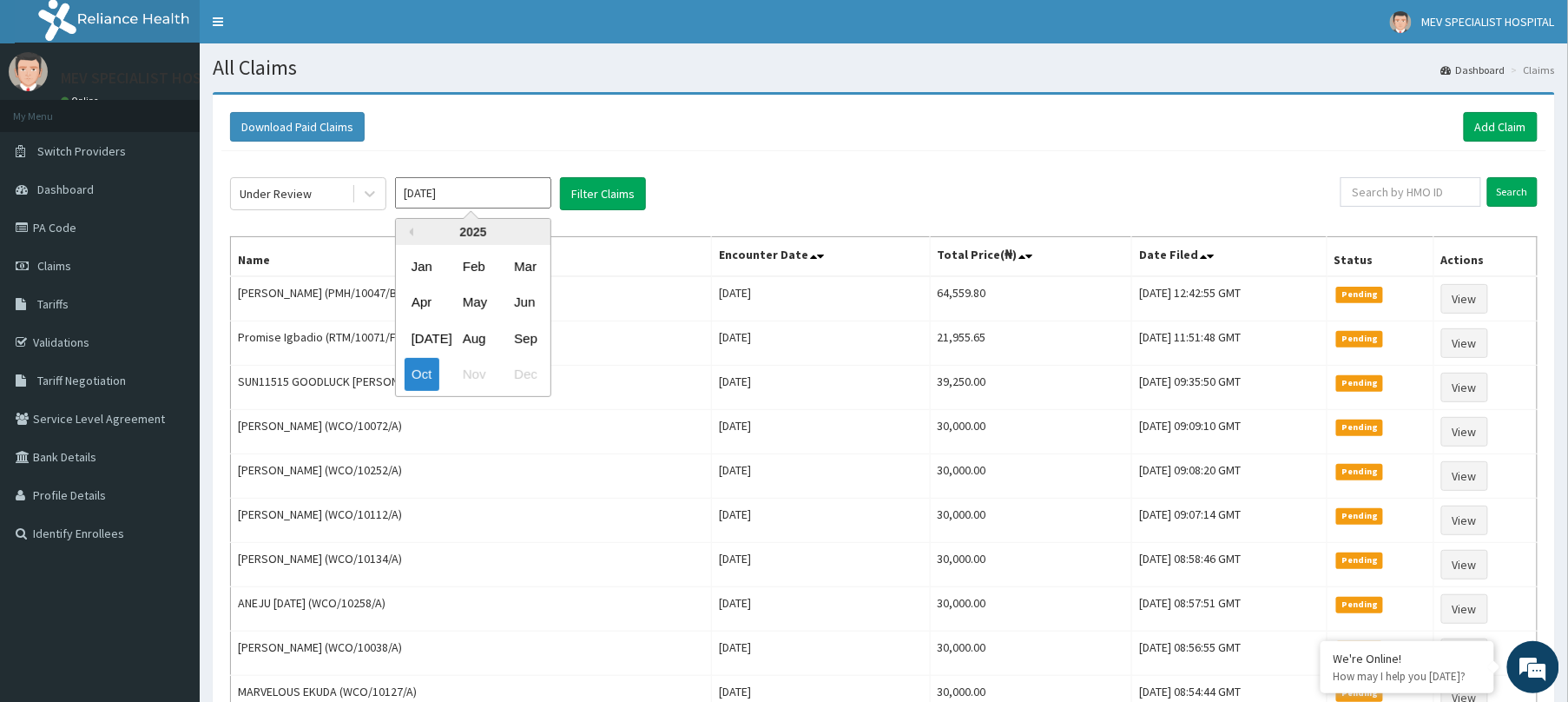
click at [476, 198] on input "Oct 2025" at bounding box center [473, 193] width 157 height 31
click at [517, 338] on div "Sep" at bounding box center [524, 338] width 35 height 32
type input "Sep 2025"
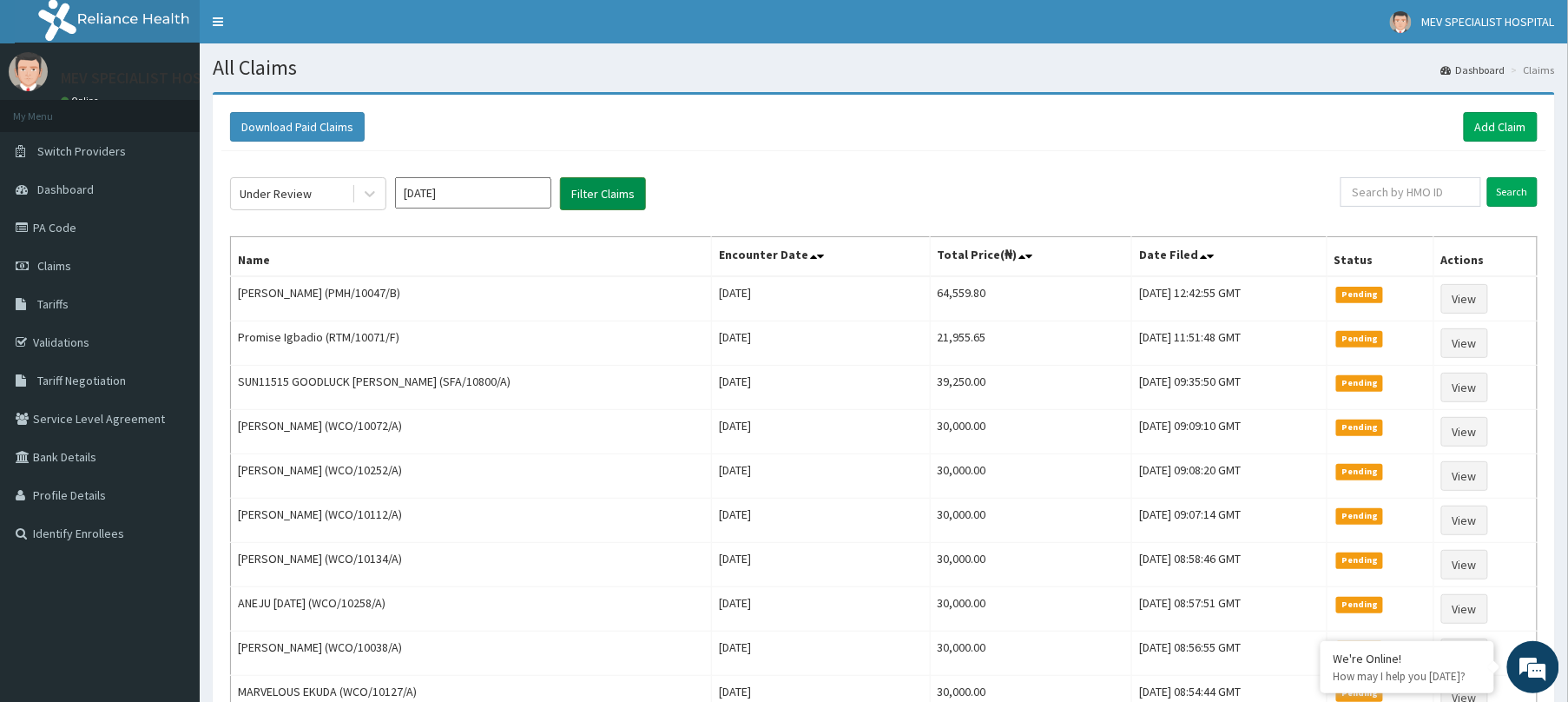
click at [594, 189] on button "Filter Claims" at bounding box center [603, 193] width 86 height 33
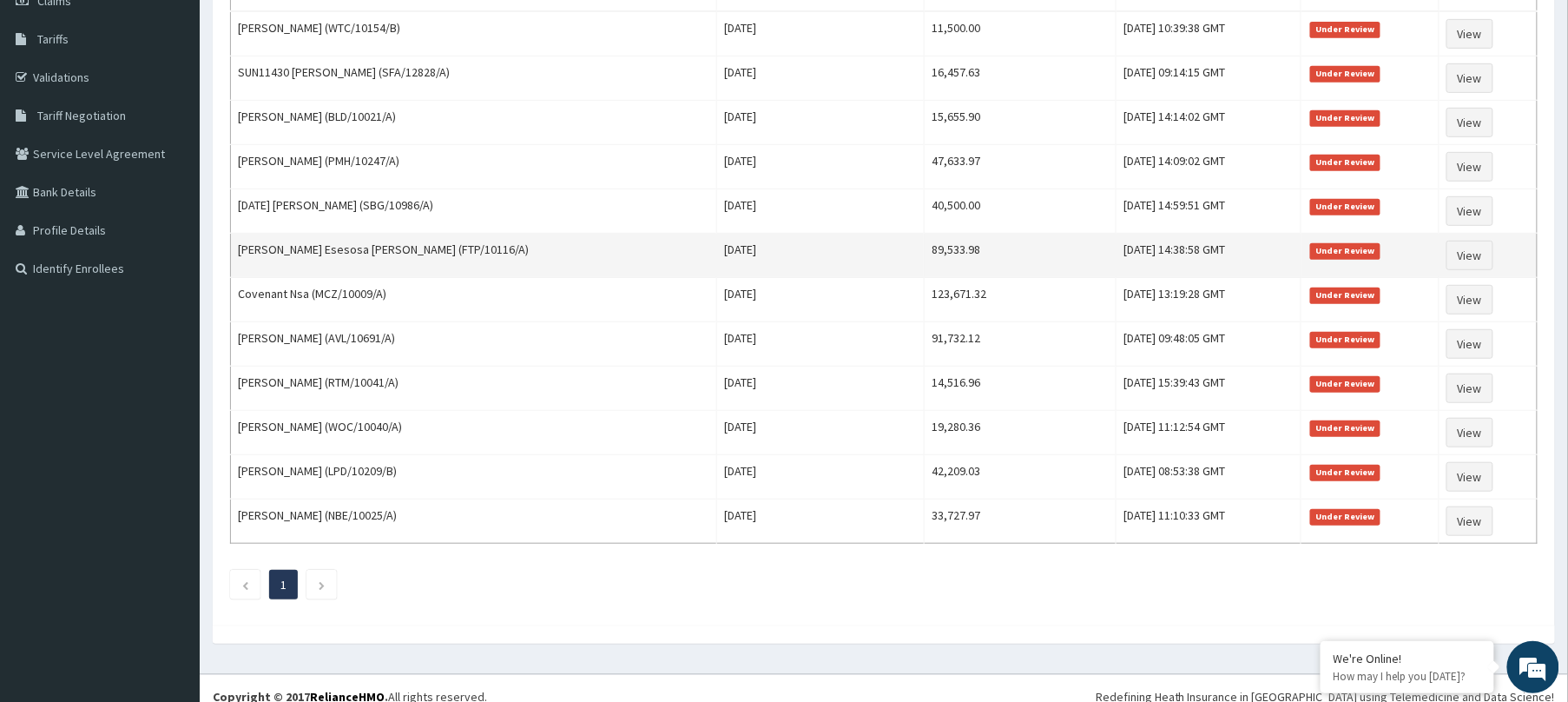
scroll to position [294, 0]
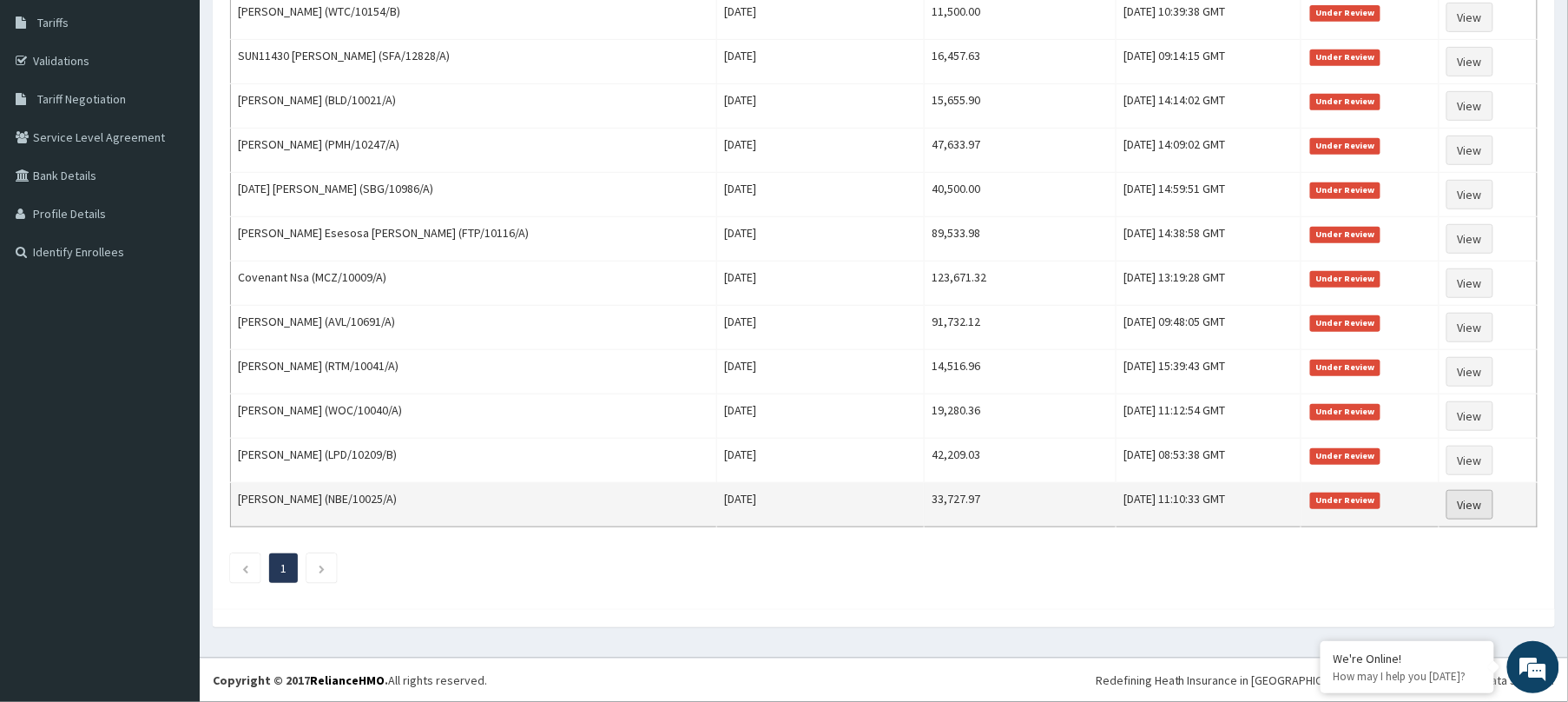
click at [1483, 494] on link "View" at bounding box center [1470, 504] width 47 height 30
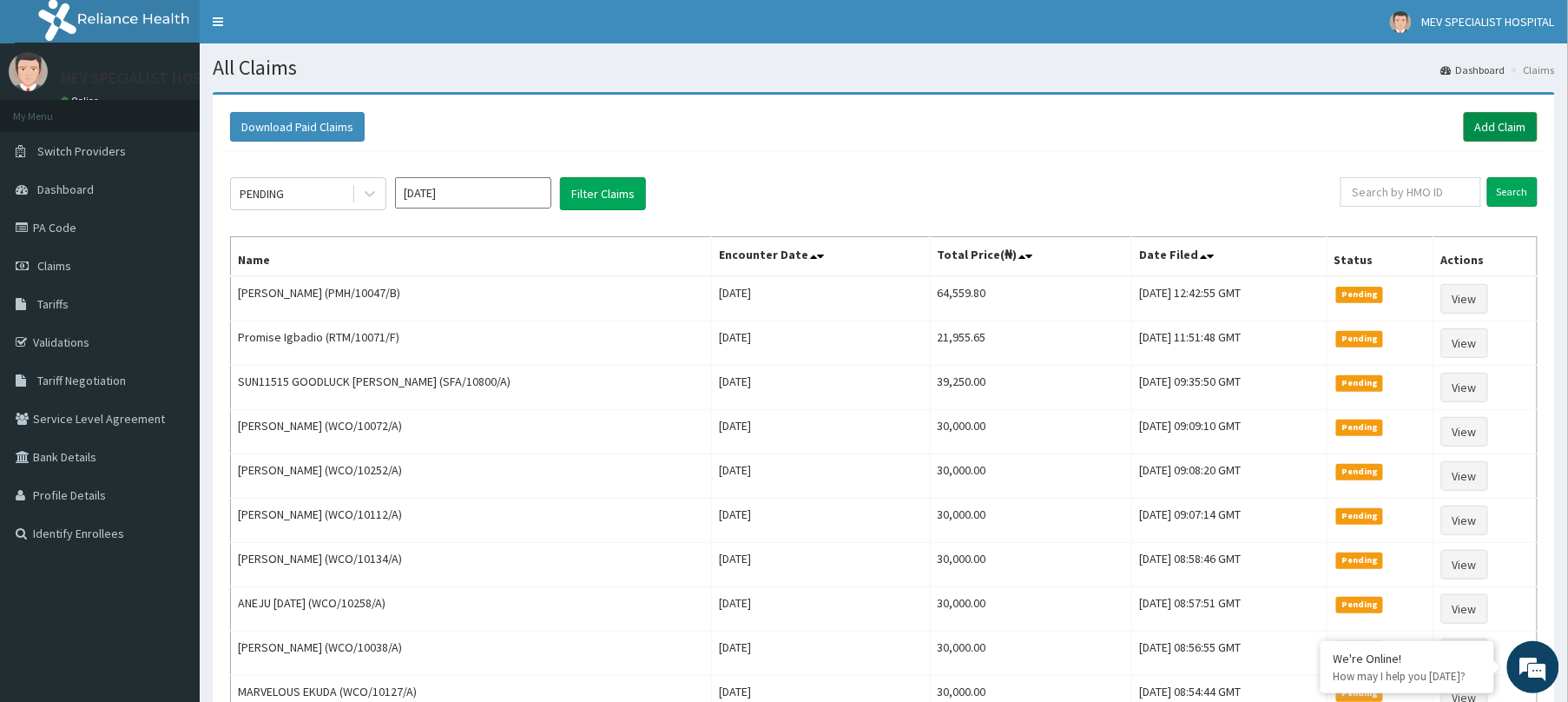
click at [1519, 122] on link "Add Claim" at bounding box center [1501, 126] width 73 height 30
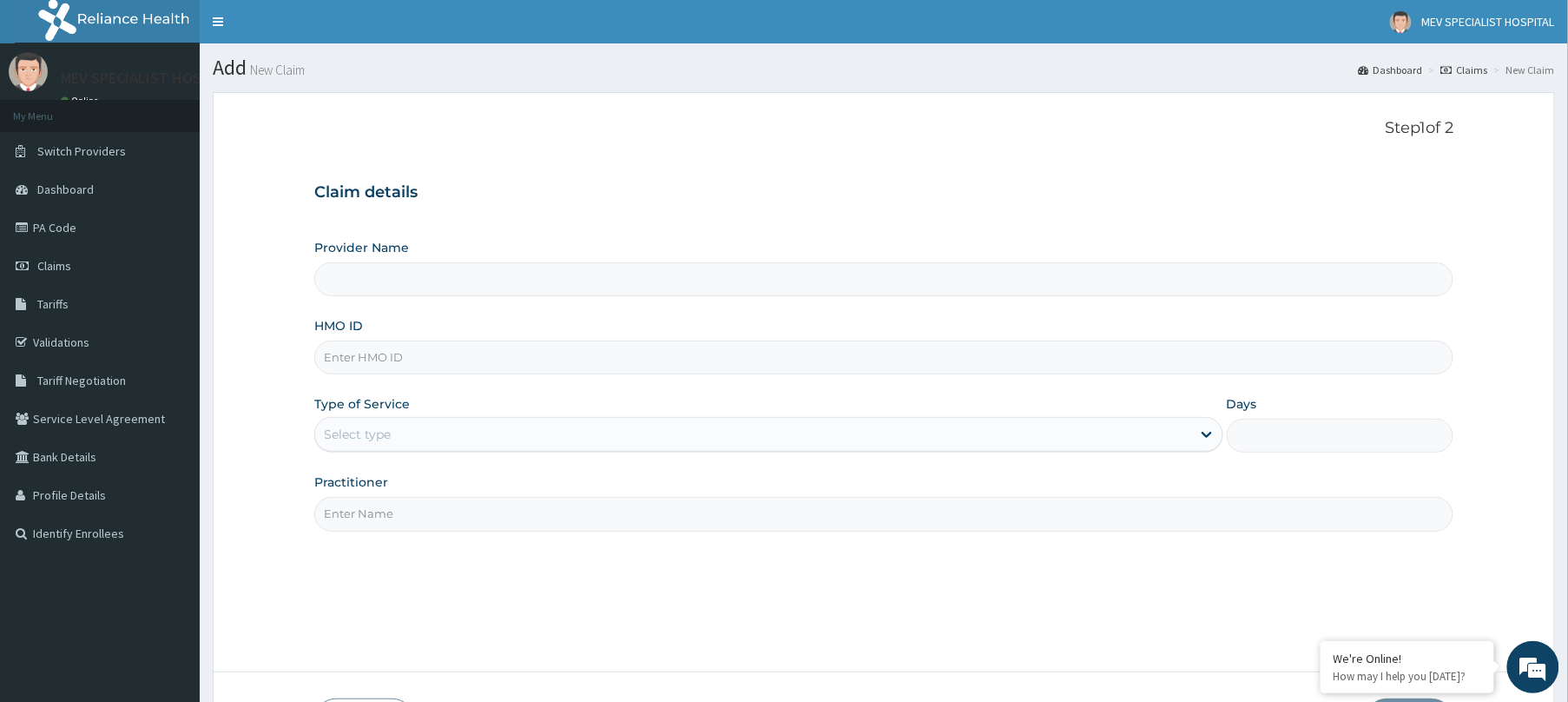
click at [892, 352] on input "HMO ID" at bounding box center [883, 357] width 1139 height 34
paste input "PA/6555B8"
type input "PA/6555B8"
type input "MEV SPECIALIST HOSPITAL"
type input "P"
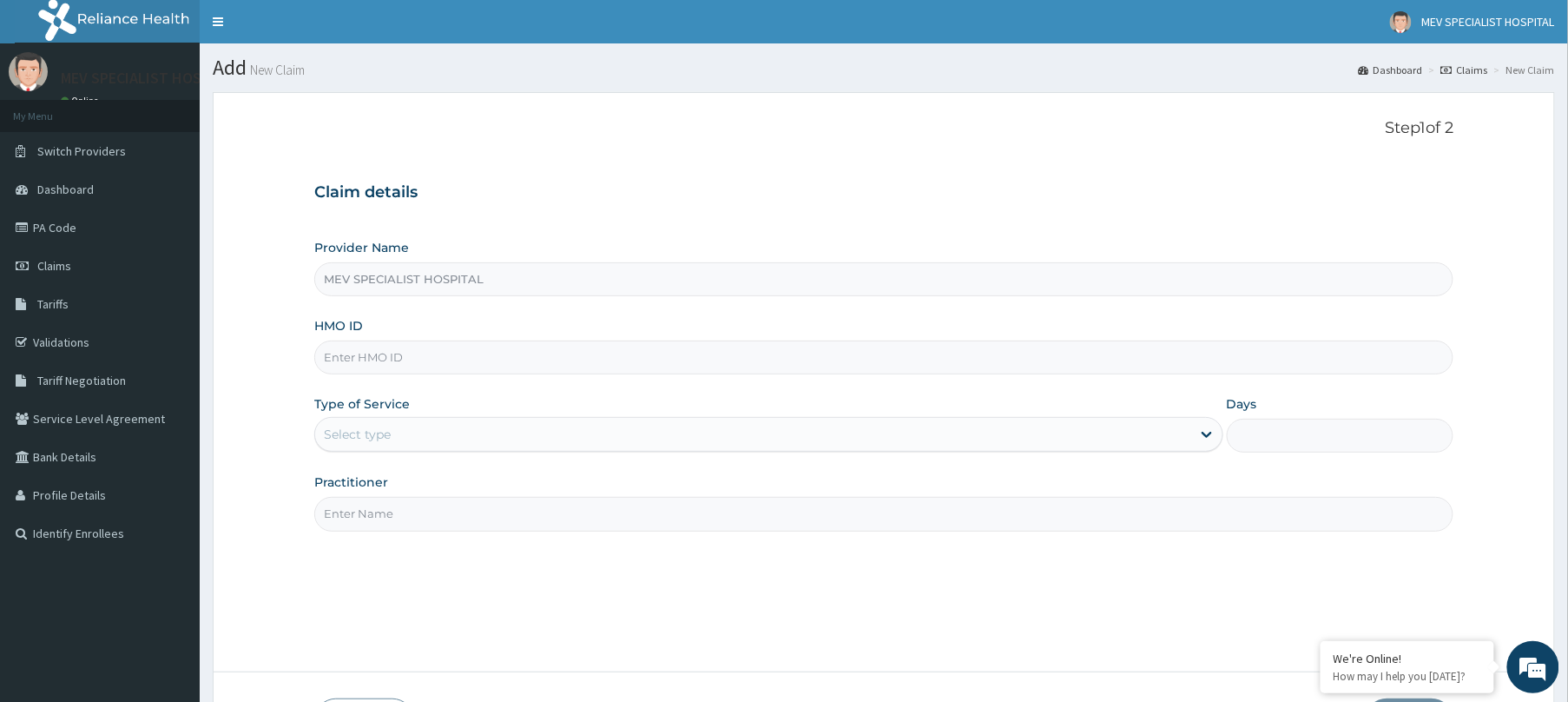
paste input "ANS/10015/B"
type input "ANS/10015/B"
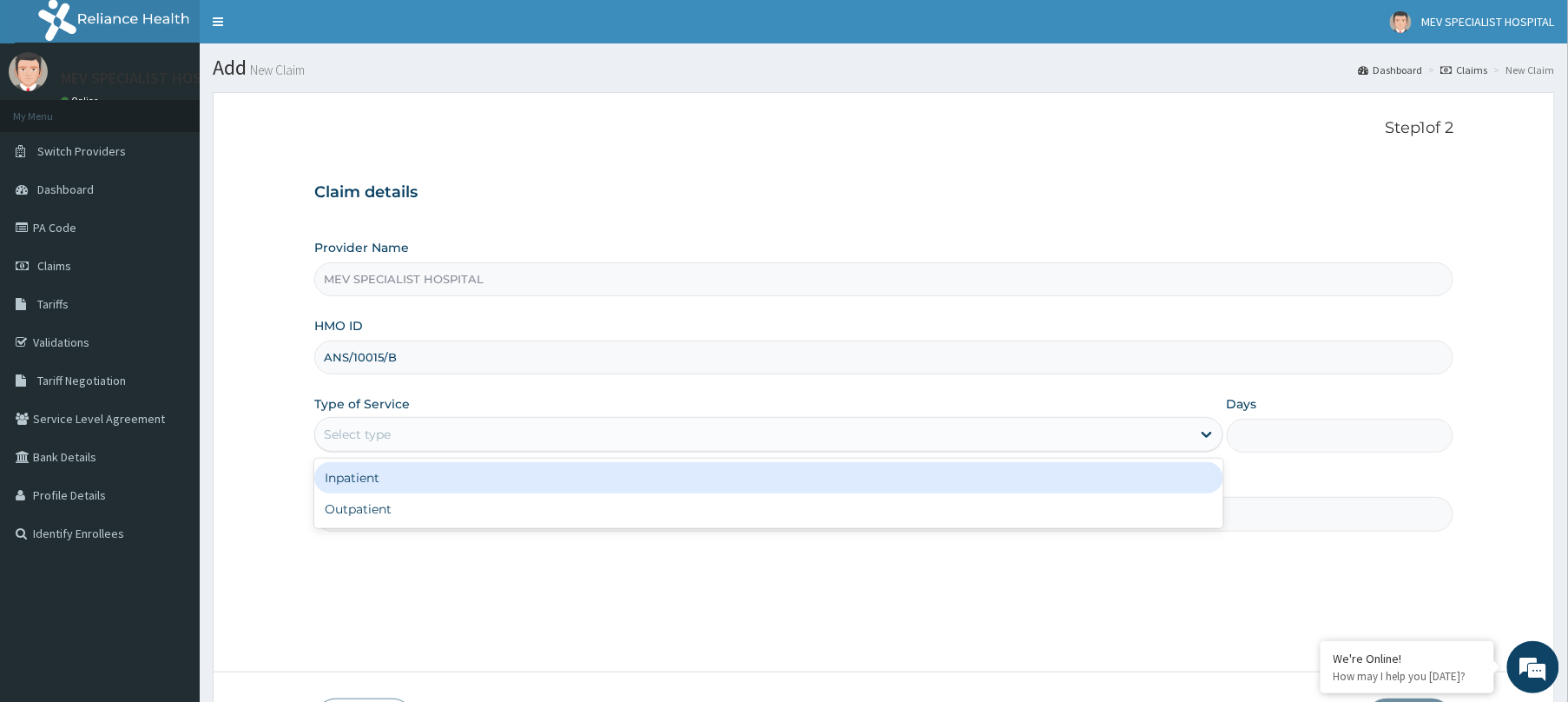
click at [578, 427] on div "Select type" at bounding box center [753, 434] width 876 height 28
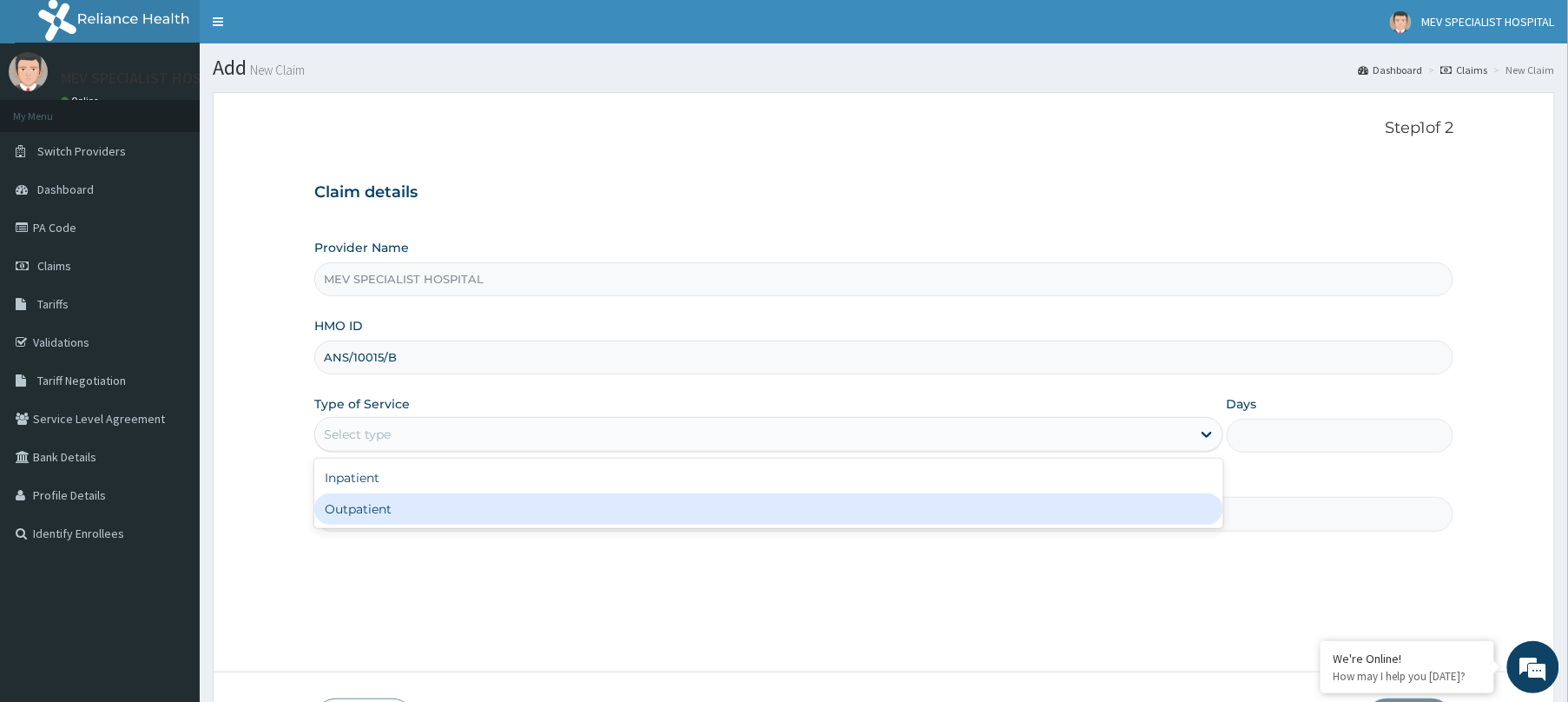
click at [542, 502] on div "Outpatient" at bounding box center [769, 509] width 909 height 31
type input "1"
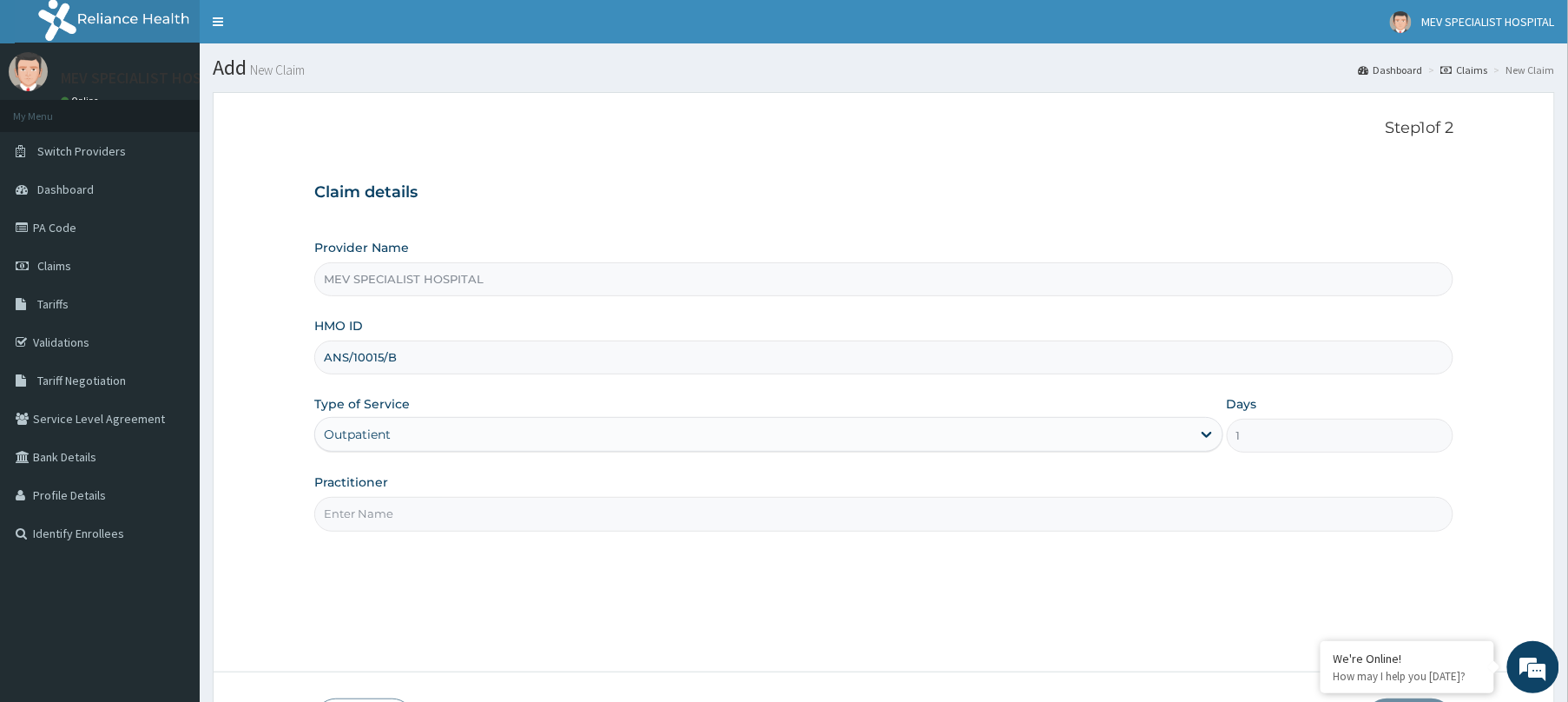
click at [542, 502] on input "Practitioner" at bounding box center [883, 514] width 1139 height 34
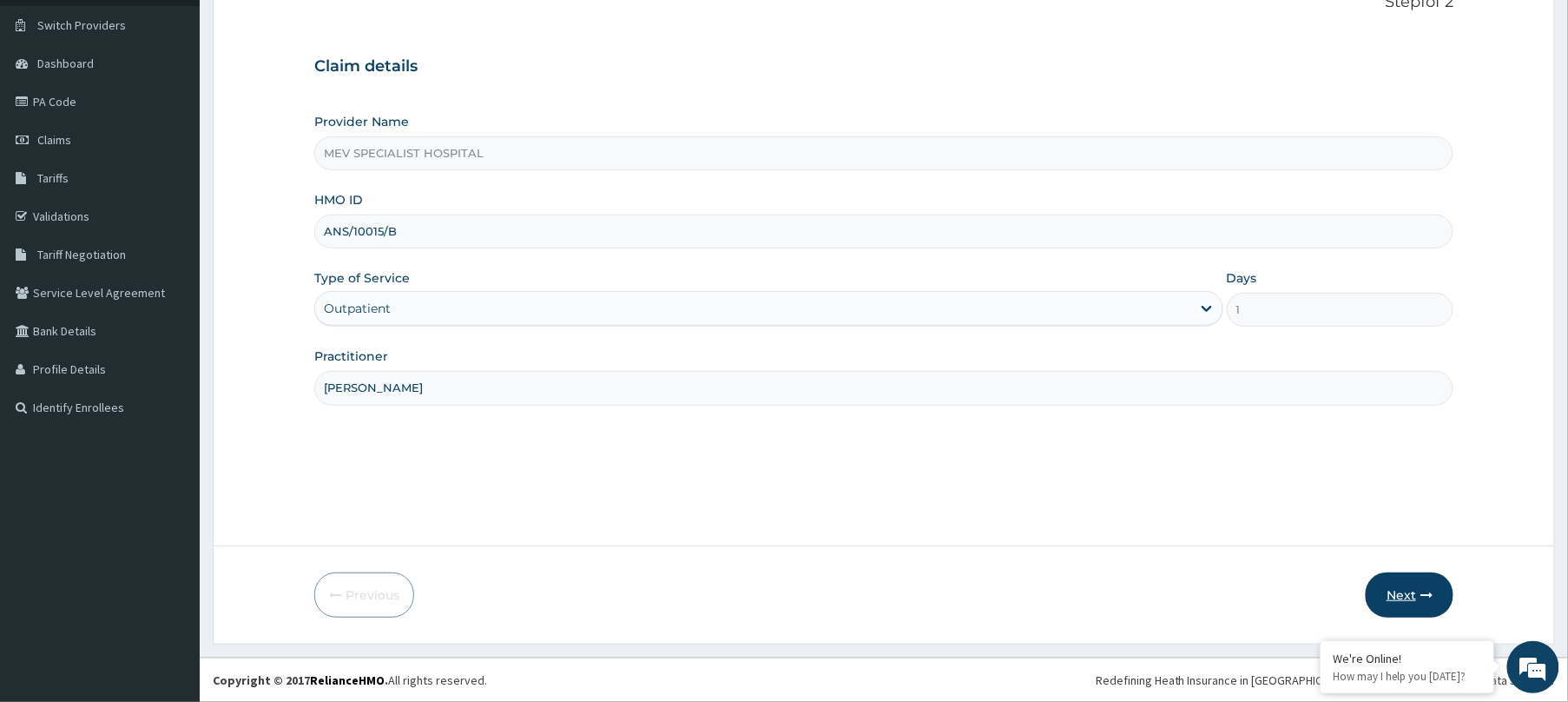
type input "[PERSON_NAME]"
click at [1391, 588] on button "Next" at bounding box center [1410, 595] width 88 height 45
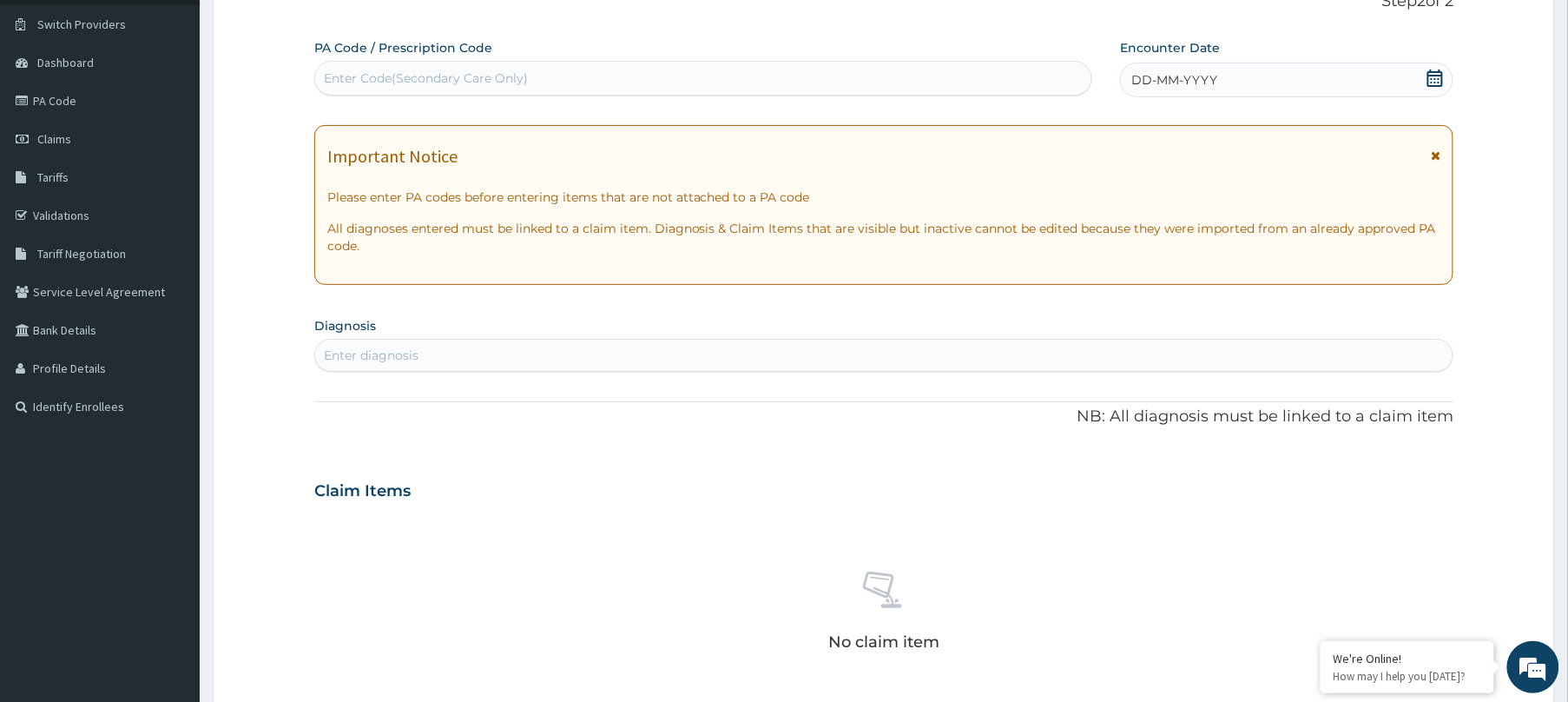
click at [830, 74] on div "Enter Code(Secondary Care Only)" at bounding box center [703, 78] width 776 height 28
paste input "PA/6555B8"
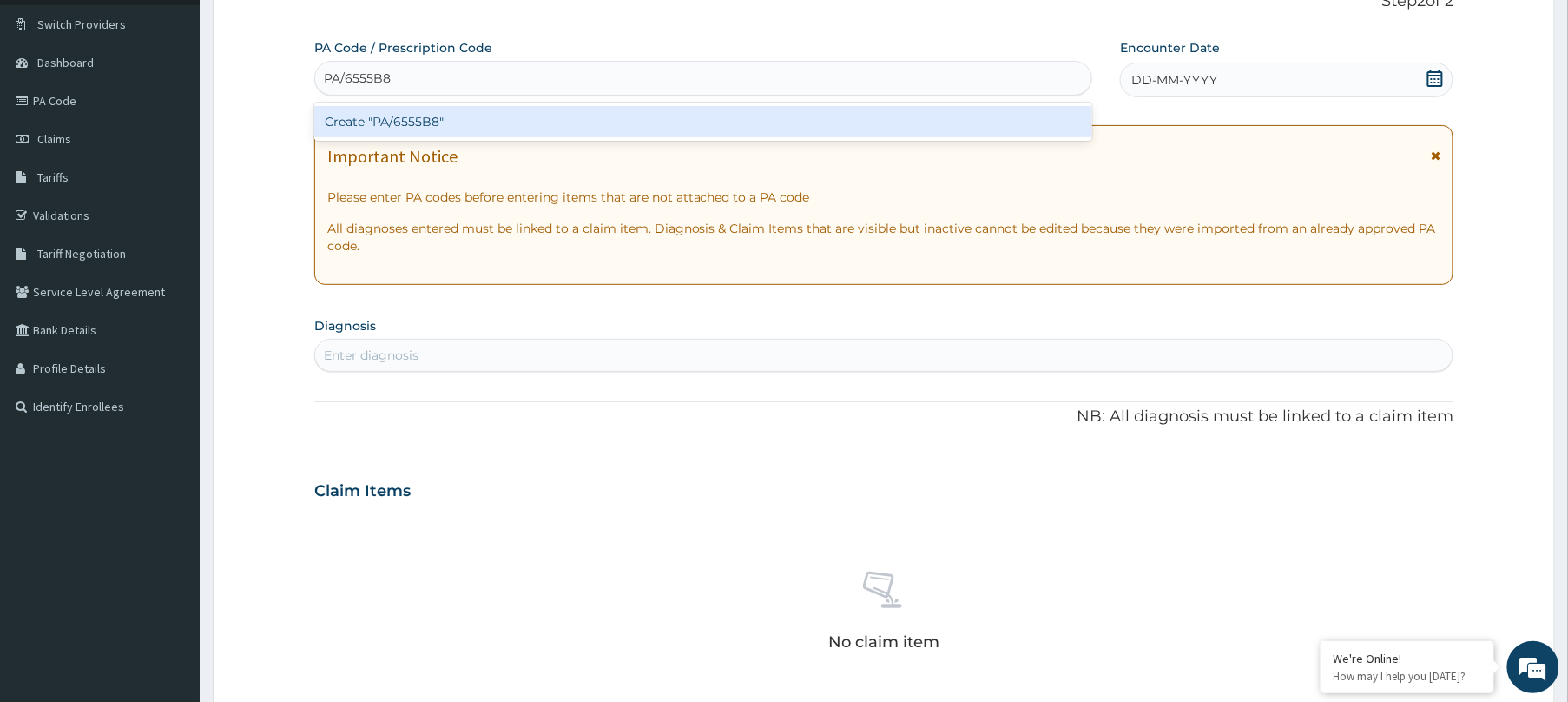
type input "PA/6555B8"
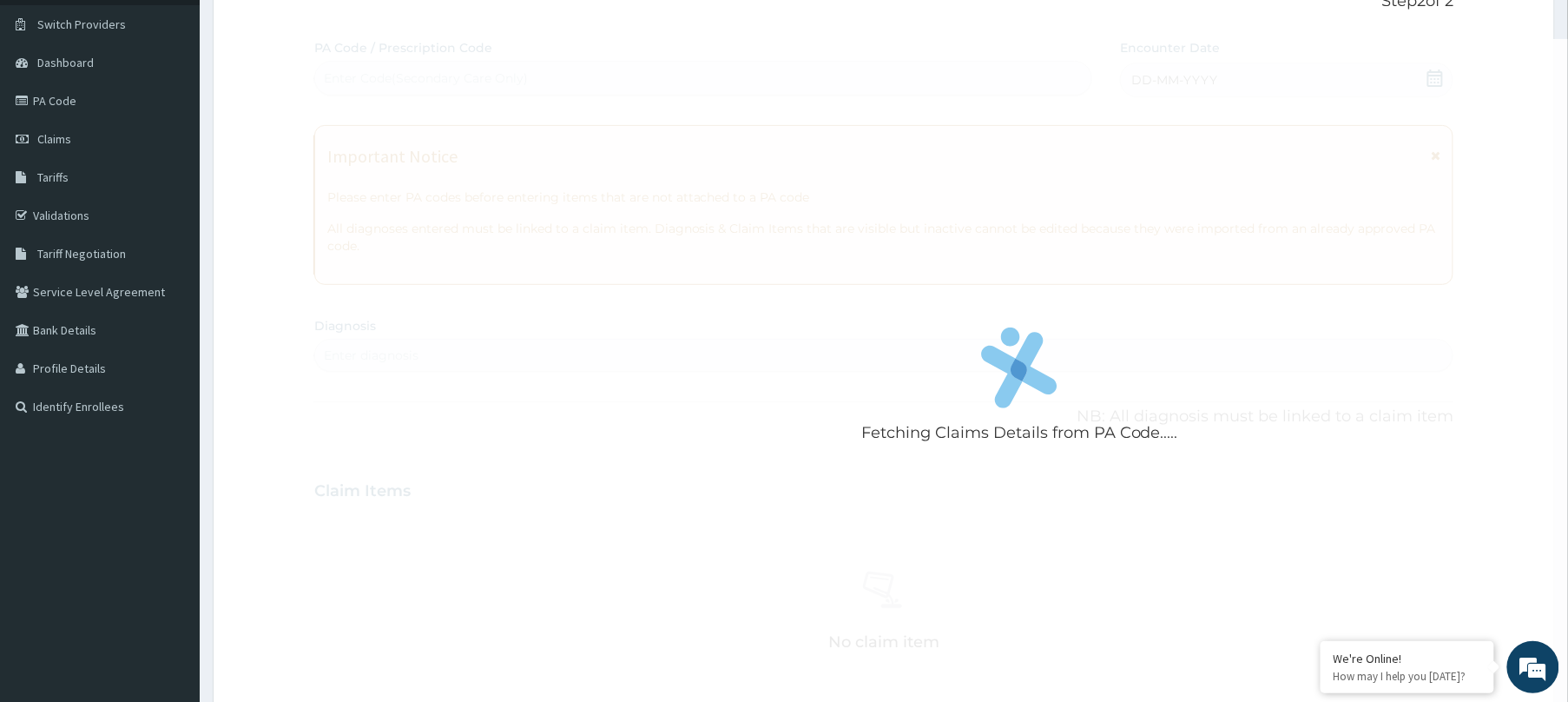
click at [842, 142] on div "Fetching Claims Details from PA Code..... PA Code / Prescription Code Enter Cod…" at bounding box center [883, 489] width 1139 height 899
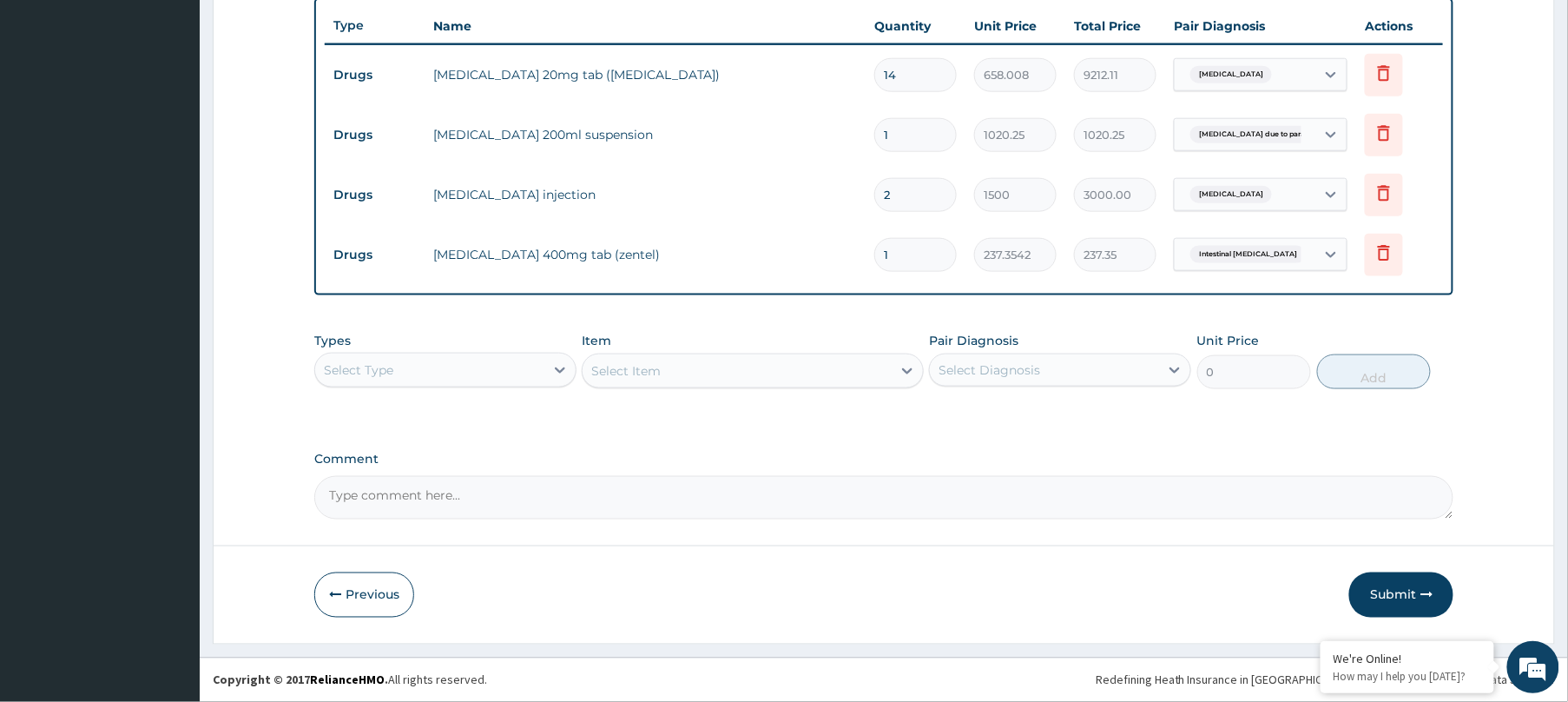
scroll to position [0, 0]
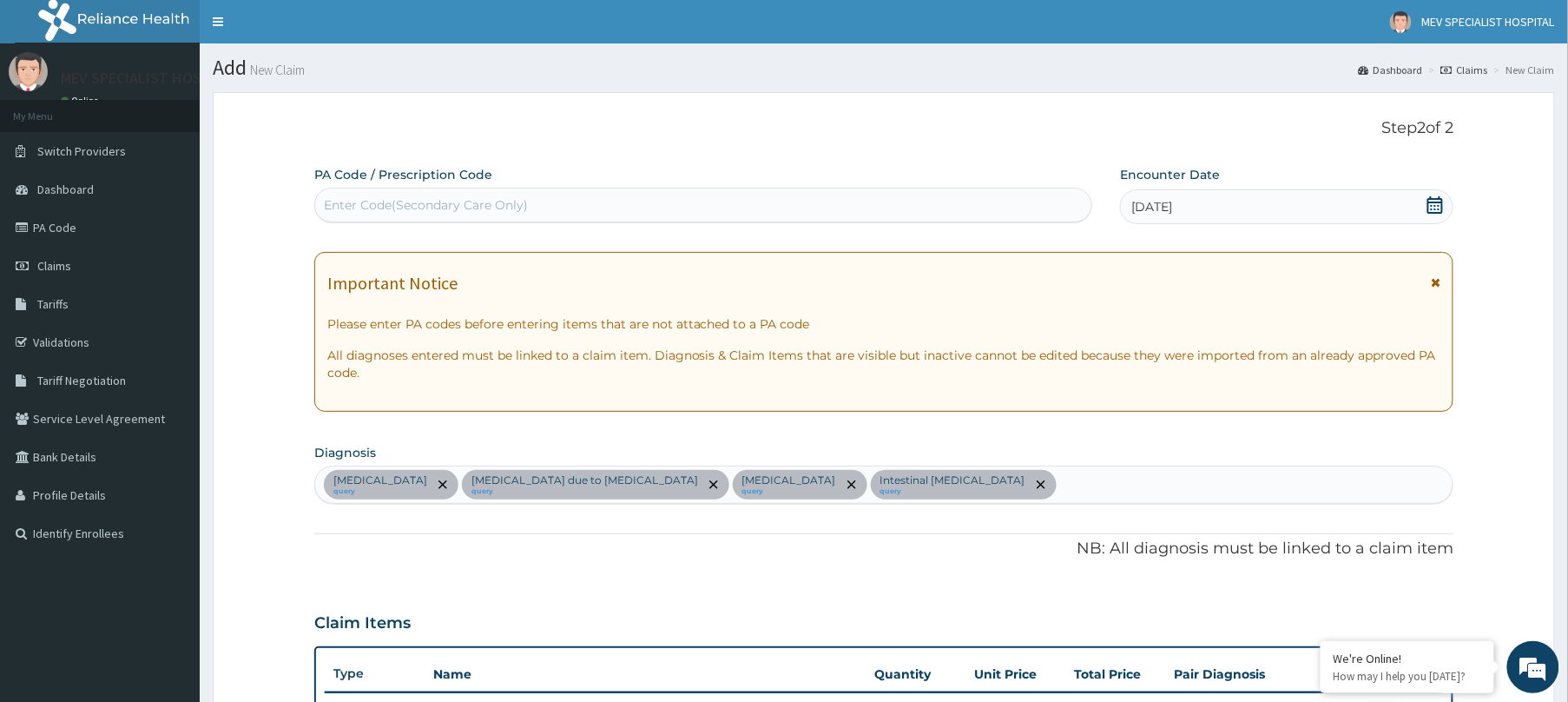
click at [754, 198] on div "Enter Code(Secondary Care Only)" at bounding box center [703, 204] width 776 height 28
paste input "PA/69A646"
type input "PA/69A646"
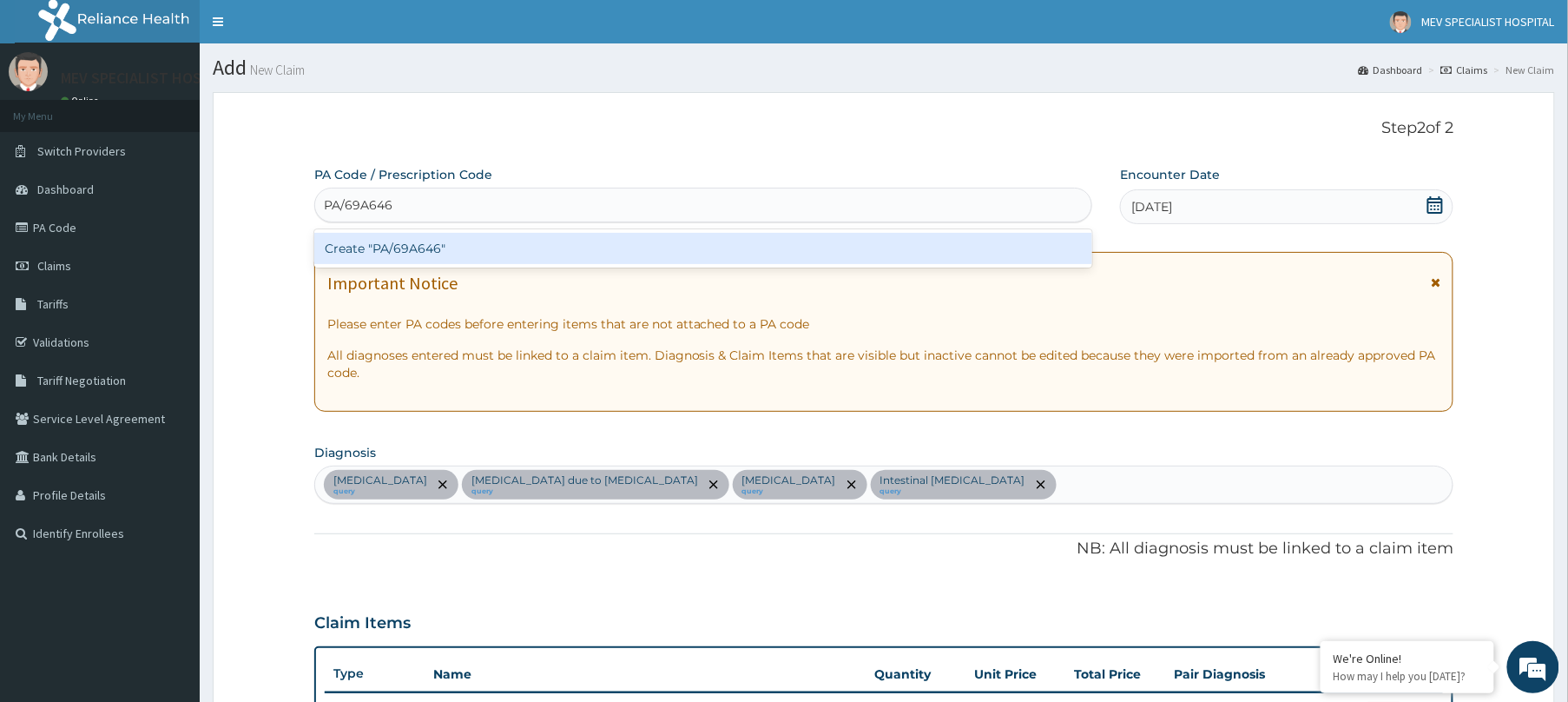
click at [716, 254] on div "Create "PA/69A646"" at bounding box center [703, 248] width 778 height 31
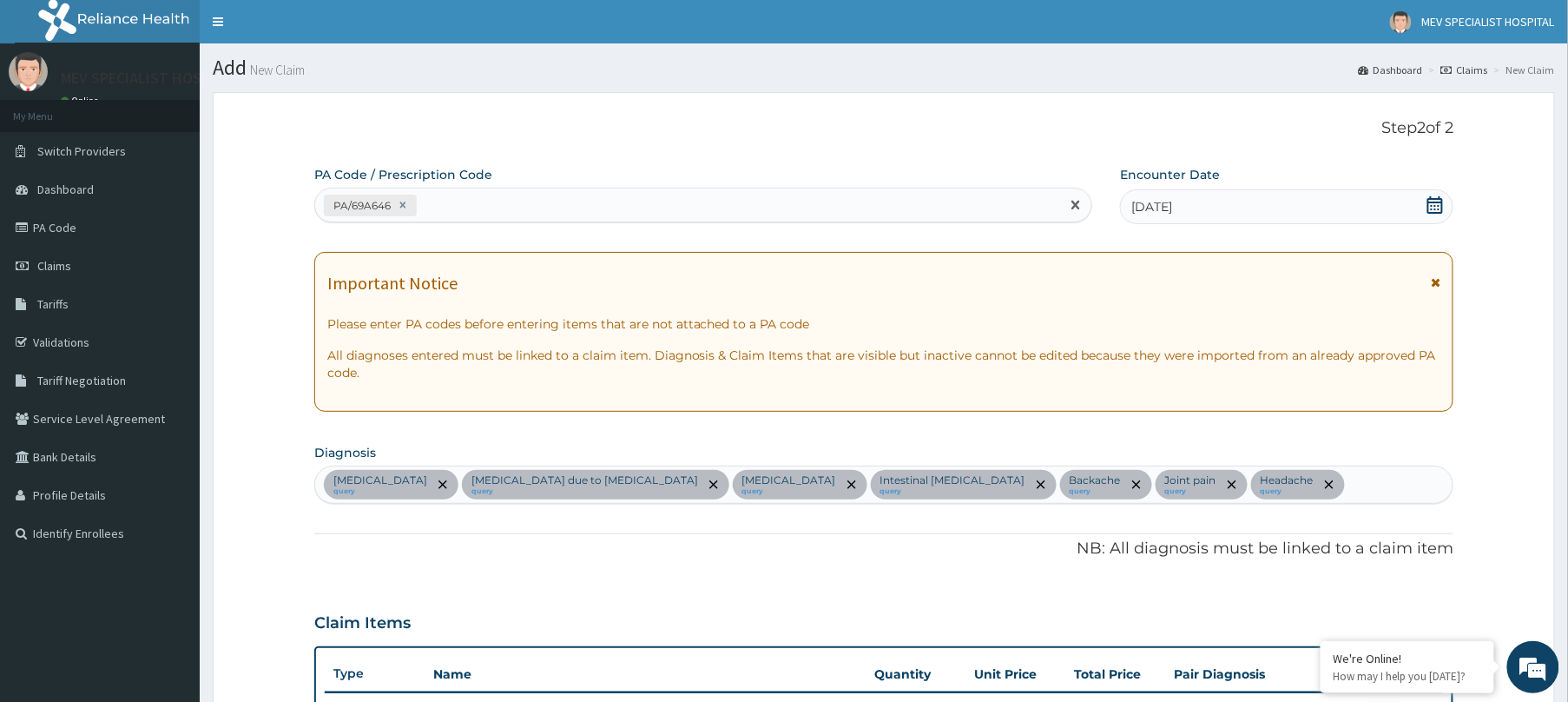
click at [677, 199] on div "PA/69A646" at bounding box center [687, 205] width 745 height 29
paste input "PA/75929D"
type input "PA/75929D"
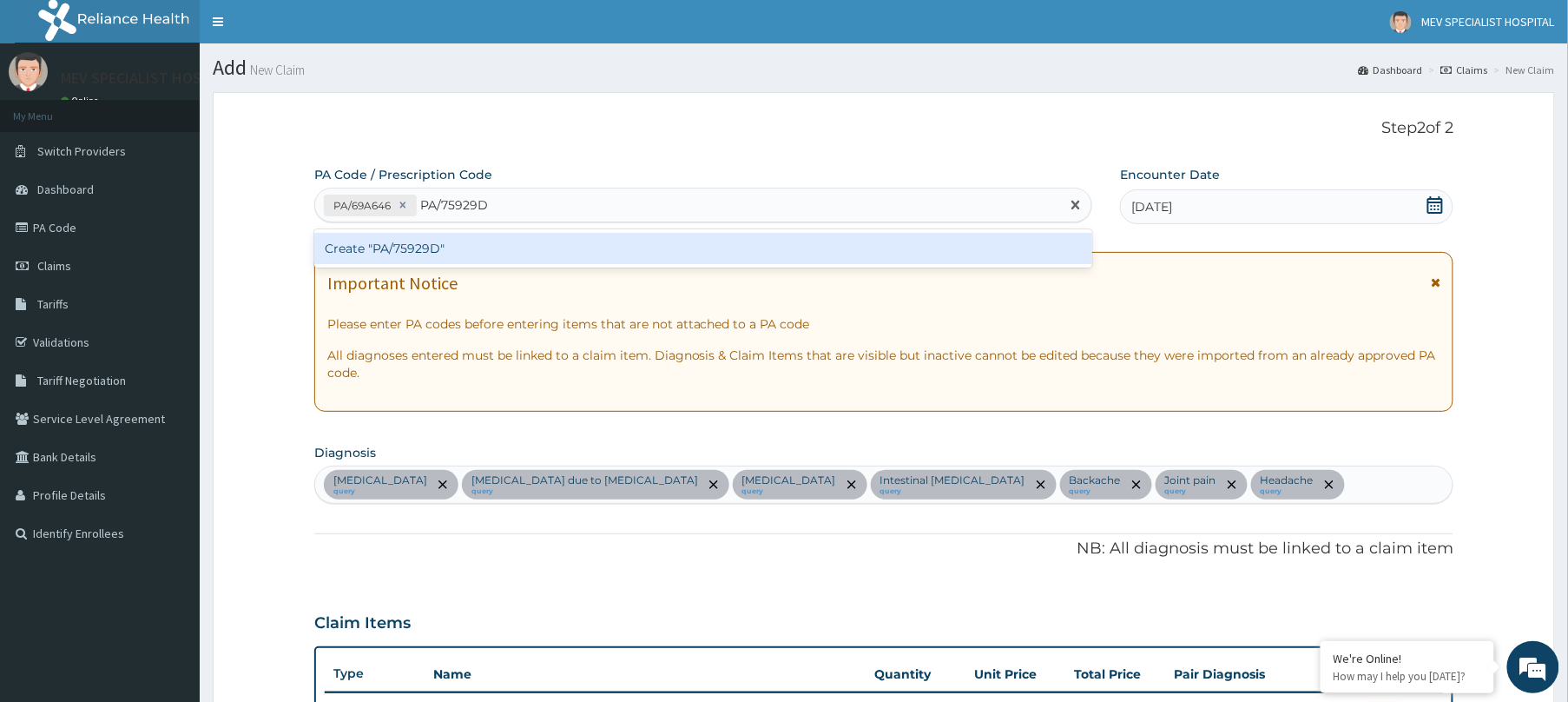
click at [682, 253] on div "Create "PA/75929D"" at bounding box center [703, 248] width 778 height 31
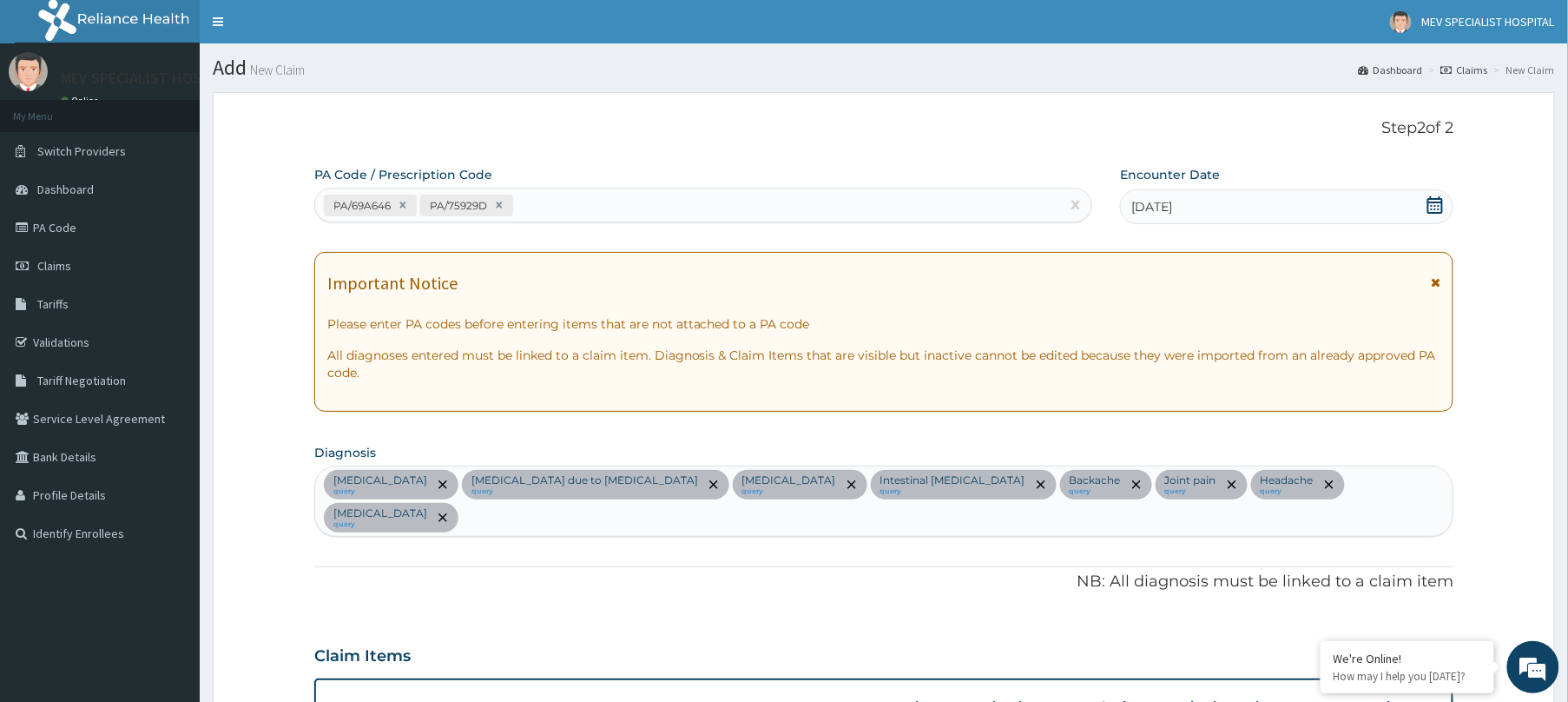
click at [576, 200] on div "PA/69A646 PA/75929D" at bounding box center [687, 205] width 745 height 29
paste input "PA/D90AFA"
type input "PA/D90AFA"
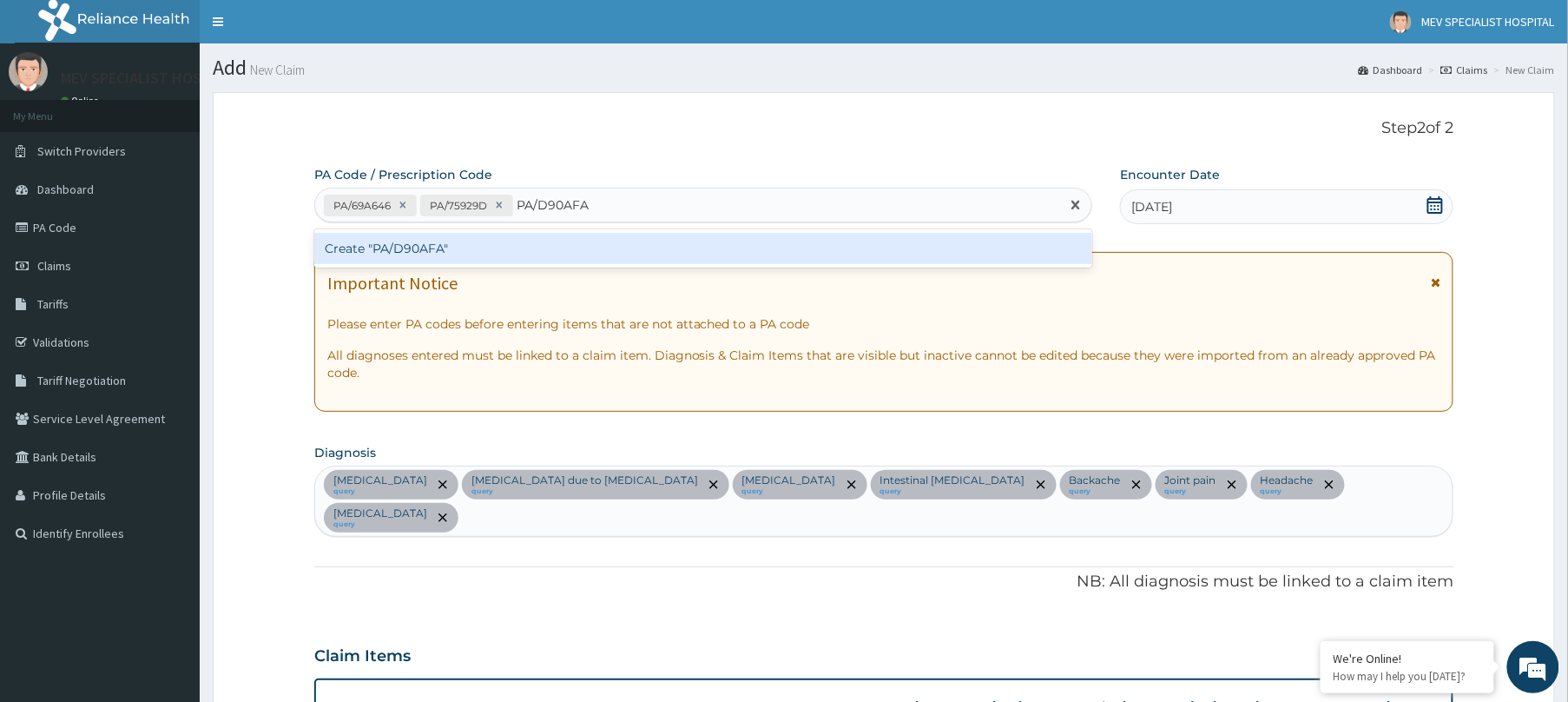
click at [549, 261] on div "Create "PA/D90AFA"" at bounding box center [703, 248] width 778 height 31
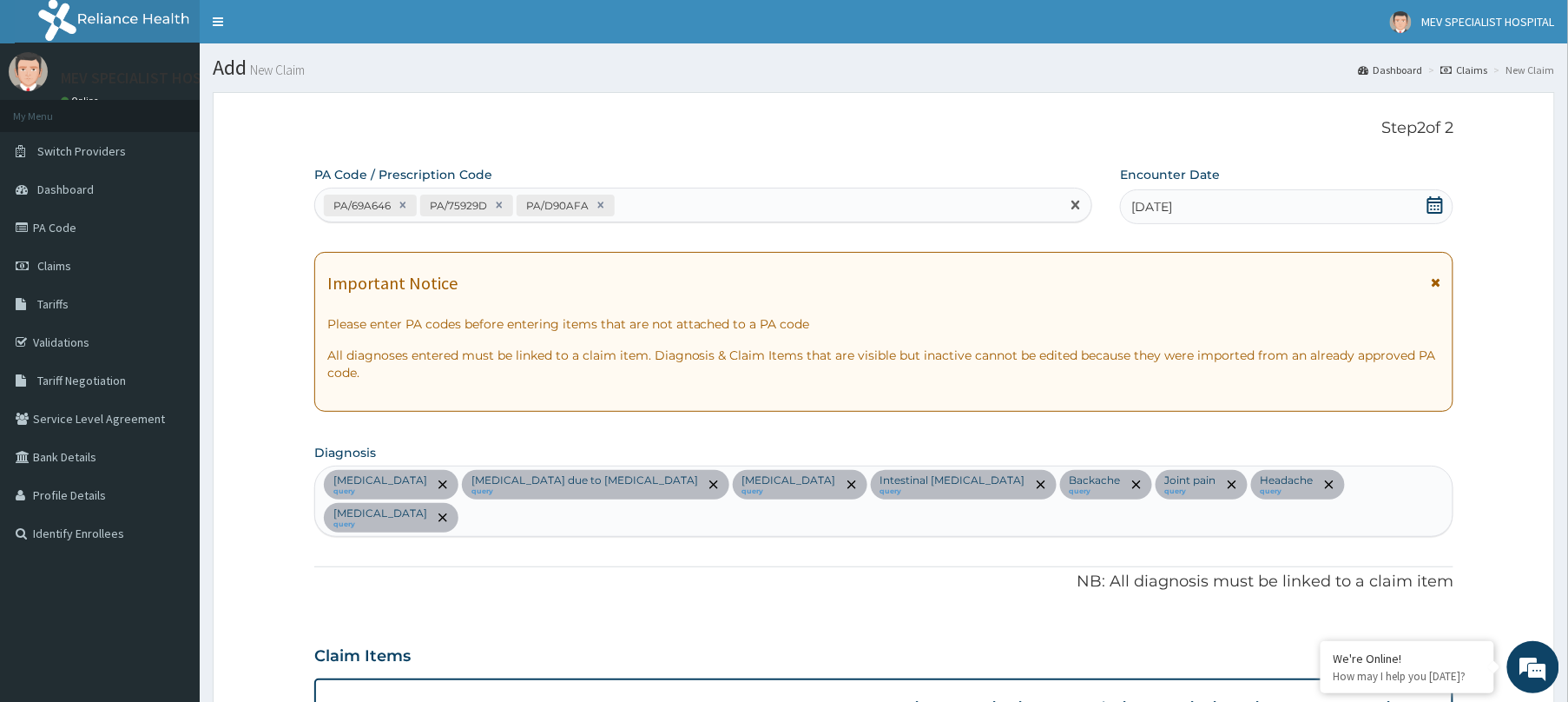
click at [675, 205] on div "PA/69A646 PA/75929D PA/D90AFA" at bounding box center [687, 205] width 745 height 29
paste input "PA/307760"
type input "PA/307760"
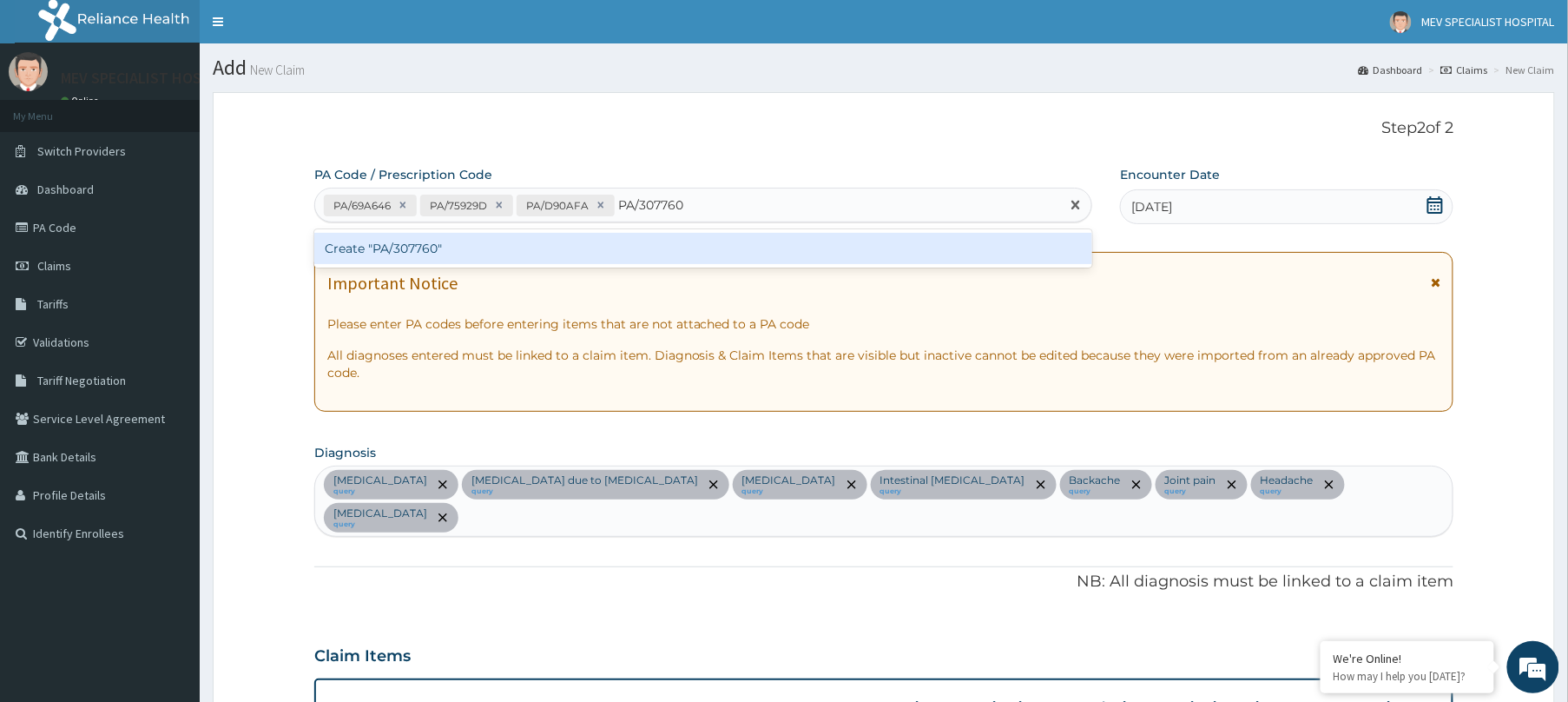
click at [667, 255] on div "Create "PA/307760"" at bounding box center [703, 248] width 778 height 31
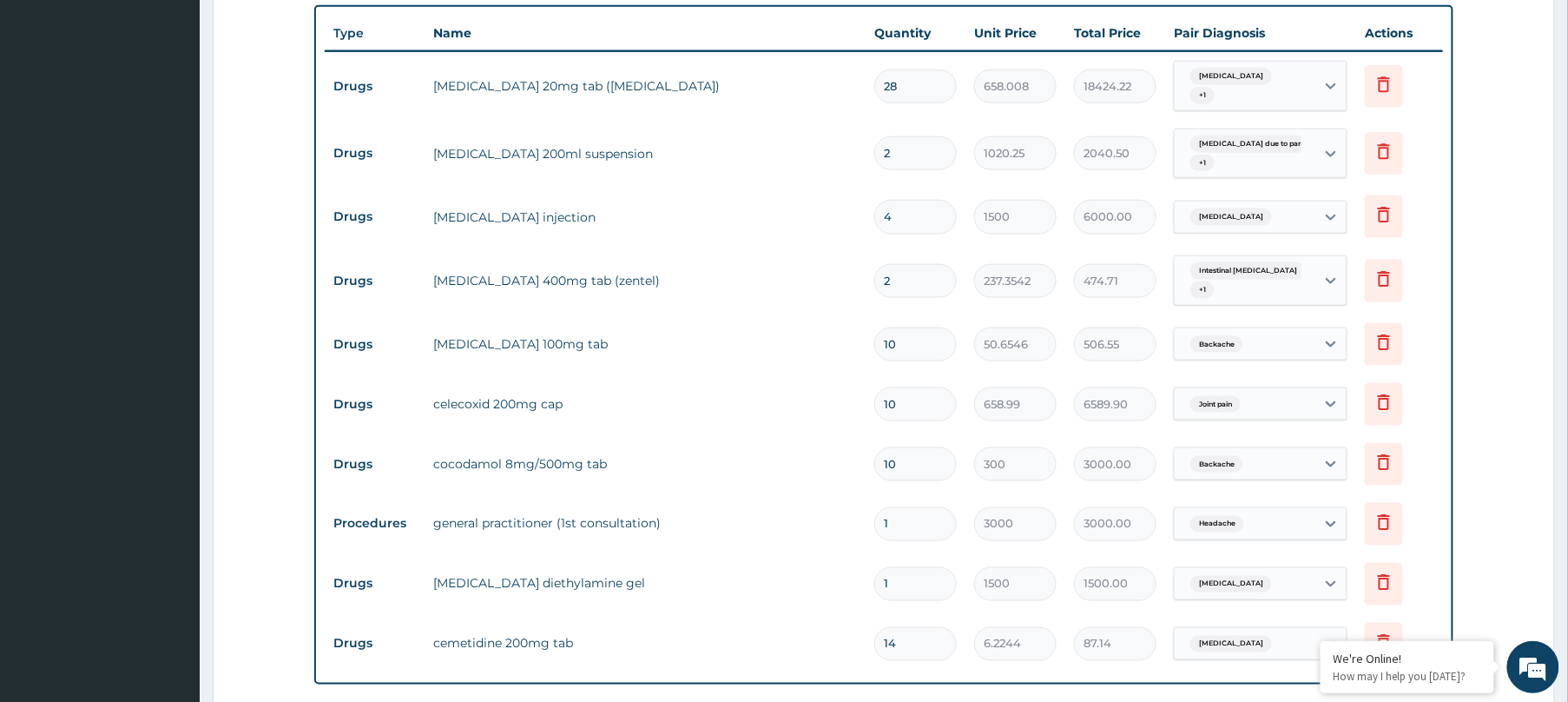
scroll to position [675, 0]
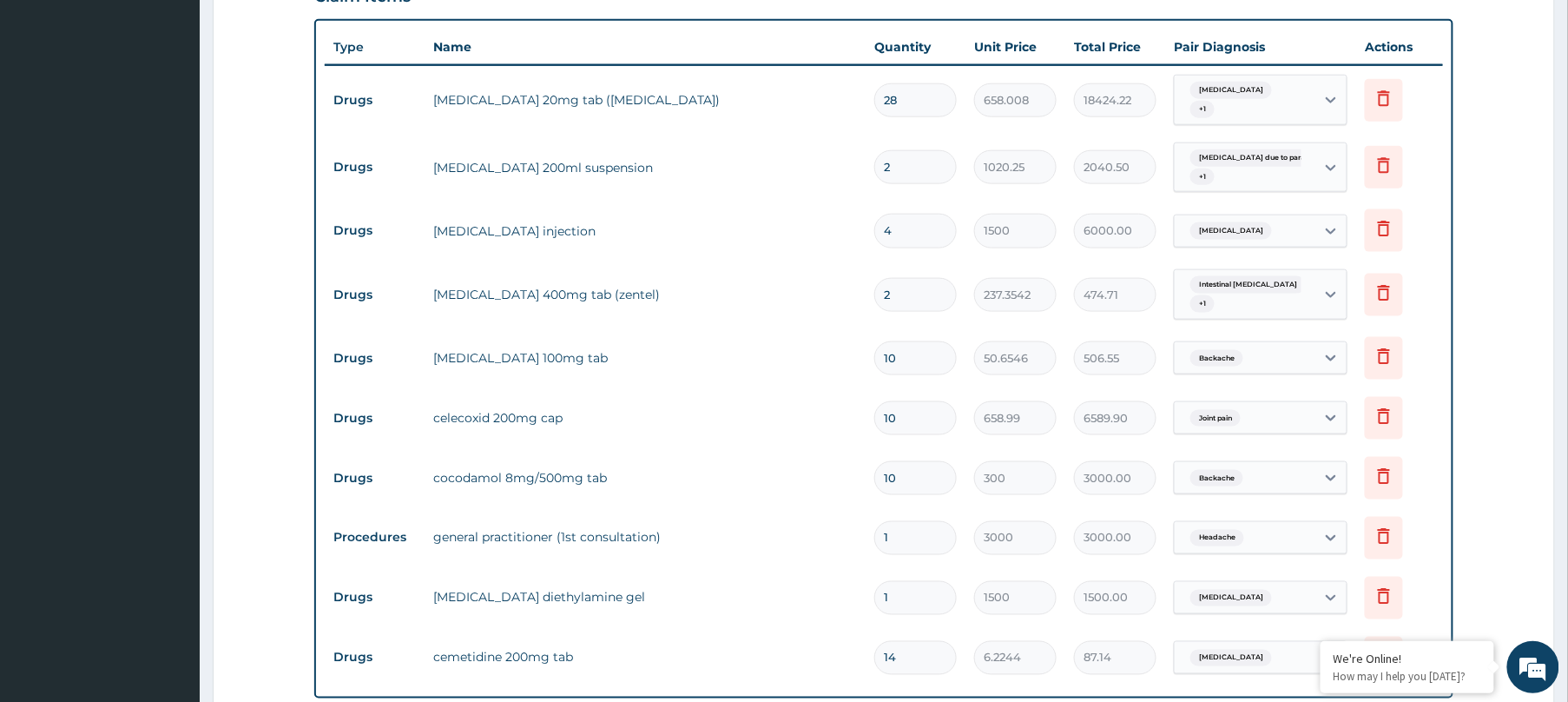
click at [932, 150] on input "2" at bounding box center [916, 167] width 82 height 34
type input "0.00"
type input "1"
type input "1020.25"
type input "1"
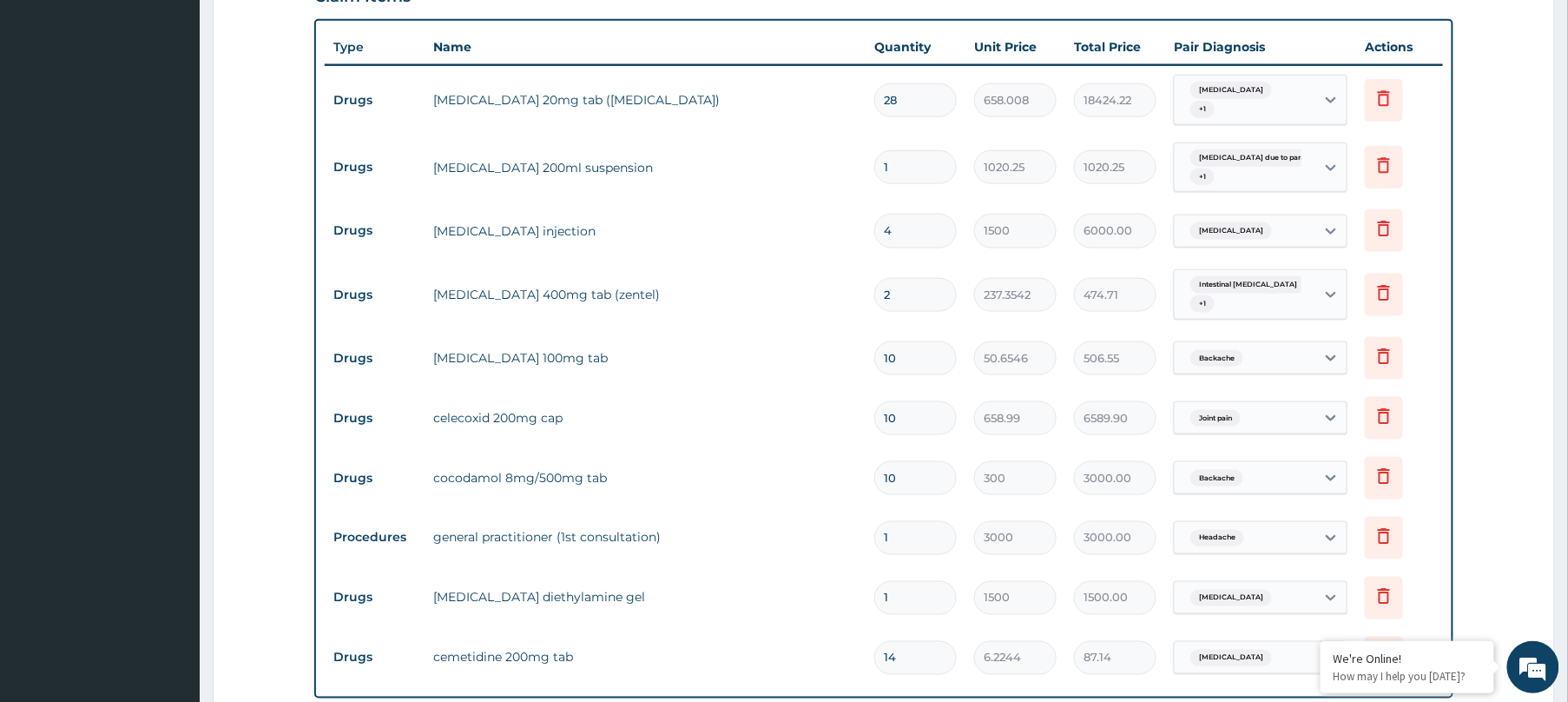
click at [948, 83] on input "28" at bounding box center [916, 100] width 82 height 34
type input "2"
type input "1316.02"
type input "0.00"
type input "1"
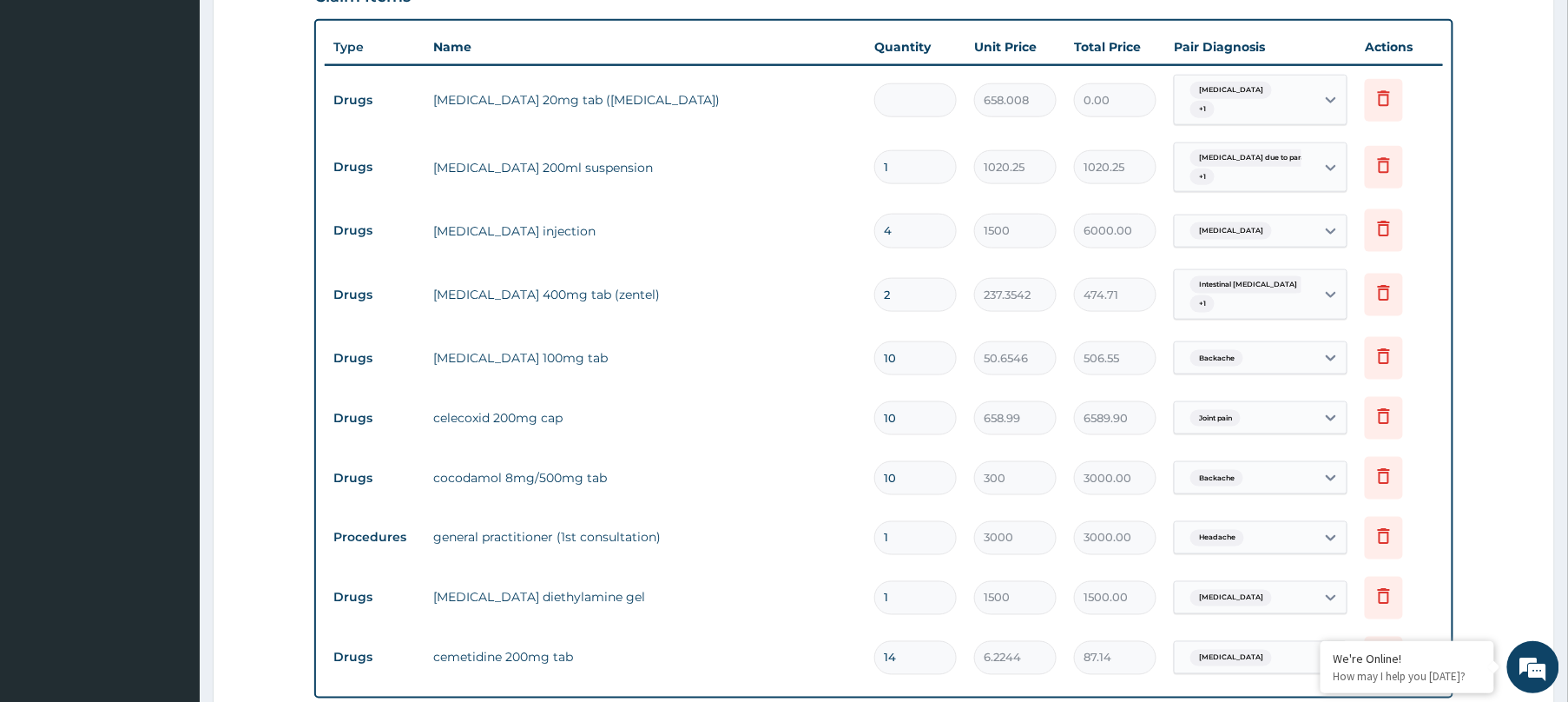
type input "658.01"
type input "14"
type input "9212.11"
type input "14"
click at [942, 214] on input "4" at bounding box center [916, 231] width 82 height 34
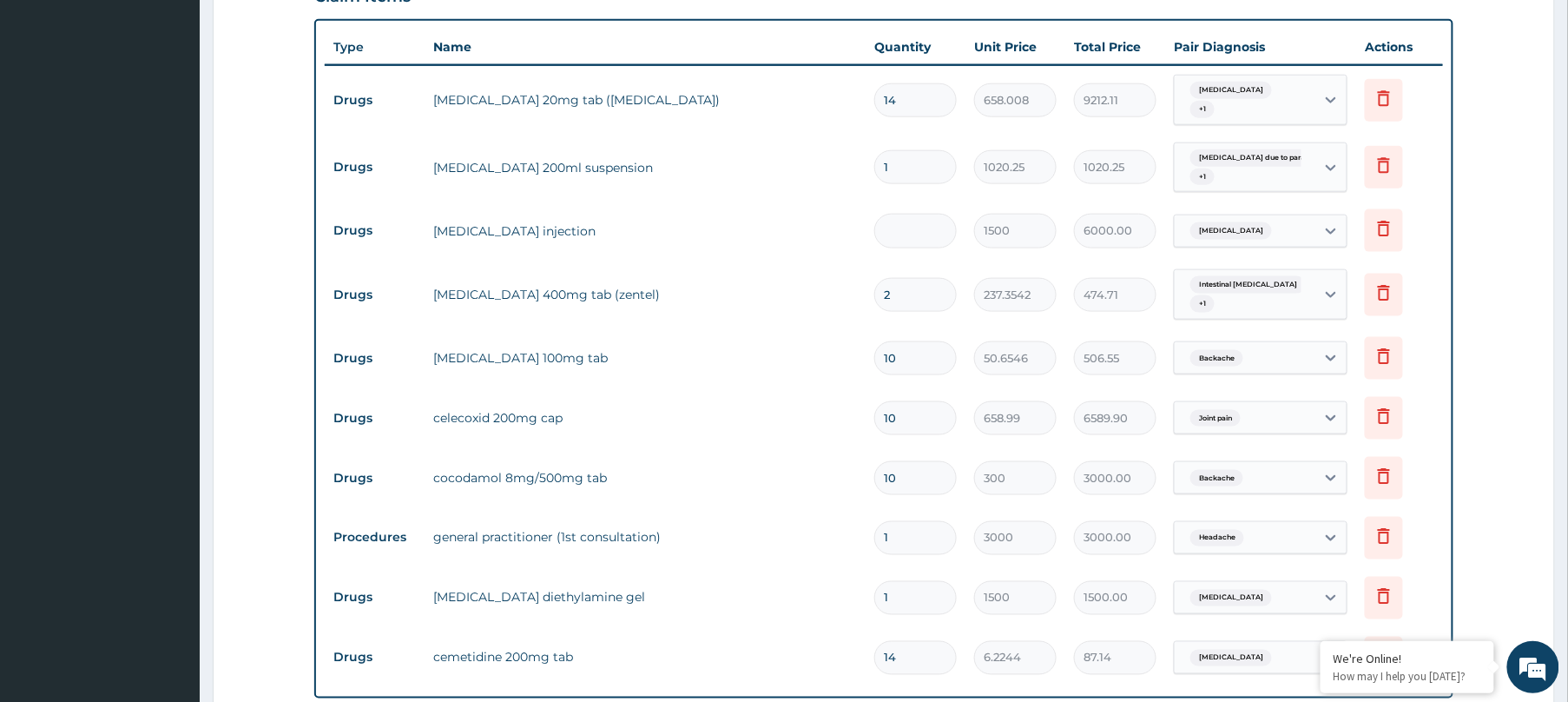
type input "0.00"
type input "2"
type input "3000.00"
type input "2"
click at [915, 278] on input "2" at bounding box center [916, 295] width 82 height 34
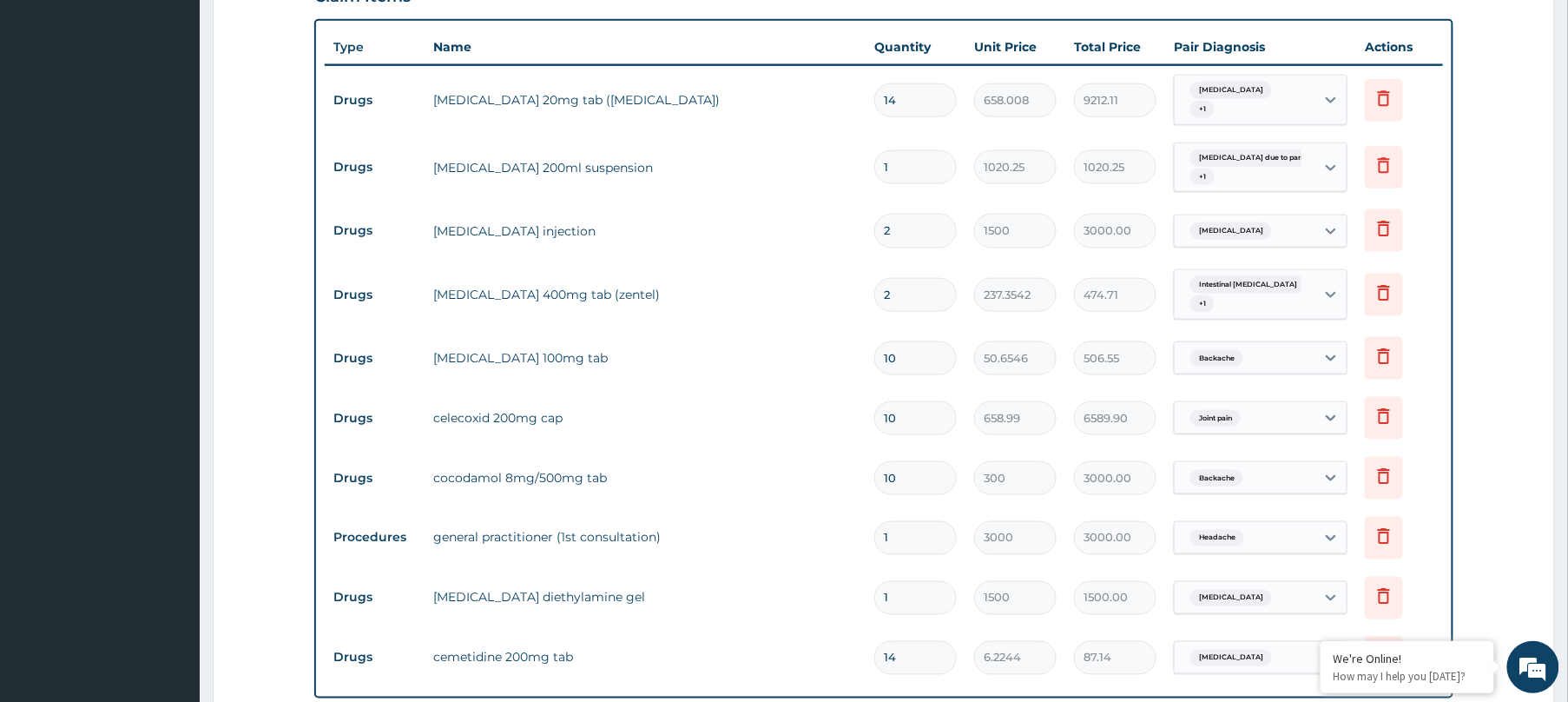
type input "0.00"
type input "1"
type input "237.35"
type input "1"
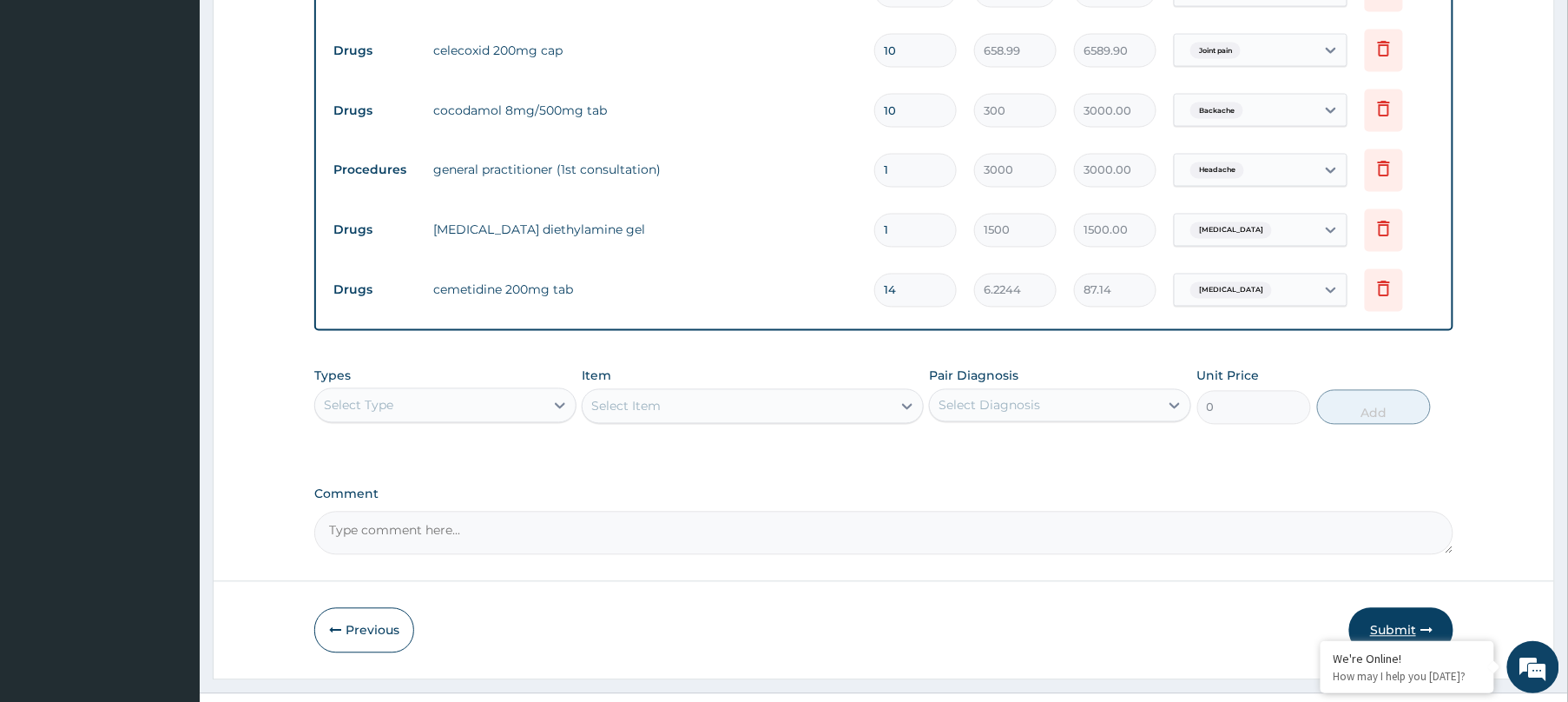
click at [1396, 608] on button "Submit" at bounding box center [1401, 630] width 104 height 45
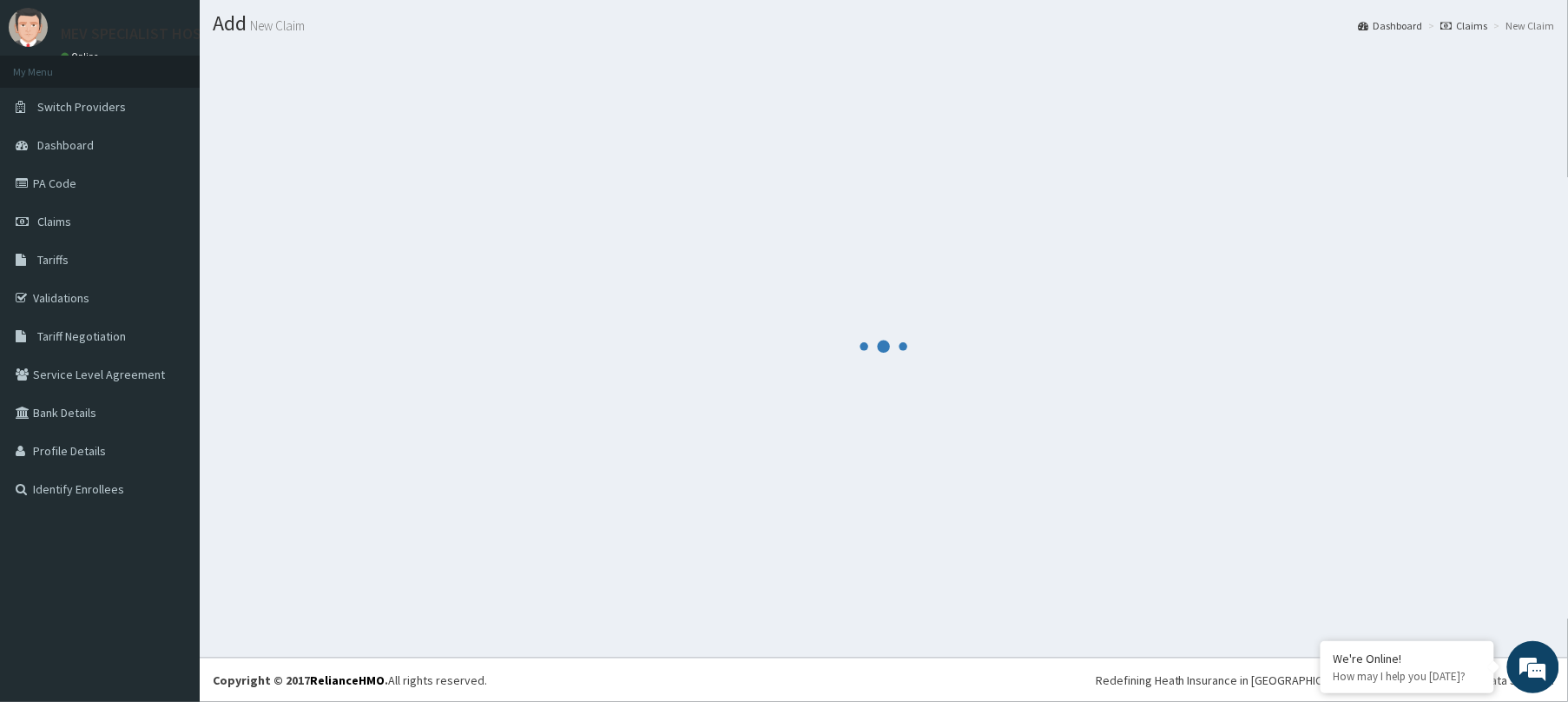
scroll to position [1026, 0]
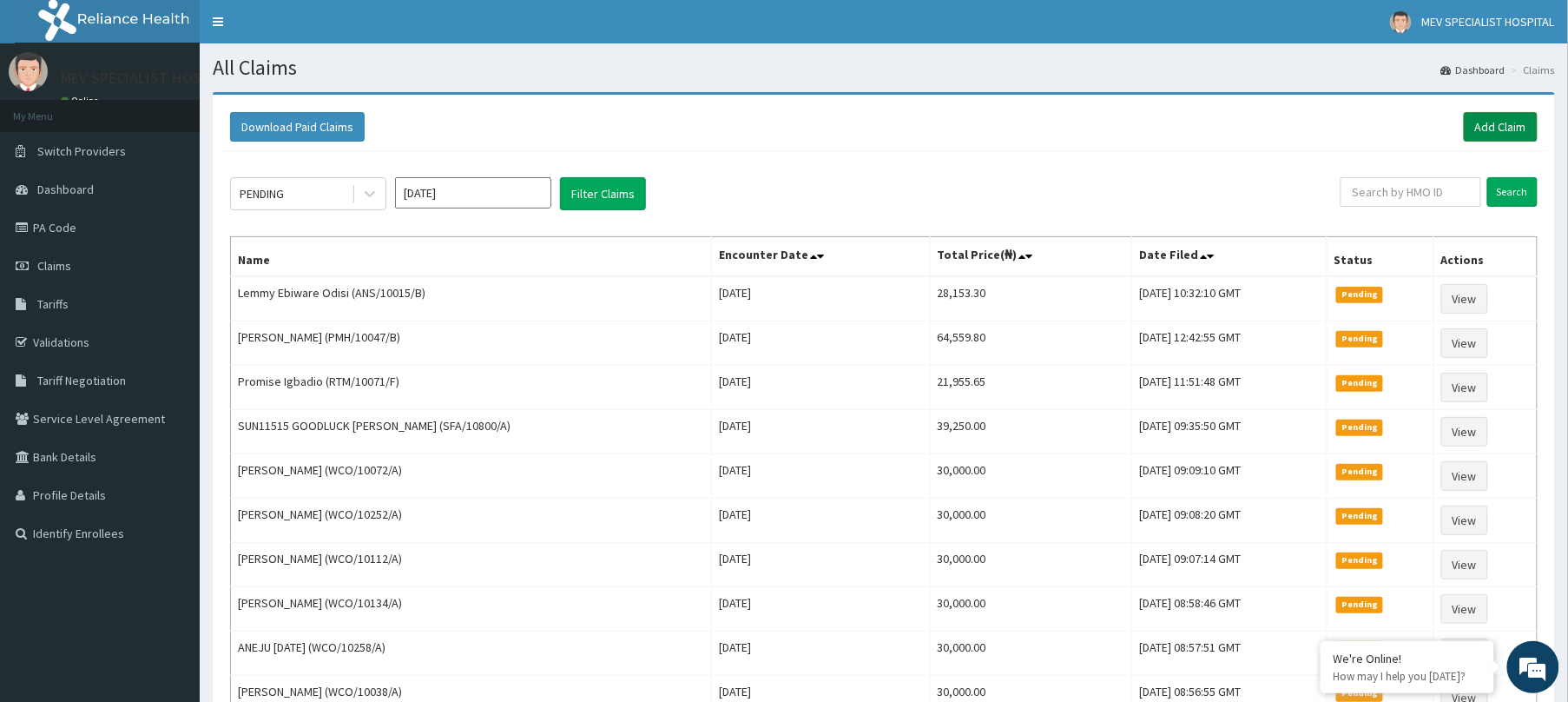
click at [1508, 116] on link "Add Claim" at bounding box center [1501, 126] width 73 height 30
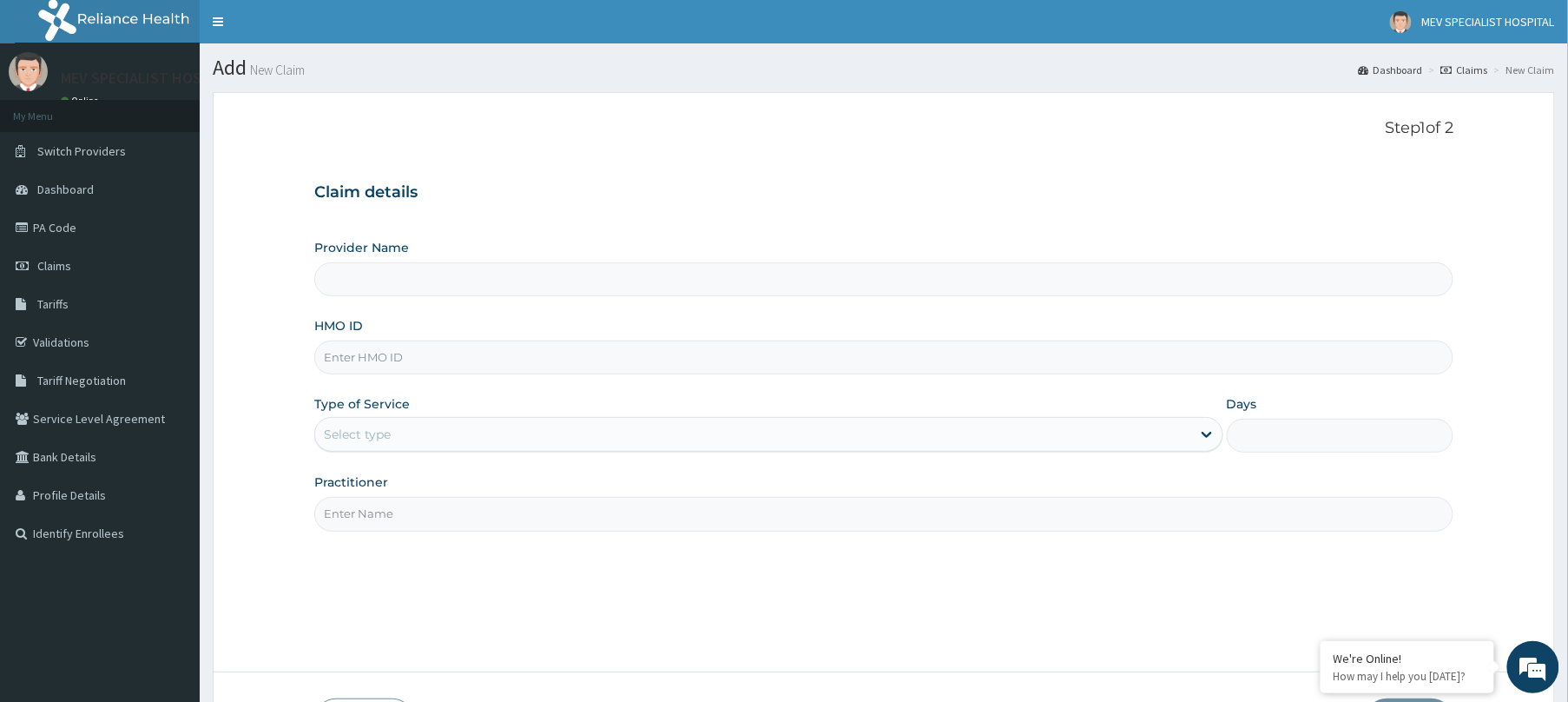
click at [587, 356] on input "HMO ID" at bounding box center [883, 357] width 1139 height 34
paste input "ANS/10015/B"
type input "ANS/10015/B"
type input "MEV SPECIALIST HOSPITAL"
type input "ANS/10015/B"
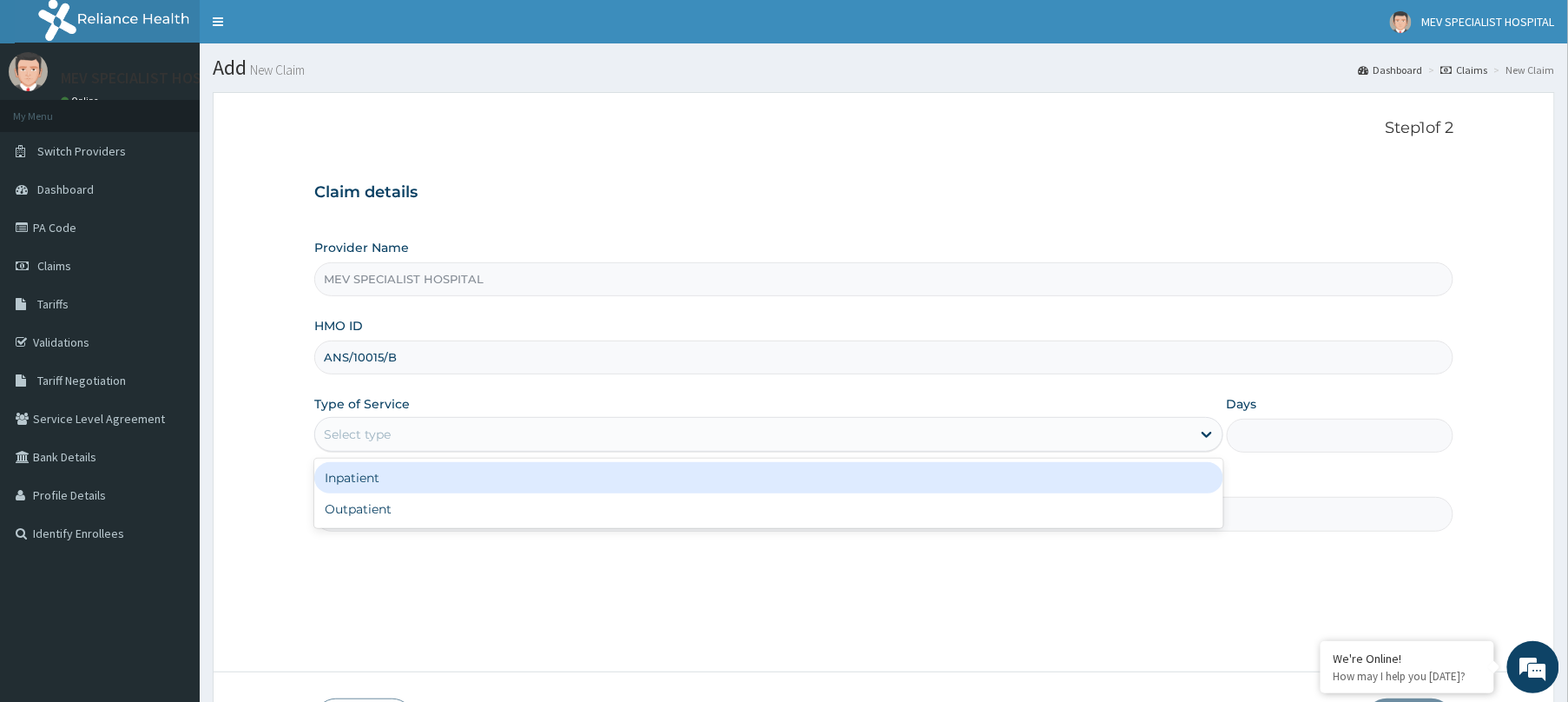
click at [556, 429] on div "Select type" at bounding box center [753, 434] width 876 height 28
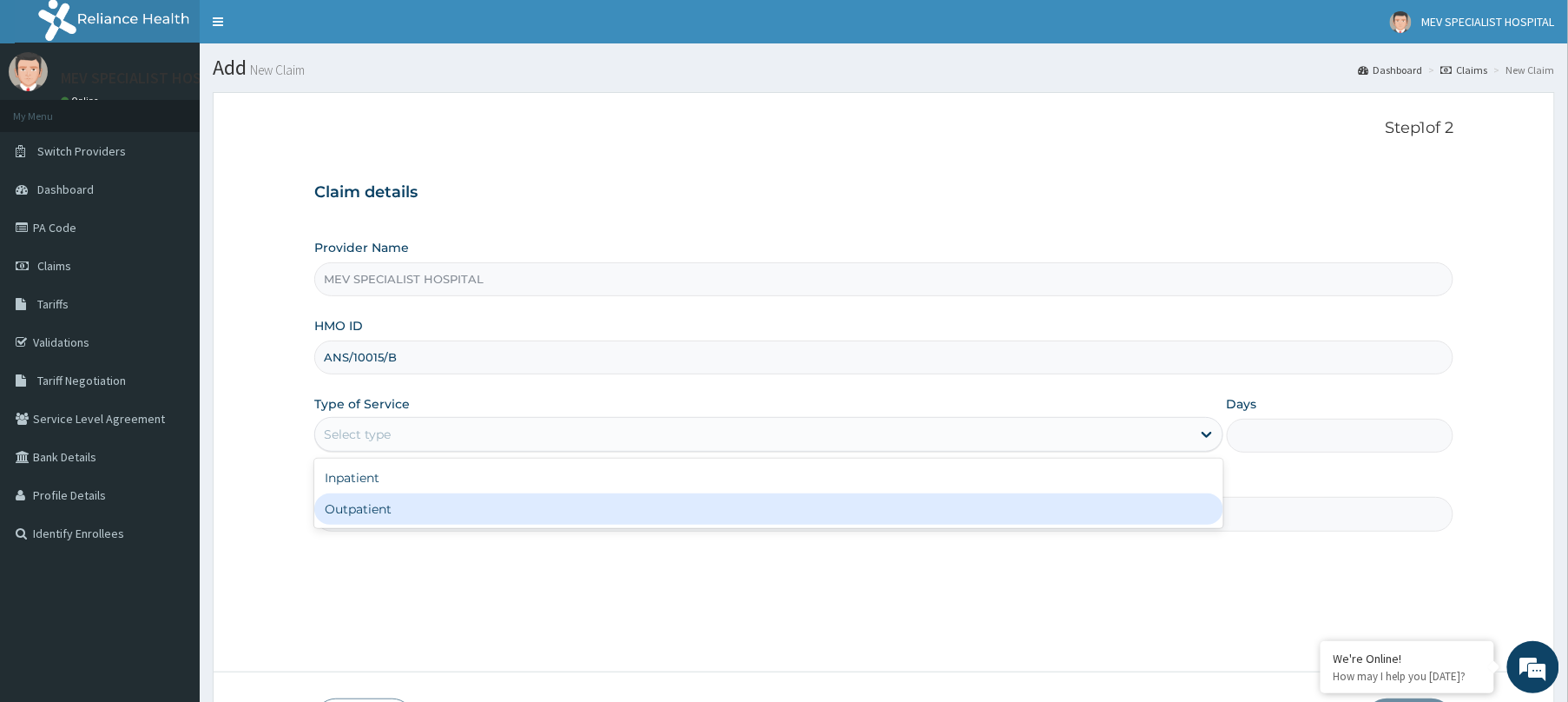
click at [521, 514] on div "Outpatient" at bounding box center [769, 509] width 909 height 31
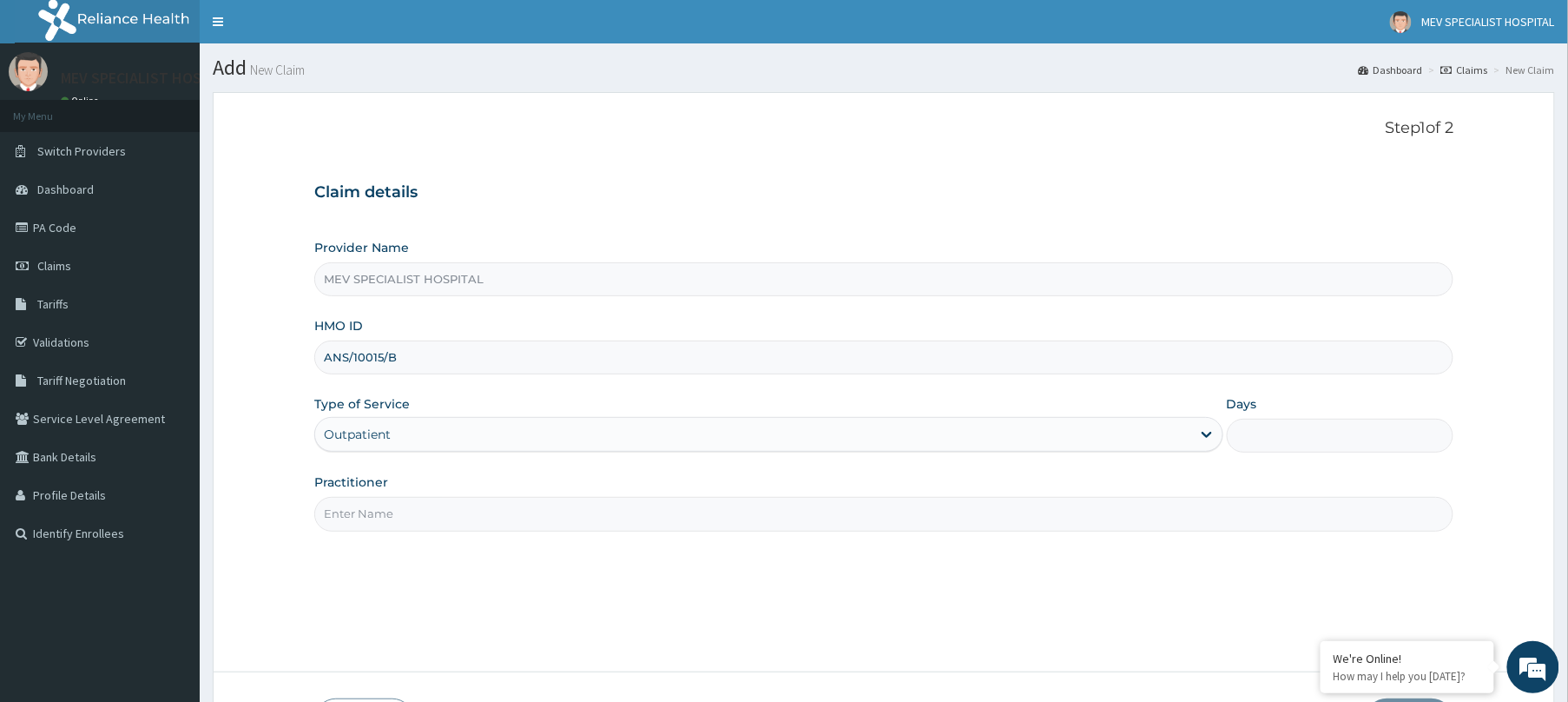
type input "1"
click at [521, 514] on input "Practitioner" at bounding box center [883, 514] width 1139 height 34
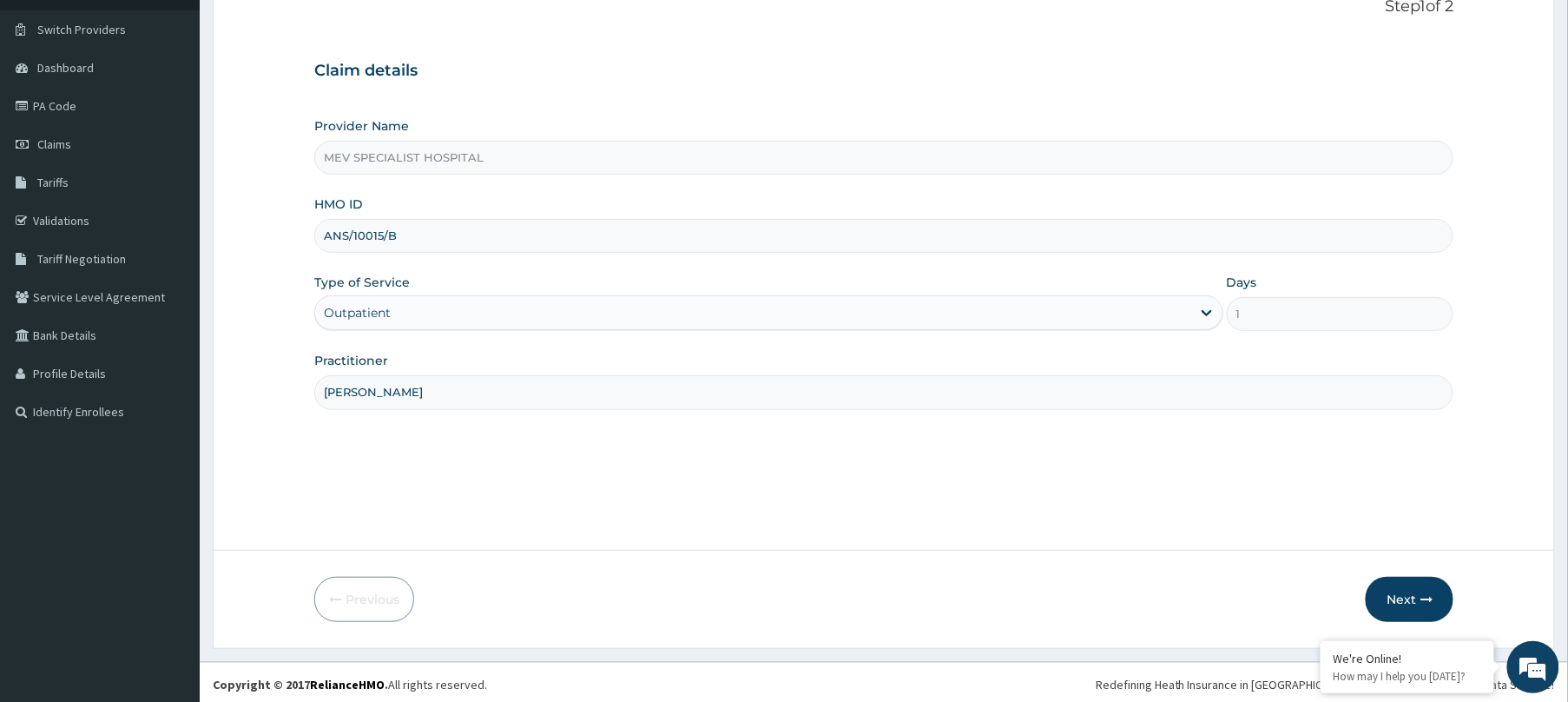
scroll to position [127, 0]
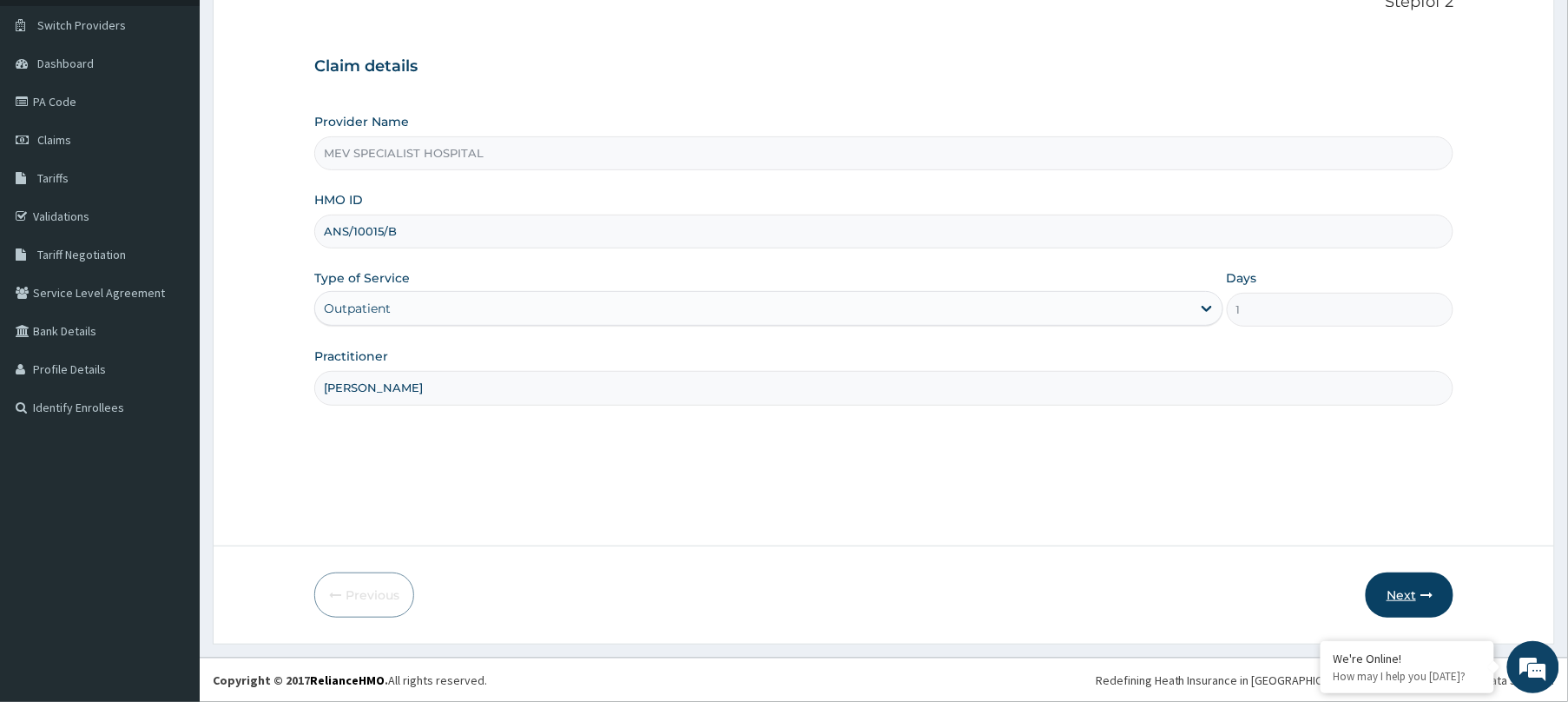
type input "DR. HENRY"
click at [1393, 578] on button "Next" at bounding box center [1410, 595] width 88 height 45
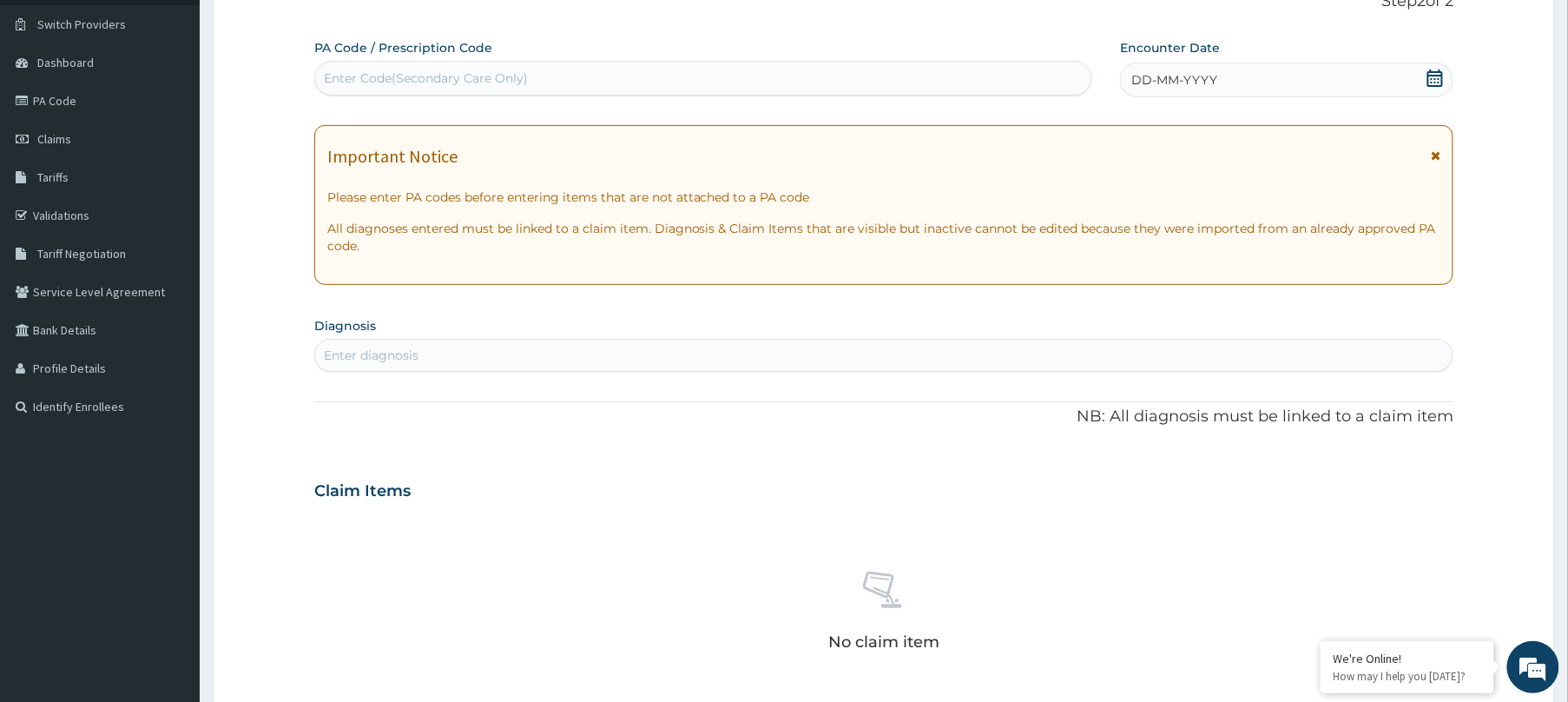
scroll to position [0, 0]
click at [625, 88] on div "Enter Code(Secondary Care Only)" at bounding box center [703, 78] width 776 height 28
paste input "PA/307760"
type input "PA/307760"
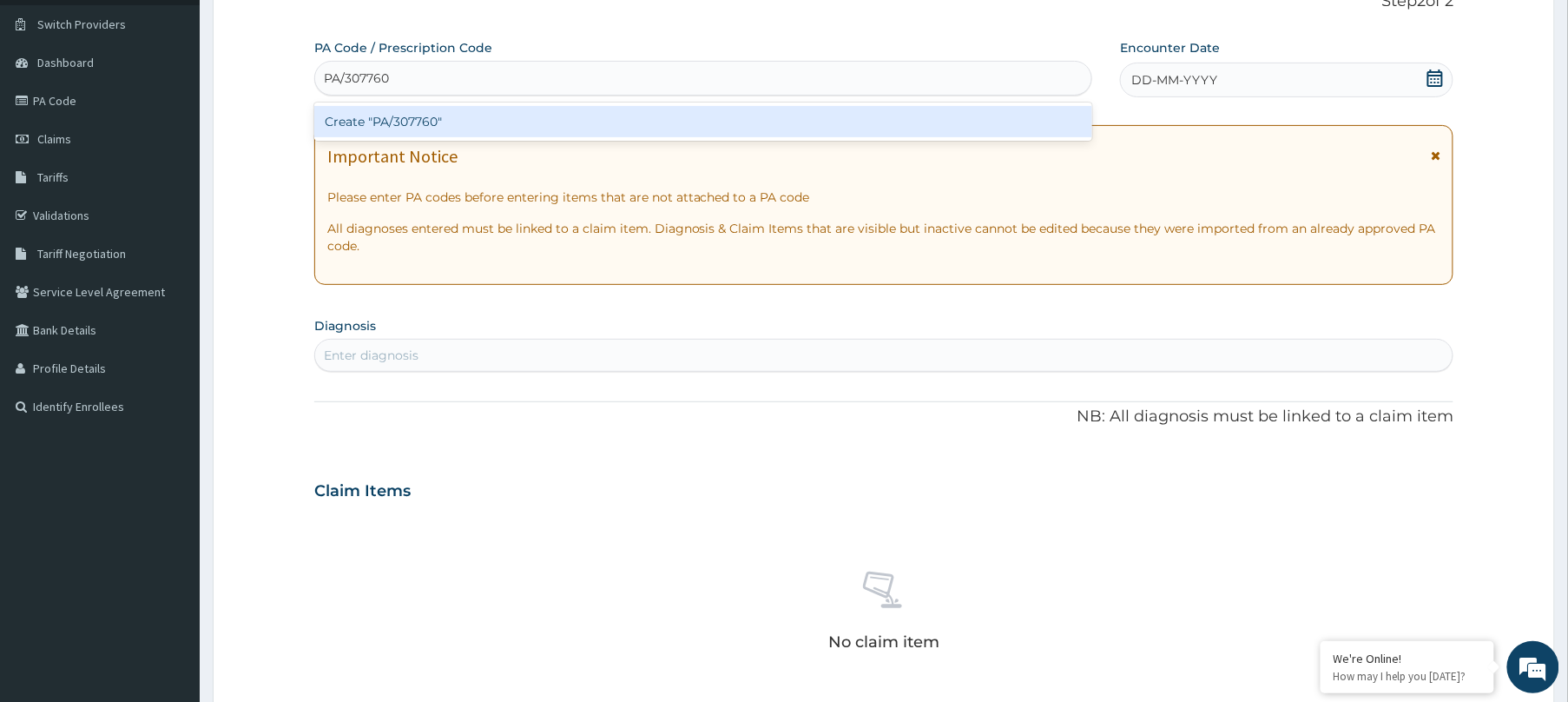
click at [616, 111] on div "Create "PA/307760"" at bounding box center [703, 121] width 778 height 31
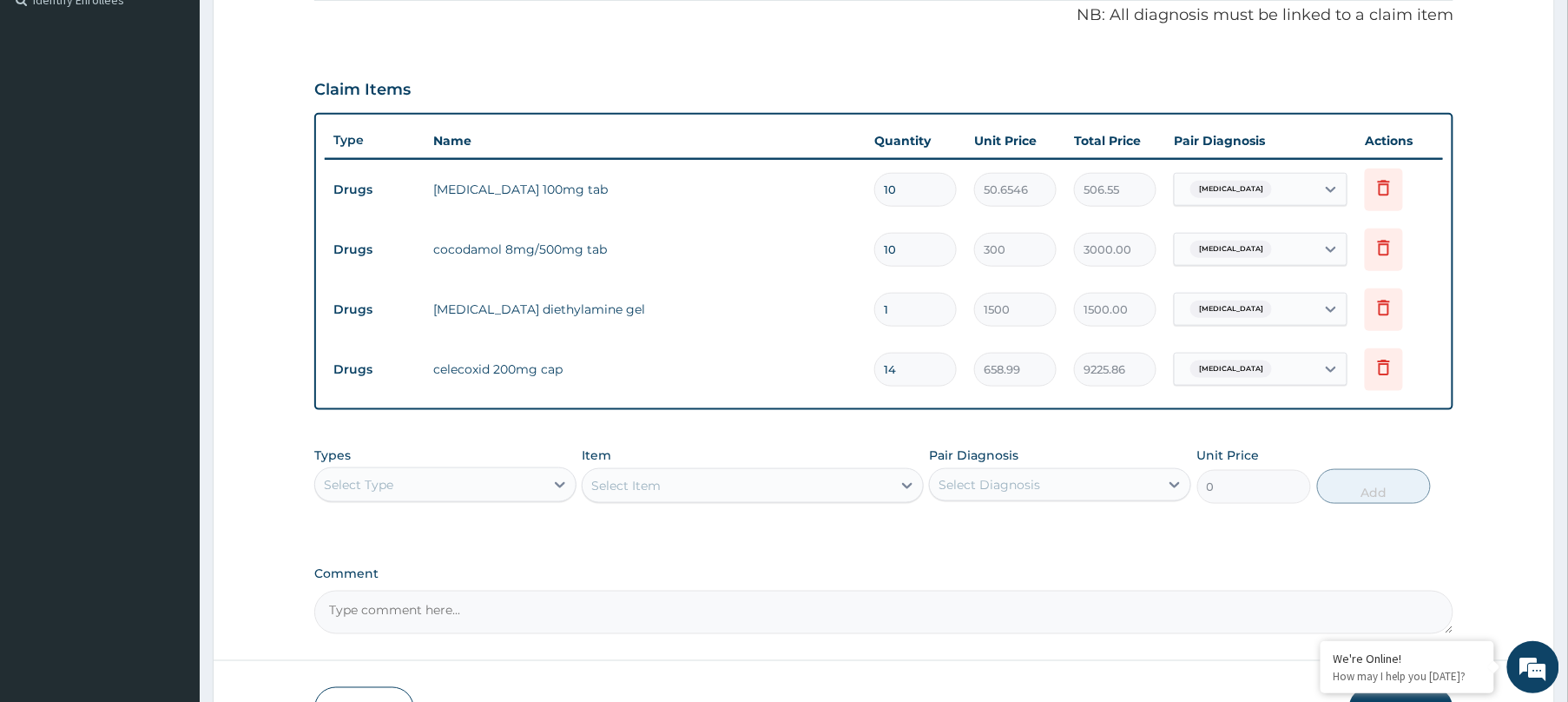
scroll to position [514, 0]
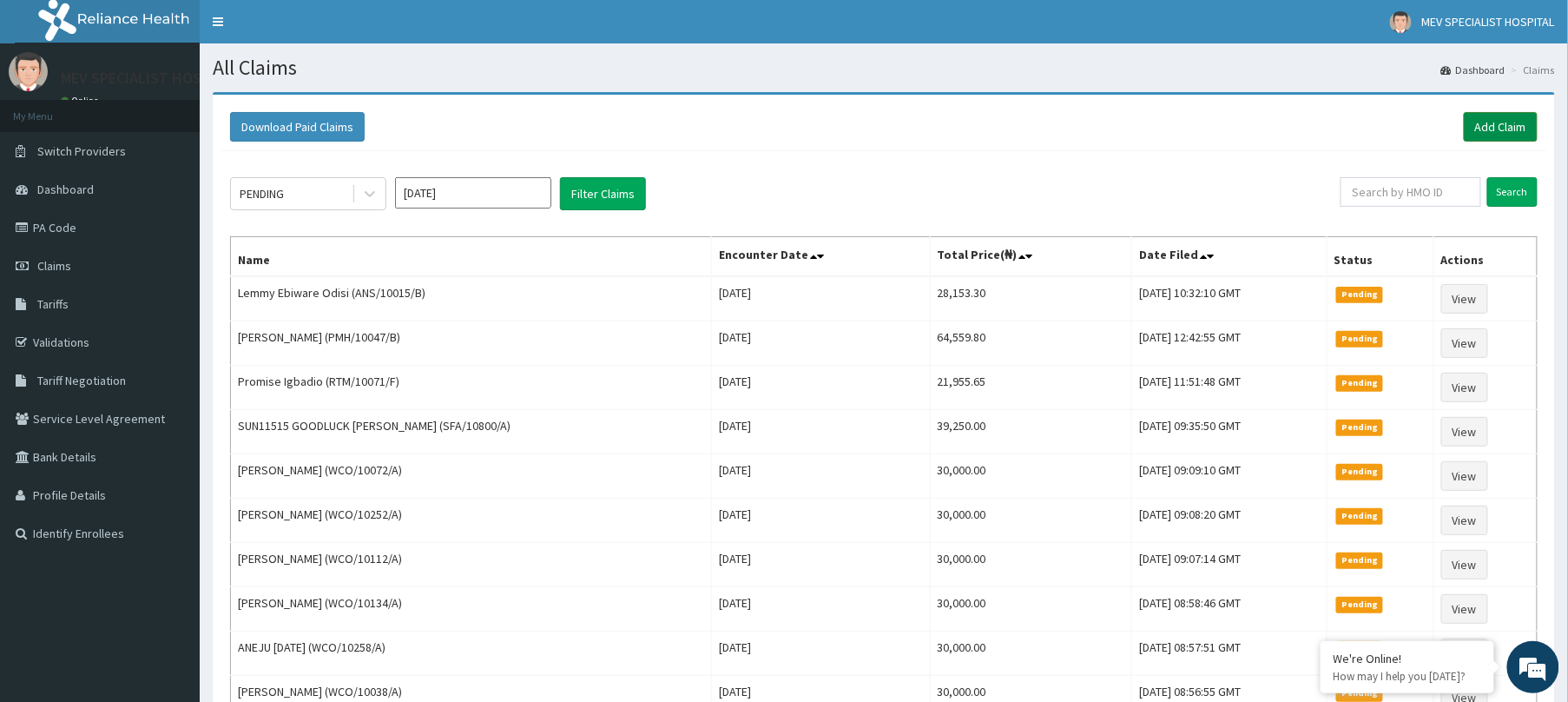
click at [1504, 124] on link "Add Claim" at bounding box center [1501, 126] width 73 height 30
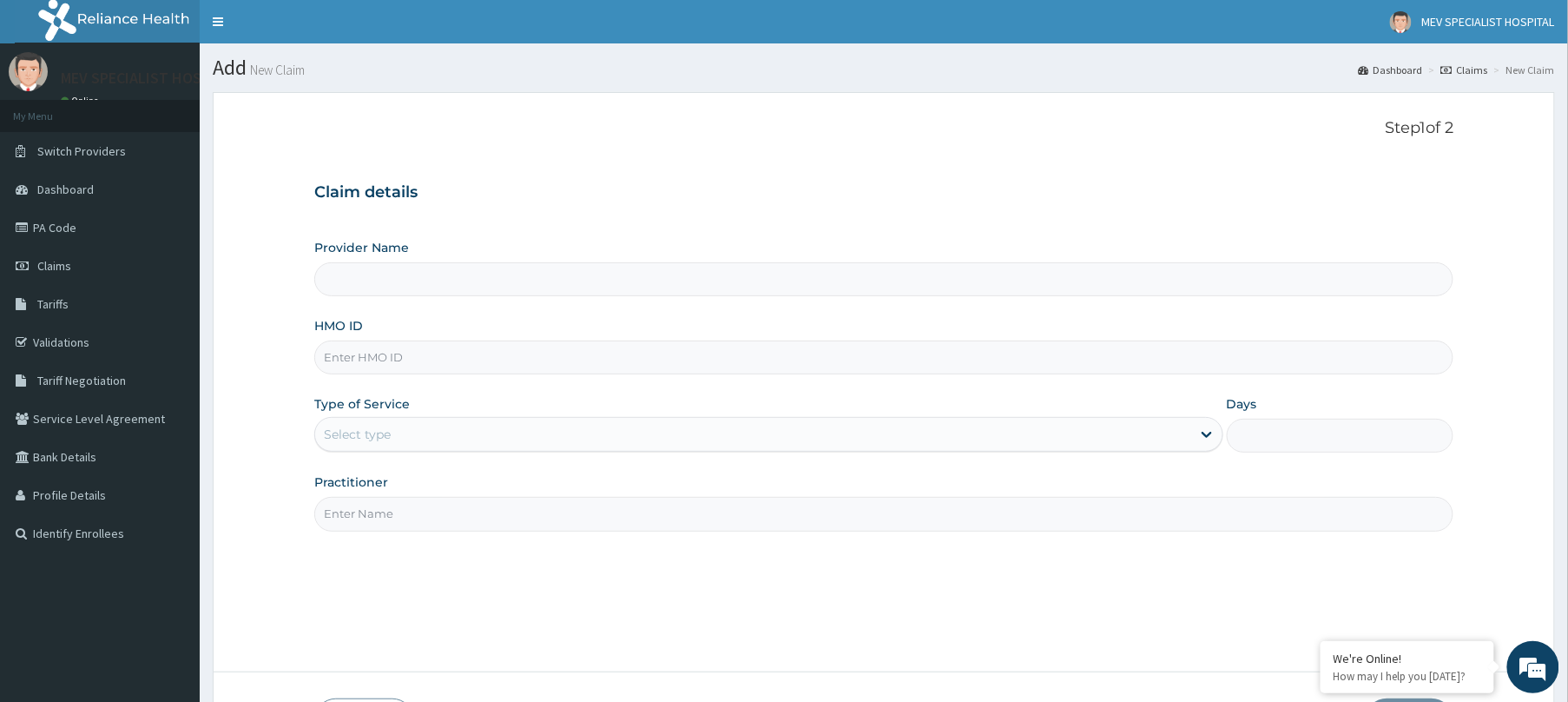
type input "MEV SPECIALIST HOSPITAL"
click at [525, 353] on input "HMO ID" at bounding box center [883, 357] width 1139 height 34
paste input "SFA/10744/A"
type input "SFA/10744/A"
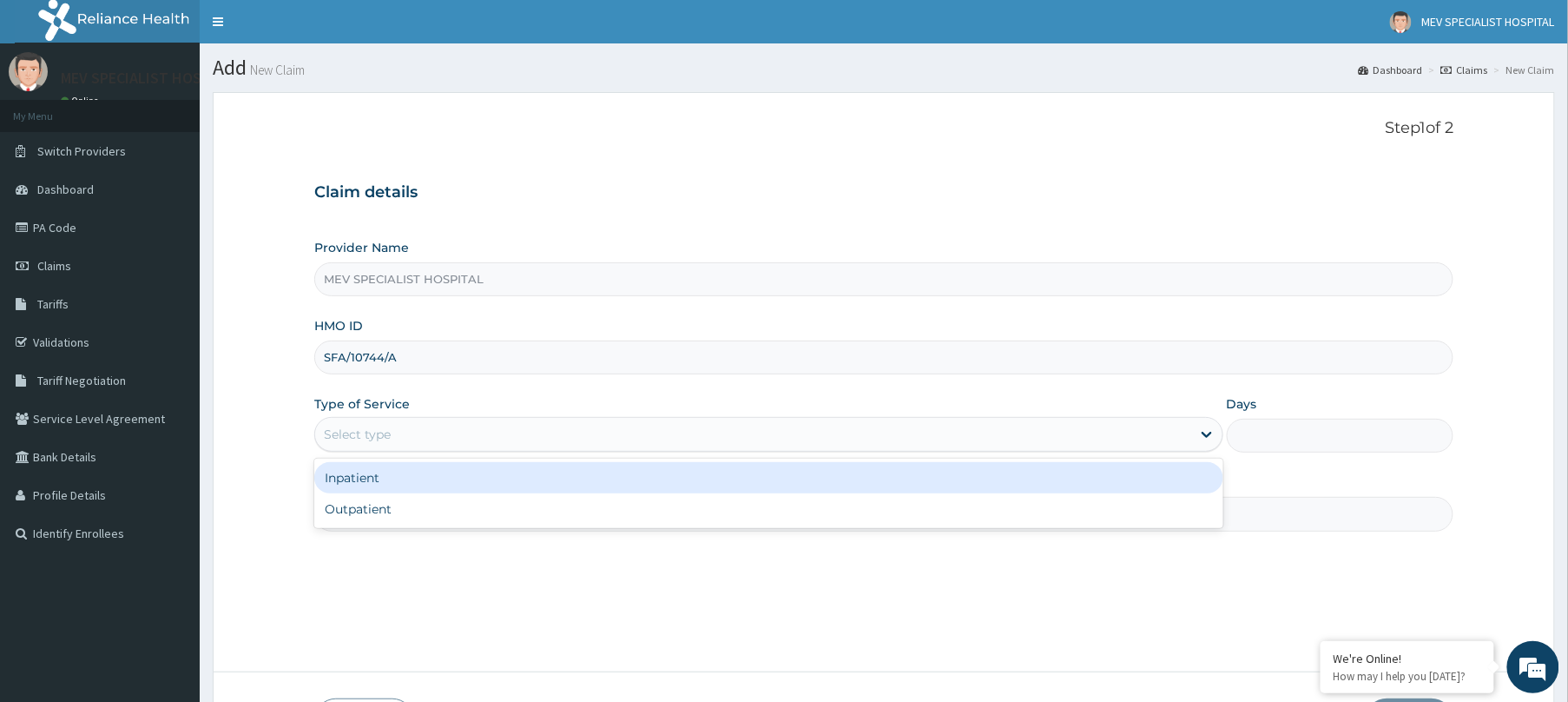
click at [467, 447] on div "Select type" at bounding box center [753, 434] width 876 height 28
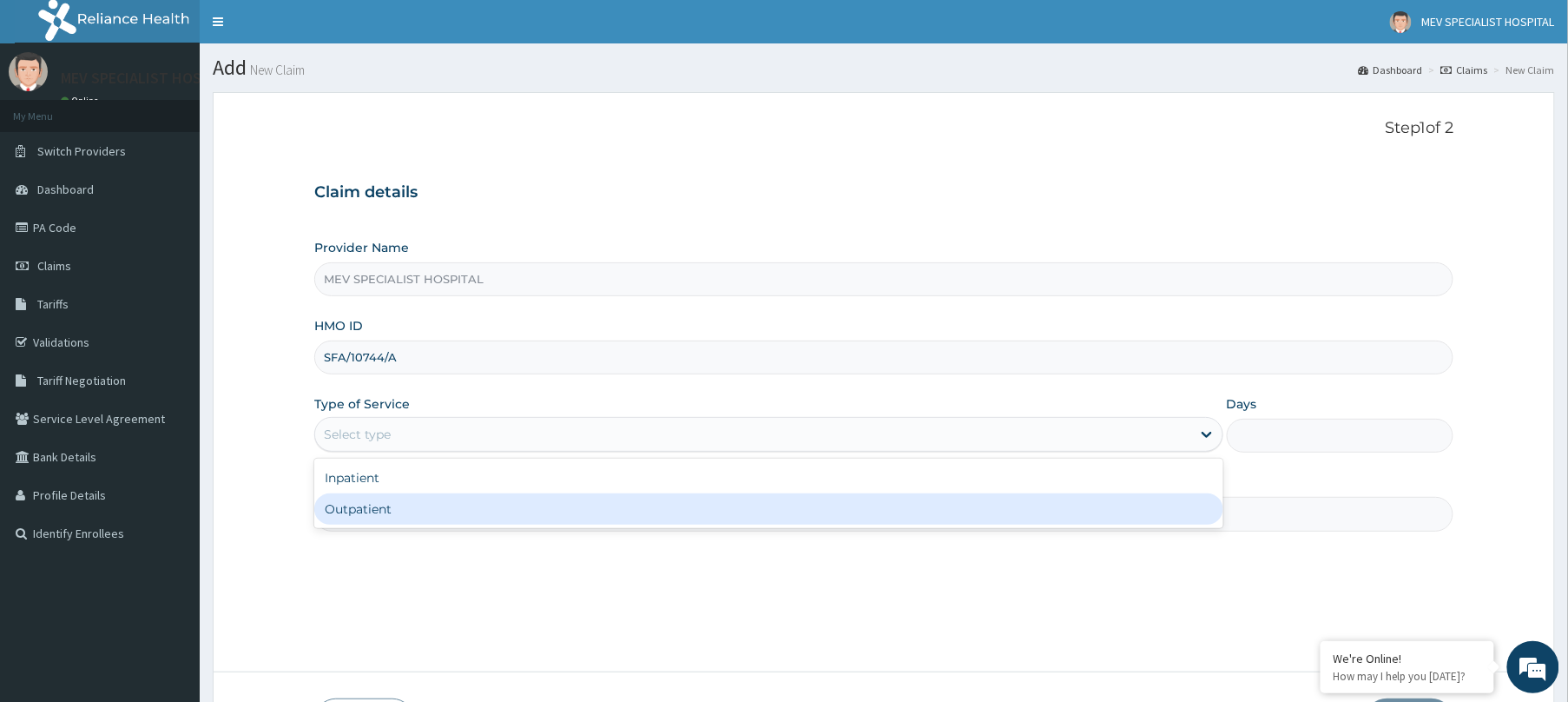
click at [448, 522] on div "Outpatient" at bounding box center [769, 509] width 909 height 31
type input "1"
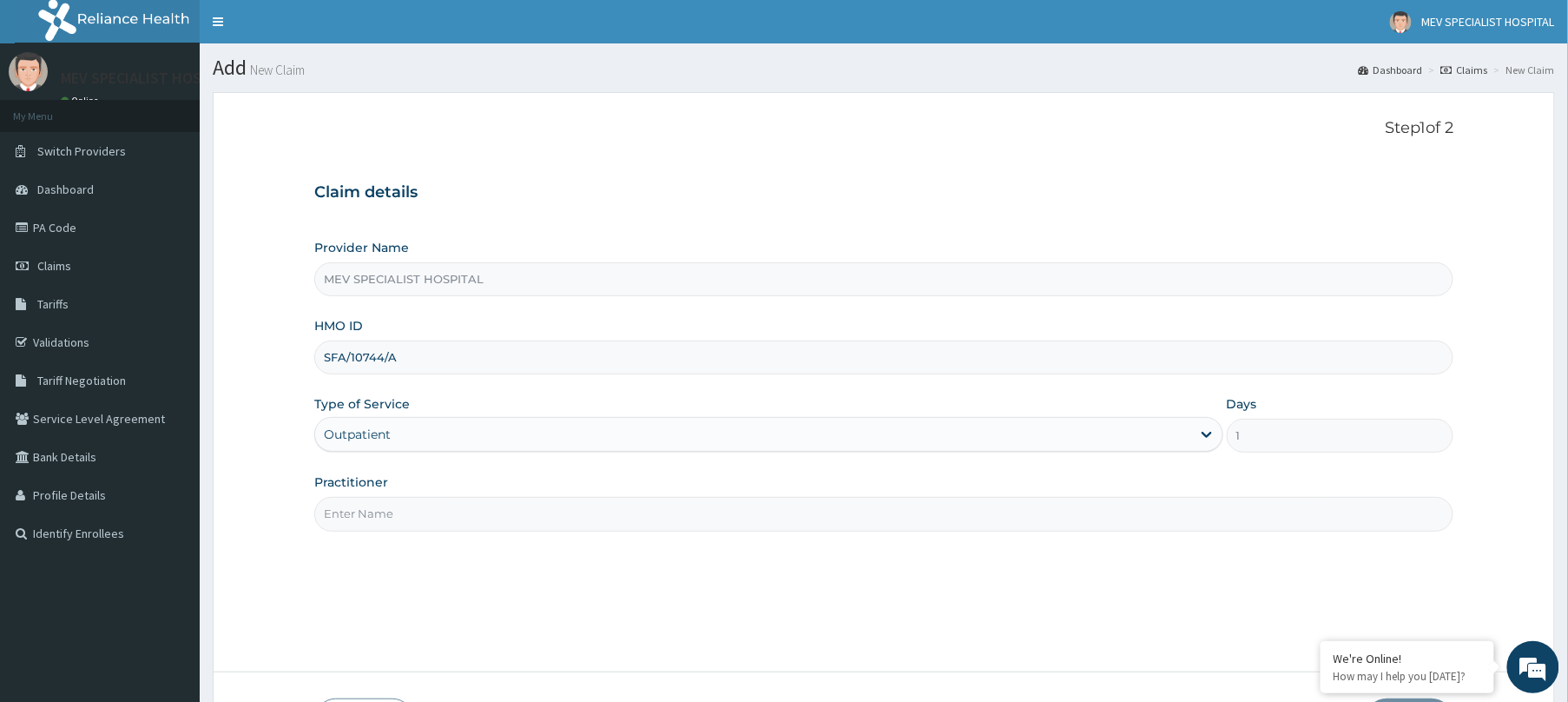
click at [448, 522] on input "Practitioner" at bounding box center [883, 514] width 1139 height 34
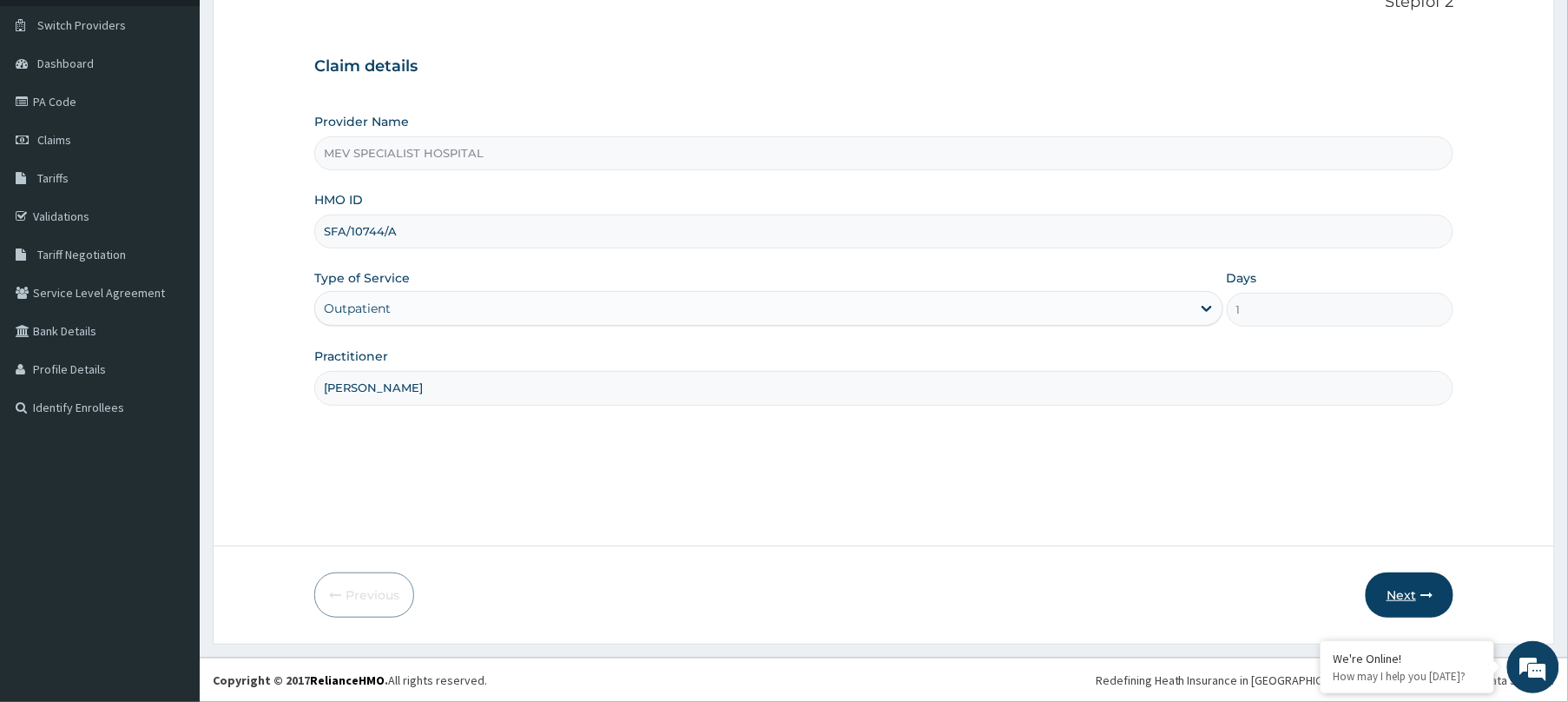
type input "[PERSON_NAME]"
click at [1396, 587] on button "Next" at bounding box center [1410, 595] width 88 height 45
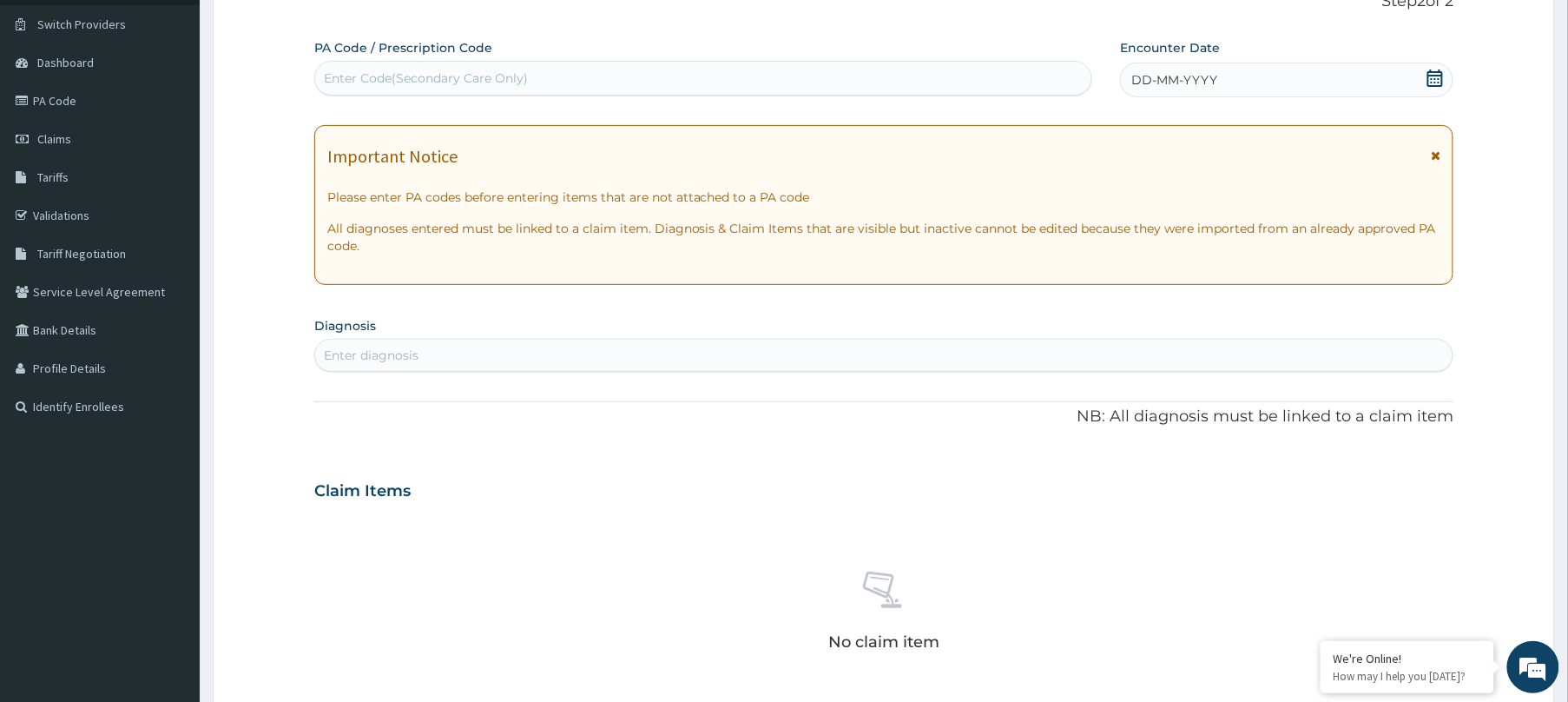
click at [735, 80] on div "Enter Code(Secondary Care Only)" at bounding box center [703, 78] width 776 height 28
paste input "PA/B96823"
type input "PA/B96823"
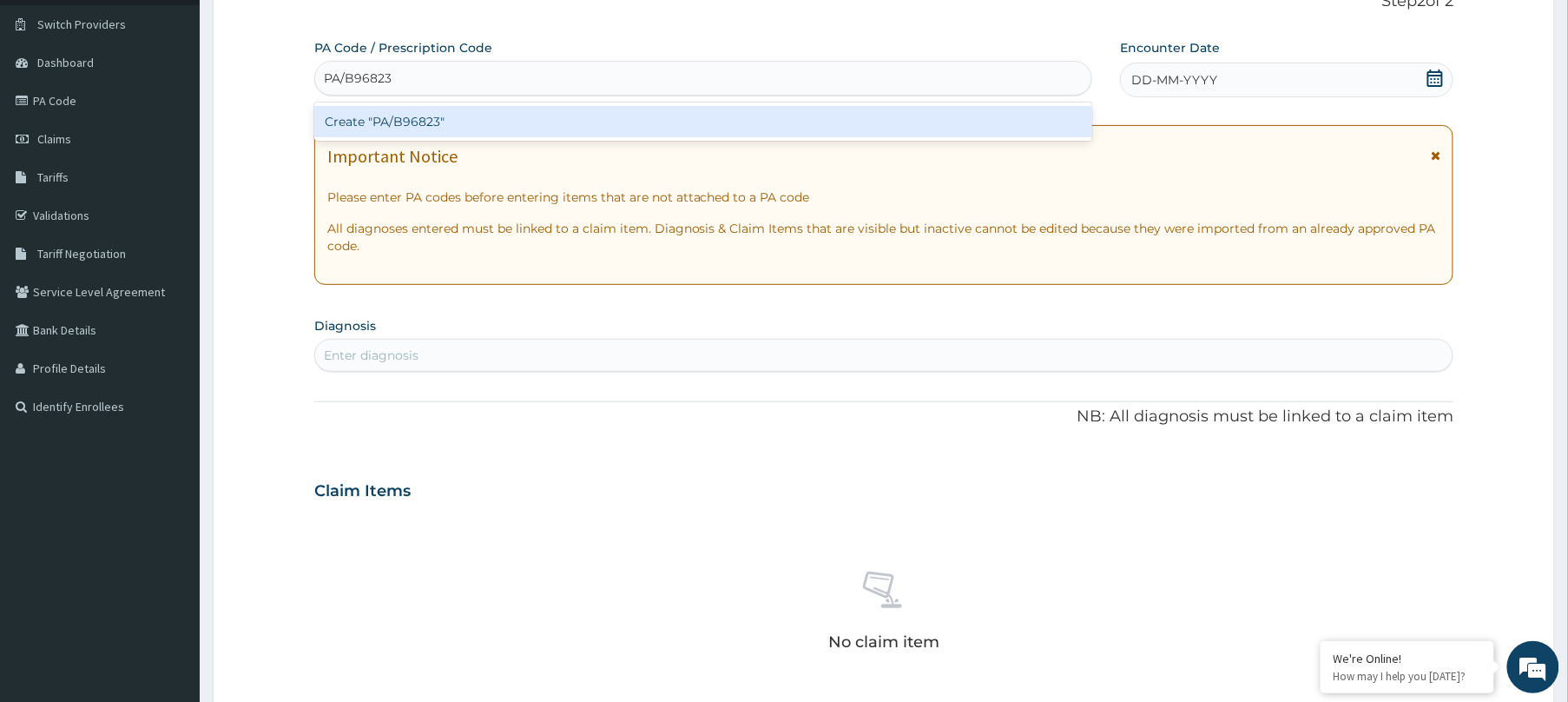
click at [711, 106] on div "Create "PA/B96823"" at bounding box center [703, 121] width 778 height 31
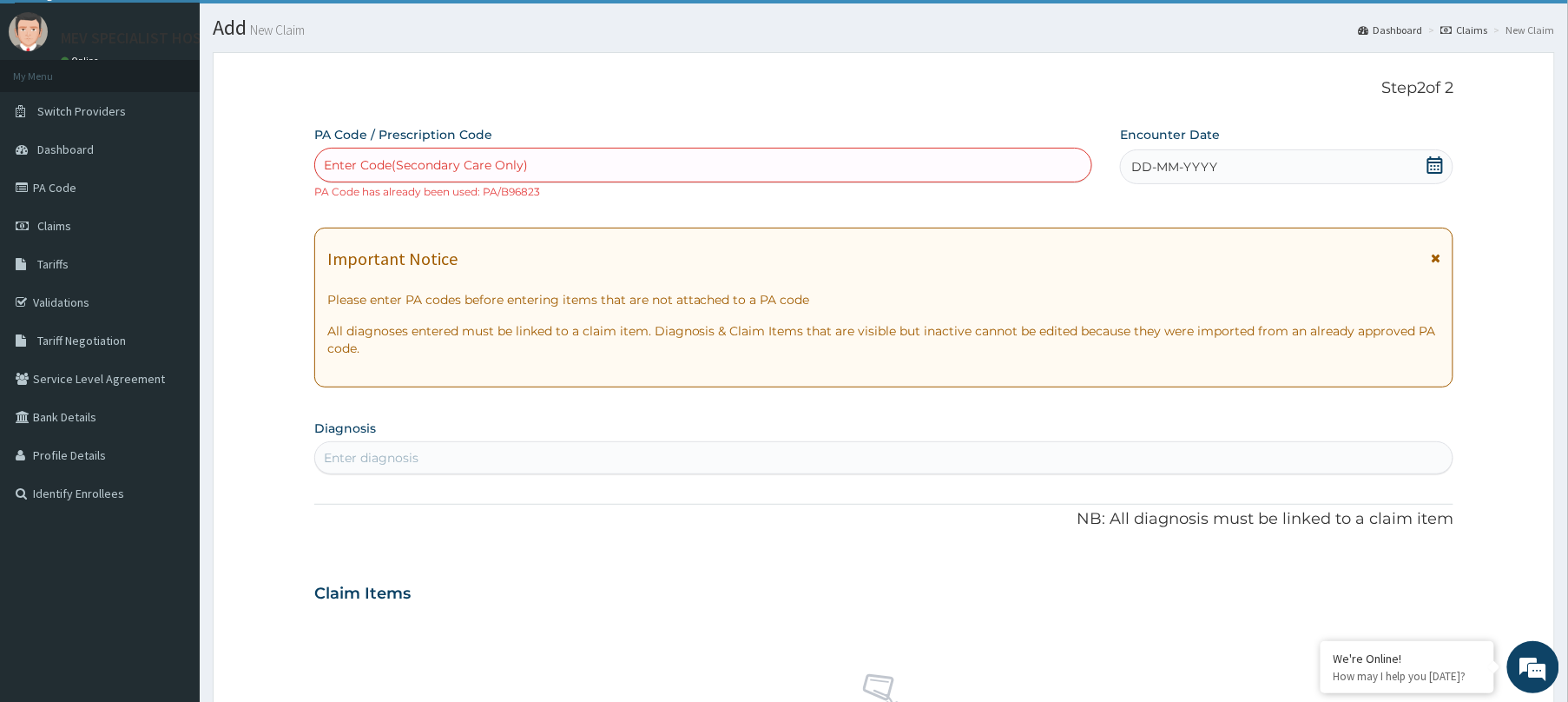
scroll to position [0, 0]
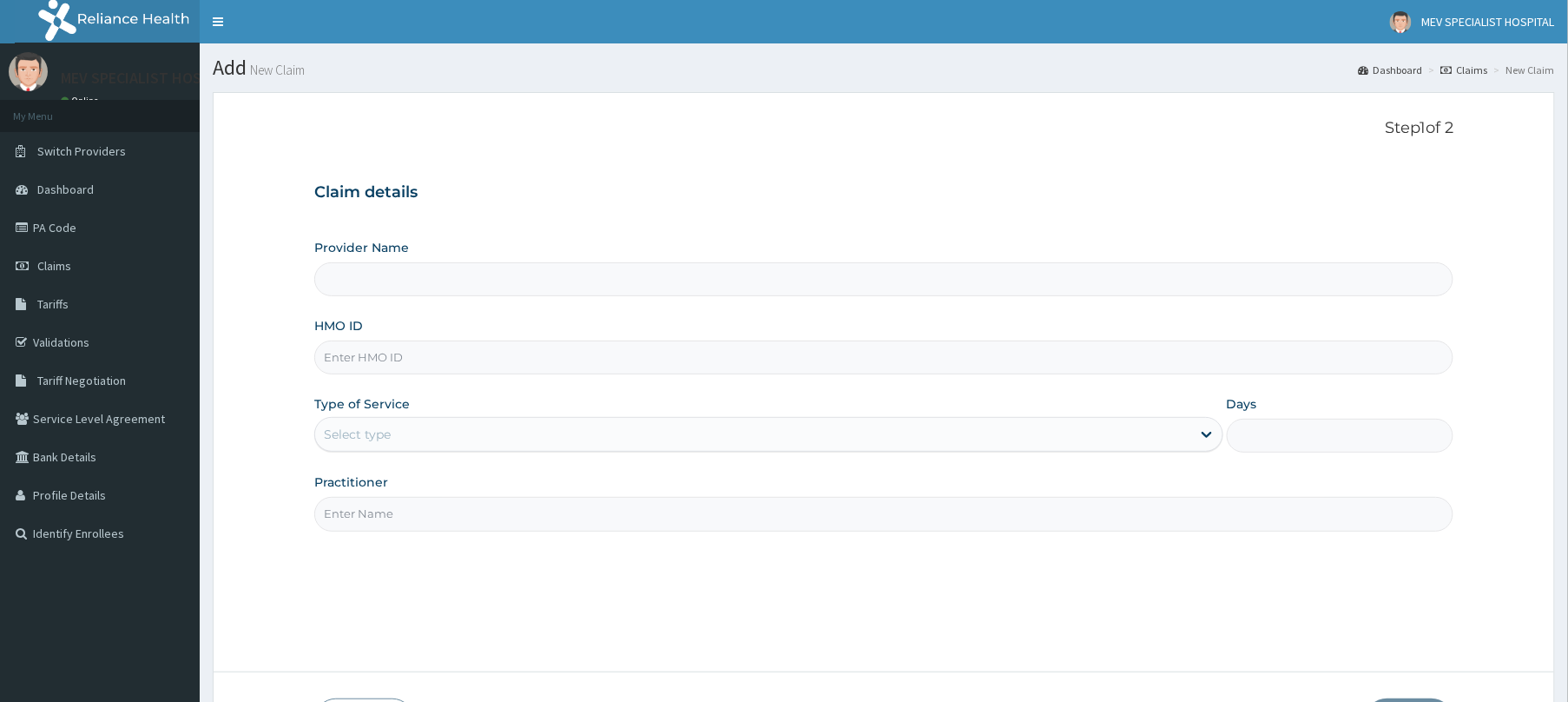
click at [405, 360] on input "HMO ID" at bounding box center [883, 357] width 1139 height 34
paste input "PMH/10047/B"
type input "PMH/10047/B"
type input "MEV SPECIALIST HOSPITAL"
type input "PMH/10047/B"
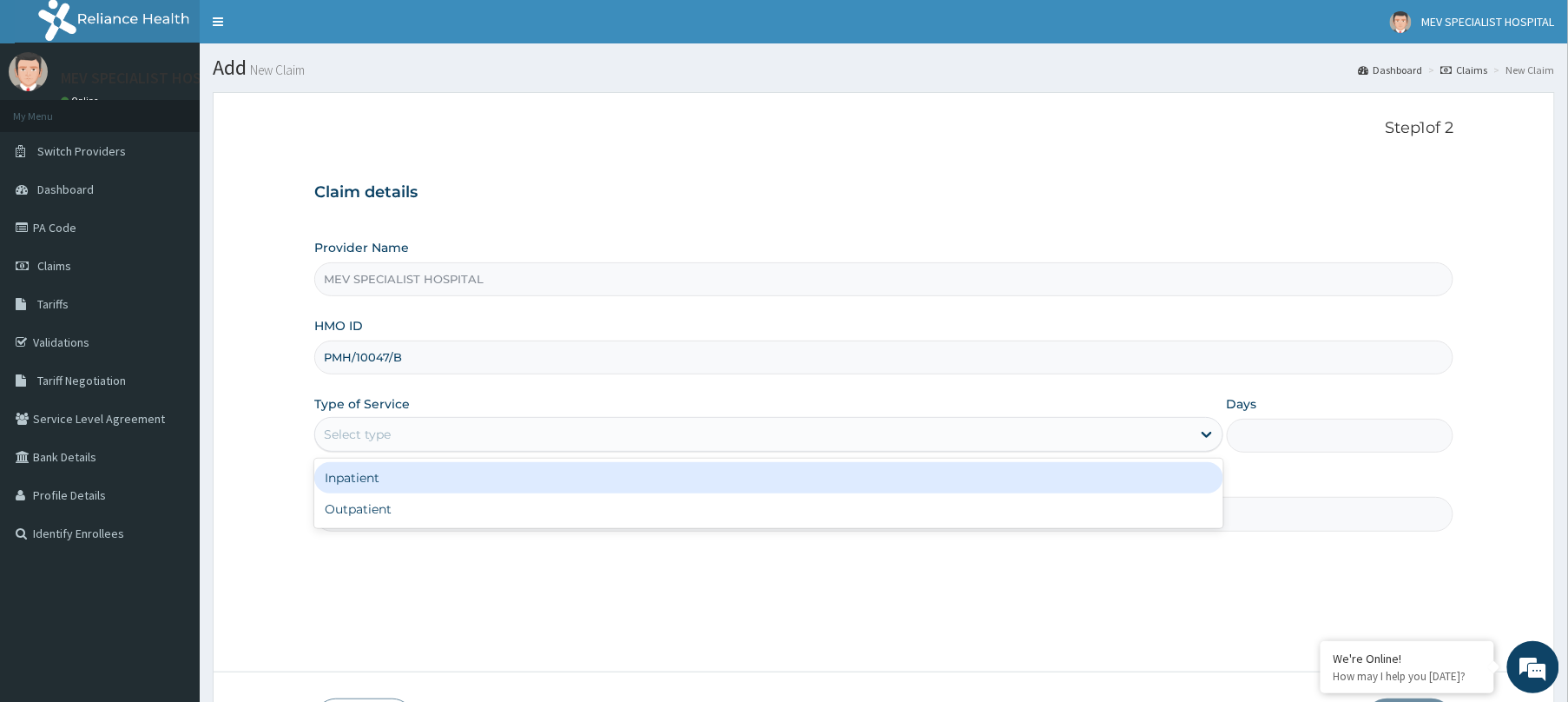
click at [384, 429] on div "Select type" at bounding box center [357, 433] width 67 height 17
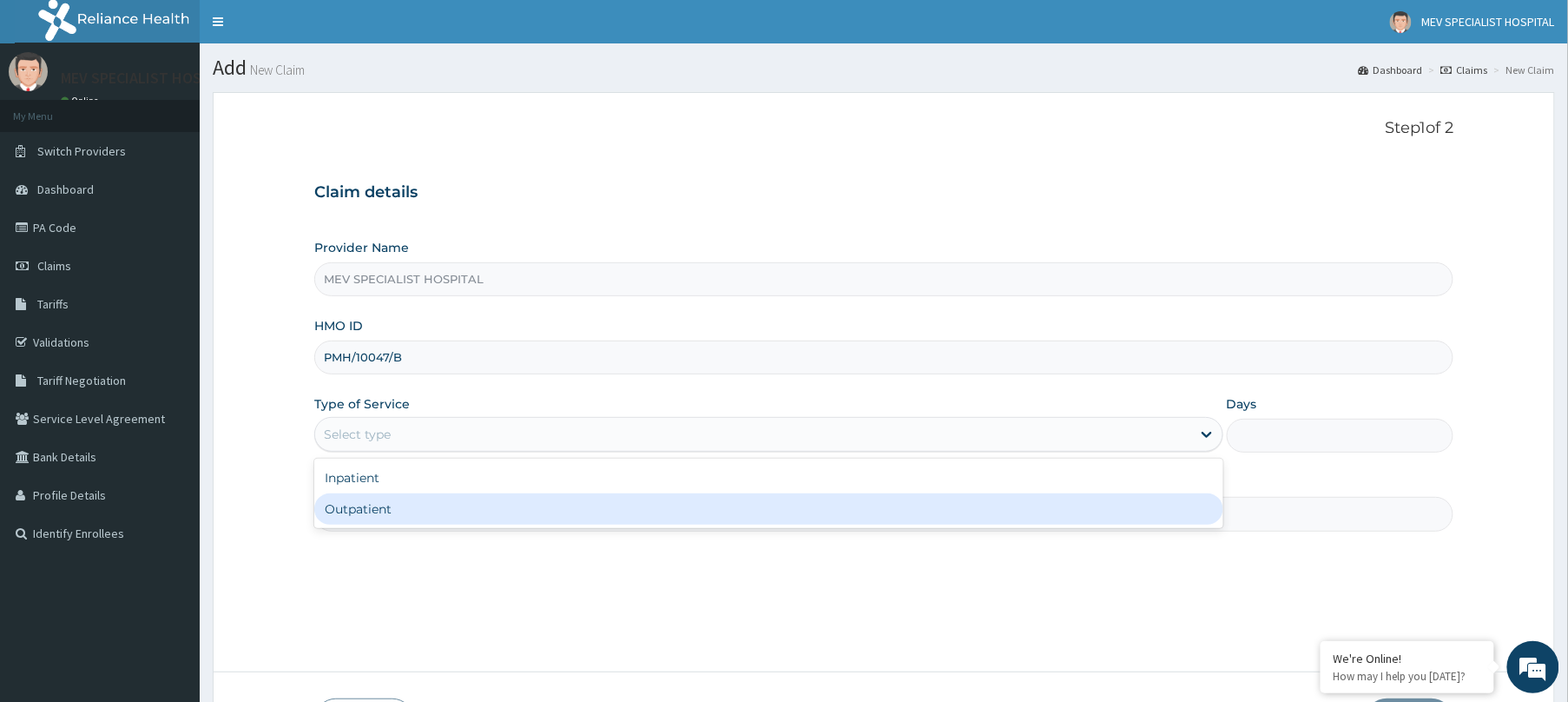
click at [356, 521] on div "Outpatient" at bounding box center [769, 509] width 909 height 31
type input "1"
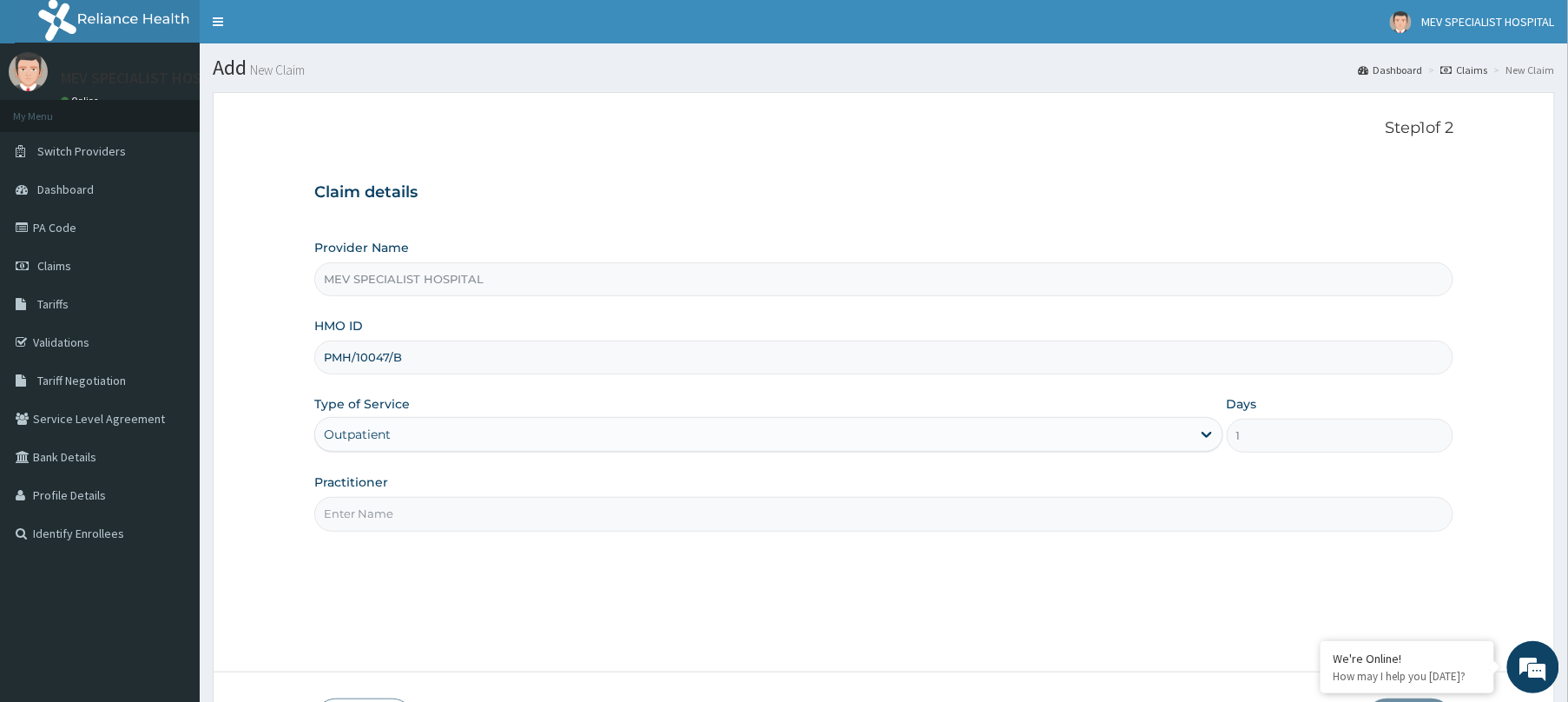
click at [356, 521] on input "Practitioner" at bounding box center [883, 514] width 1139 height 34
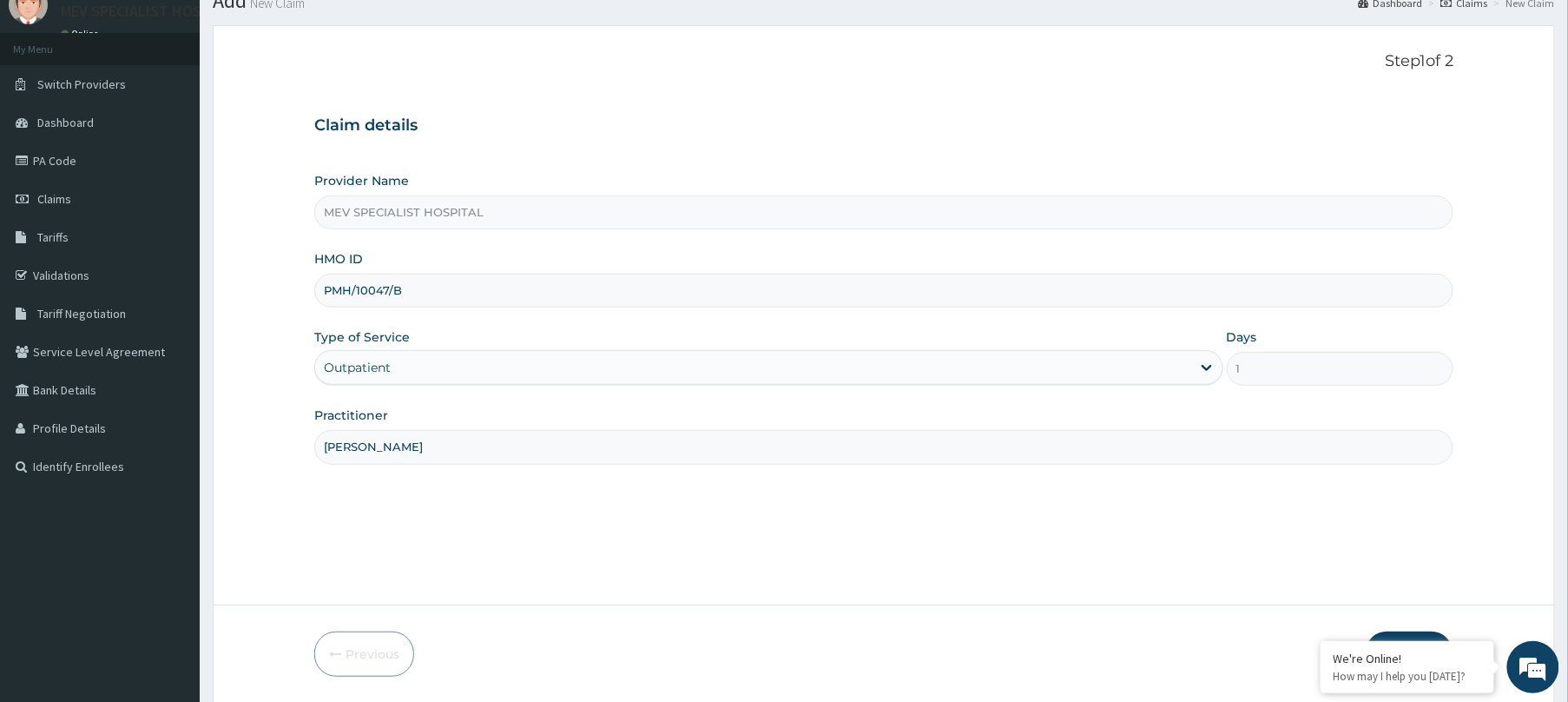
scroll to position [127, 0]
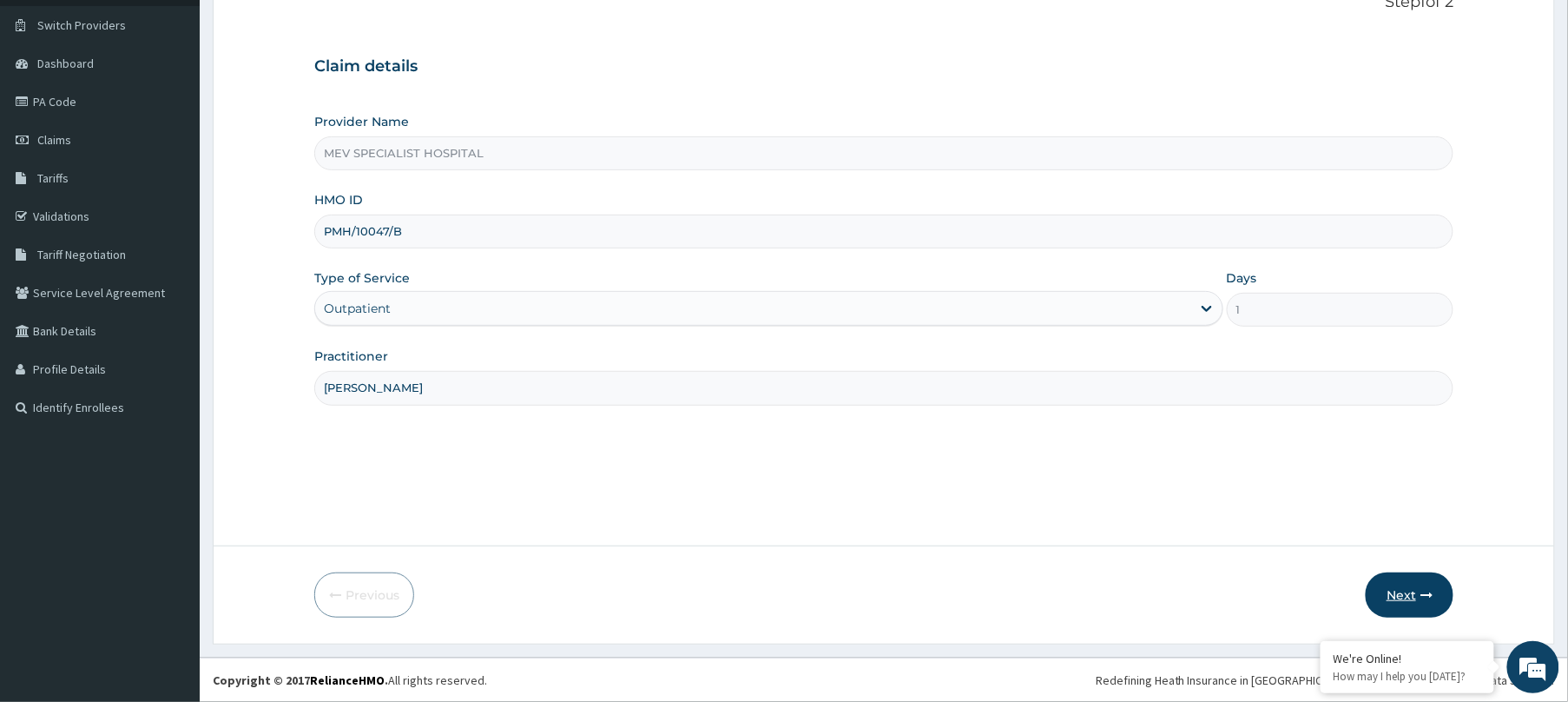
type input "[PERSON_NAME]"
click at [1418, 598] on button "Next" at bounding box center [1410, 595] width 88 height 45
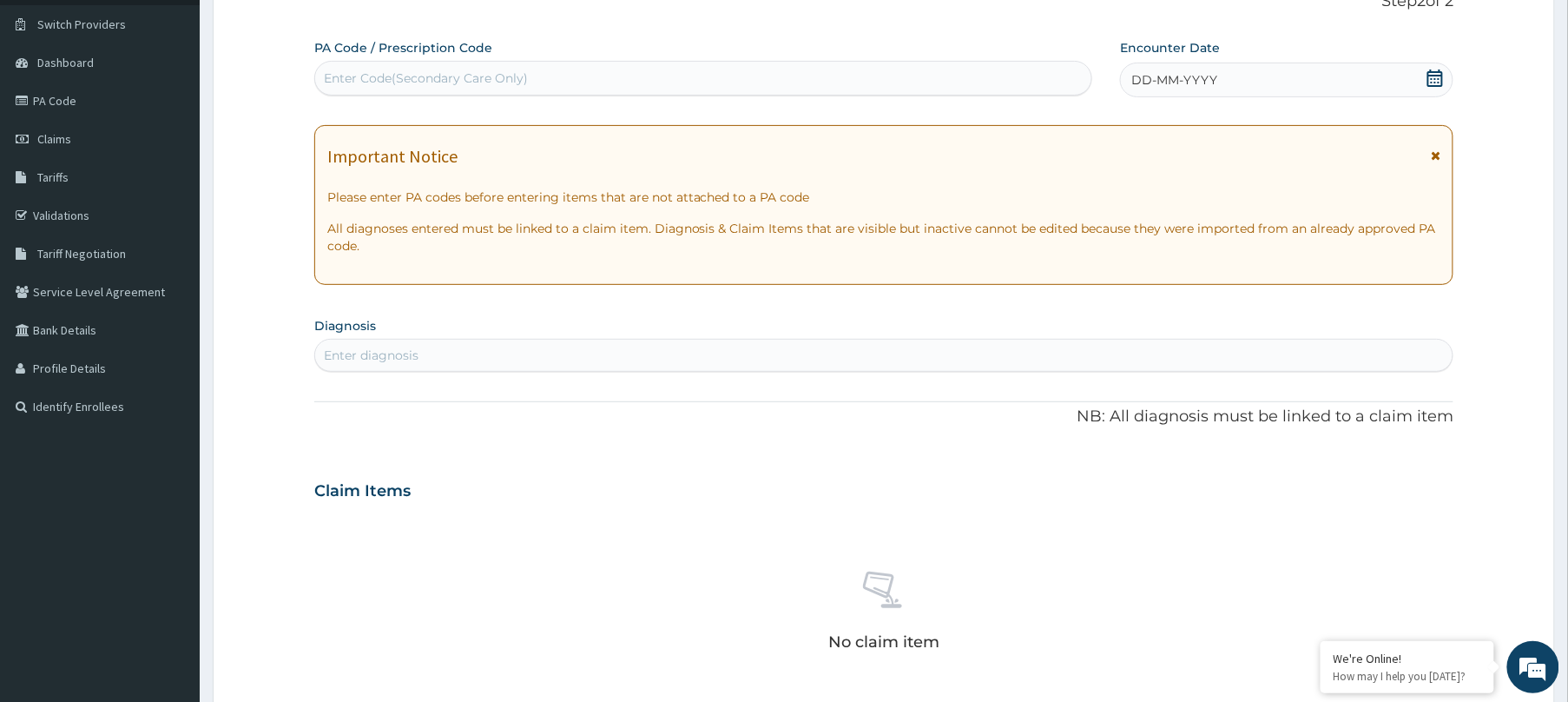
scroll to position [0, 0]
click at [883, 77] on div "Enter Code(Secondary Care Only)" at bounding box center [703, 78] width 776 height 28
paste input "PA/6499CF"
type input "PA/6499CF"
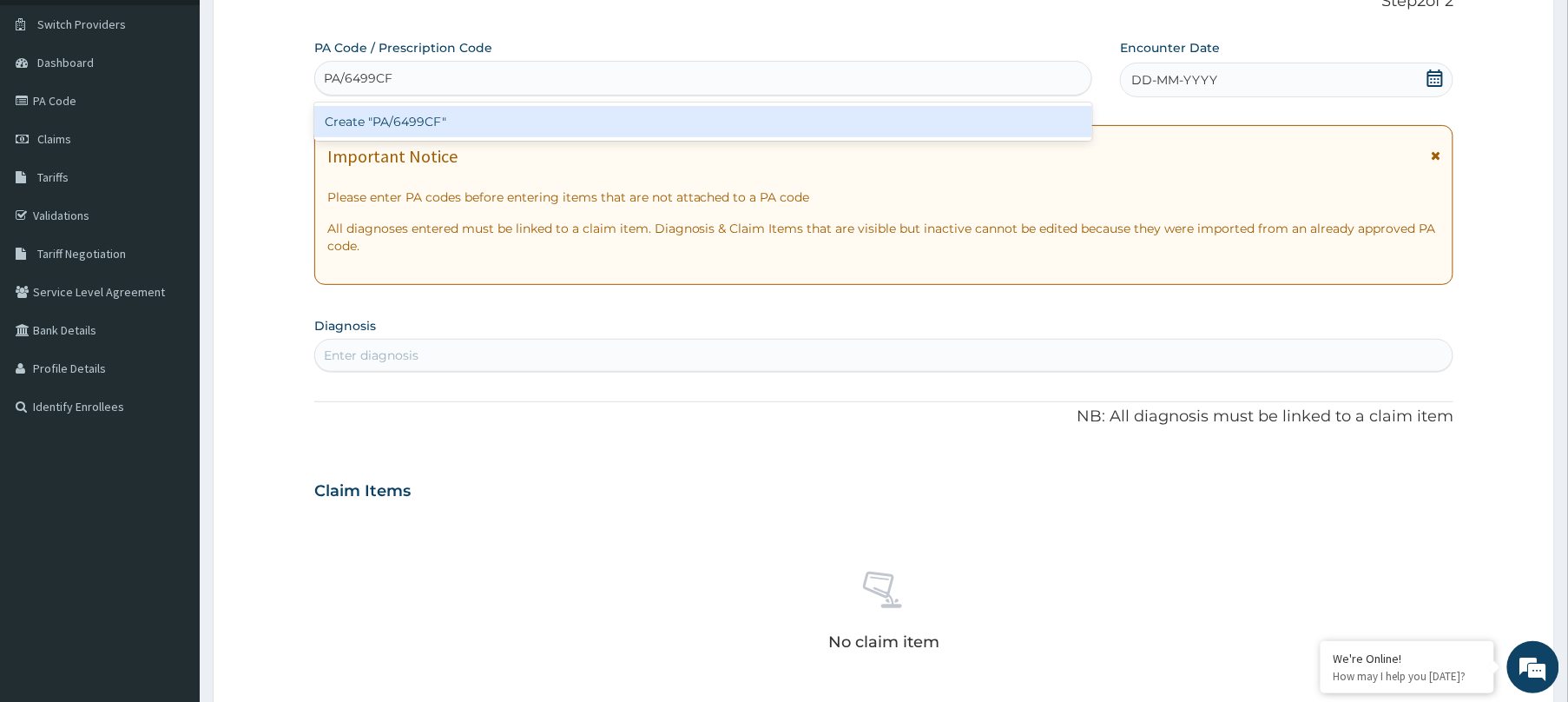
click at [851, 120] on div "Create "PA/6499CF"" at bounding box center [703, 121] width 778 height 31
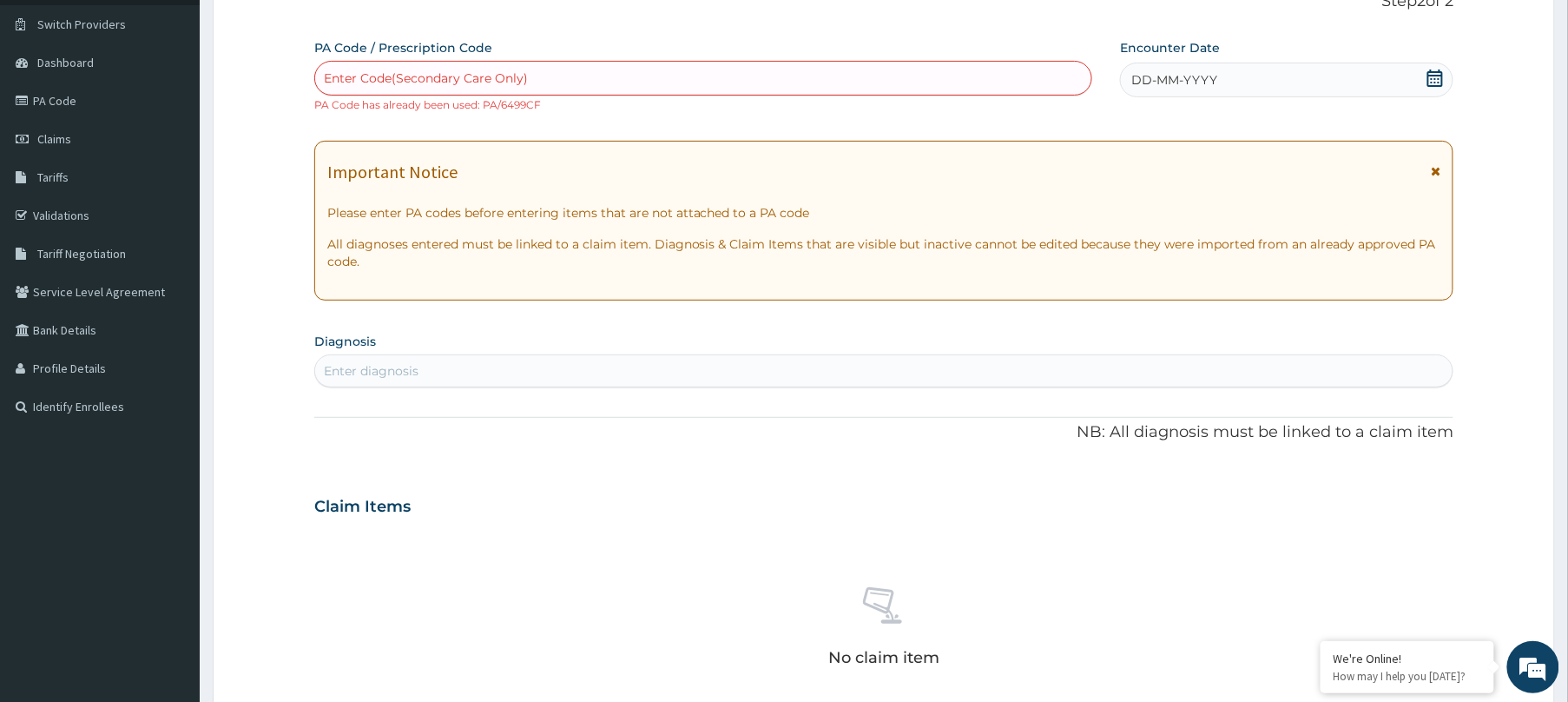
paste input "PA/BCB7AE"
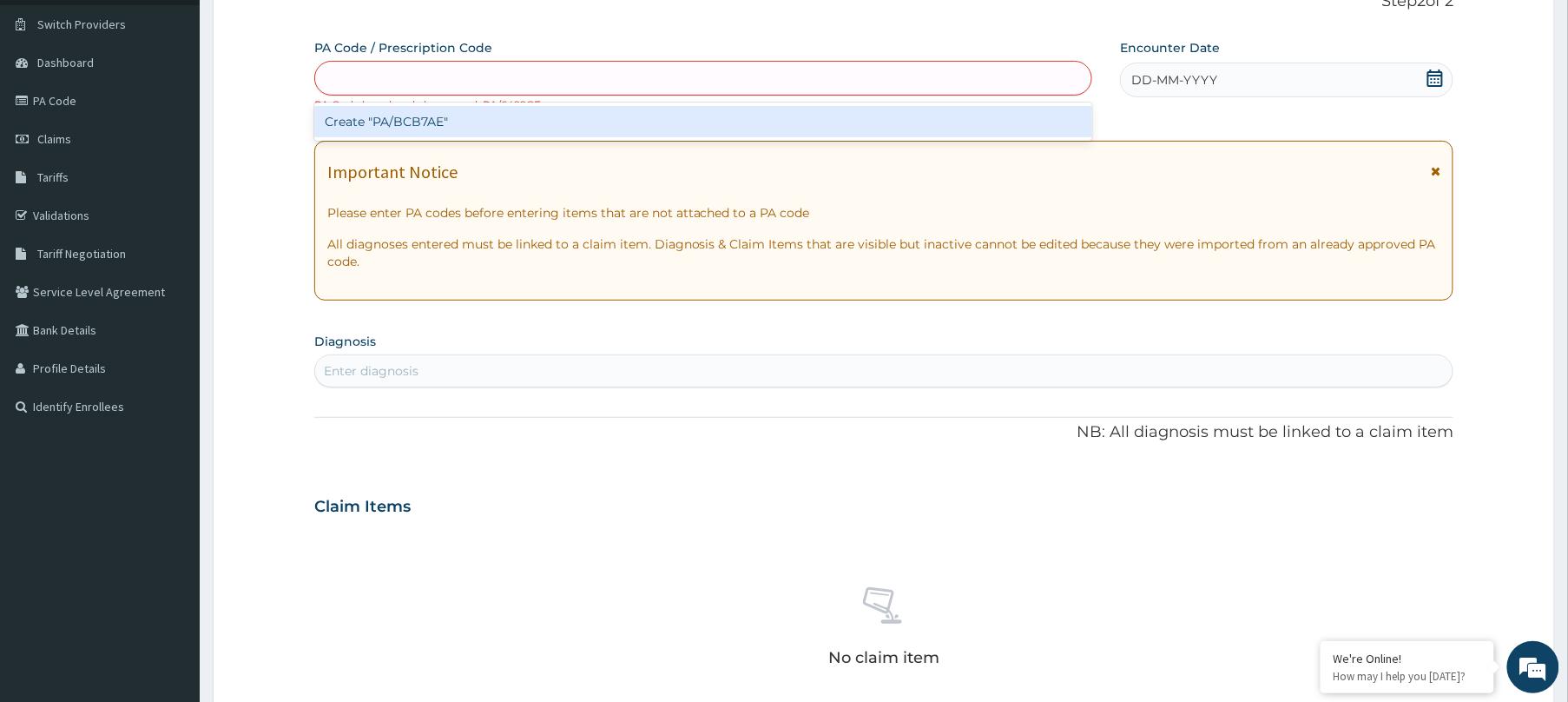
type input "PA/BCB7AE"
click at [712, 130] on div "Create "PA/BCB7AE"" at bounding box center [703, 121] width 778 height 31
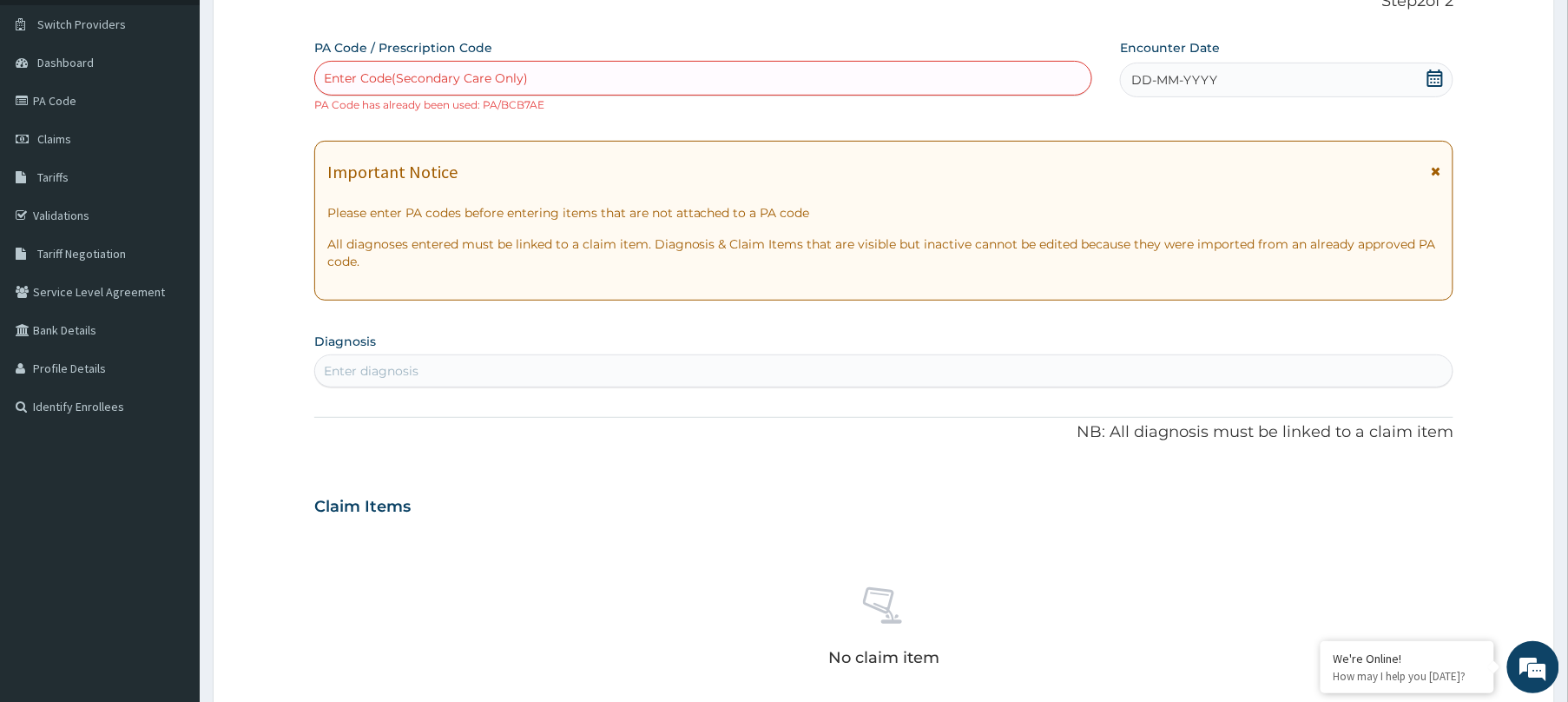
paste input "PA/538CFD"
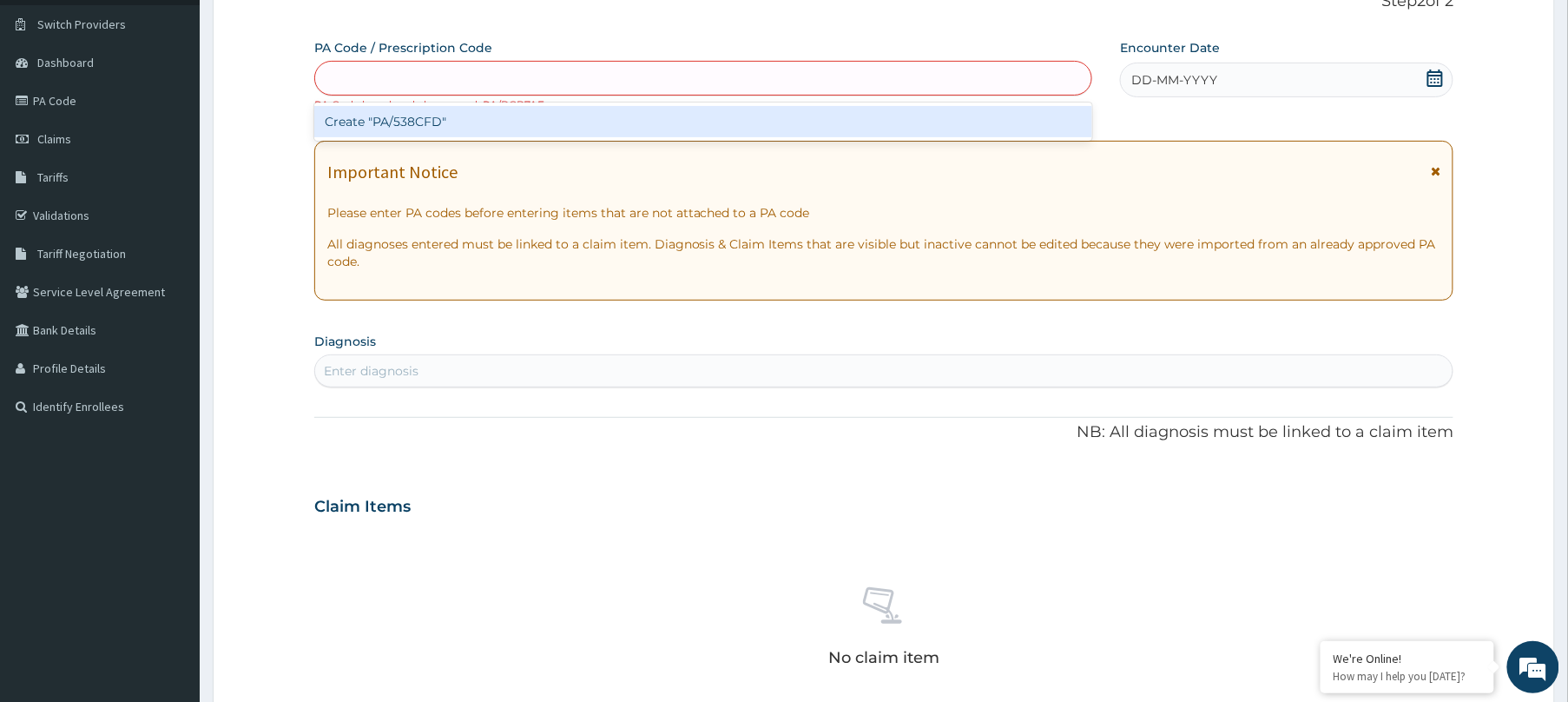
type input "PA/538CFD"
click at [729, 123] on div "Create "PA/538CFD"" at bounding box center [703, 121] width 778 height 31
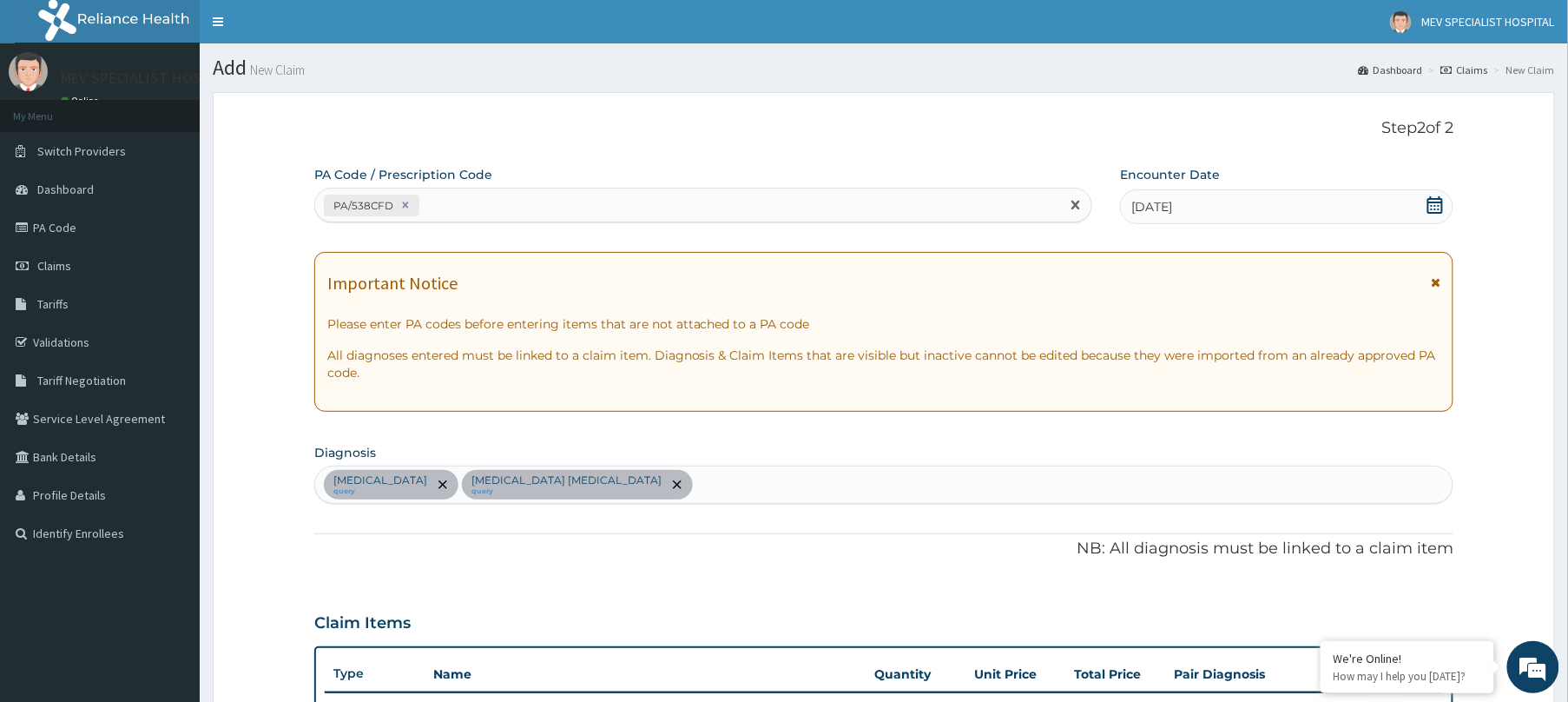
click at [594, 203] on div "PA/538CFD" at bounding box center [687, 205] width 745 height 29
paste input "PA/76A88A"
type input "PA/76A88A"
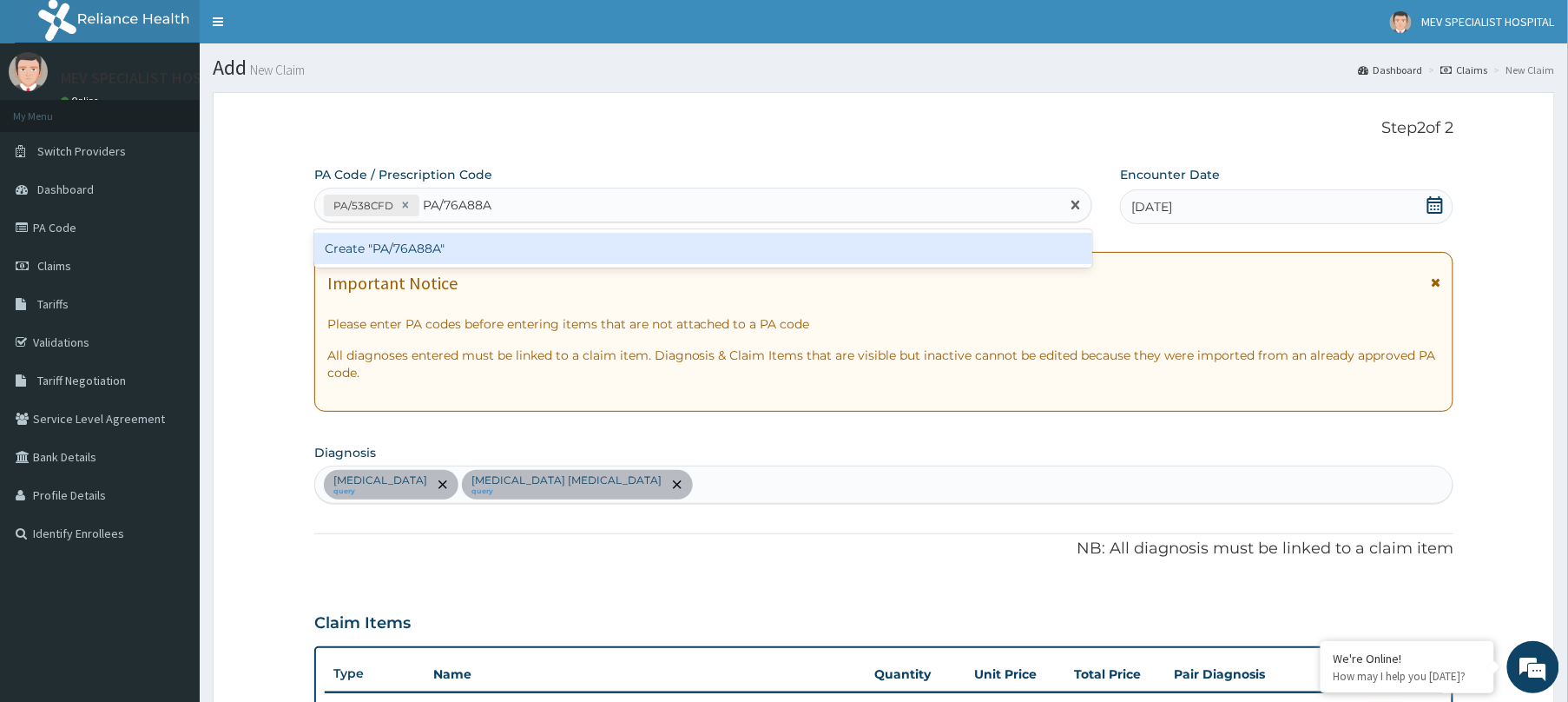
click at [594, 255] on div "Create "PA/76A88A"" at bounding box center [703, 248] width 778 height 31
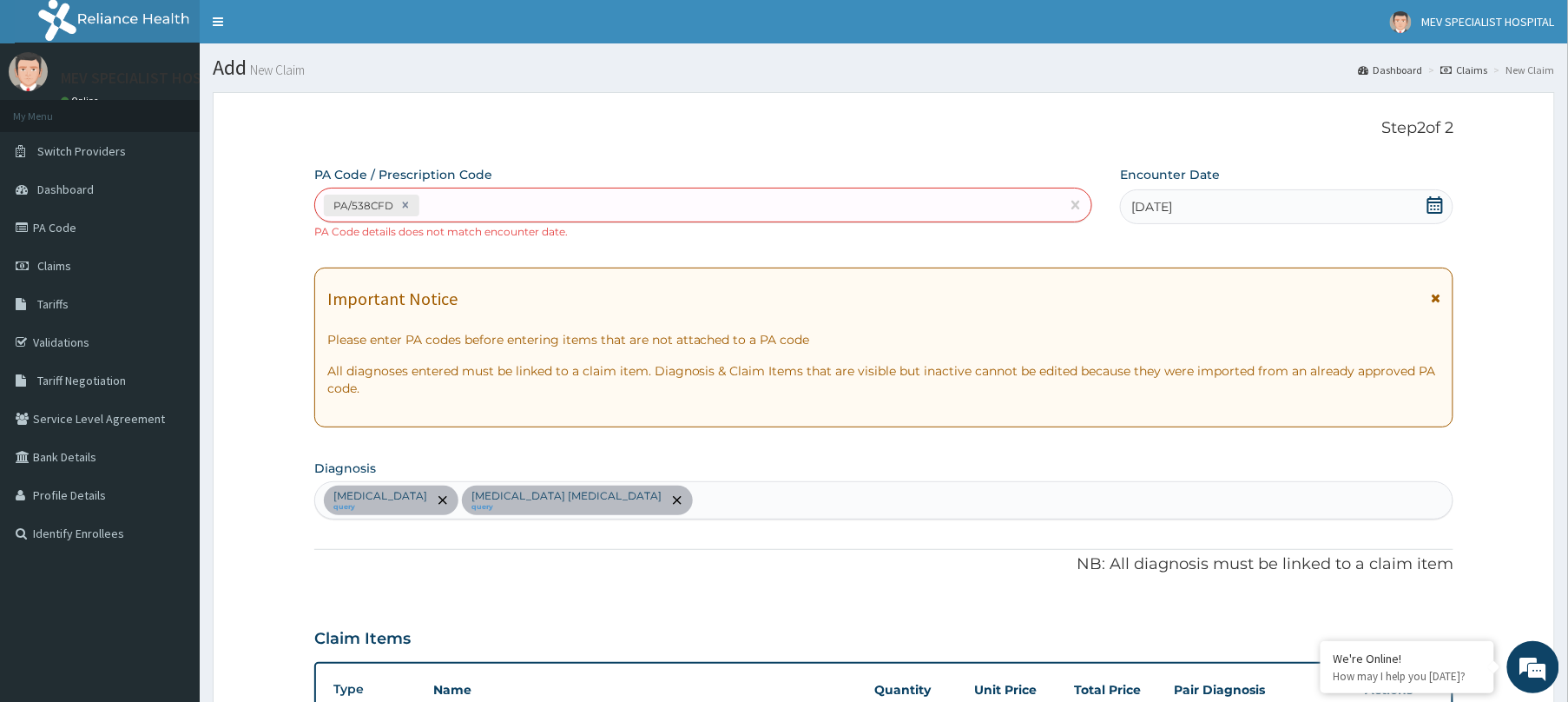
scroll to position [629, 0]
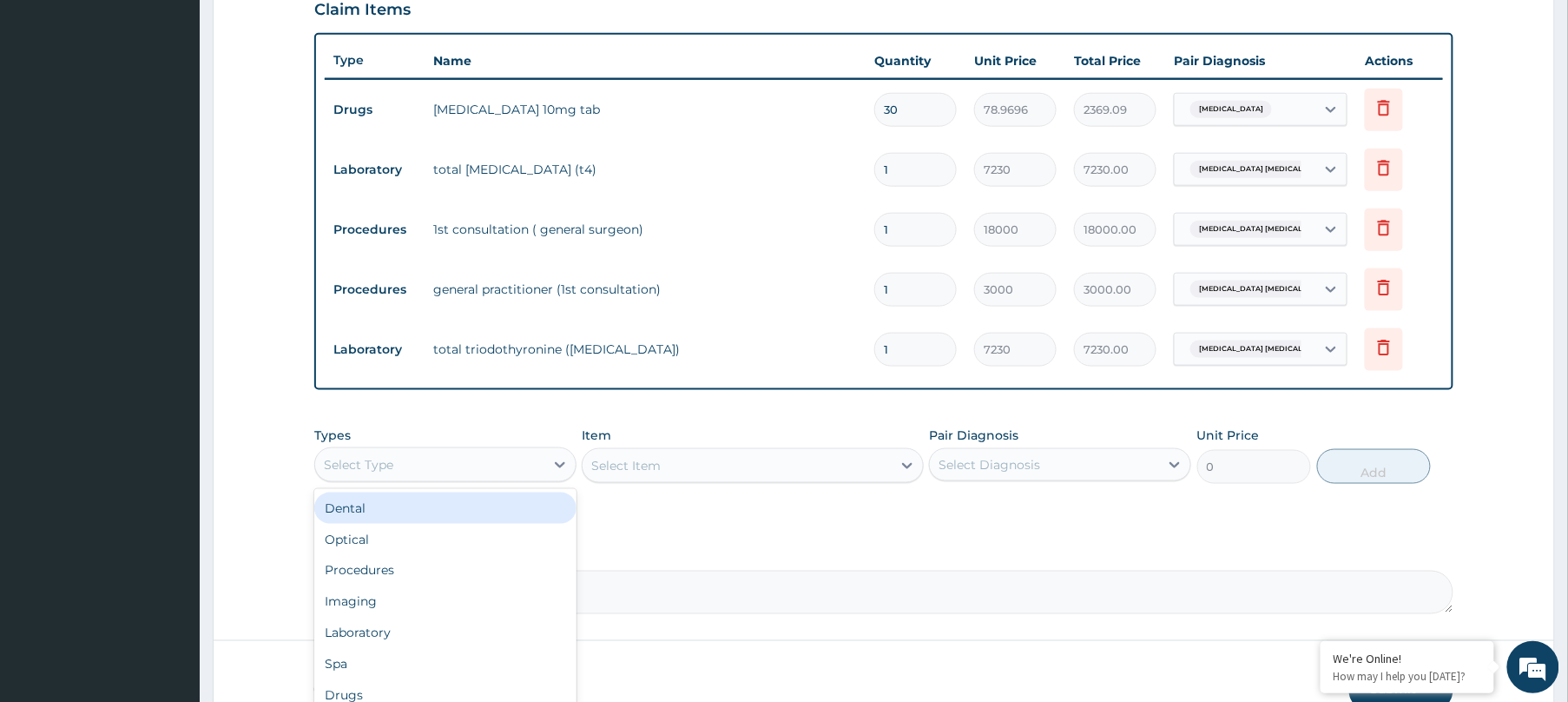
click at [466, 467] on div "Select Type" at bounding box center [430, 464] width 229 height 28
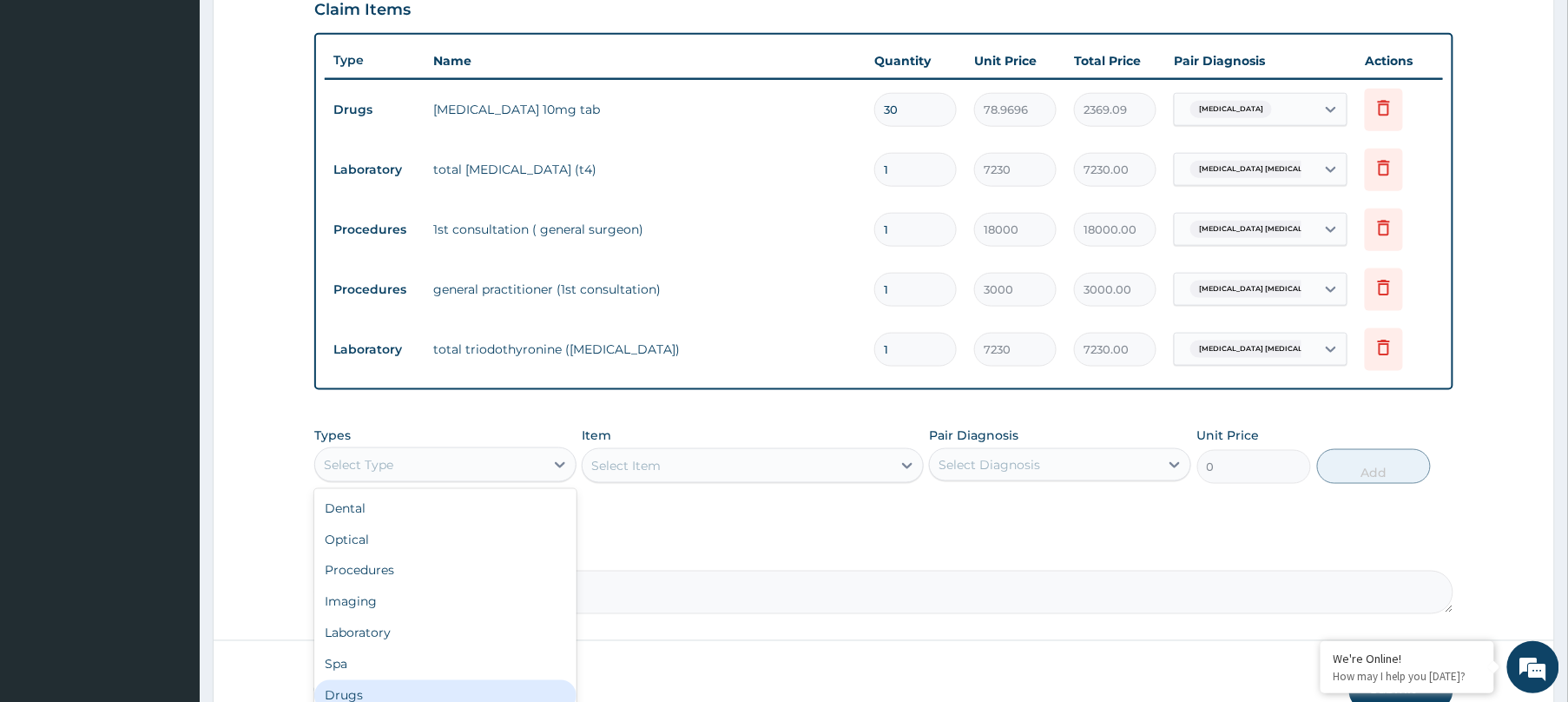
click at [382, 688] on div "Drugs" at bounding box center [445, 696] width 262 height 31
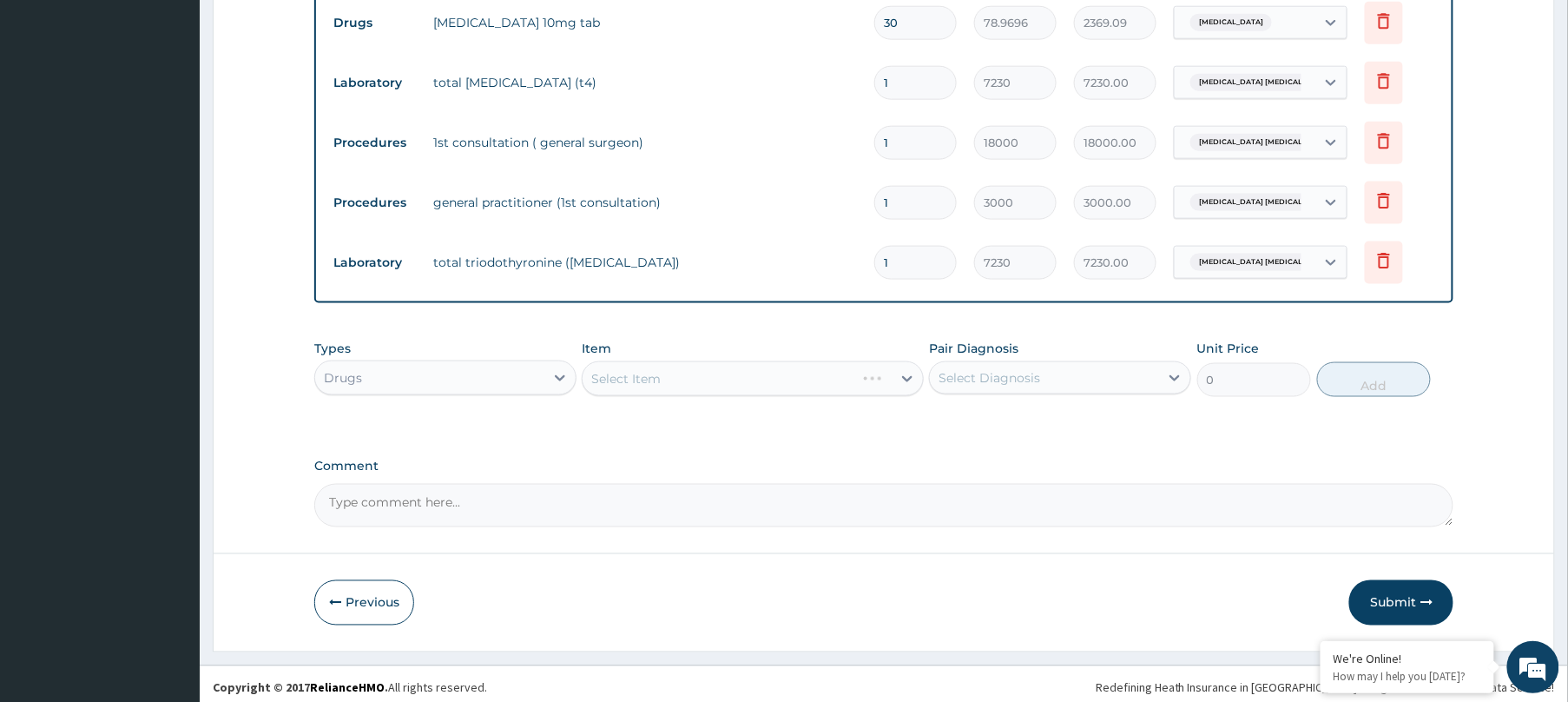
scroll to position [719, 0]
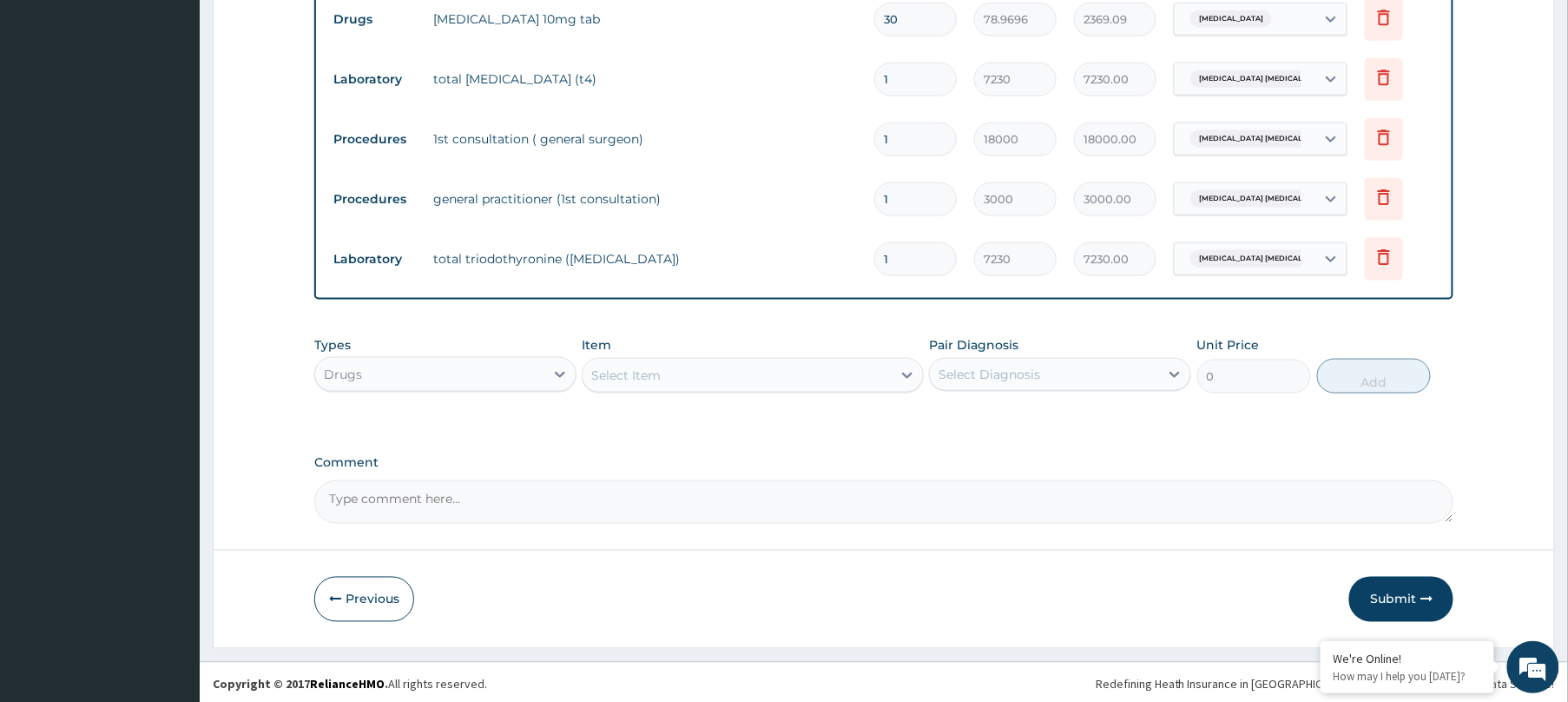
click at [837, 381] on div "Select Item" at bounding box center [737, 375] width 309 height 28
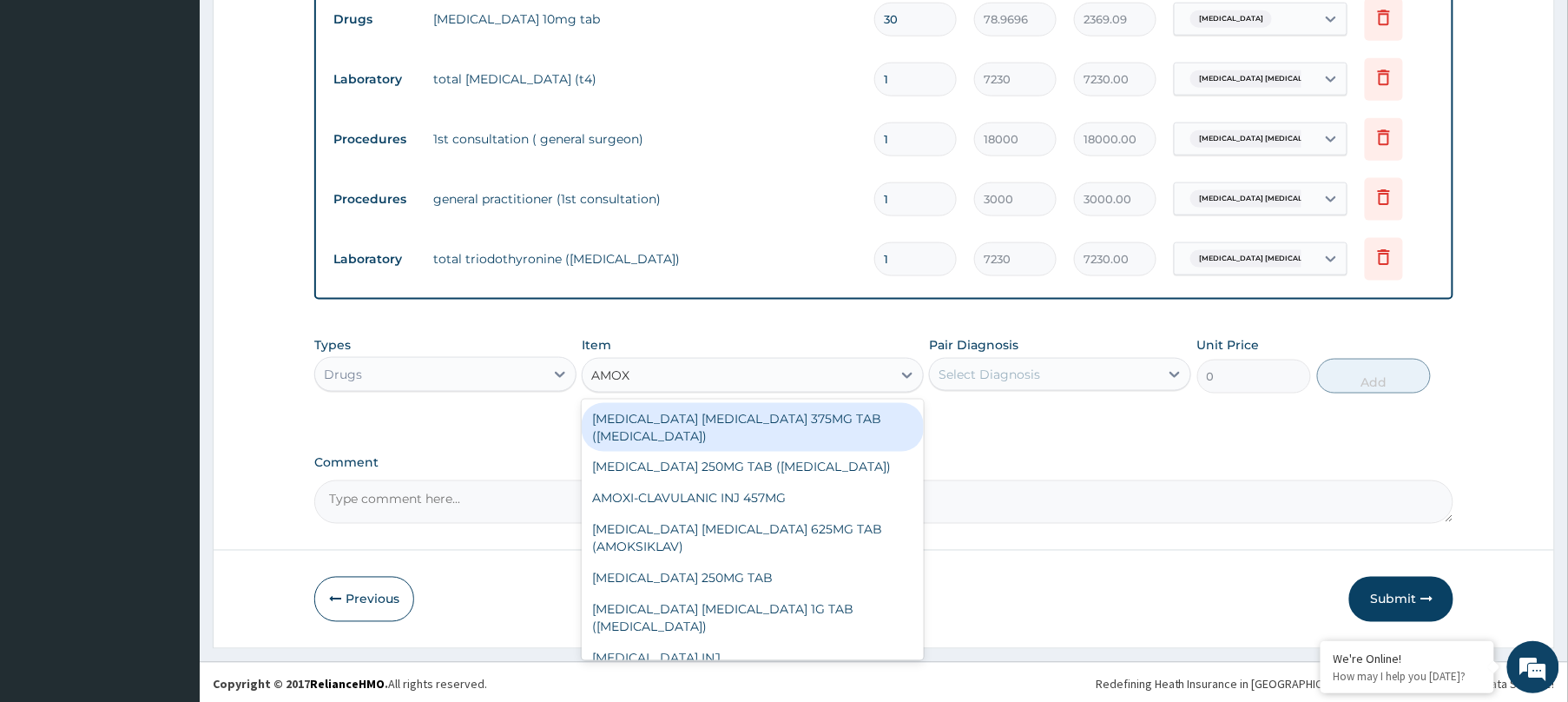
type input "AMOXI"
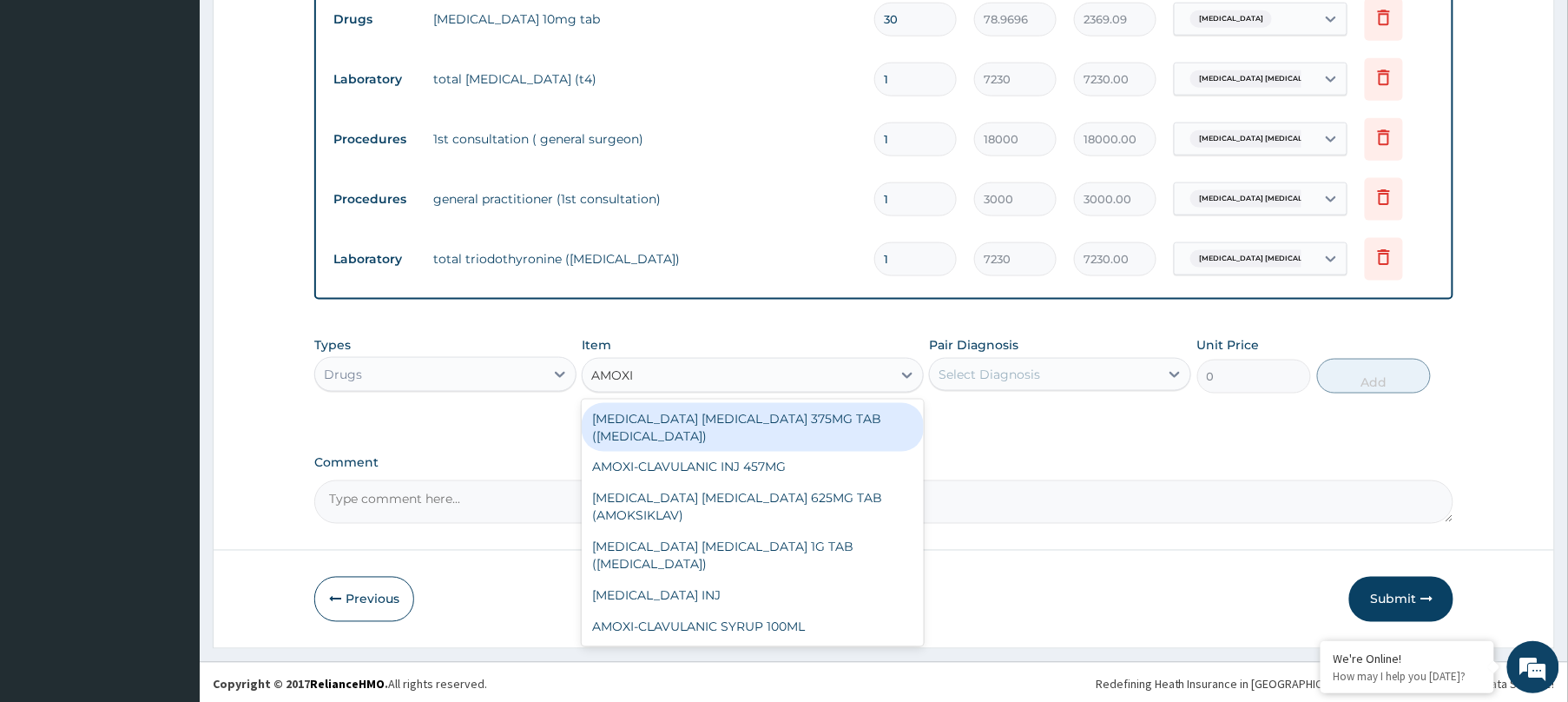
click at [724, 419] on div "AMOXICILLIN CLAVULANIC ACID 375MG TAB (AUGMENTIN)" at bounding box center [753, 427] width 342 height 48
type input "296.9616"
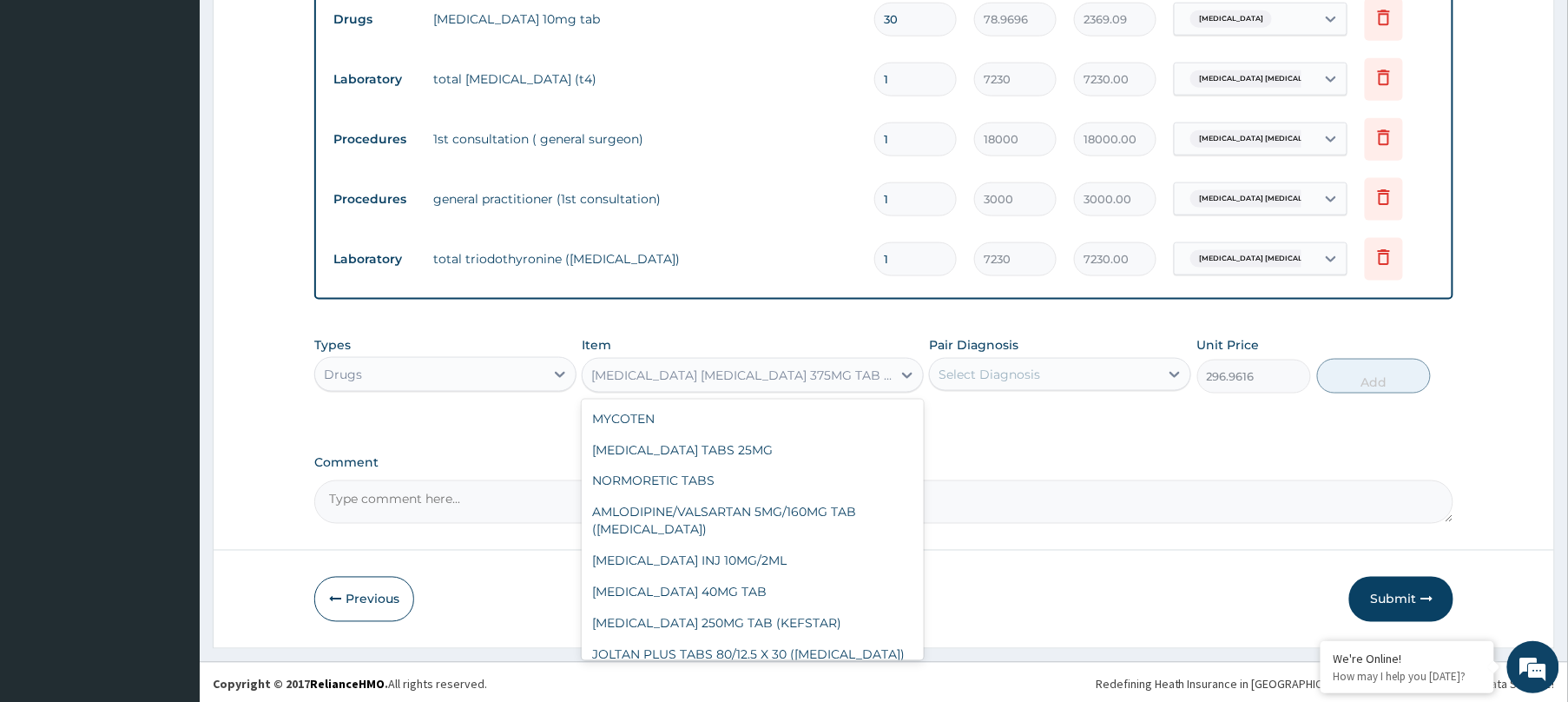
click at [746, 381] on div "AMOXICILLIN CLAVULANIC ACID 375MG TAB (AUGMENTIN)" at bounding box center [743, 374] width 303 height 17
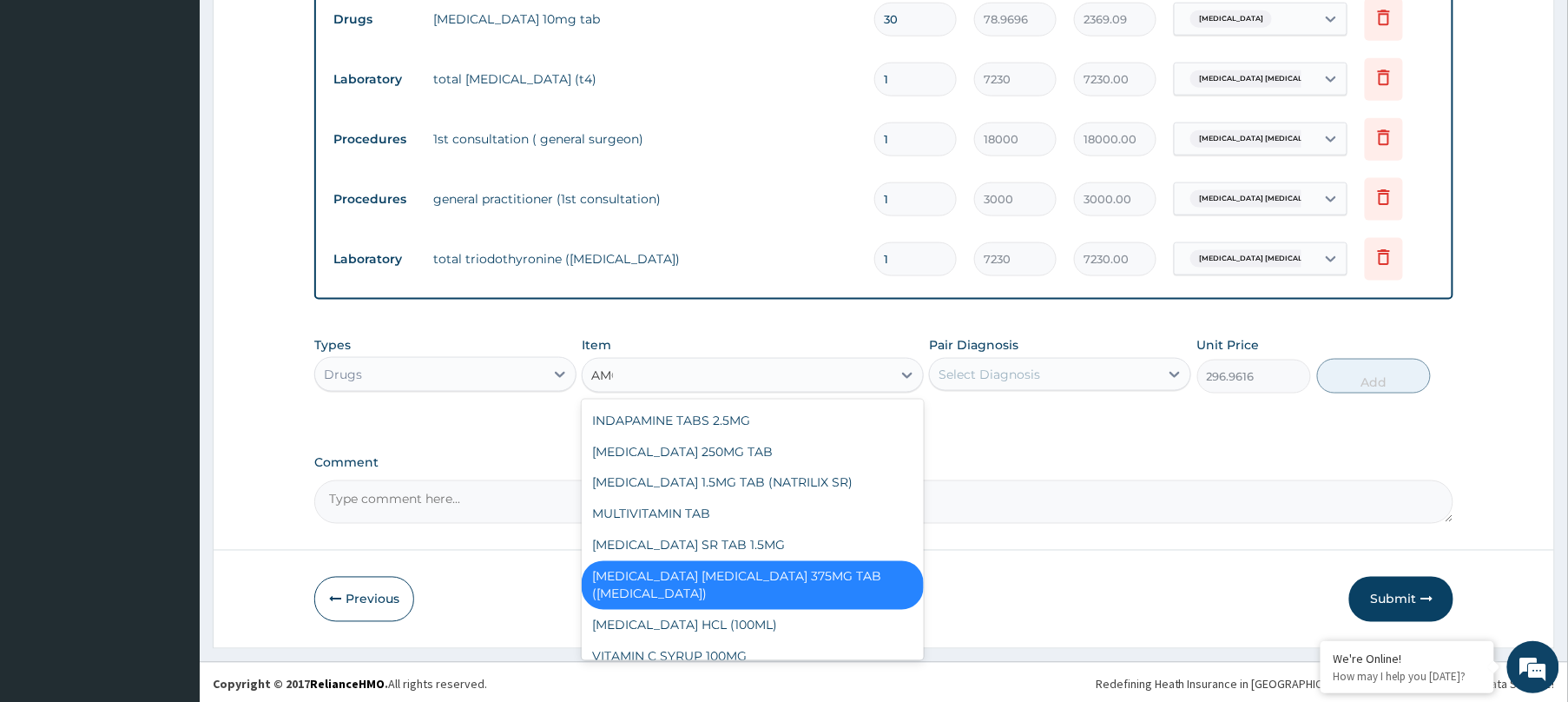
scroll to position [0, 0]
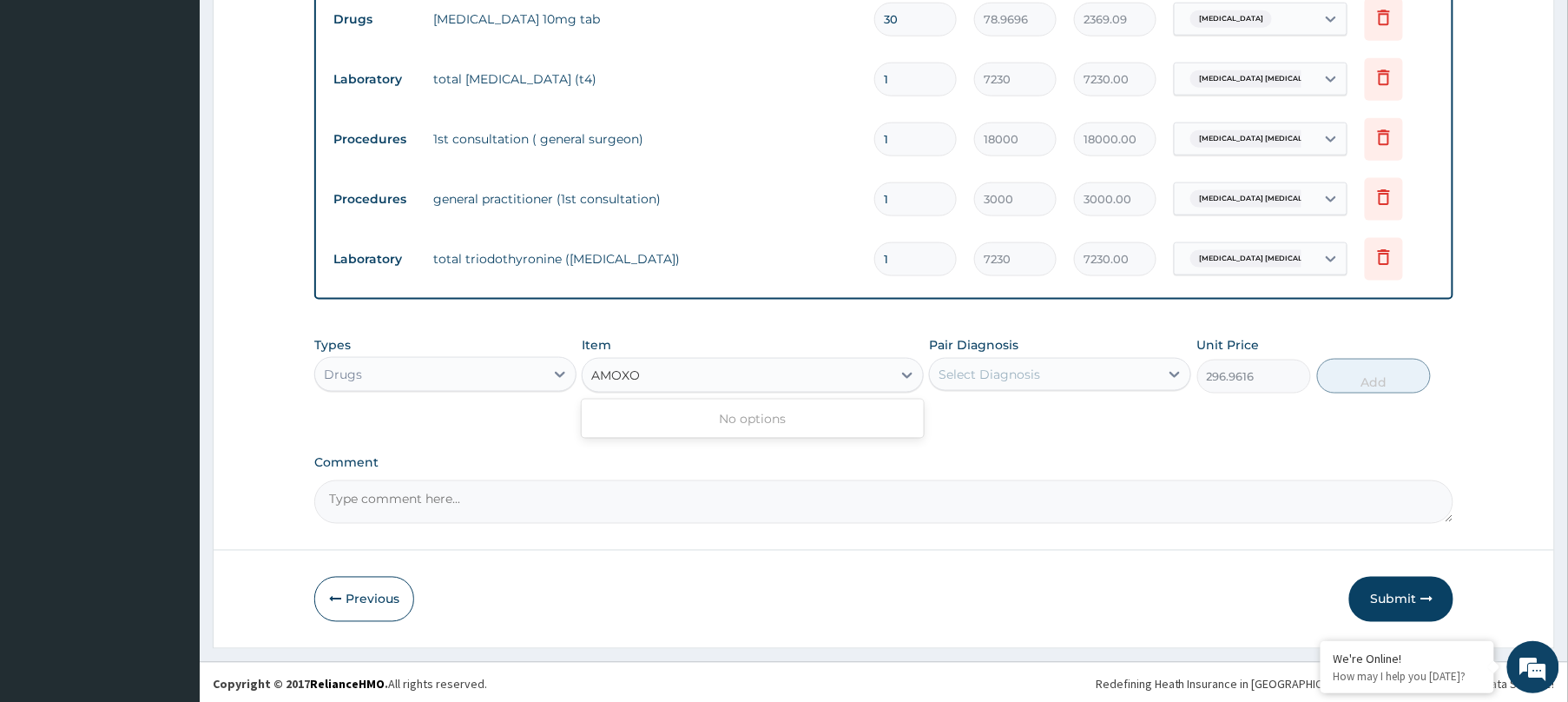
type input "AMOX"
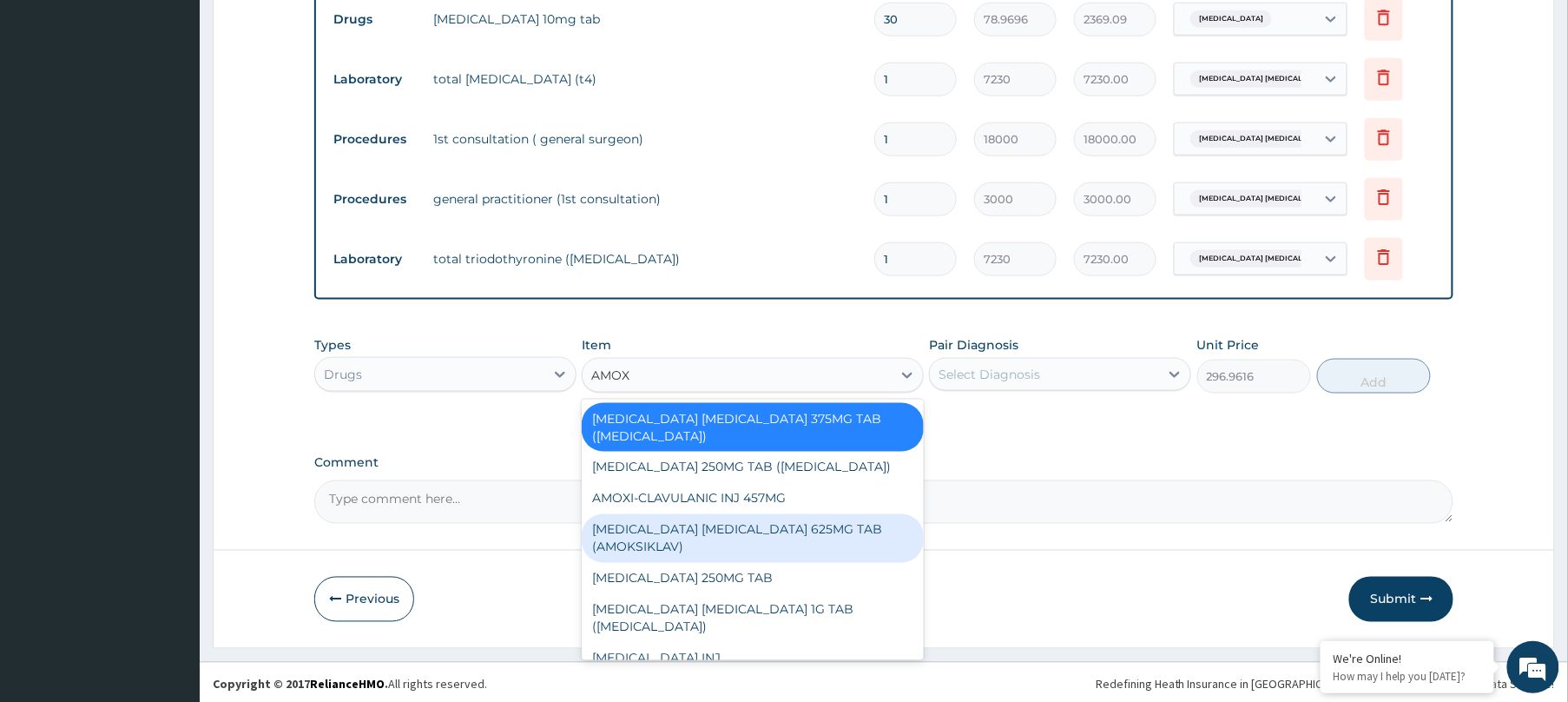
click at [720, 525] on div "AMOXICILLIN CLAVULANIC ACID 625MG TAB (AMOKSIKLAV)" at bounding box center [753, 538] width 342 height 48
type input "181.5372"
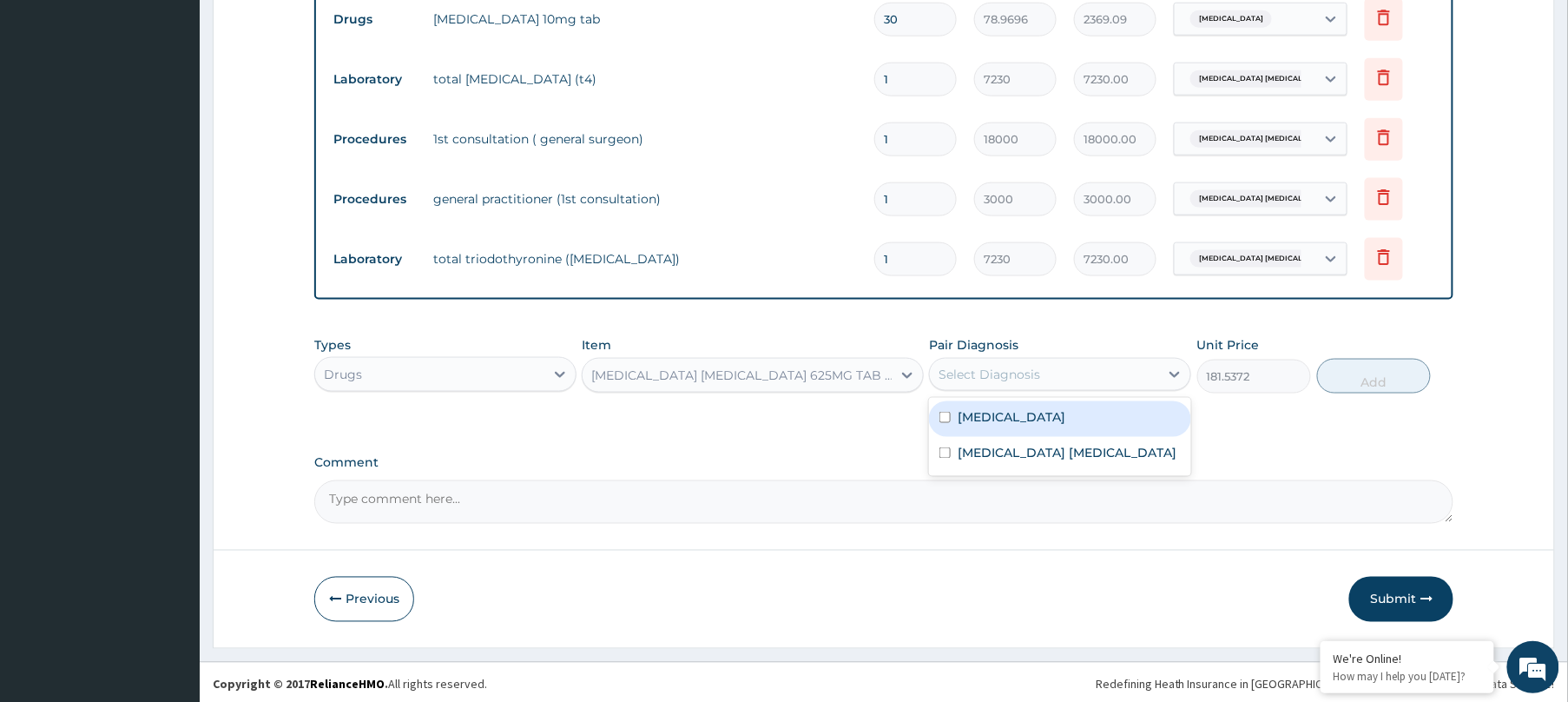
click at [1042, 375] on div "Select Diagnosis" at bounding box center [1044, 374] width 229 height 28
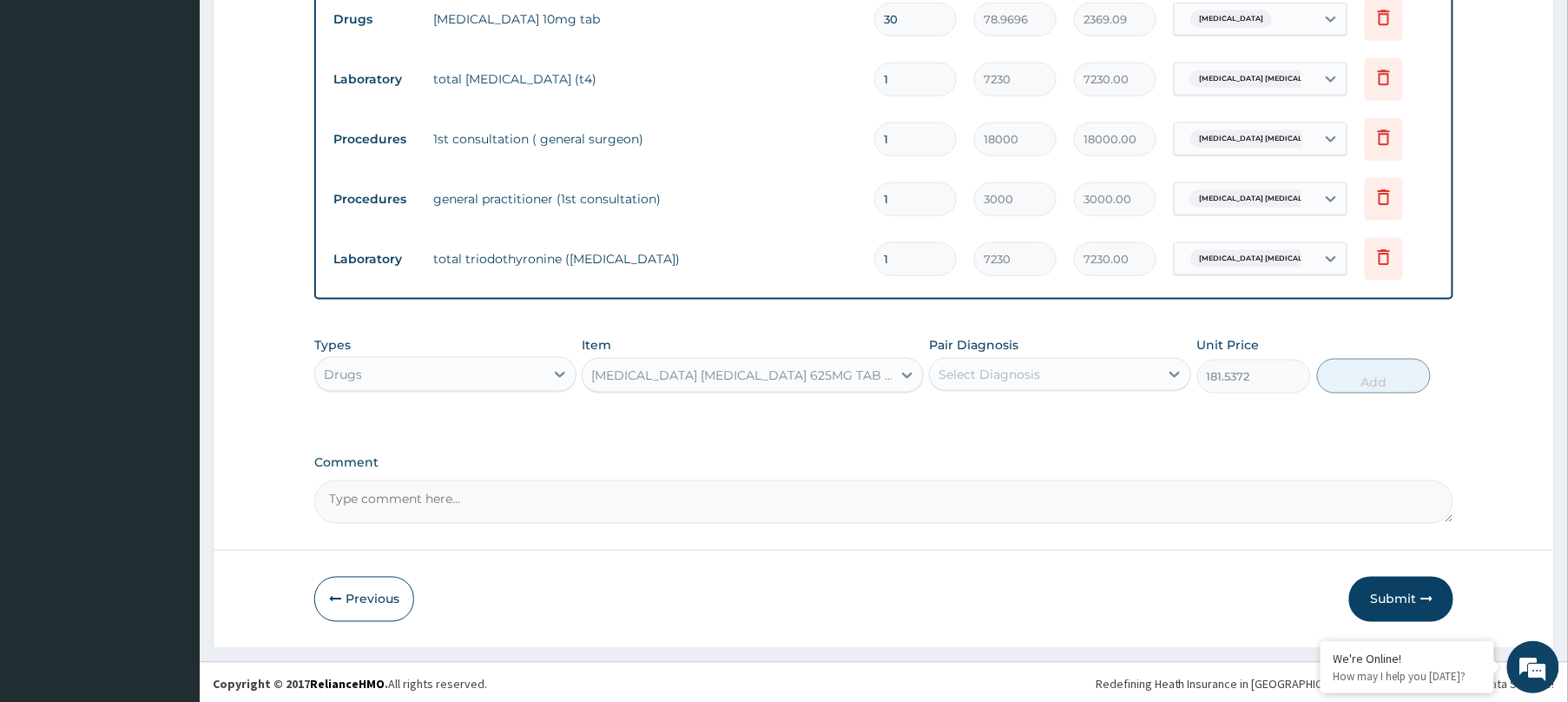
click at [861, 497] on textarea "Comment" at bounding box center [883, 501] width 1139 height 44
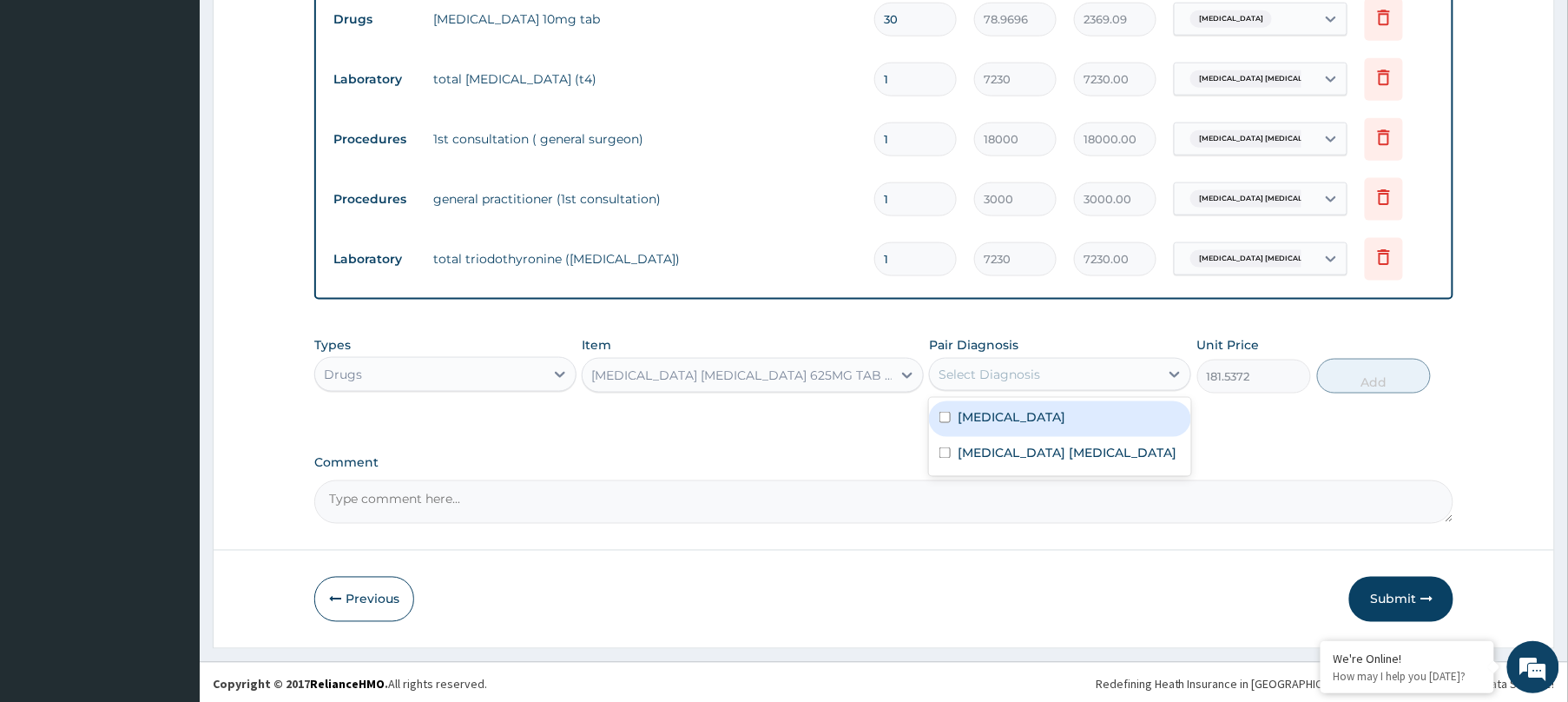
click at [1047, 363] on div "Select Diagnosis" at bounding box center [1044, 374] width 229 height 28
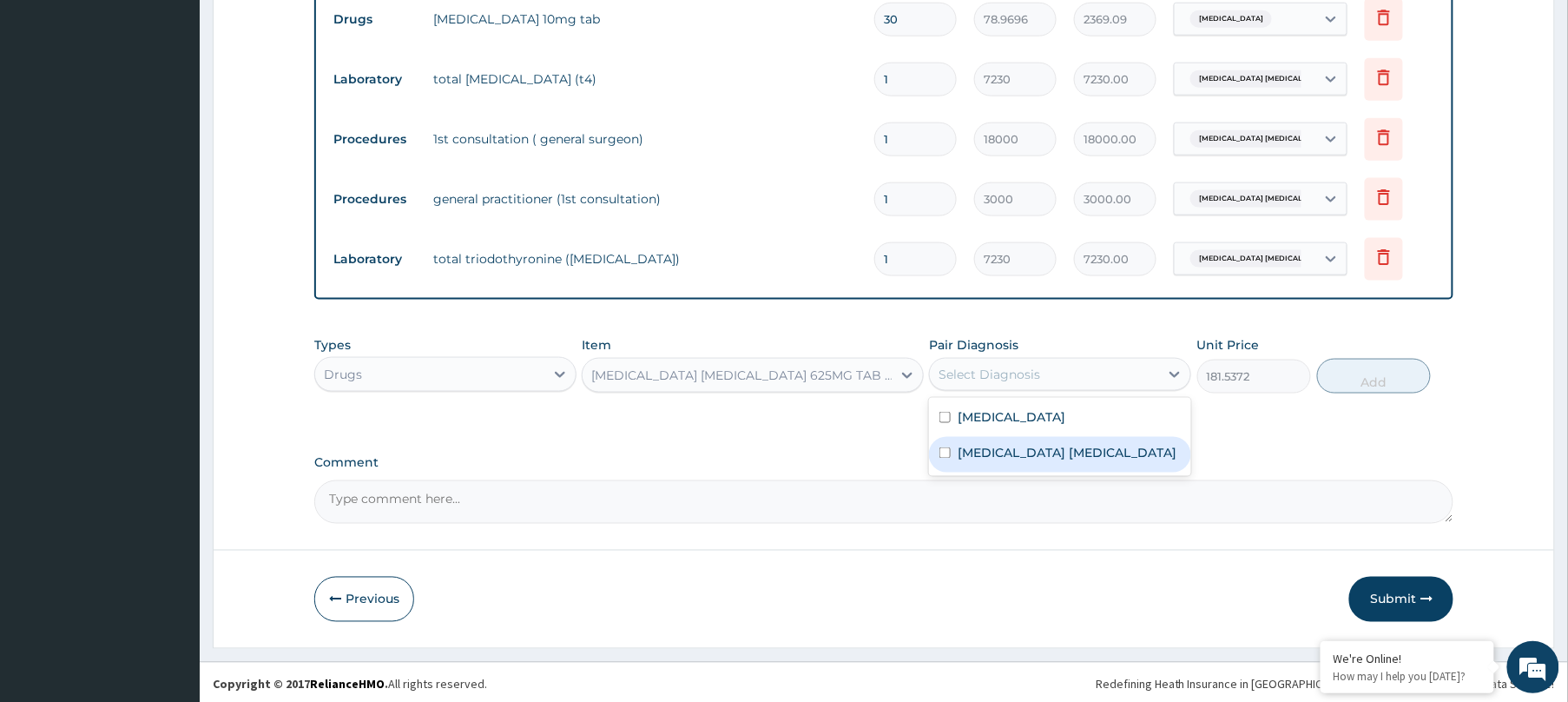
click at [1007, 453] on label "Thyroglossal duct cyst" at bounding box center [1067, 452] width 218 height 17
checkbox input "true"
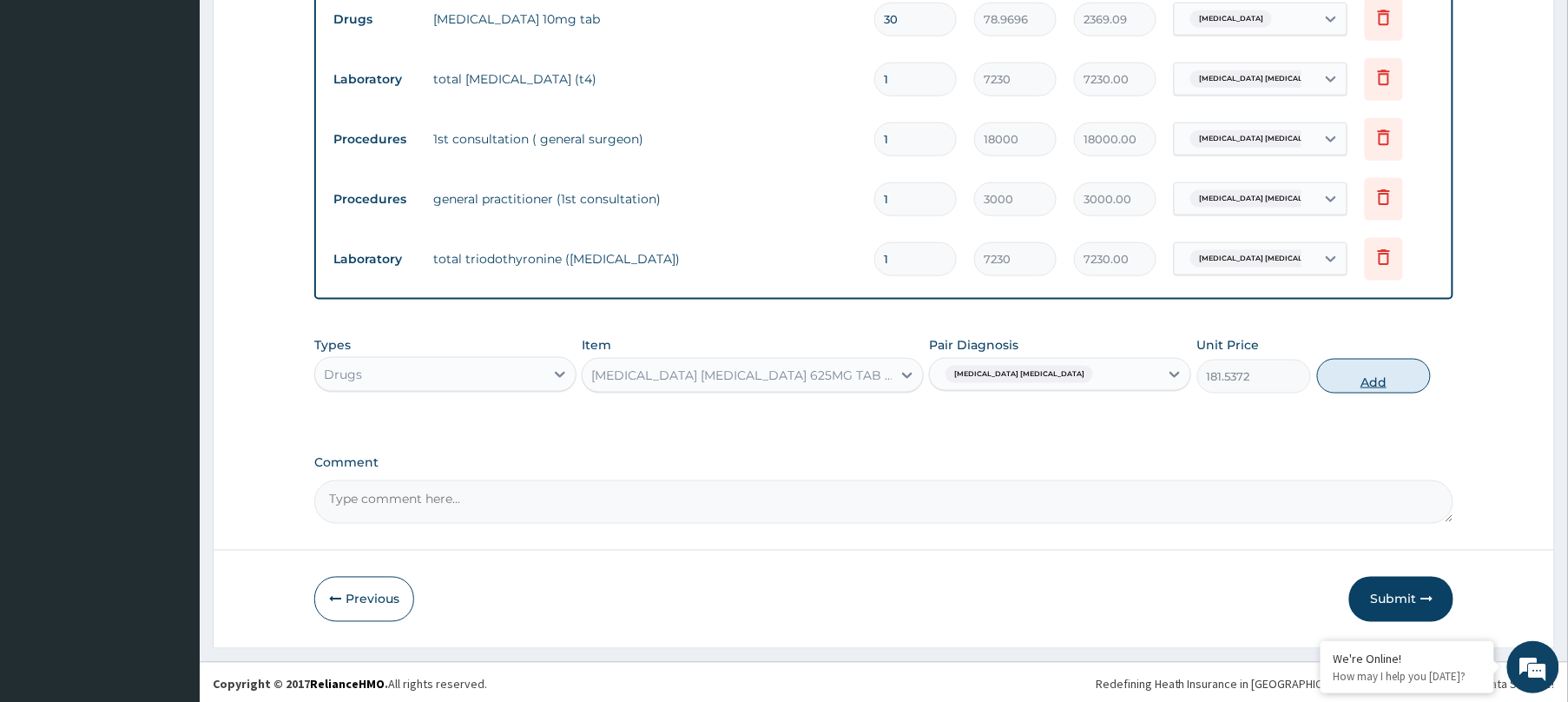
click at [1370, 383] on button "Add" at bounding box center [1374, 376] width 114 height 35
type input "0"
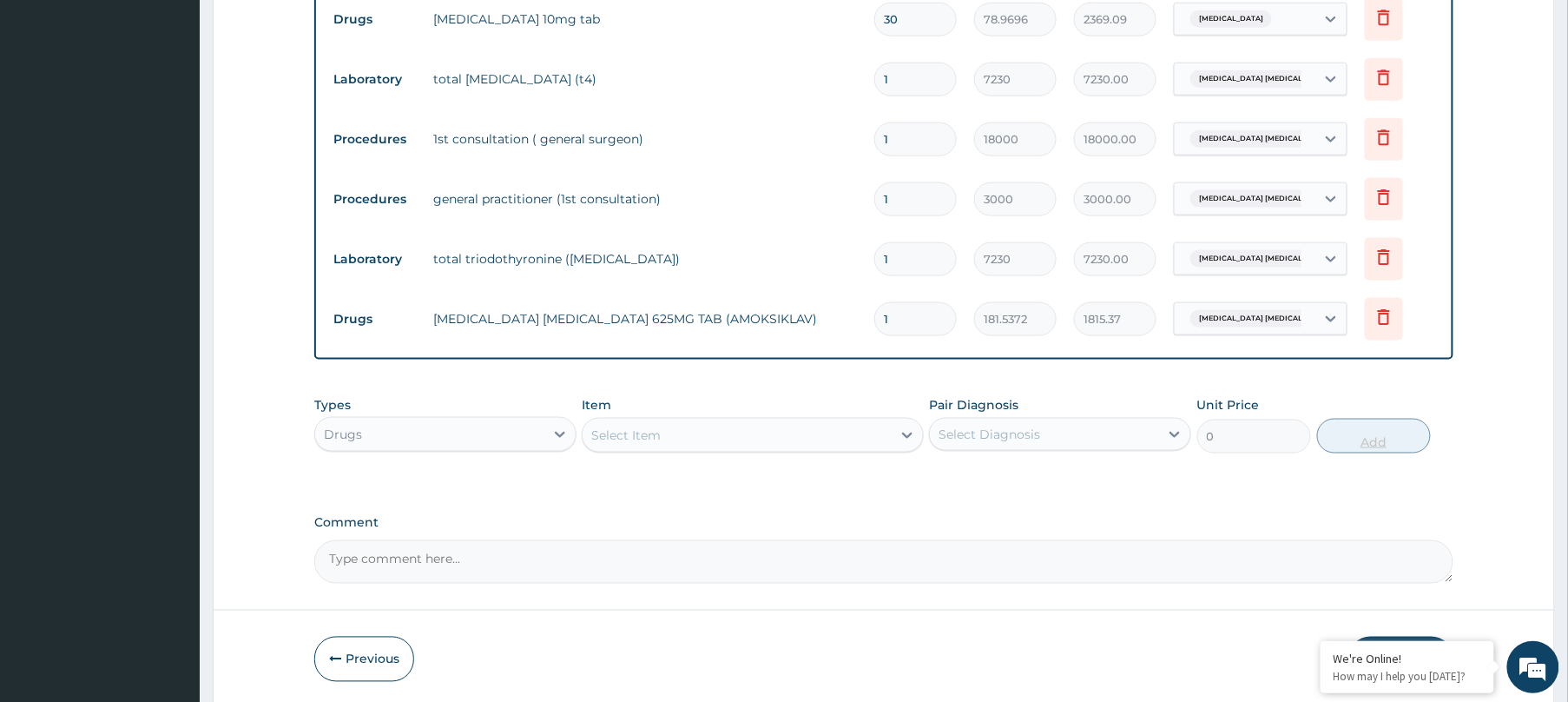
type input "10"
type input "1815.37"
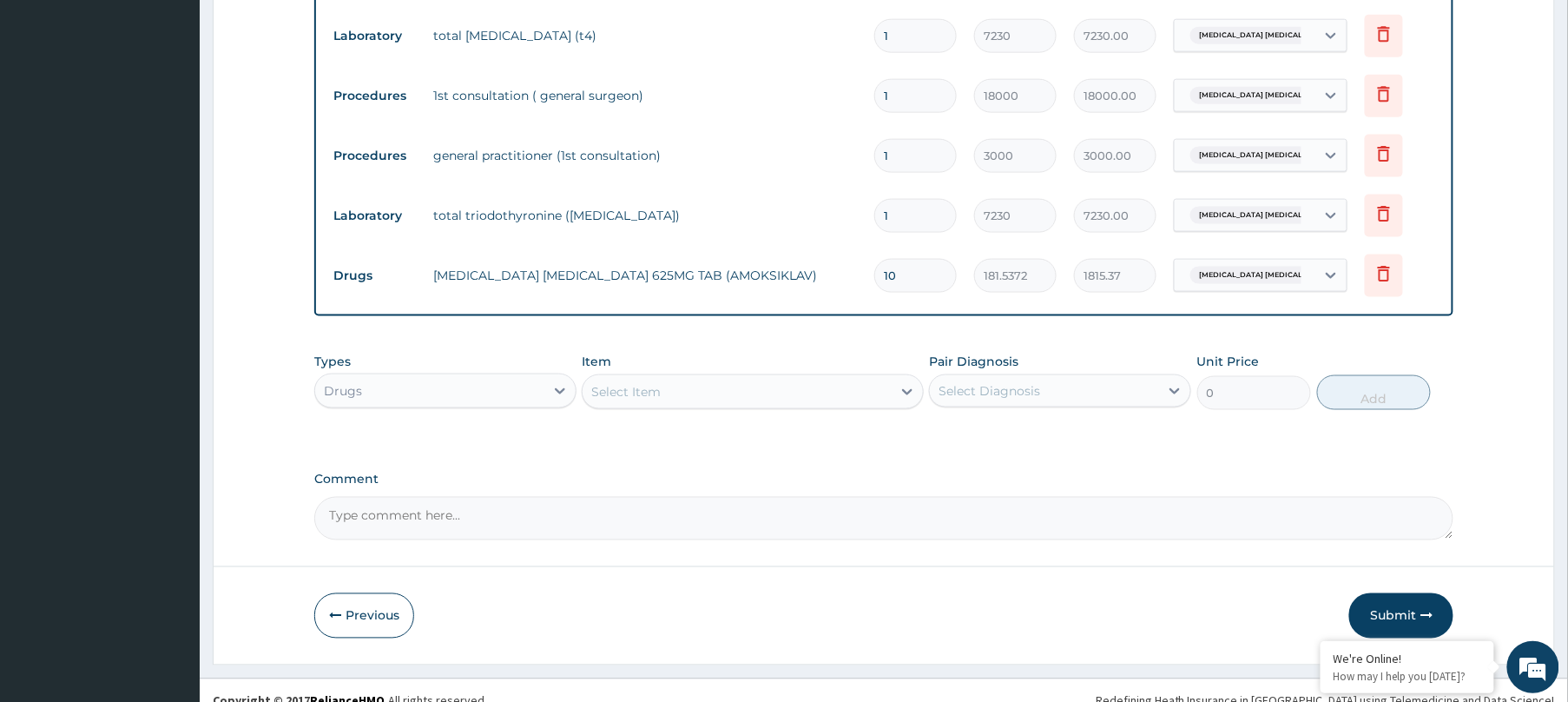
scroll to position [786, 0]
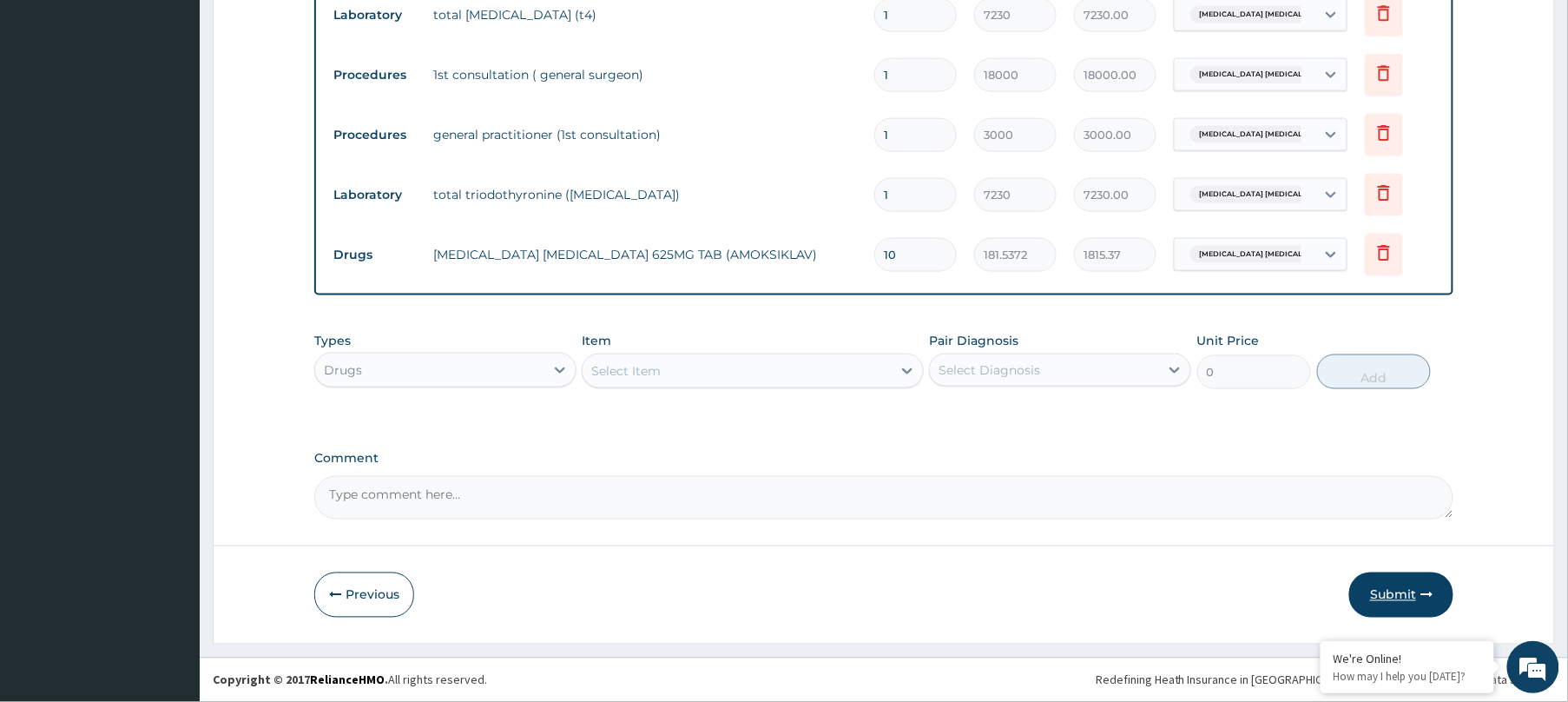
type input "10"
click at [1420, 593] on icon "button" at bounding box center [1427, 595] width 13 height 13
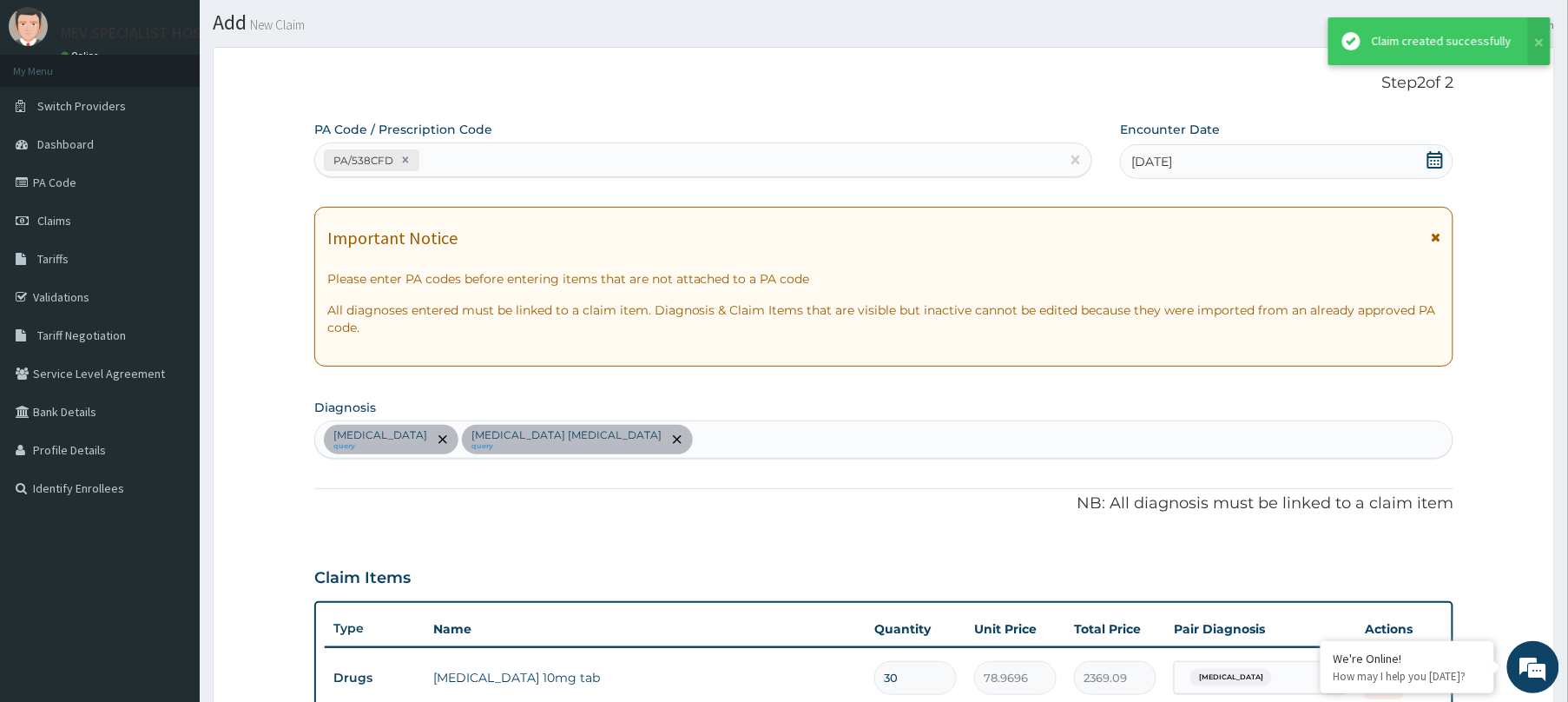
scroll to position [769, 0]
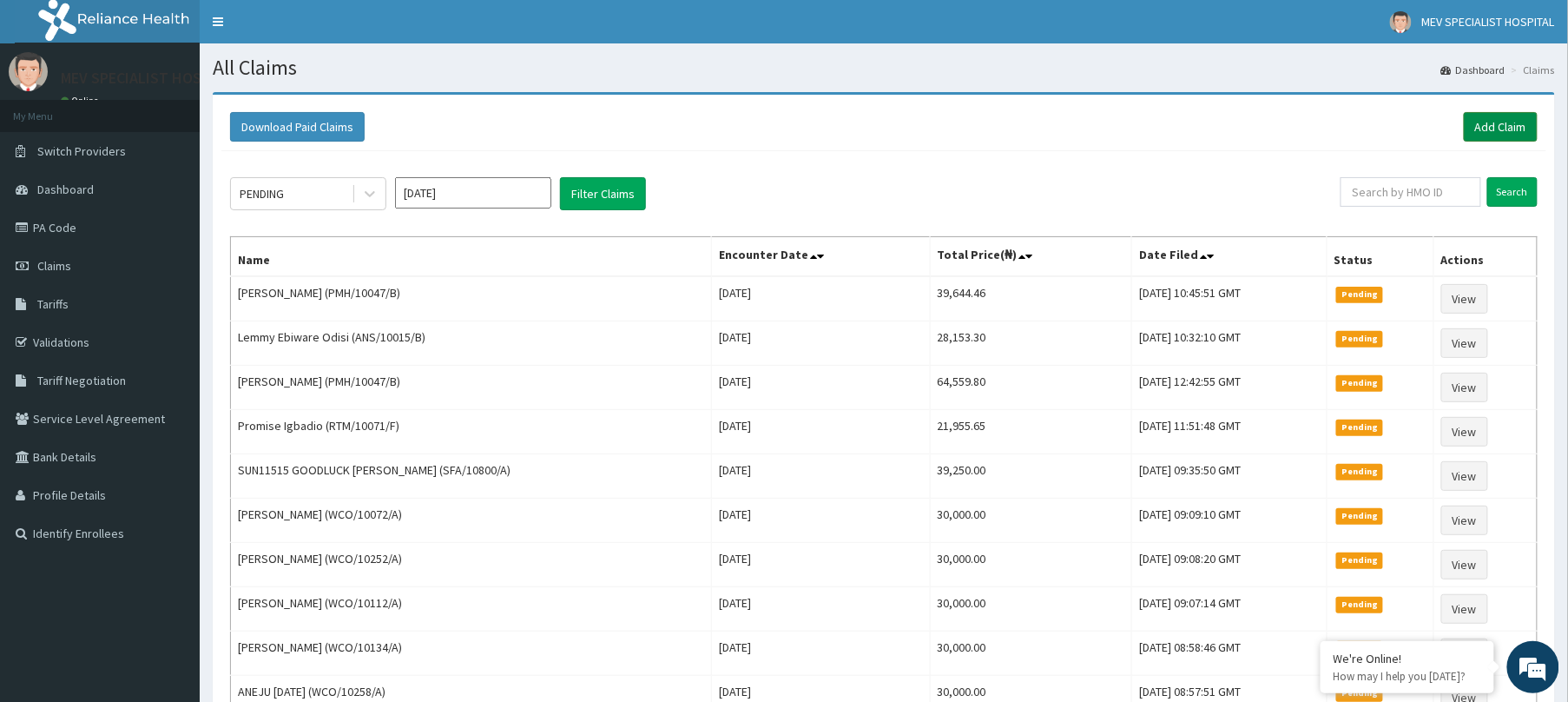
click at [1504, 116] on link "Add Claim" at bounding box center [1501, 126] width 73 height 30
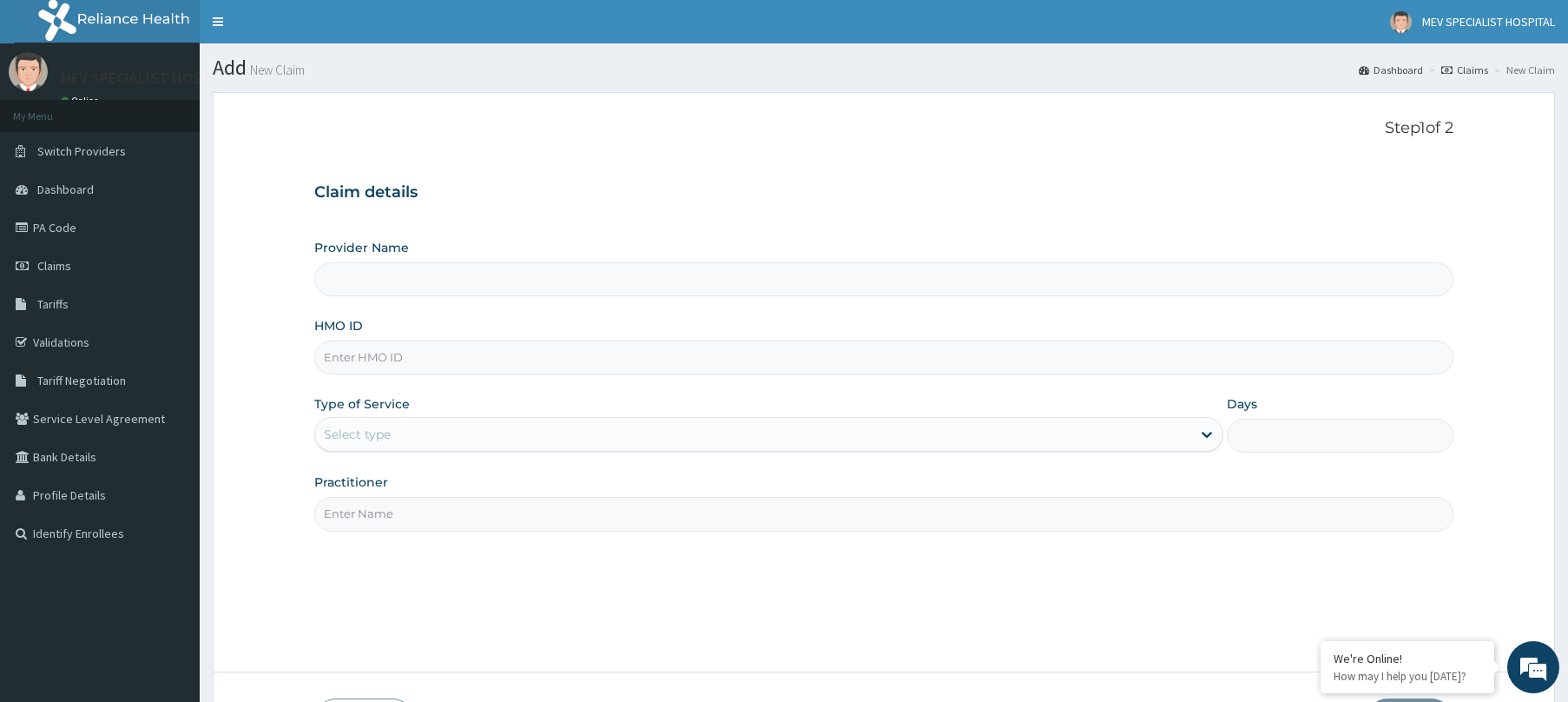
type input "MEV SPECIALIST HOSPITAL"
click at [504, 355] on input "HMO ID" at bounding box center [883, 357] width 1139 height 34
paste input "TDN/10051/A"
type input "TDN/10051/A"
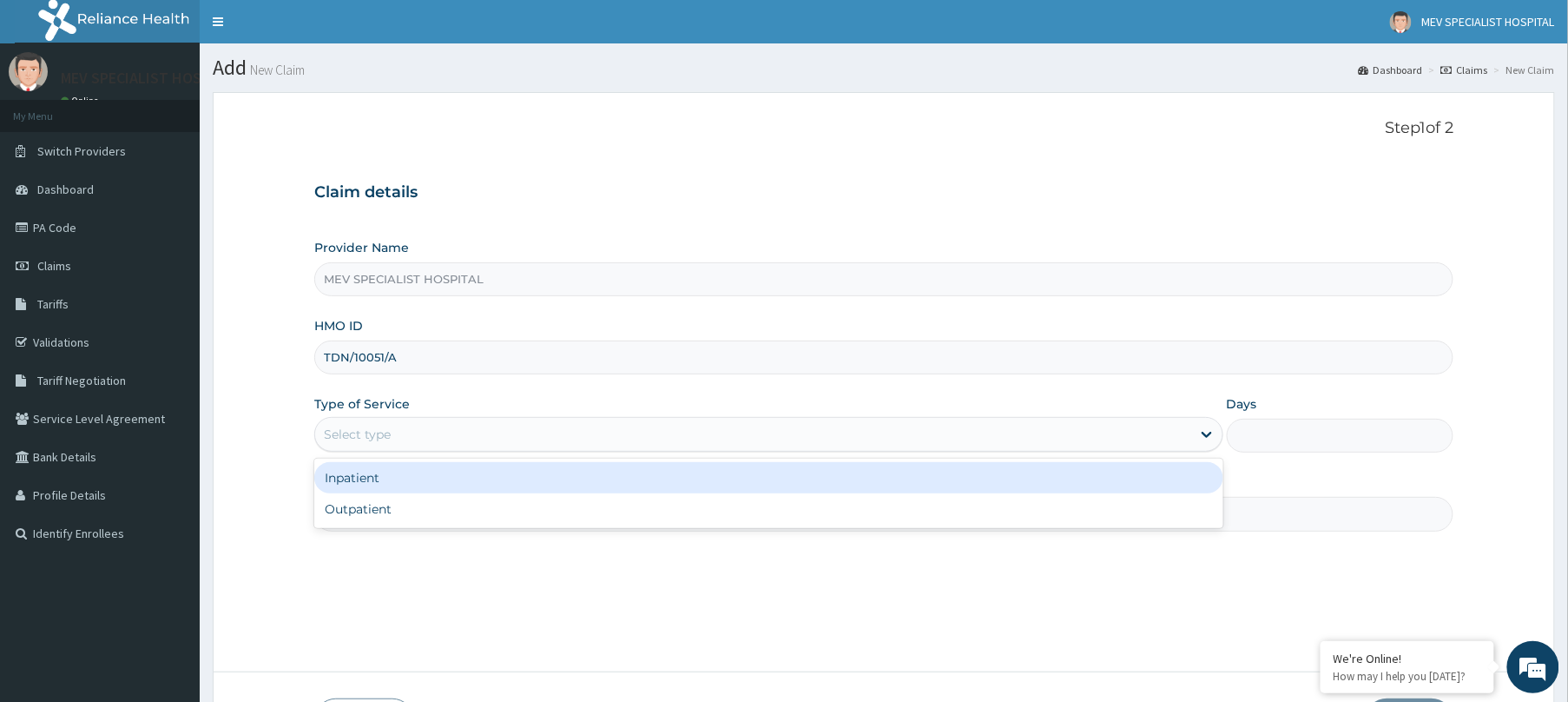
click at [479, 451] on div "Select type" at bounding box center [769, 434] width 909 height 35
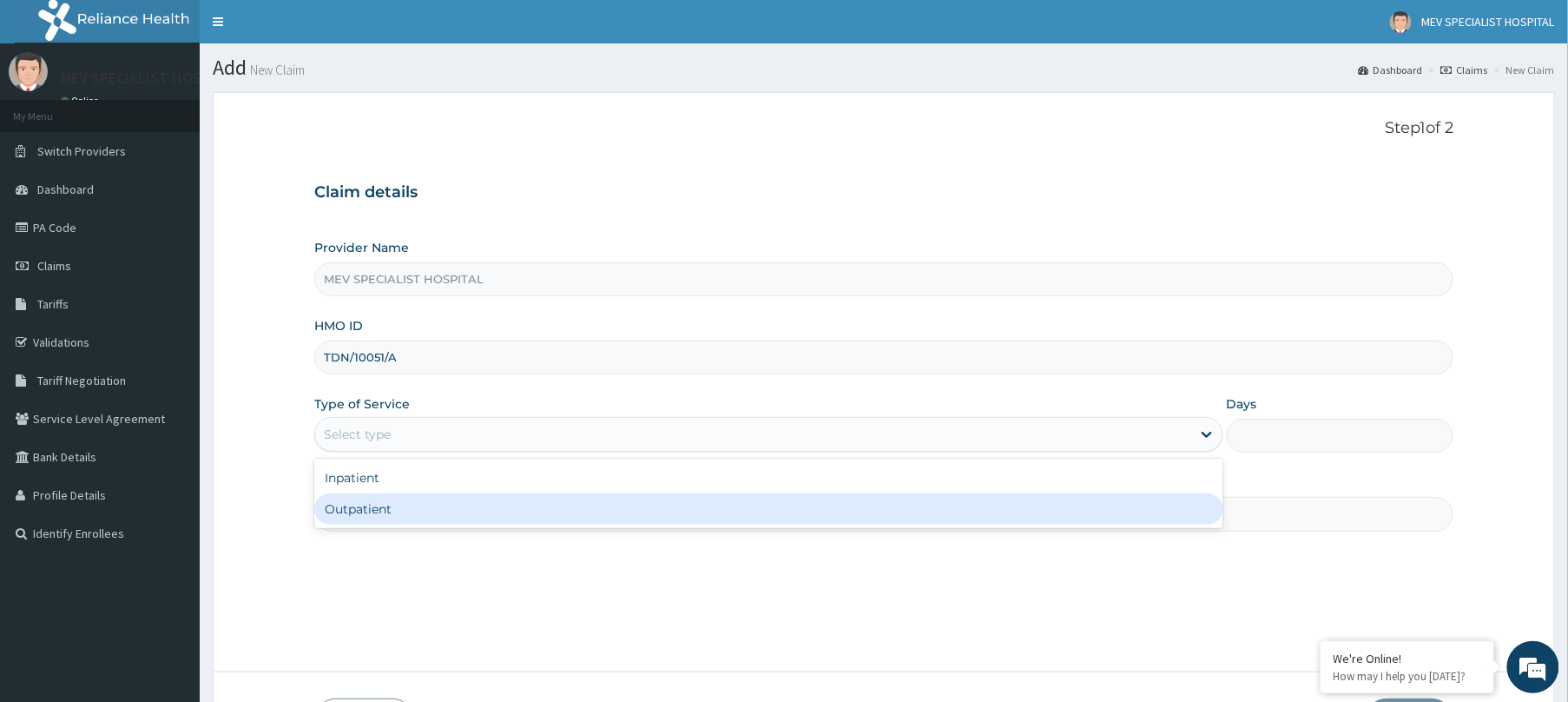
click at [469, 504] on div "Outpatient" at bounding box center [769, 509] width 909 height 31
type input "1"
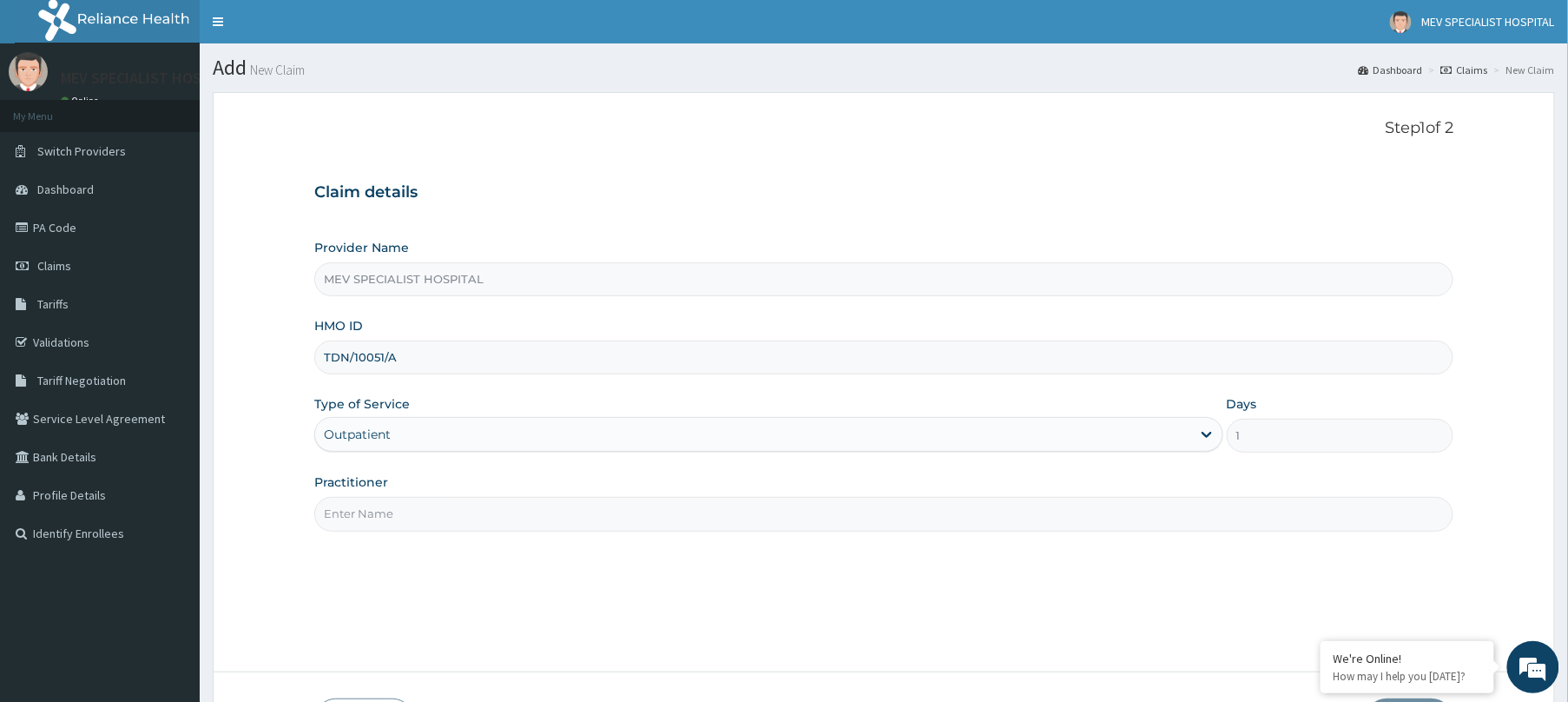
click at [469, 504] on input "Practitioner" at bounding box center [883, 514] width 1139 height 34
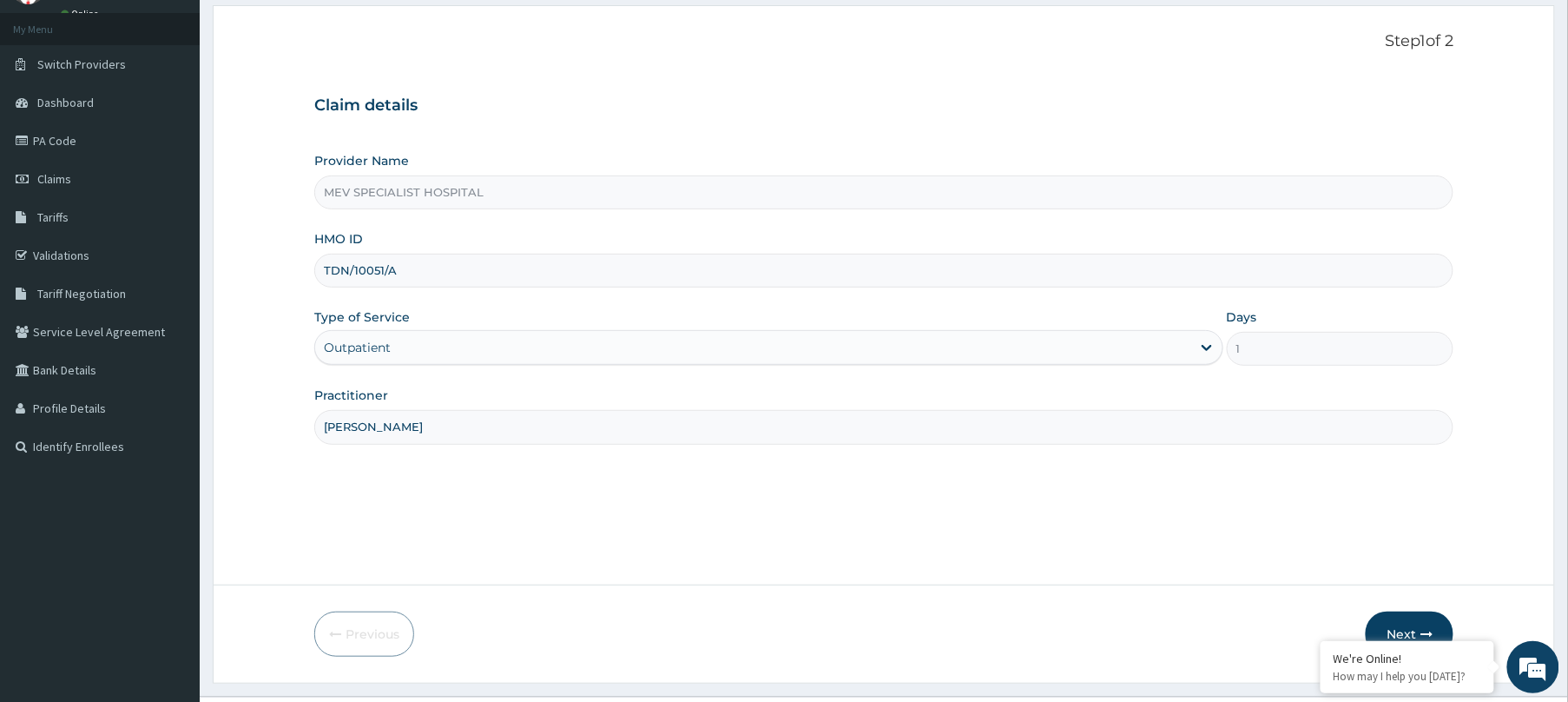
scroll to position [127, 0]
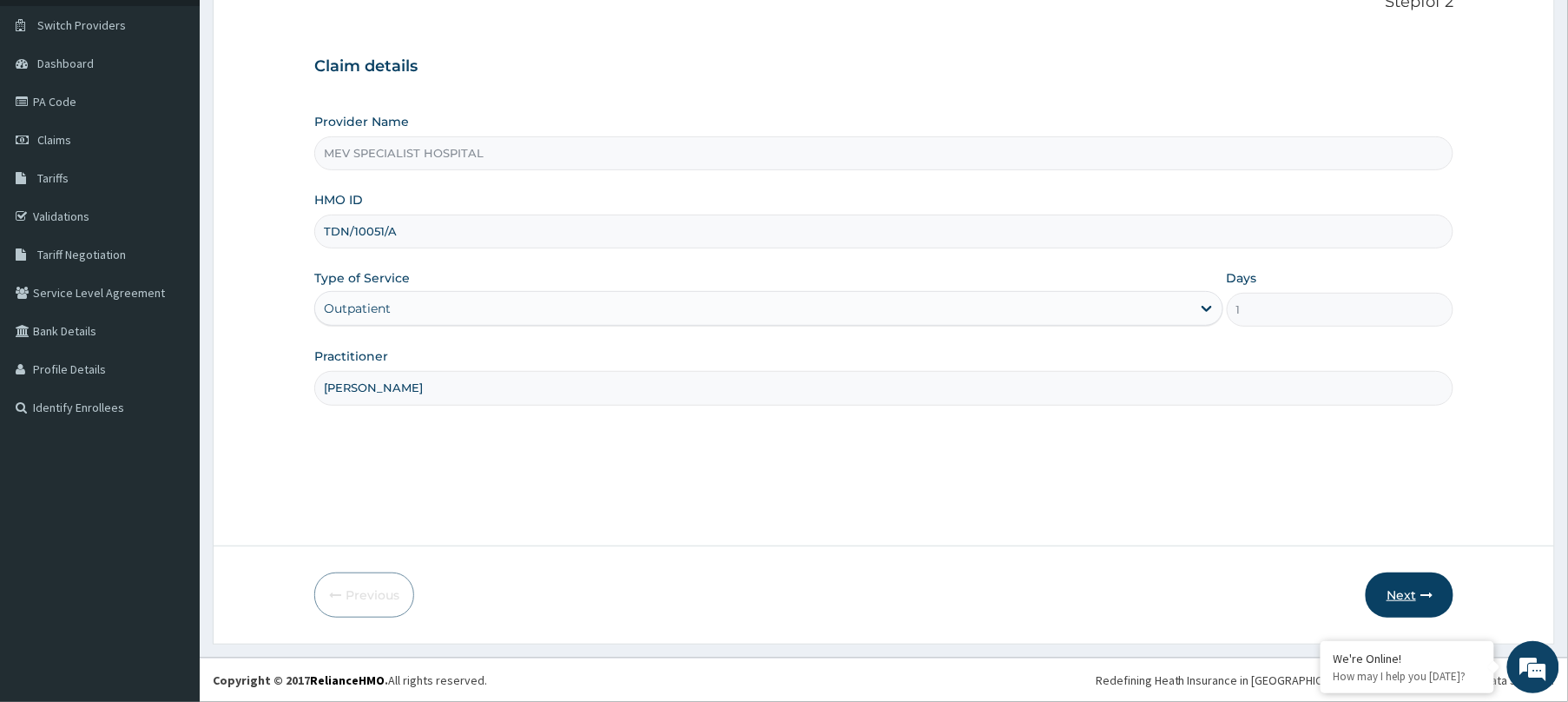
type input "[PERSON_NAME]"
click at [1418, 589] on button "Next" at bounding box center [1410, 595] width 88 height 45
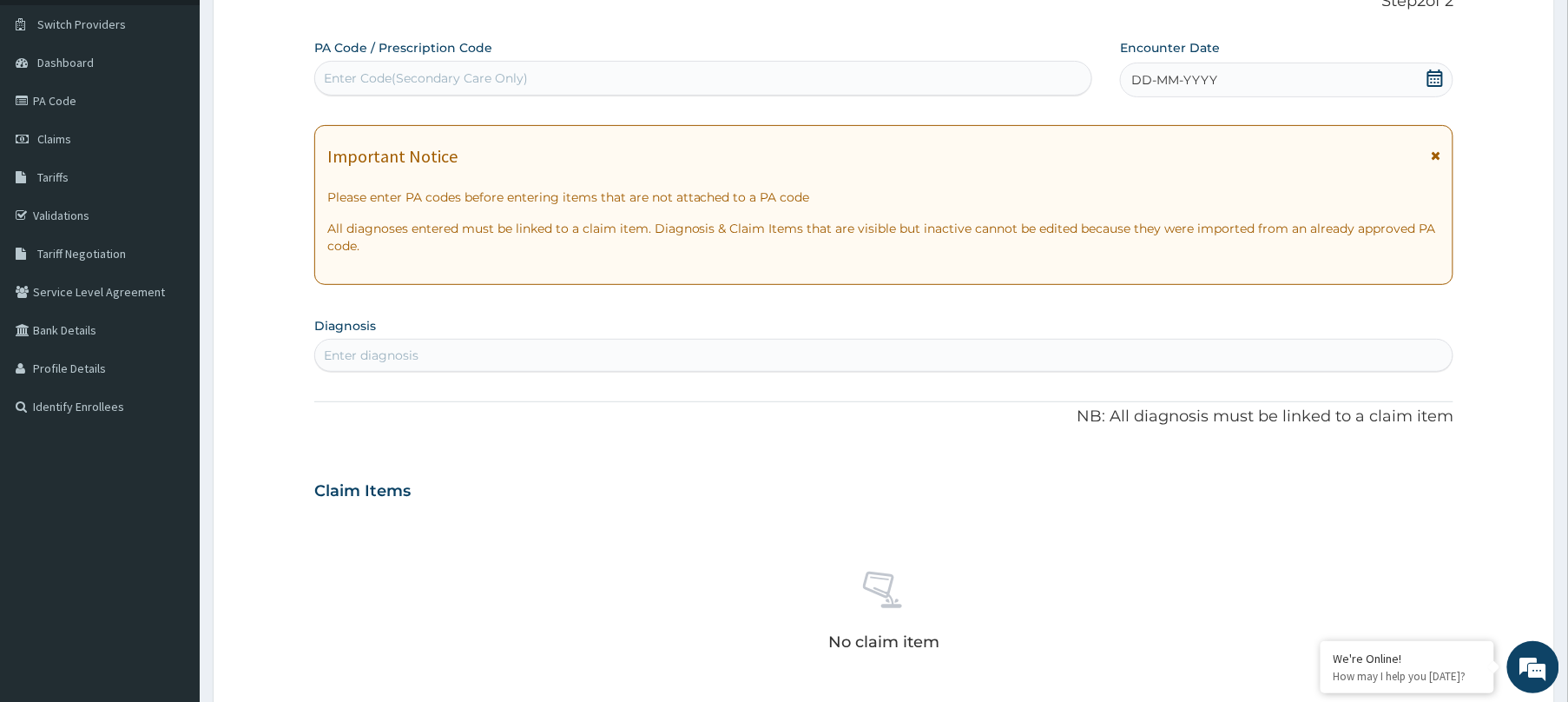
click at [754, 68] on div "Enter Code(Secondary Care Only)" at bounding box center [703, 78] width 776 height 28
paste input "PA/4B2D27"
type input "PA/4B2D27"
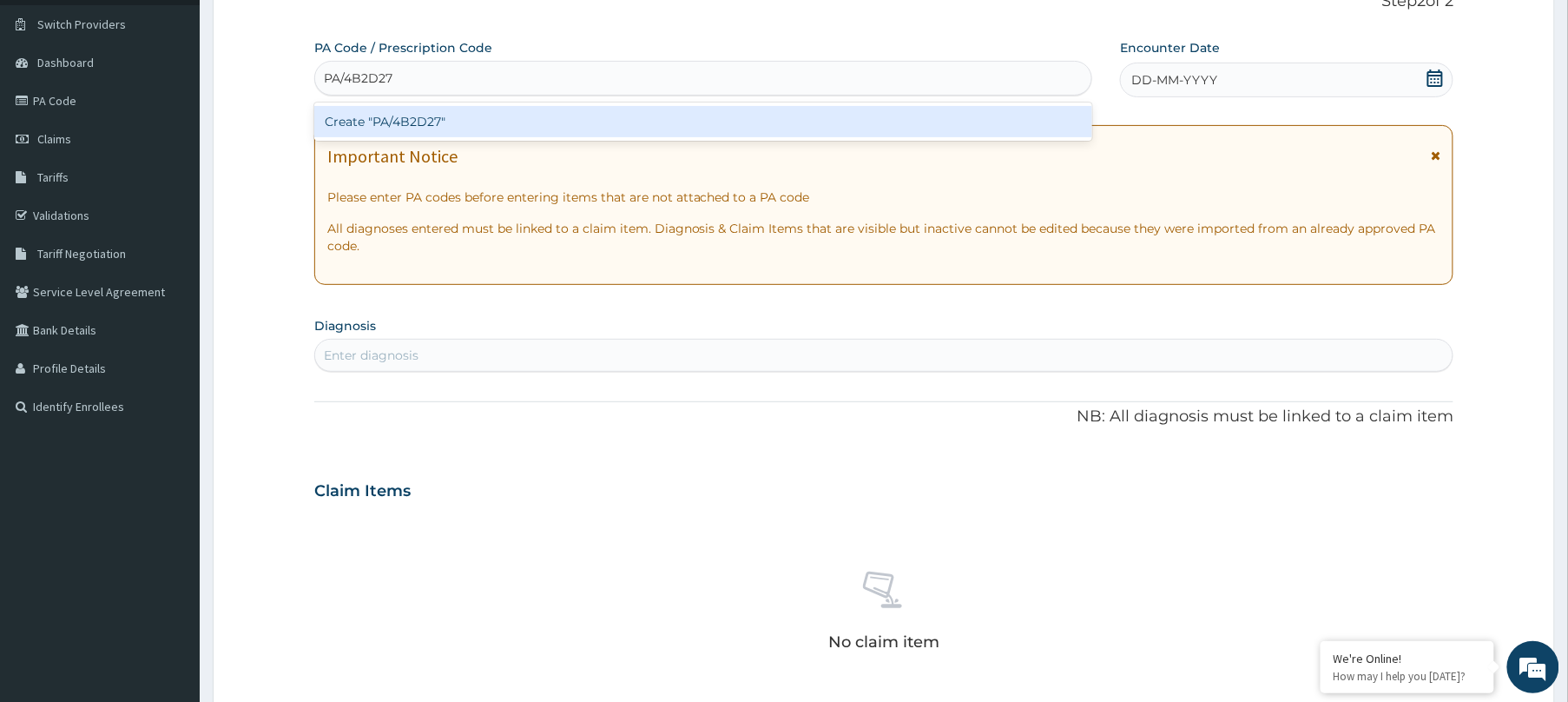
click at [737, 102] on div "Create "PA/4B2D27"" at bounding box center [703, 121] width 778 height 39
click at [734, 116] on div "Create "PA/4B2D27"" at bounding box center [703, 121] width 778 height 31
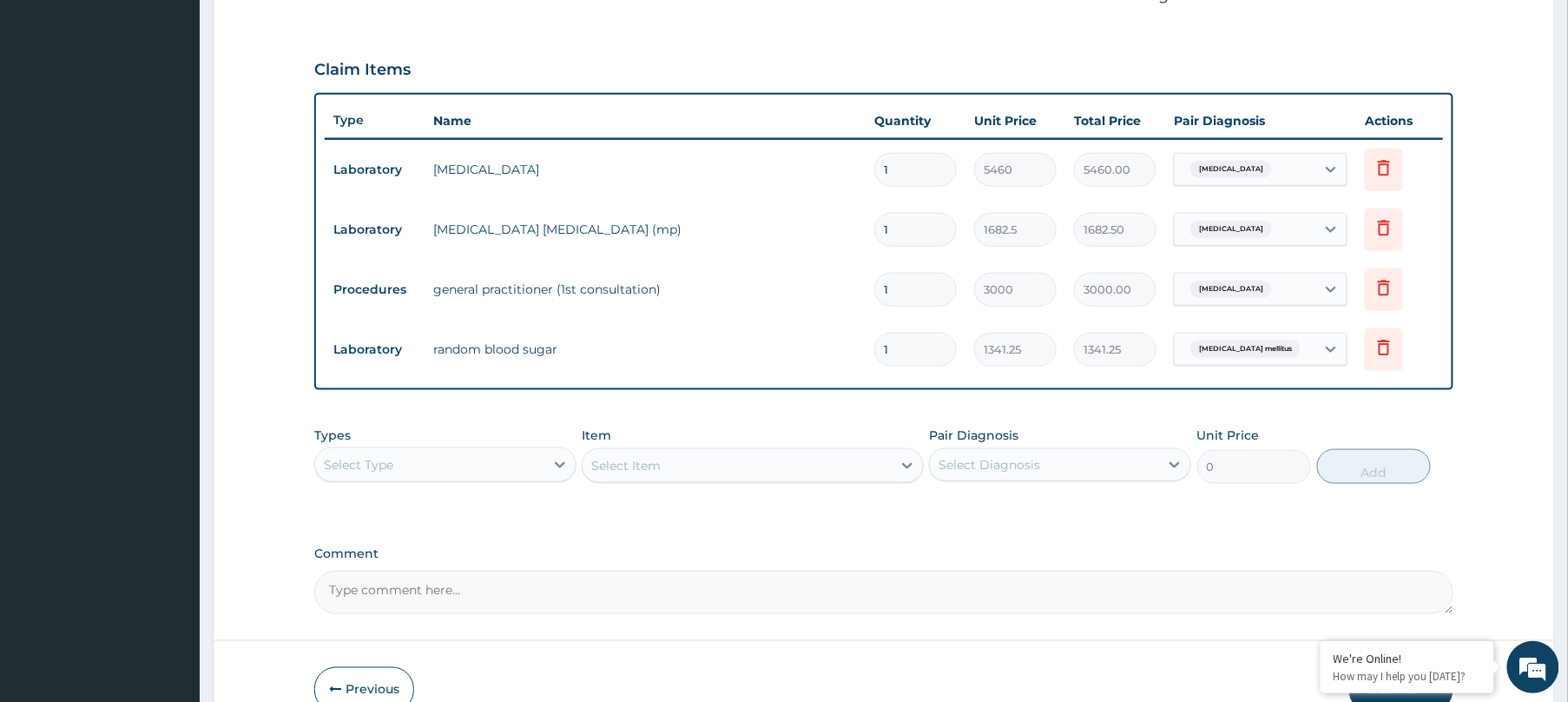
scroll to position [0, 0]
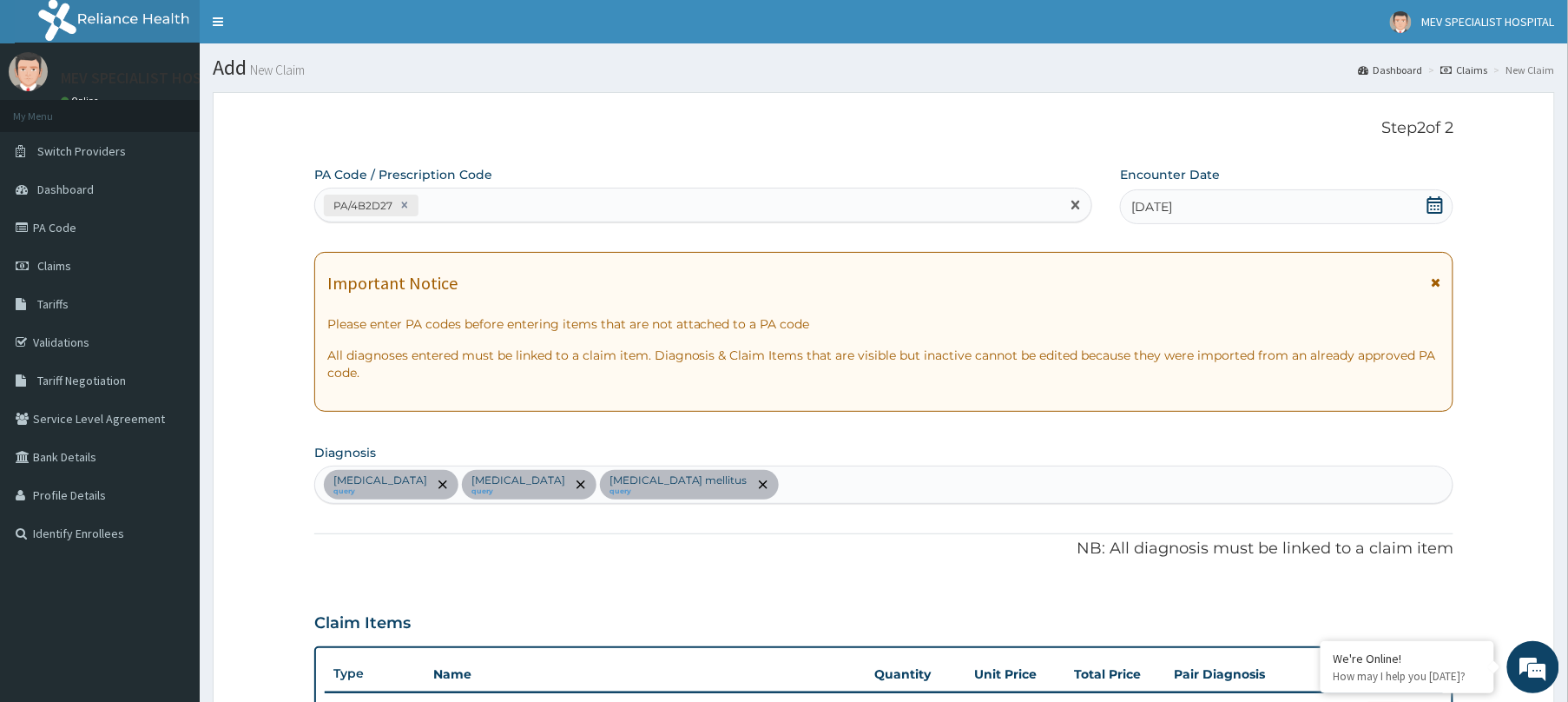
click at [624, 201] on div "PA/4B2D27" at bounding box center [687, 205] width 745 height 29
paste input "PA/681A9A"
type input "PA/681A9A"
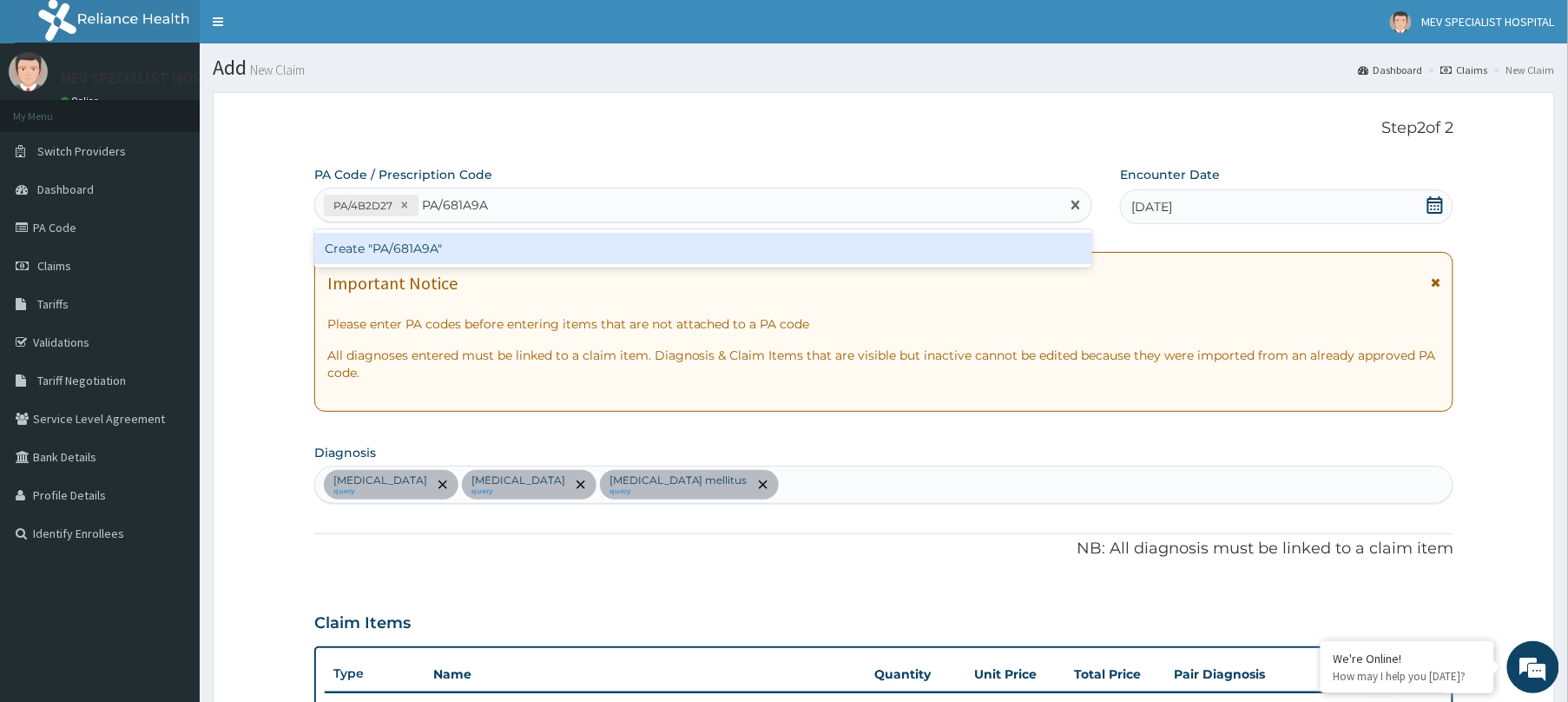
click at [598, 237] on div "Create "PA/681A9A"" at bounding box center [703, 248] width 778 height 31
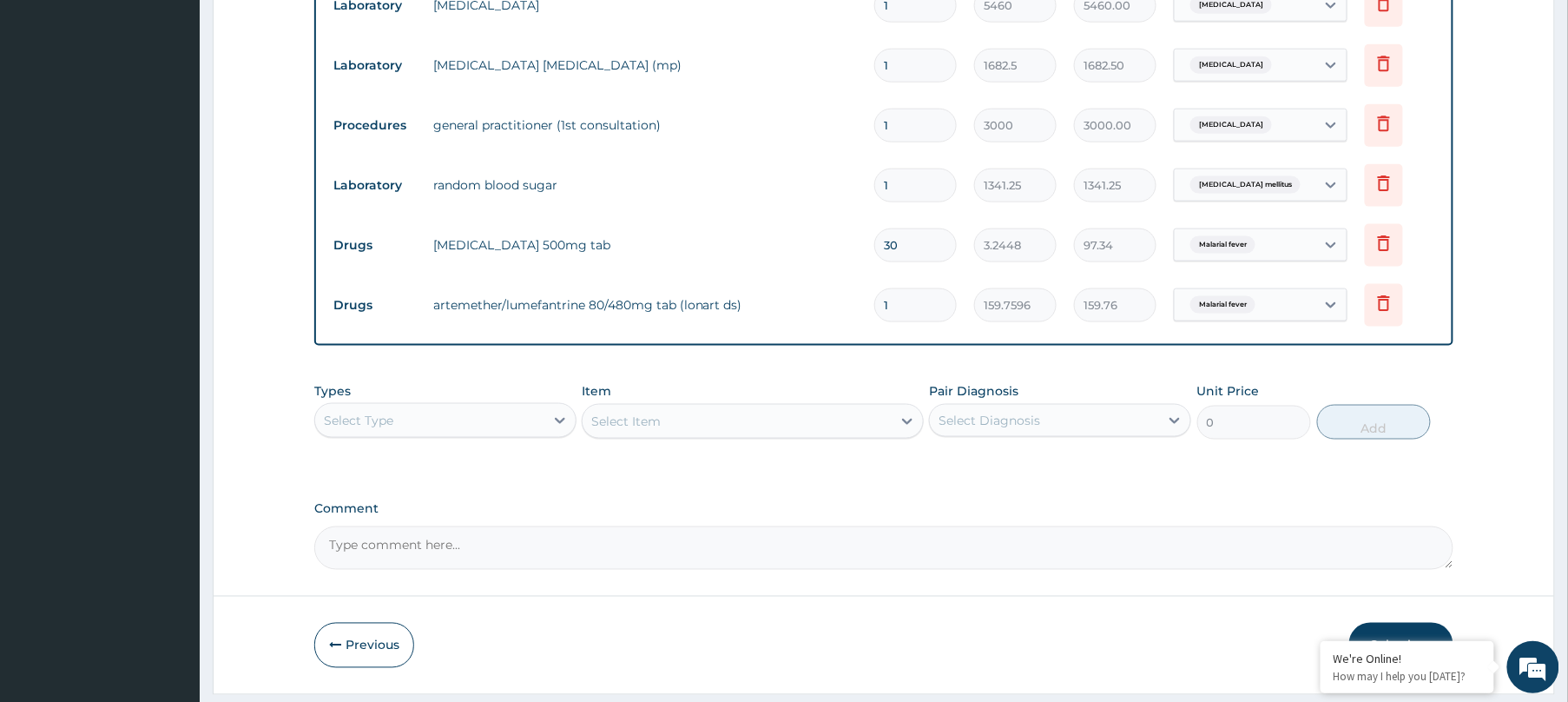
scroll to position [769, 0]
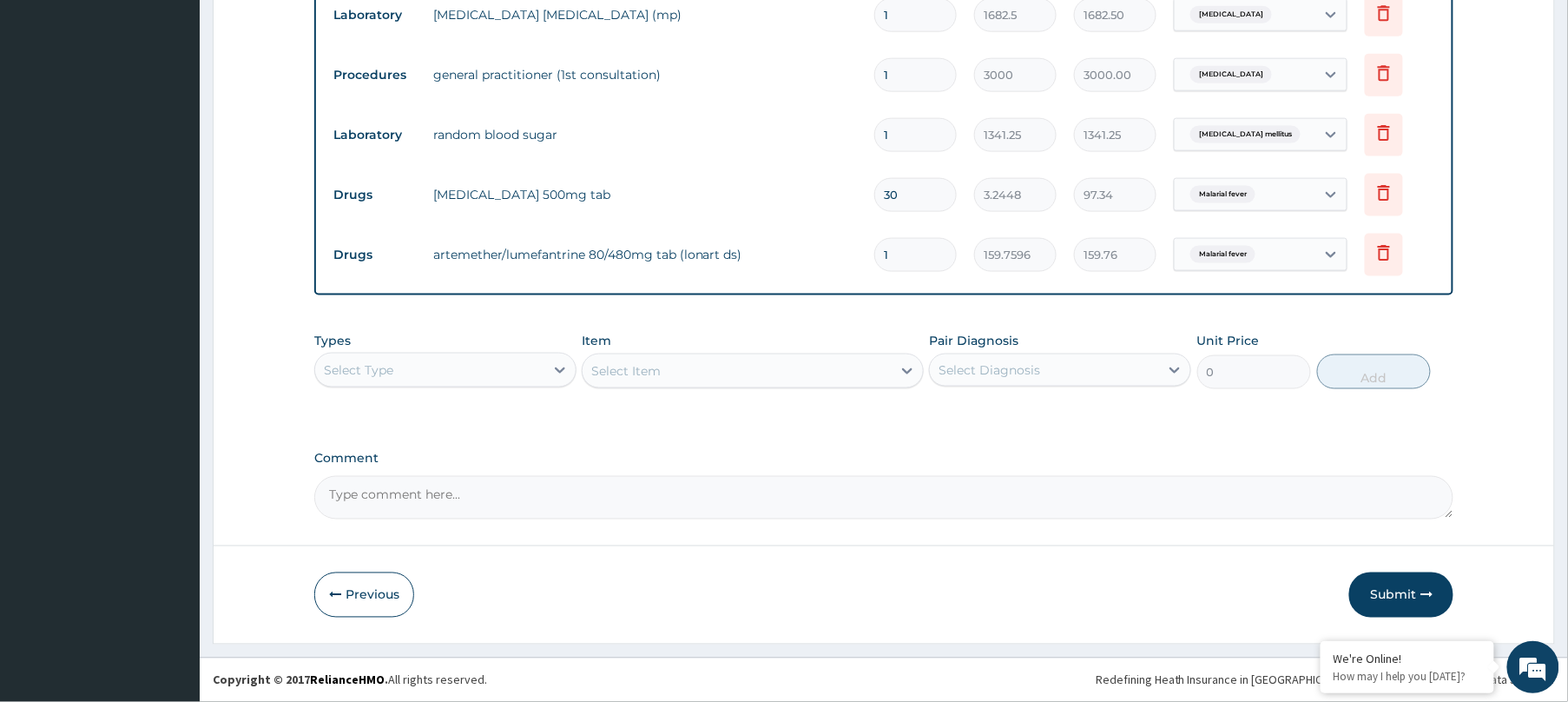
type input "0.00"
type input "6"
type input "958.56"
type input "6"
click at [925, 189] on input "30" at bounding box center [916, 195] width 82 height 34
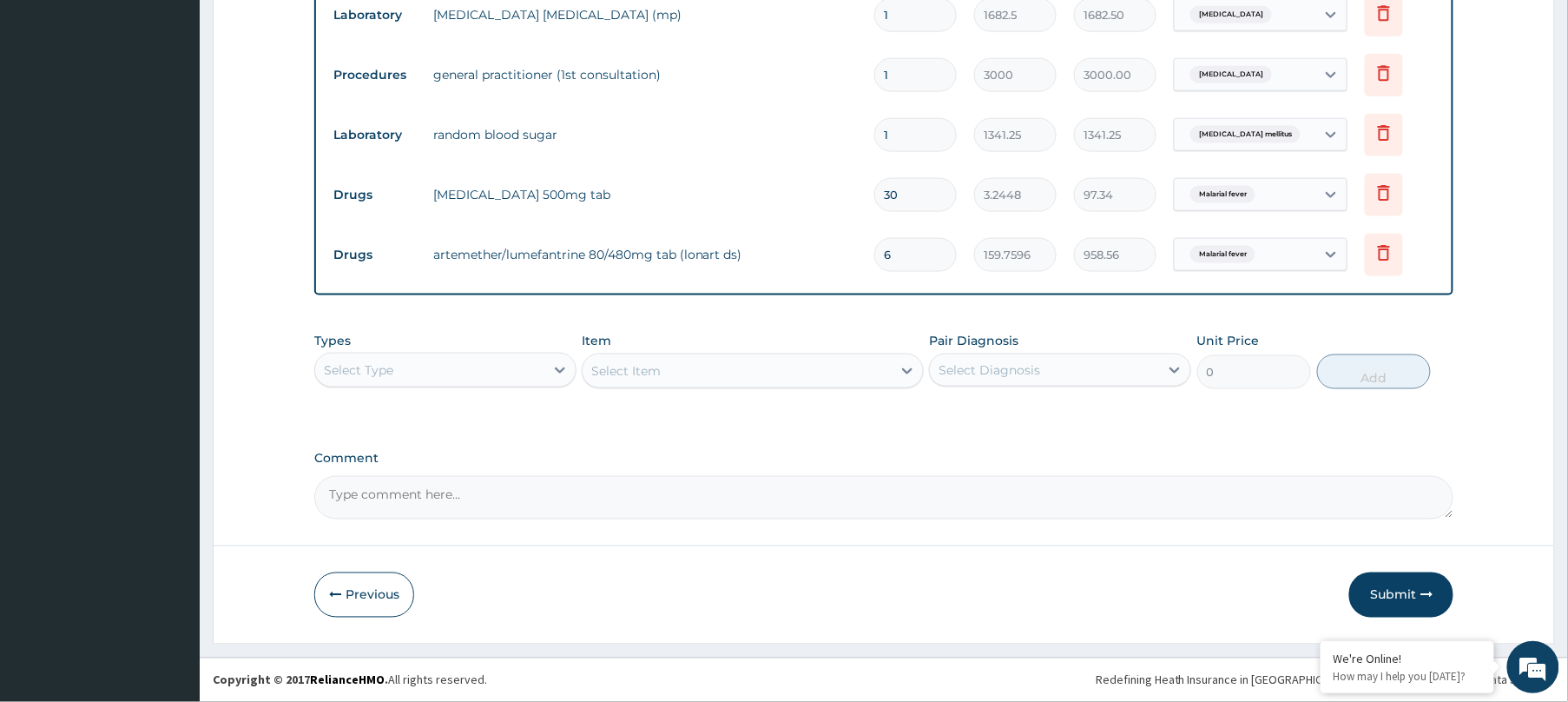
type input "3"
type input "9.73"
type input "0.00"
type input "1"
type input "3.24"
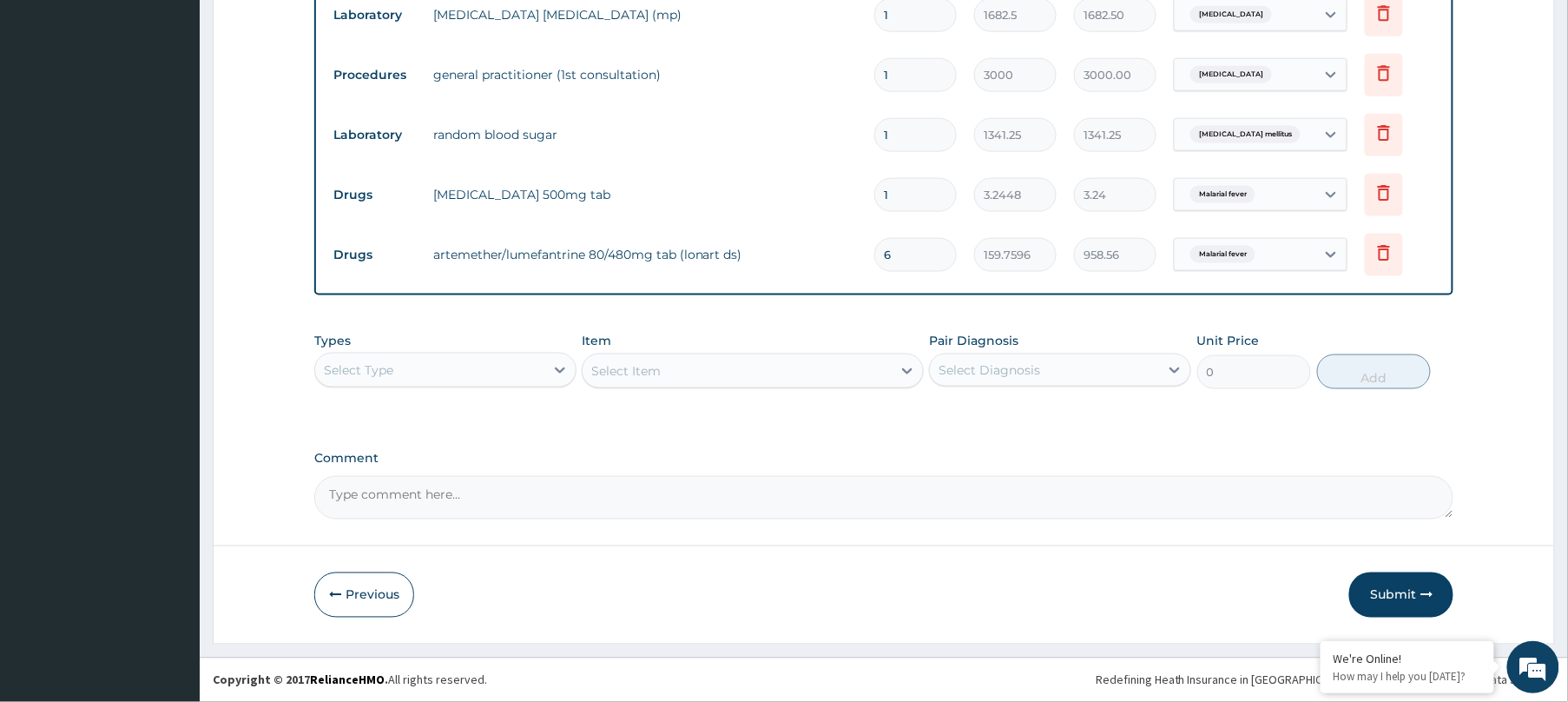
type input "18"
type input "58.41"
type input "18"
click at [1425, 589] on icon "button" at bounding box center [1427, 595] width 13 height 13
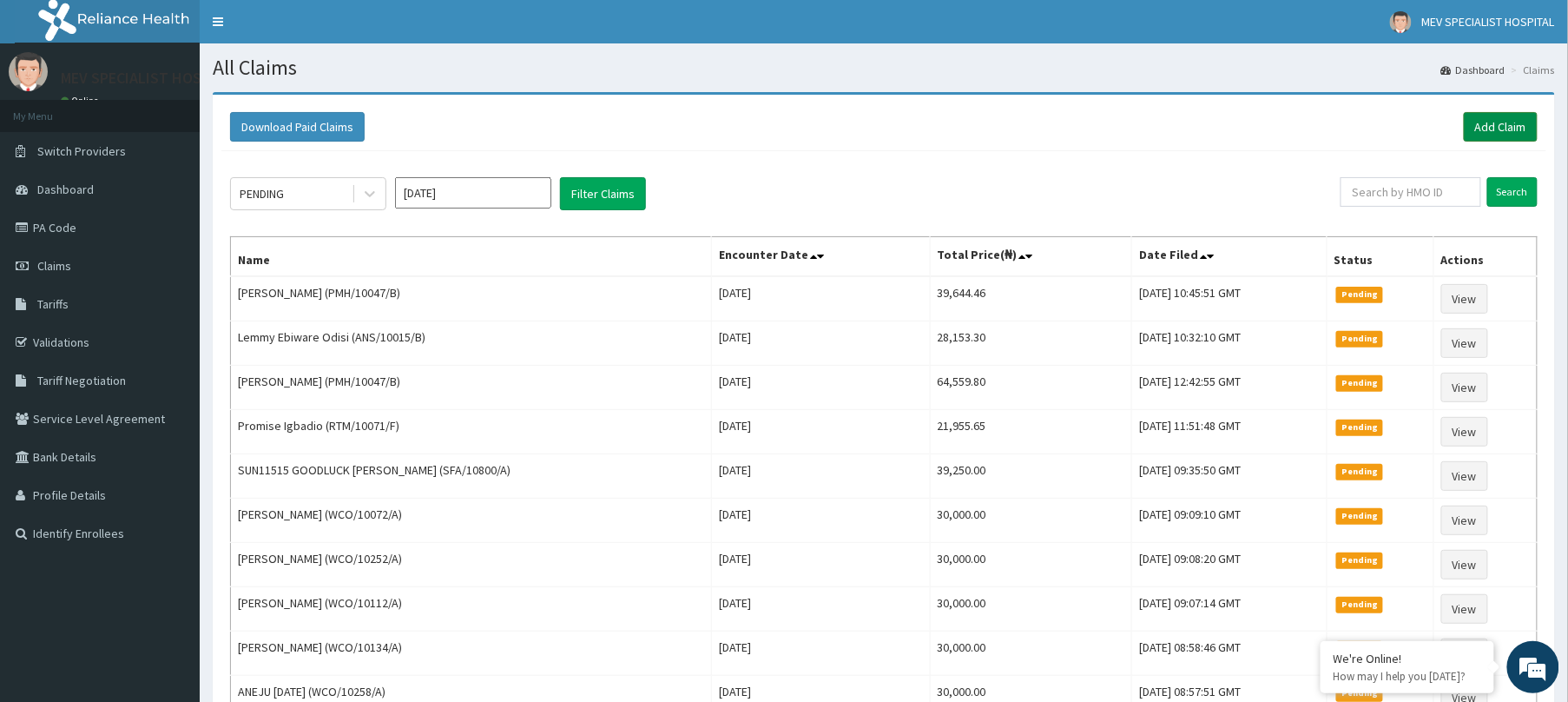
click at [1516, 120] on link "Add Claim" at bounding box center [1501, 126] width 73 height 30
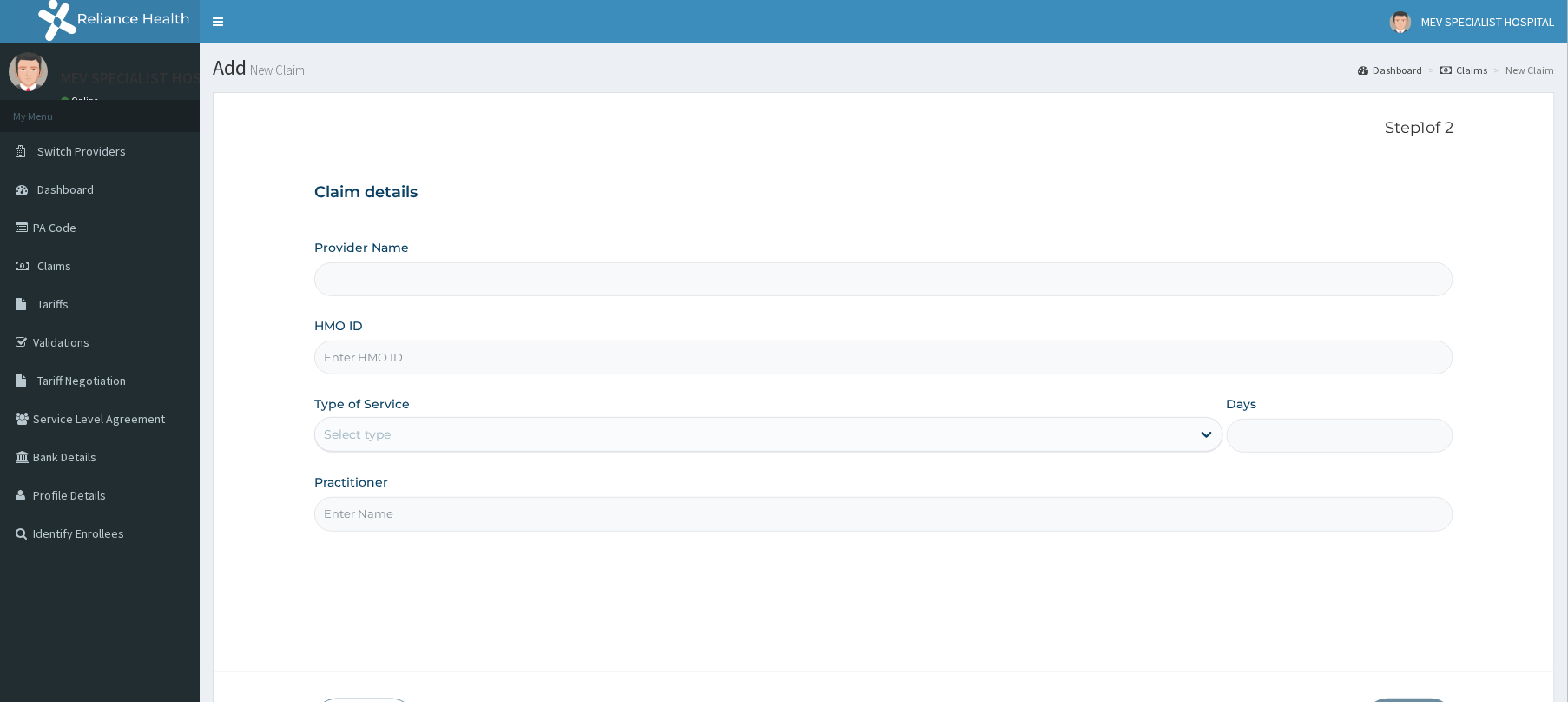
click at [434, 370] on input "HMO ID" at bounding box center [883, 357] width 1139 height 34
paste input "TDN/10051/B"
type input "TDN/10051/B"
type input "MEV SPECIALIST HOSPITAL"
type input "TDN/10051/B"
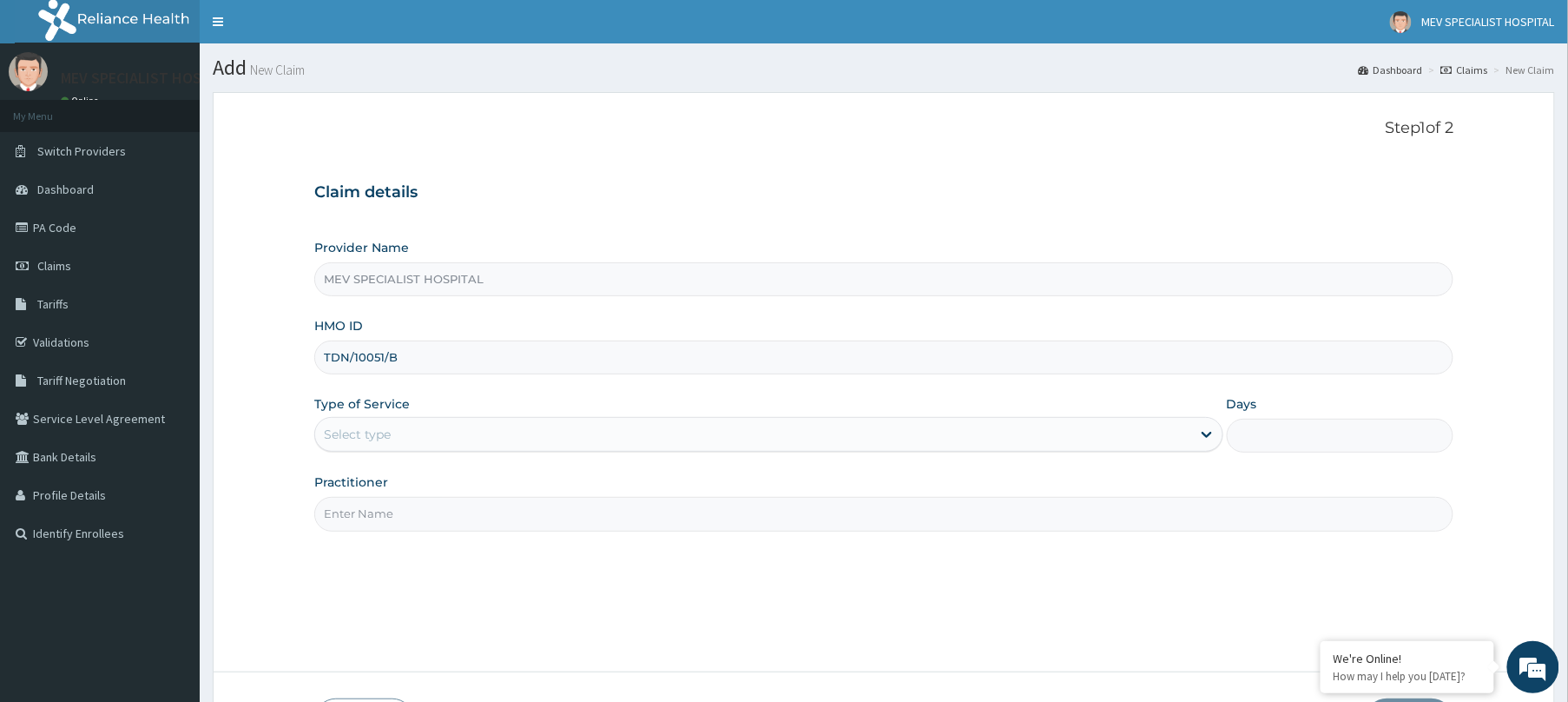
click at [388, 435] on div "Select type" at bounding box center [357, 433] width 67 height 17
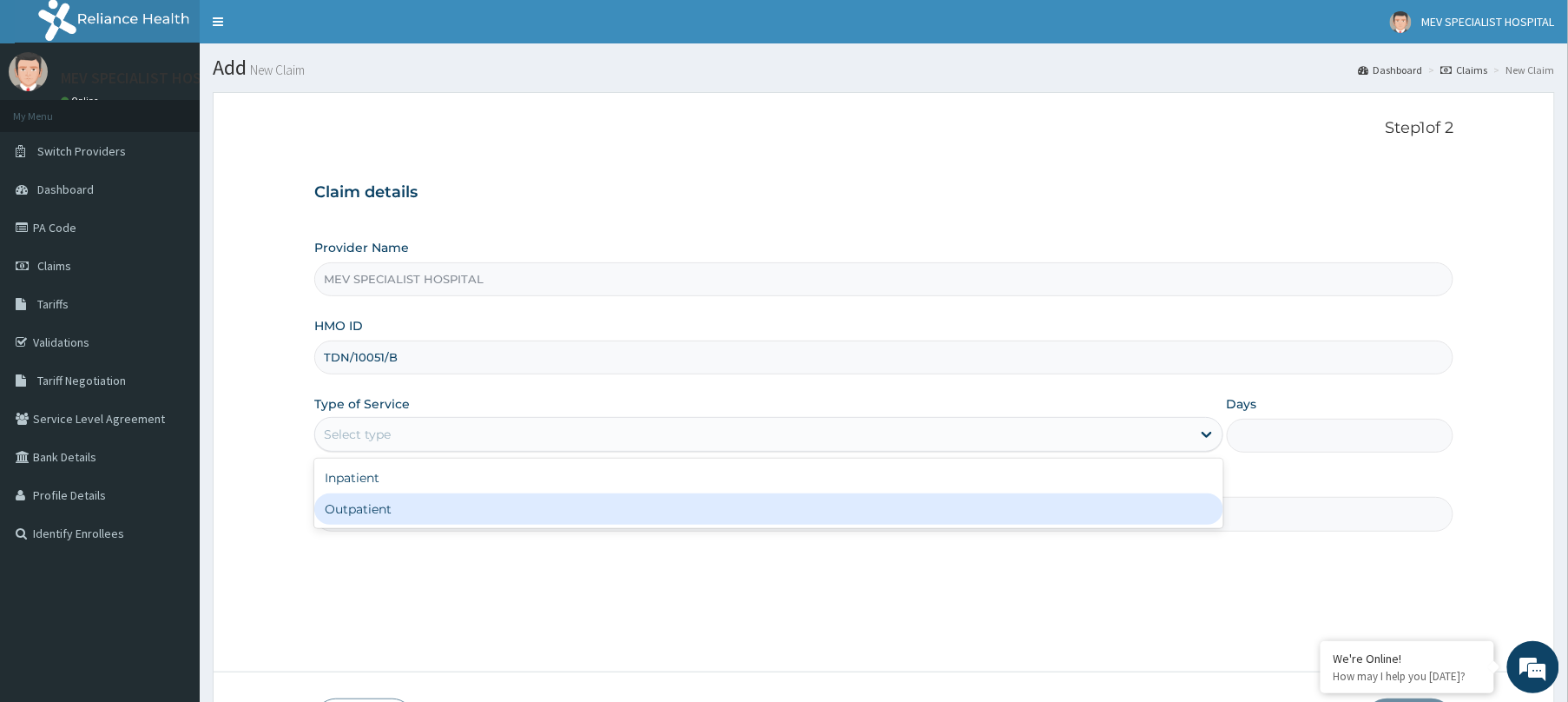
click at [380, 502] on div "Outpatient" at bounding box center [769, 509] width 909 height 31
type input "1"
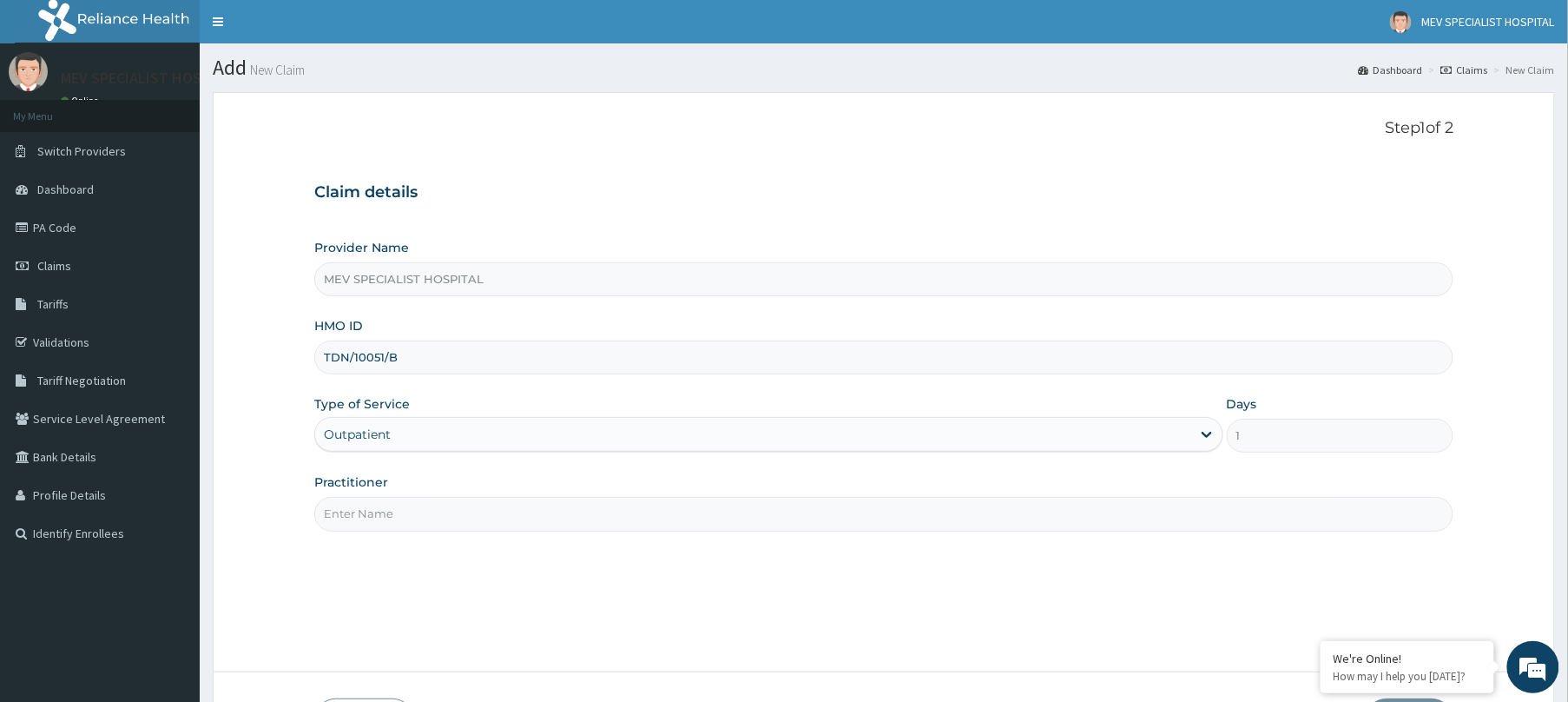
click at [372, 508] on input "Practitioner" at bounding box center [883, 514] width 1139 height 34
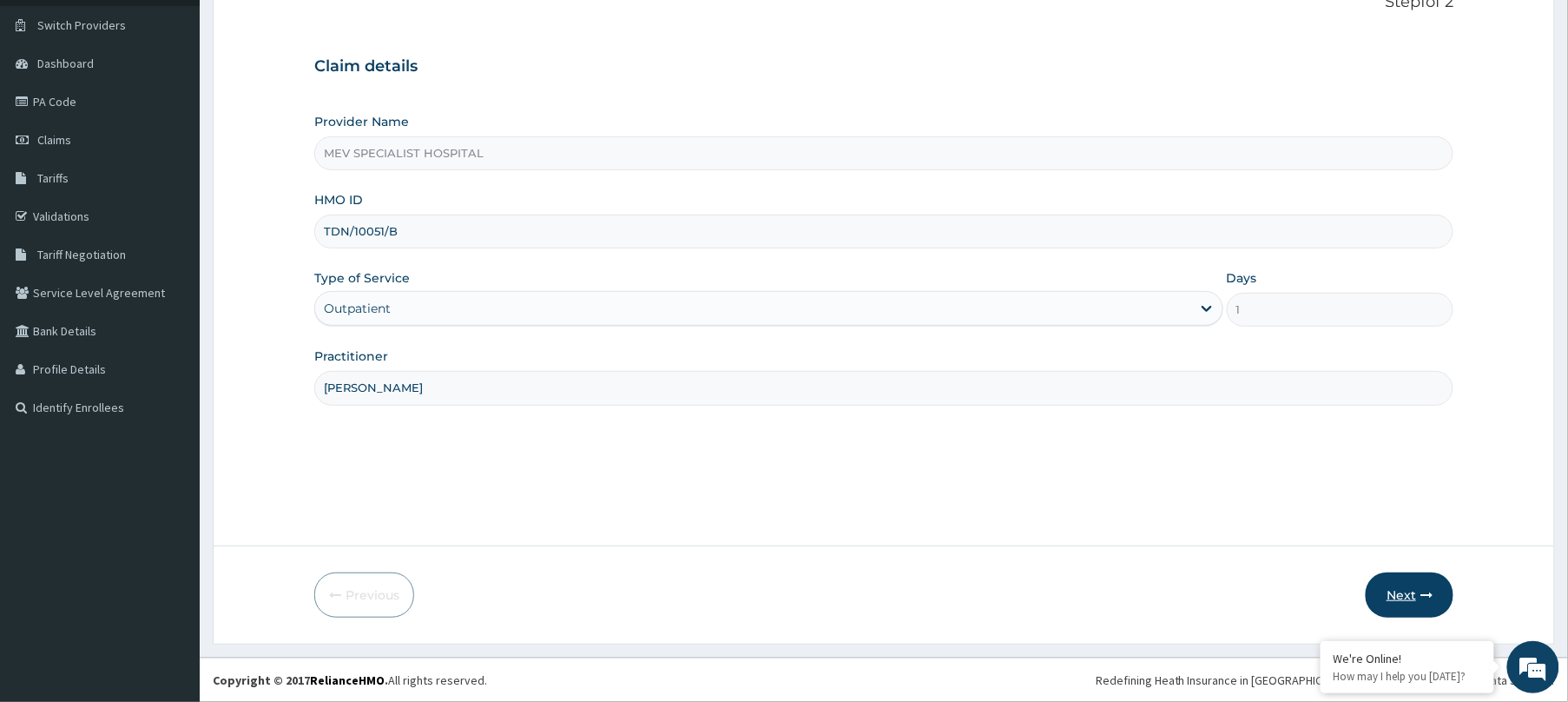
type input "[PERSON_NAME]"
click at [1390, 589] on button "Next" at bounding box center [1410, 595] width 88 height 45
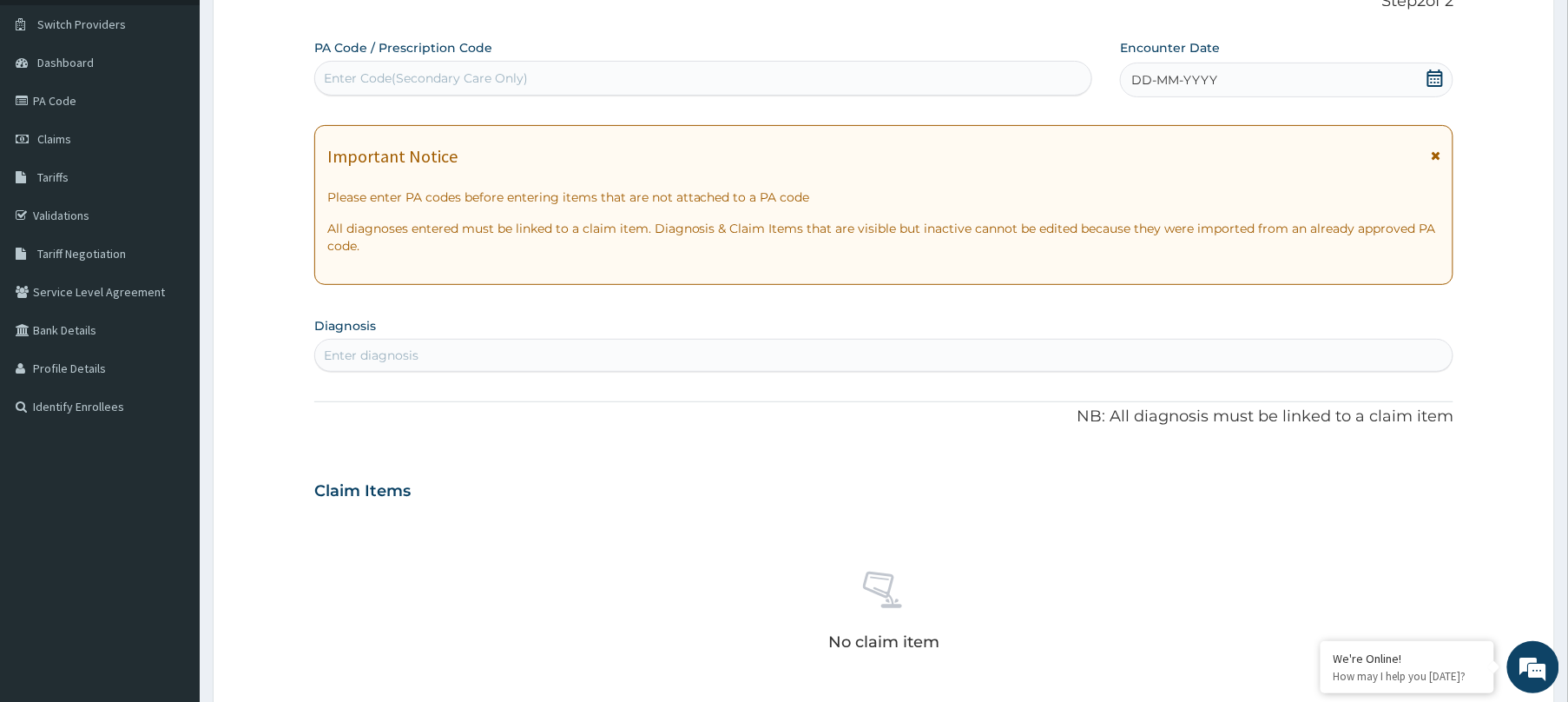
click at [661, 81] on div "Enter Code(Secondary Care Only)" at bounding box center [703, 78] width 776 height 28
paste input "PA/831642"
type input "PA/831642"
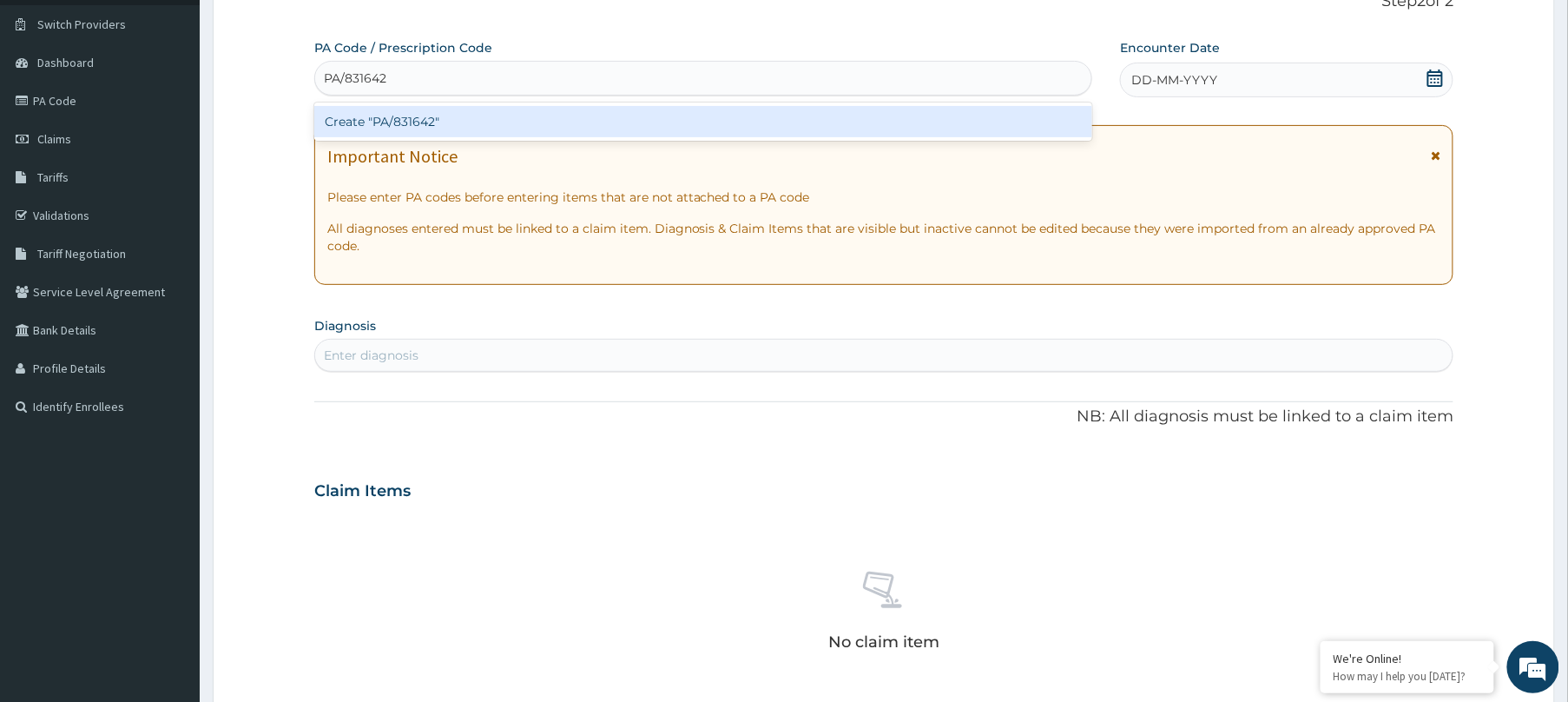
click at [656, 111] on div "Create "PA/831642"" at bounding box center [703, 121] width 778 height 31
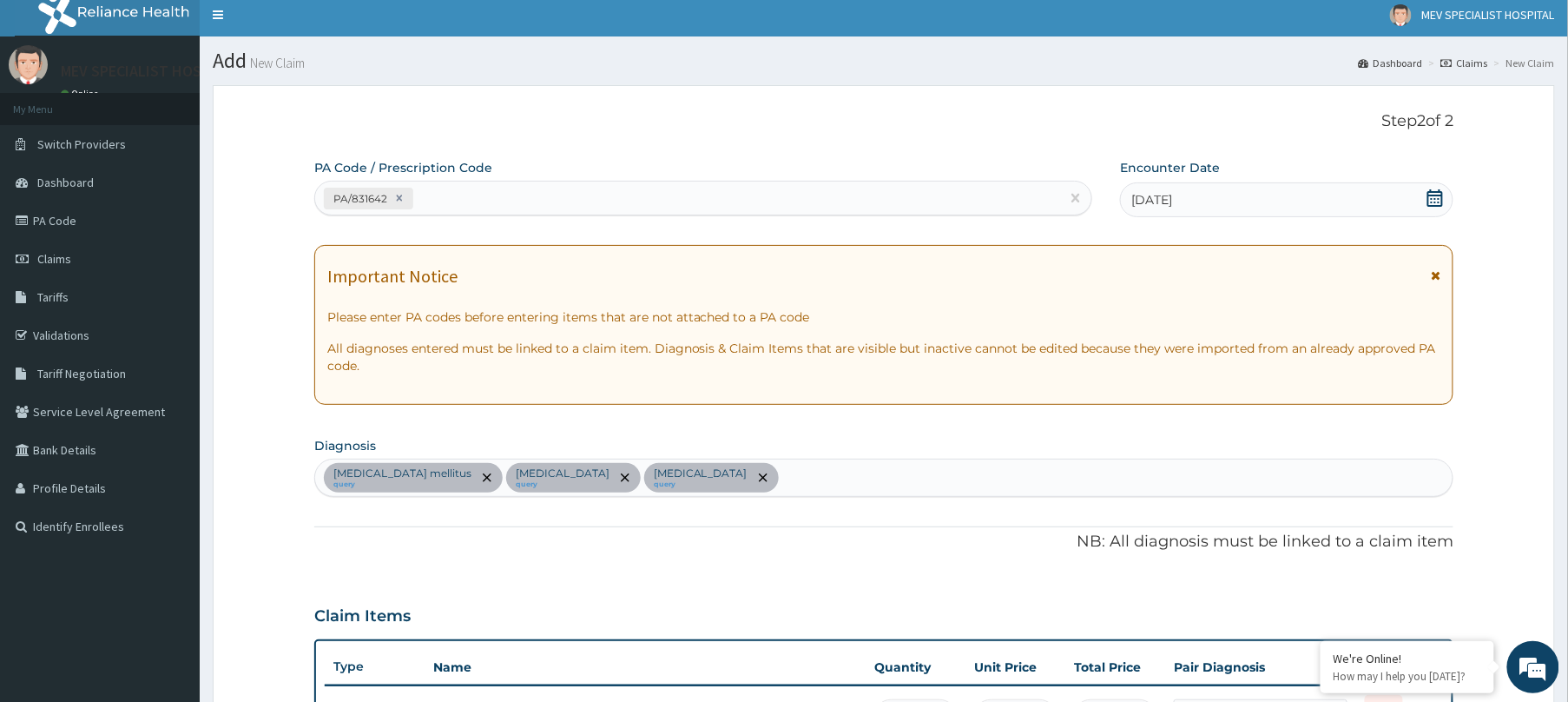
scroll to position [0, 0]
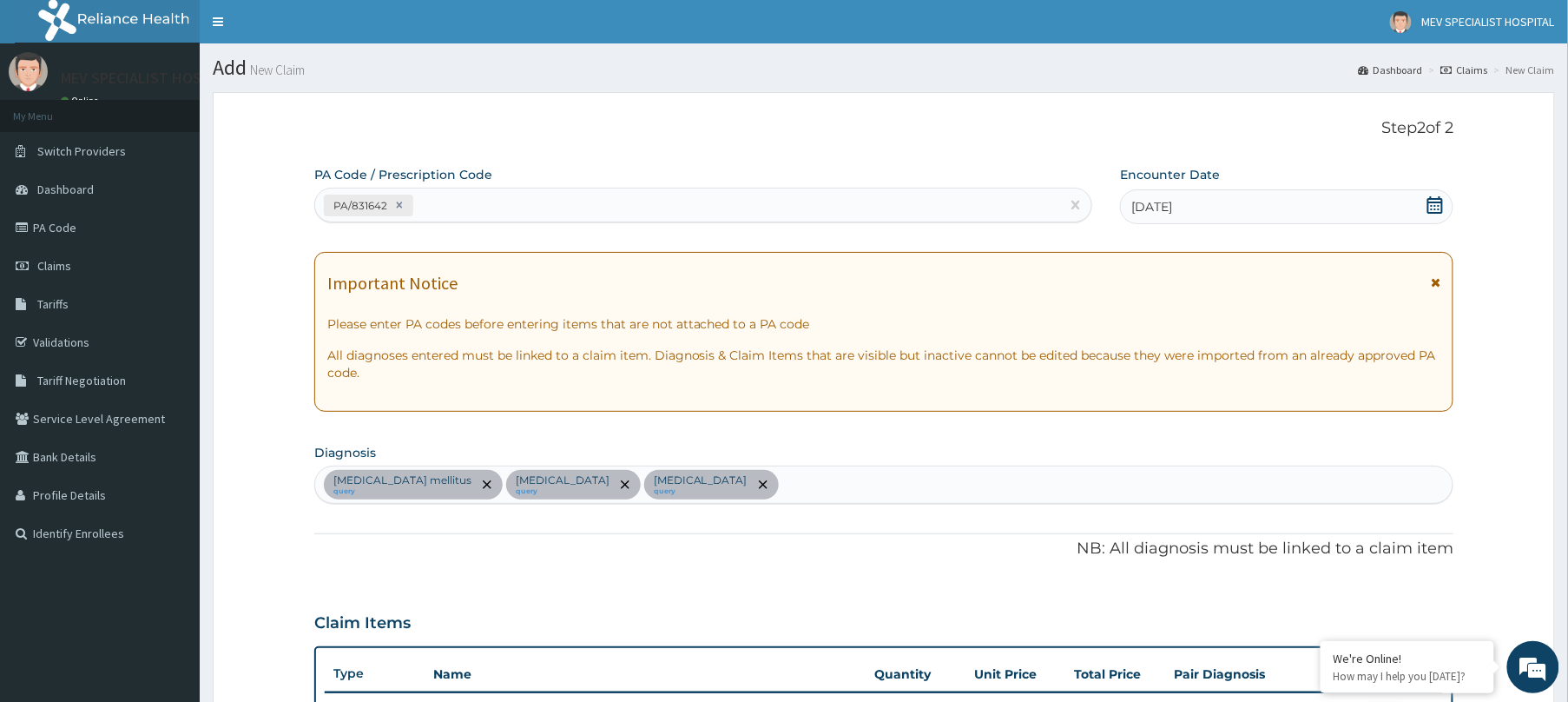
click at [637, 191] on div "PA/831642" at bounding box center [687, 205] width 745 height 29
paste input "PA/3CC5C8"
type input "PA/3CC5C8"
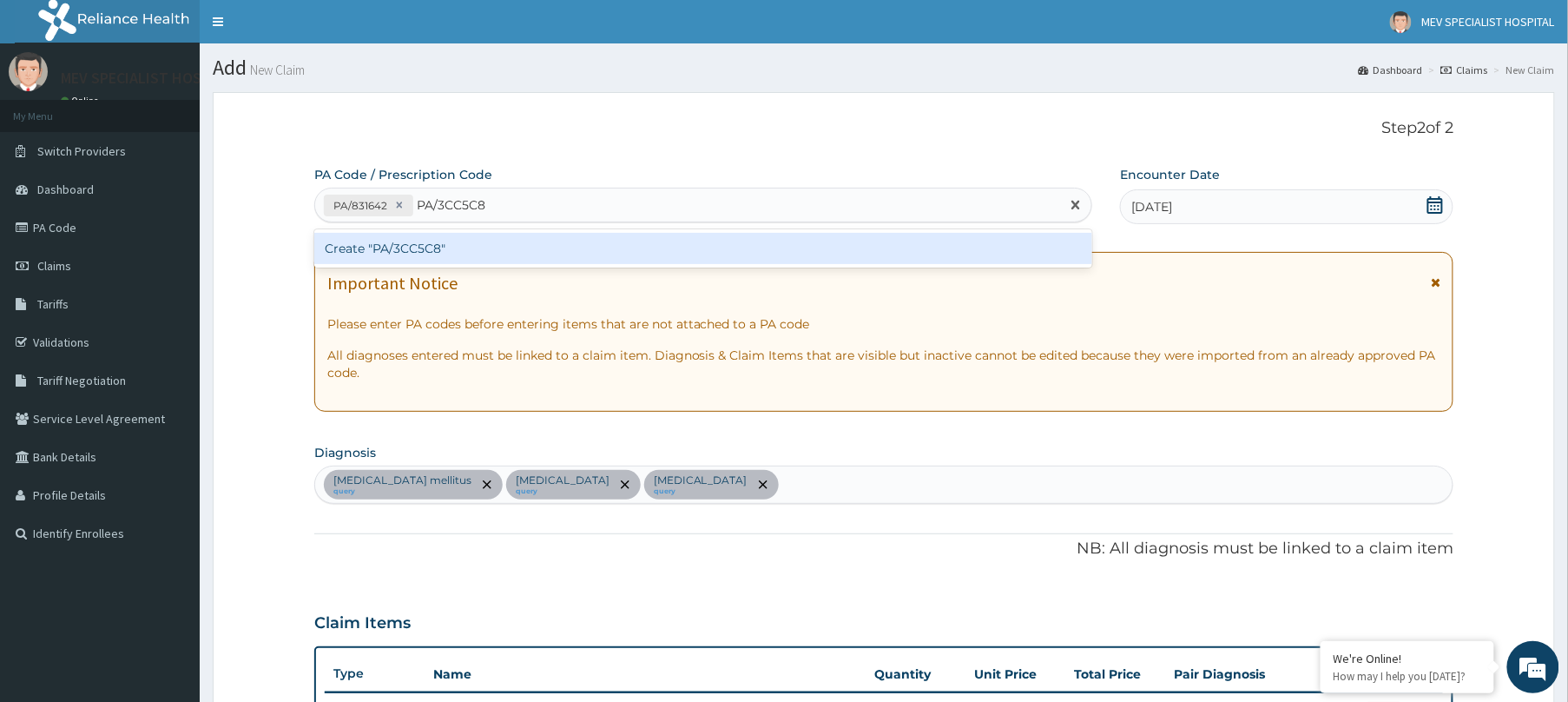
click at [612, 244] on div "Create "PA/3CC5C8"" at bounding box center [703, 248] width 778 height 31
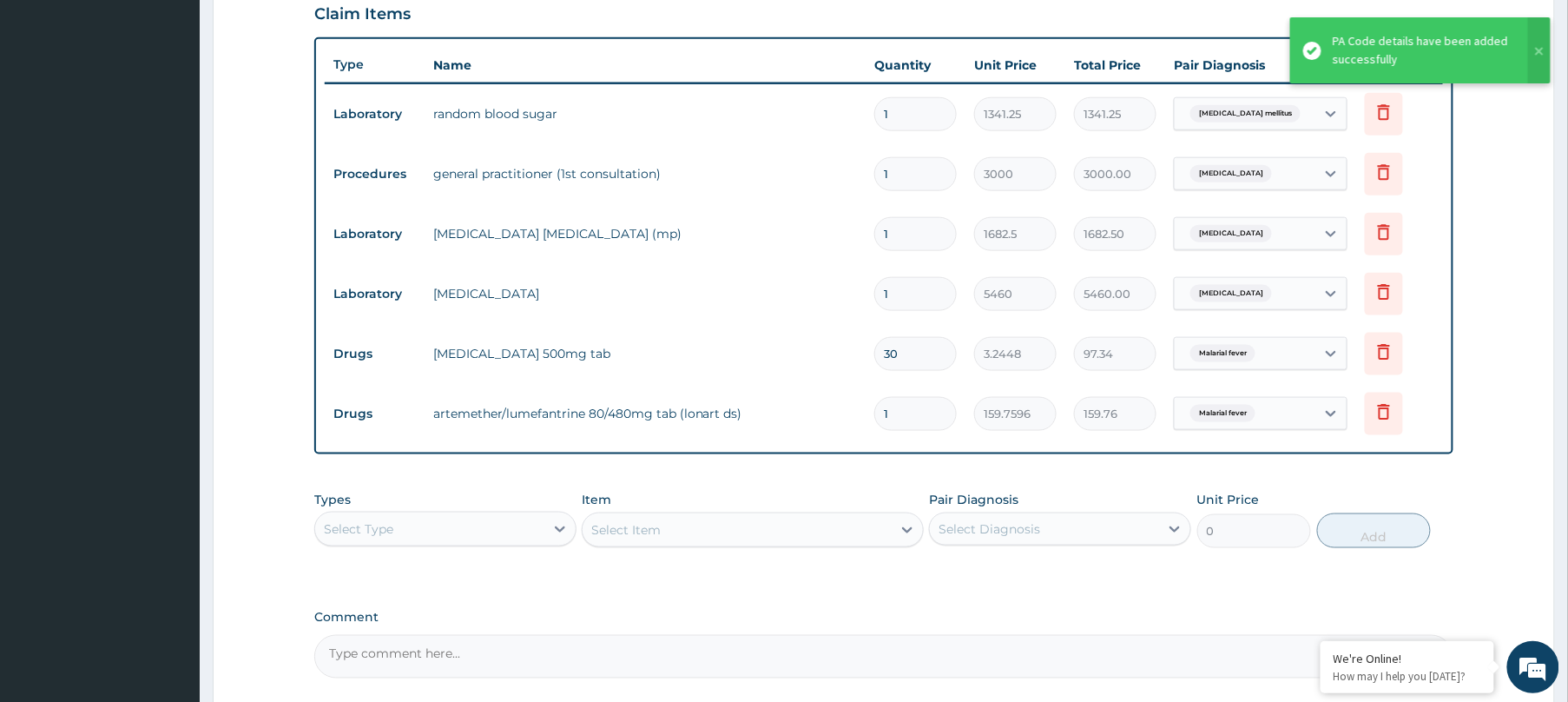
scroll to position [612, 0]
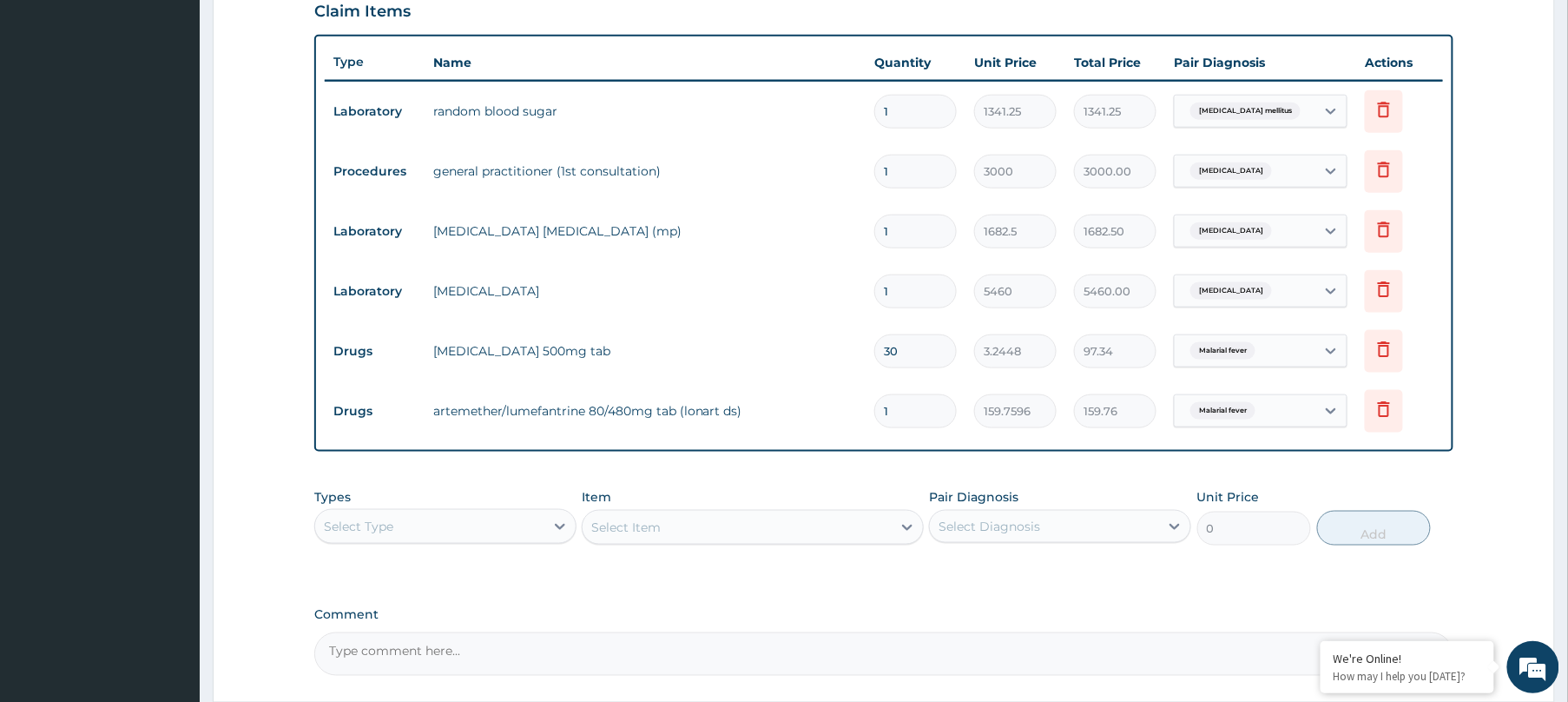
type input "0.00"
type input "6"
type input "958.56"
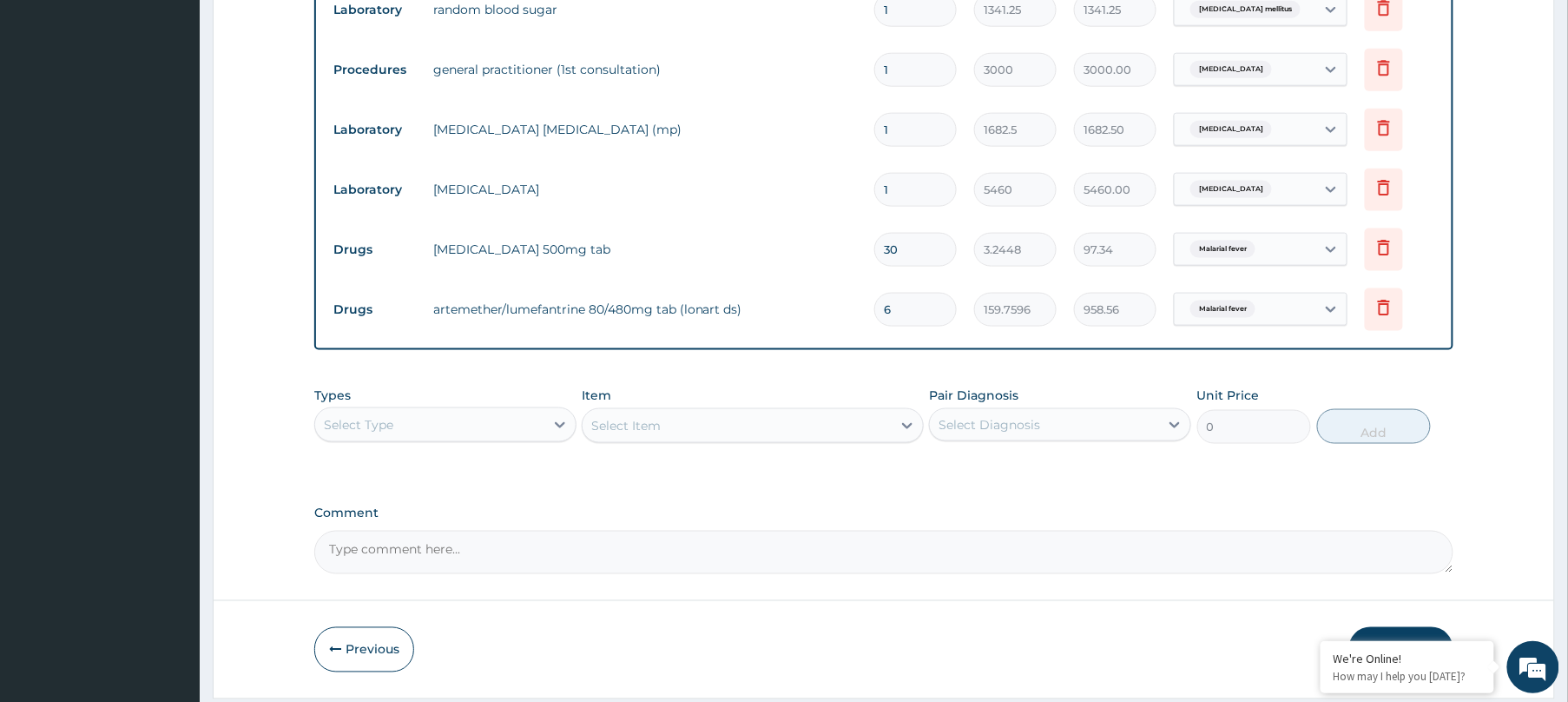
scroll to position [769, 0]
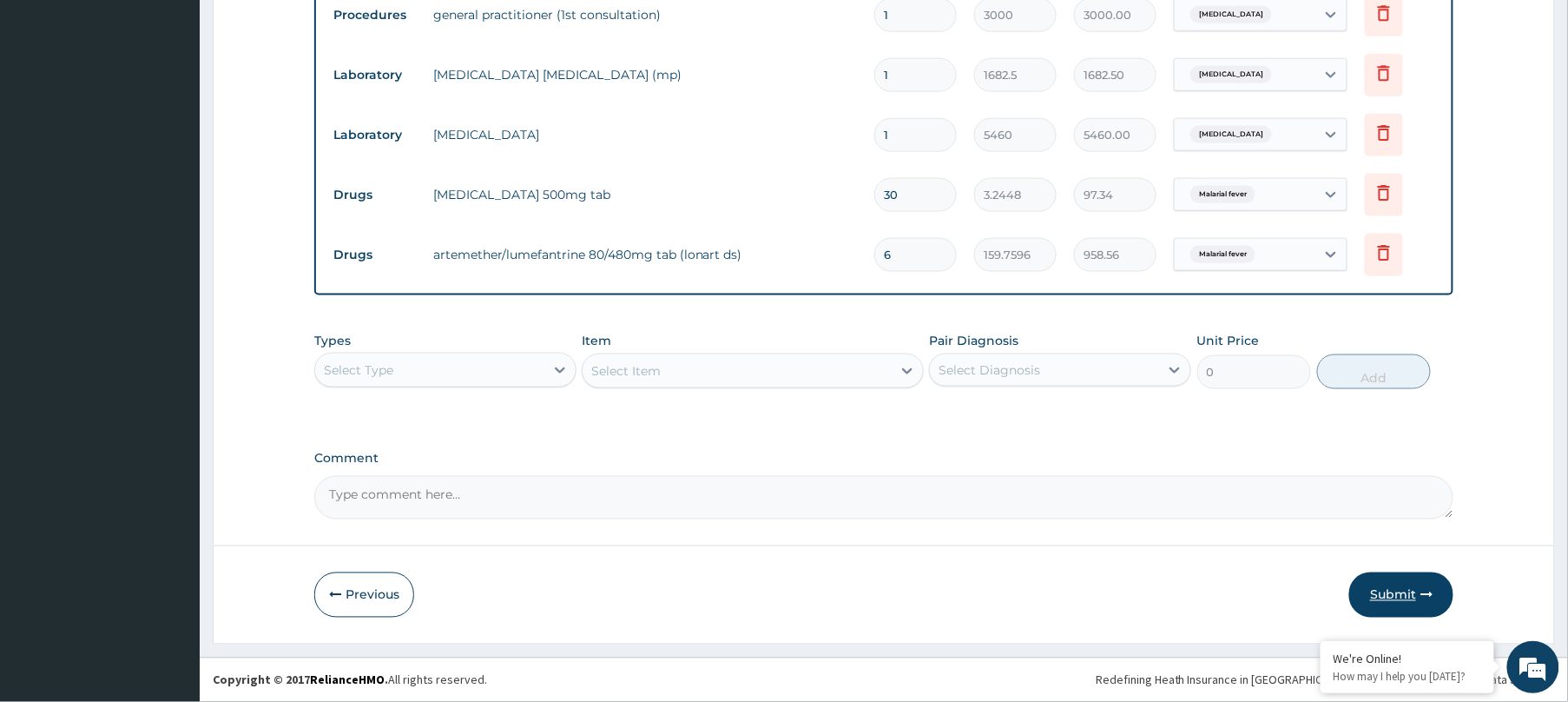
type input "6"
click at [1384, 581] on button "Submit" at bounding box center [1401, 595] width 104 height 45
